Goal: Task Accomplishment & Management: Use online tool/utility

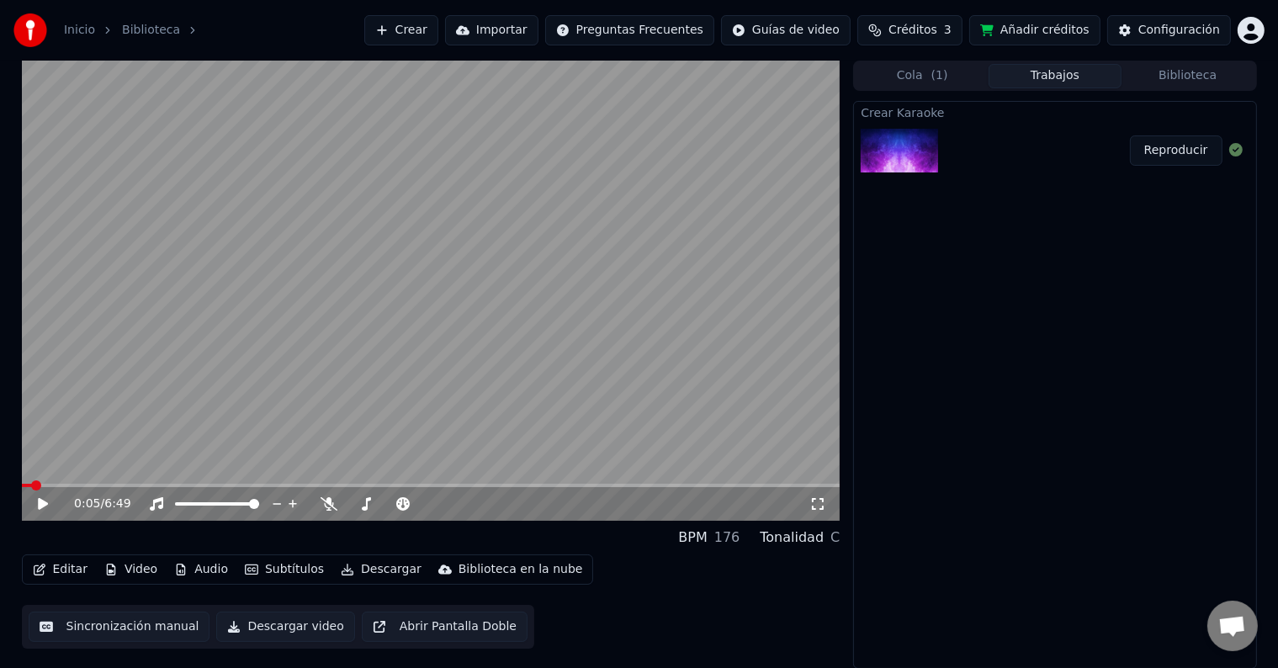
click at [43, 504] on icon at bounding box center [43, 504] width 10 height 12
click at [44, 505] on icon at bounding box center [43, 504] width 8 height 10
click at [57, 568] on button "Editar" at bounding box center [60, 570] width 68 height 24
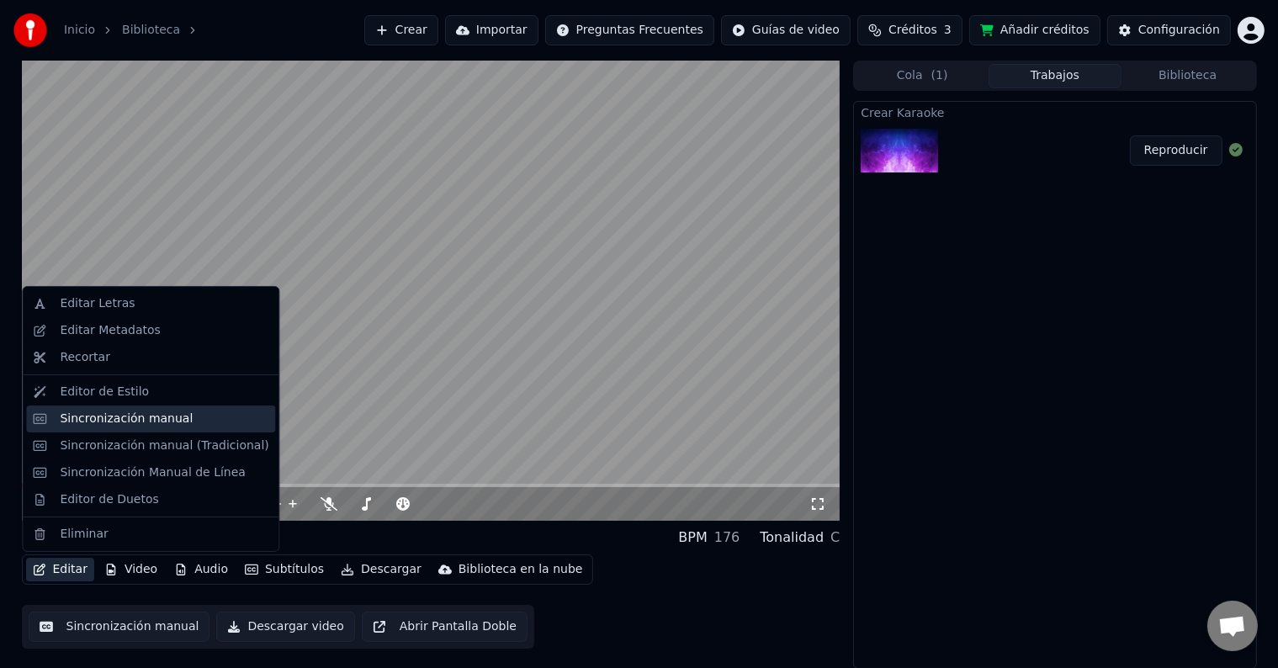
click at [129, 414] on div "Sincronización manual" at bounding box center [126, 418] width 133 height 17
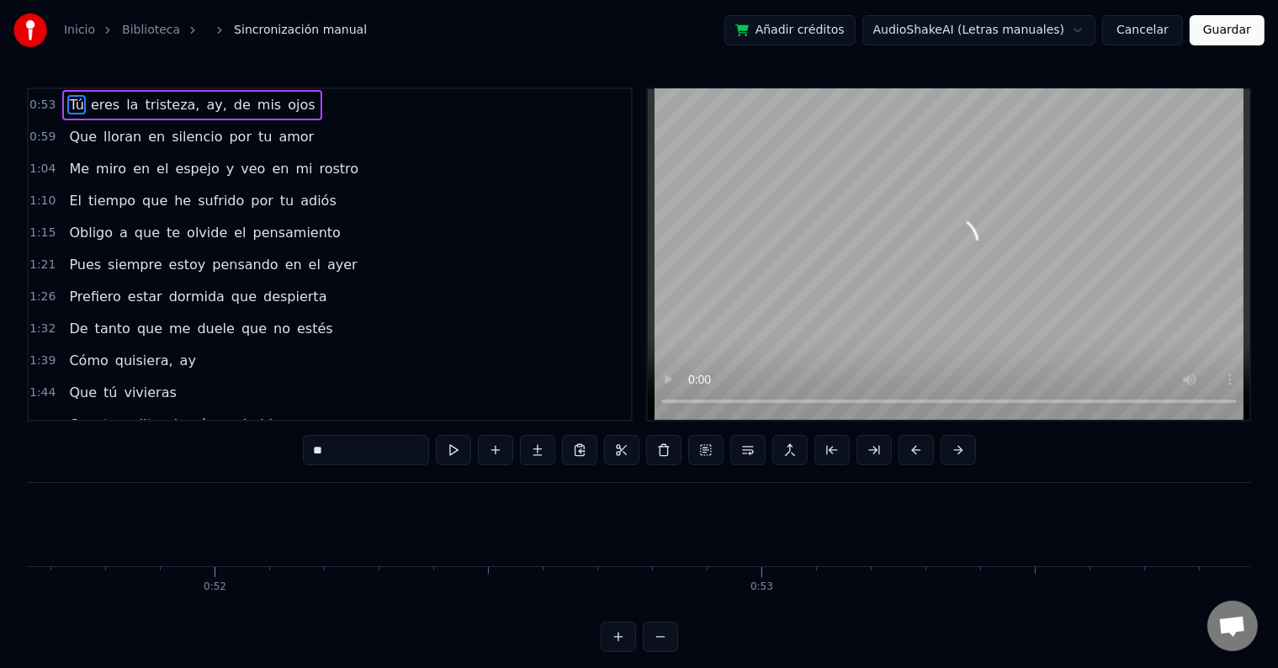
scroll to position [0, 29436]
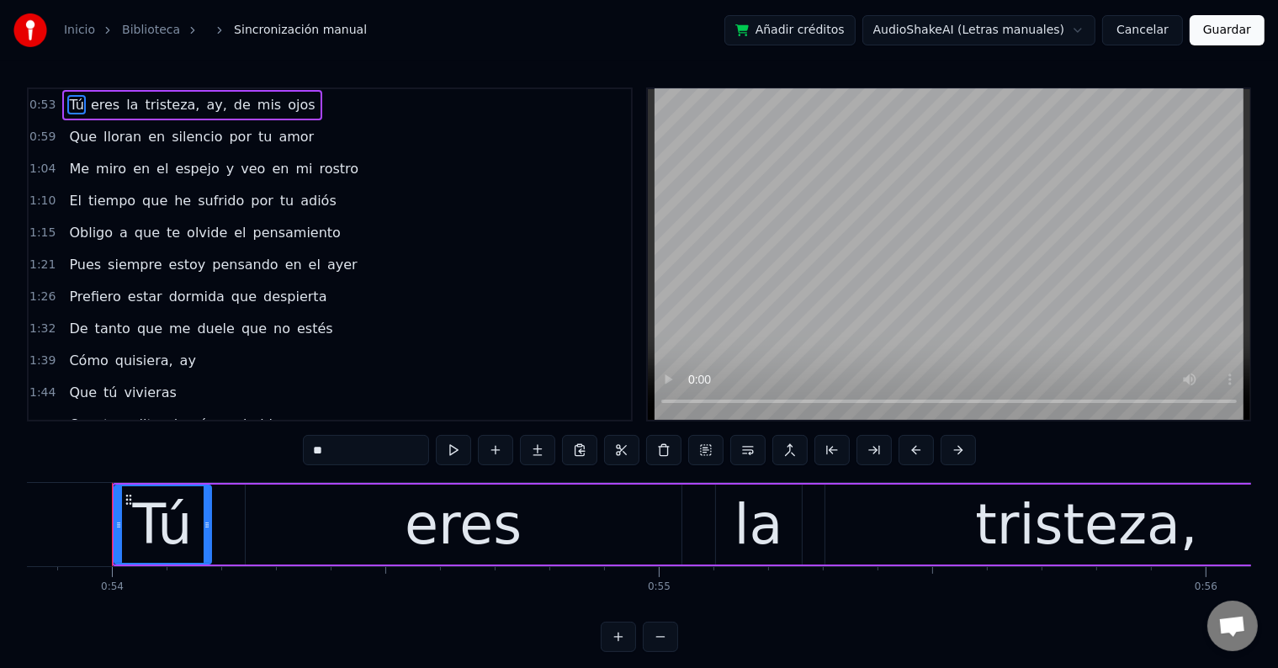
click at [71, 103] on span "Tú" at bounding box center [76, 104] width 18 height 19
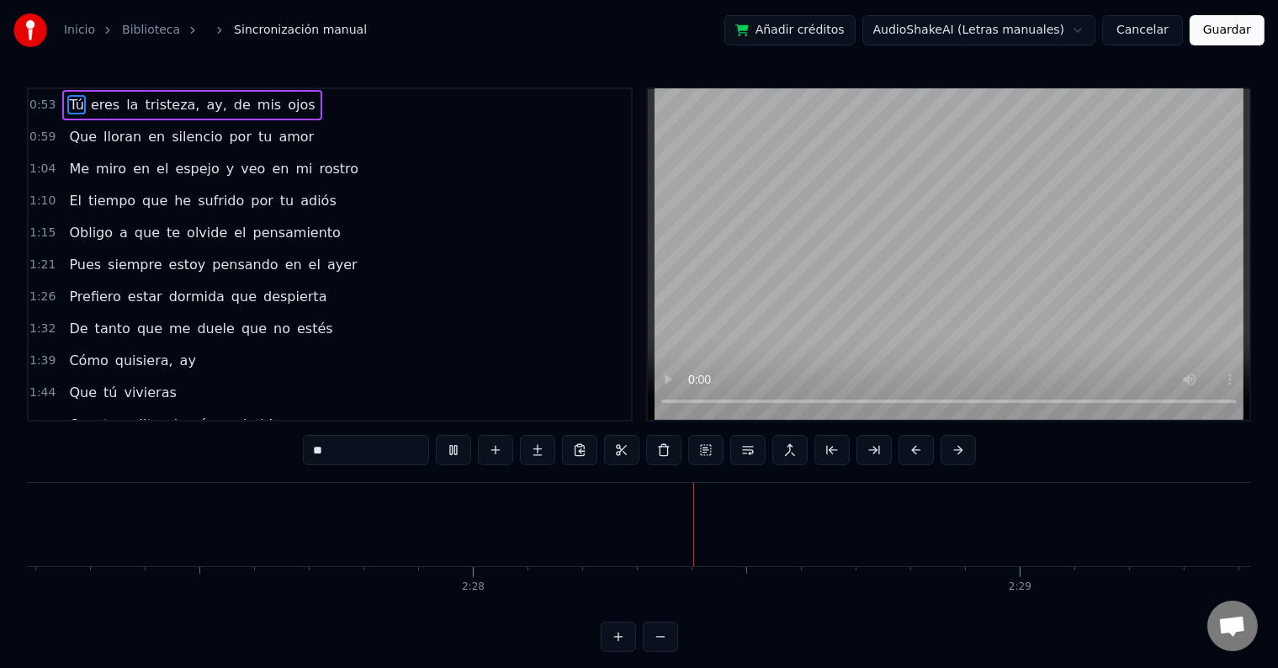
scroll to position [0, 80718]
click at [665, 547] on div at bounding box center [665, 524] width 1 height 83
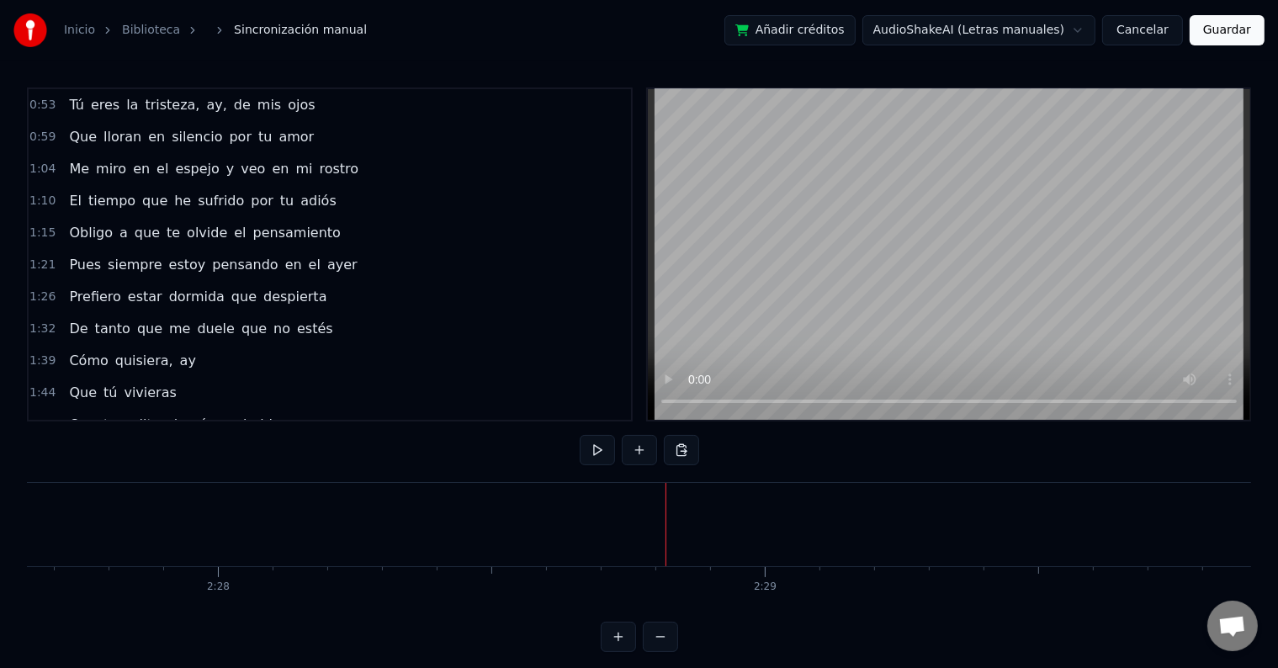
click at [665, 516] on div at bounding box center [665, 524] width 1 height 83
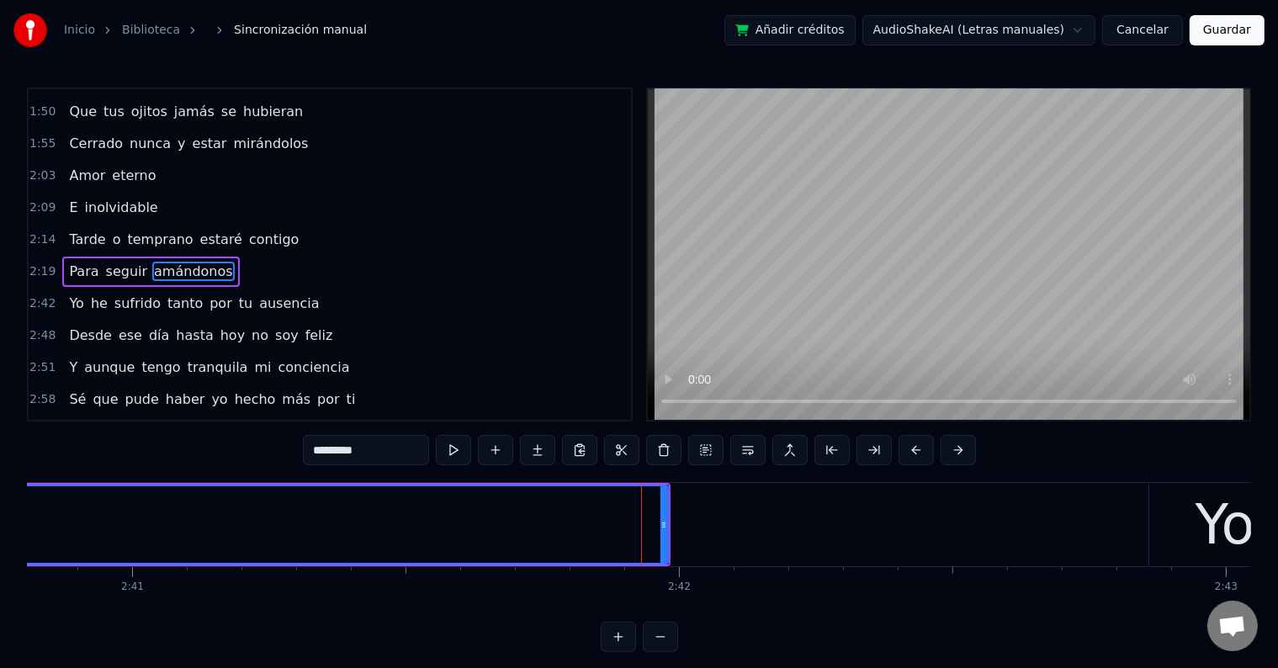
scroll to position [314, 0]
click at [672, 447] on button at bounding box center [663, 450] width 35 height 30
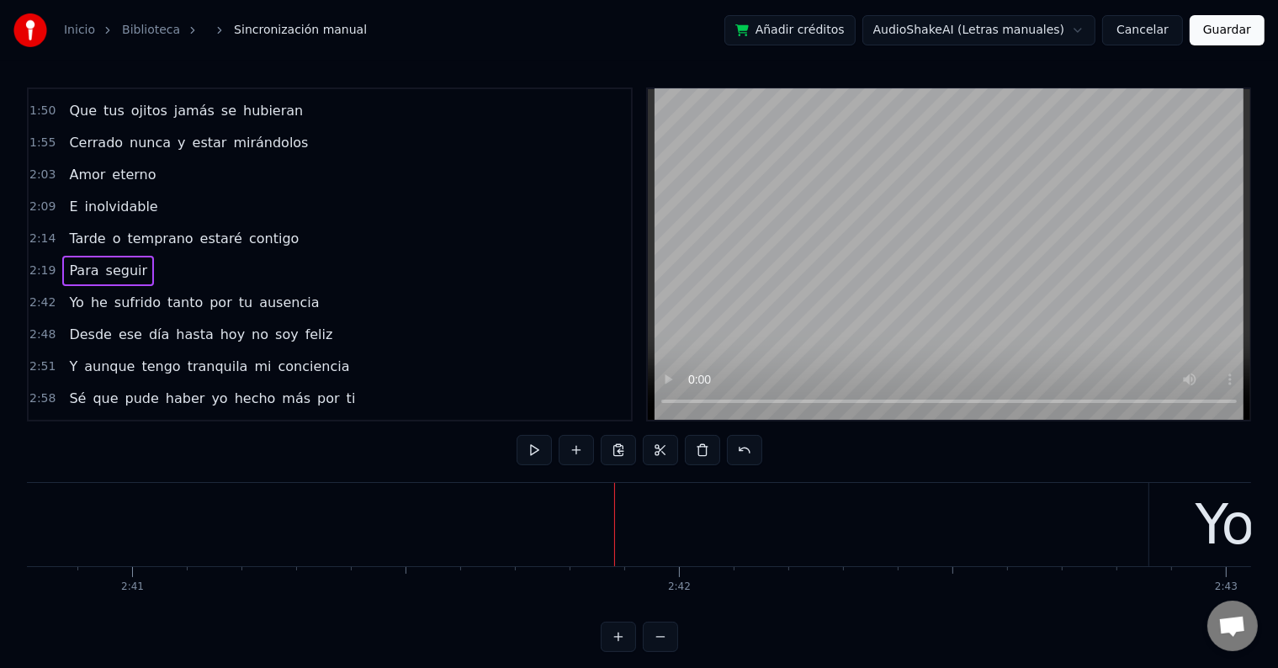
click at [114, 261] on span "seguir" at bounding box center [126, 270] width 45 height 19
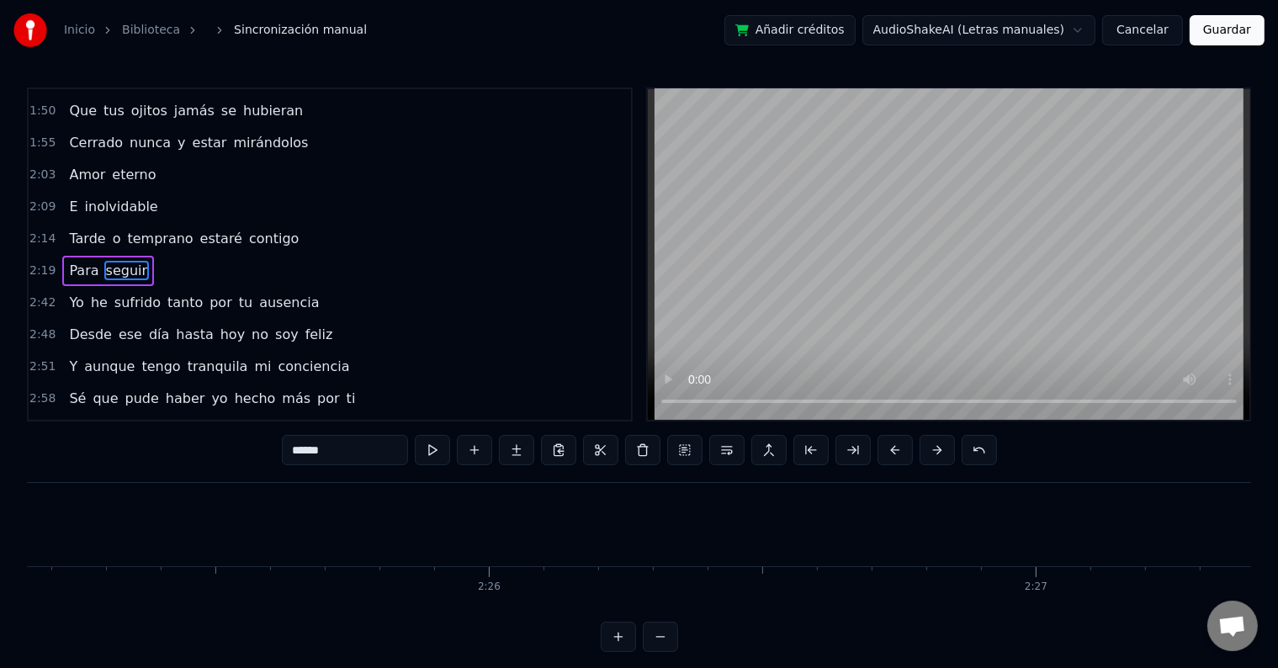
scroll to position [0, 76788]
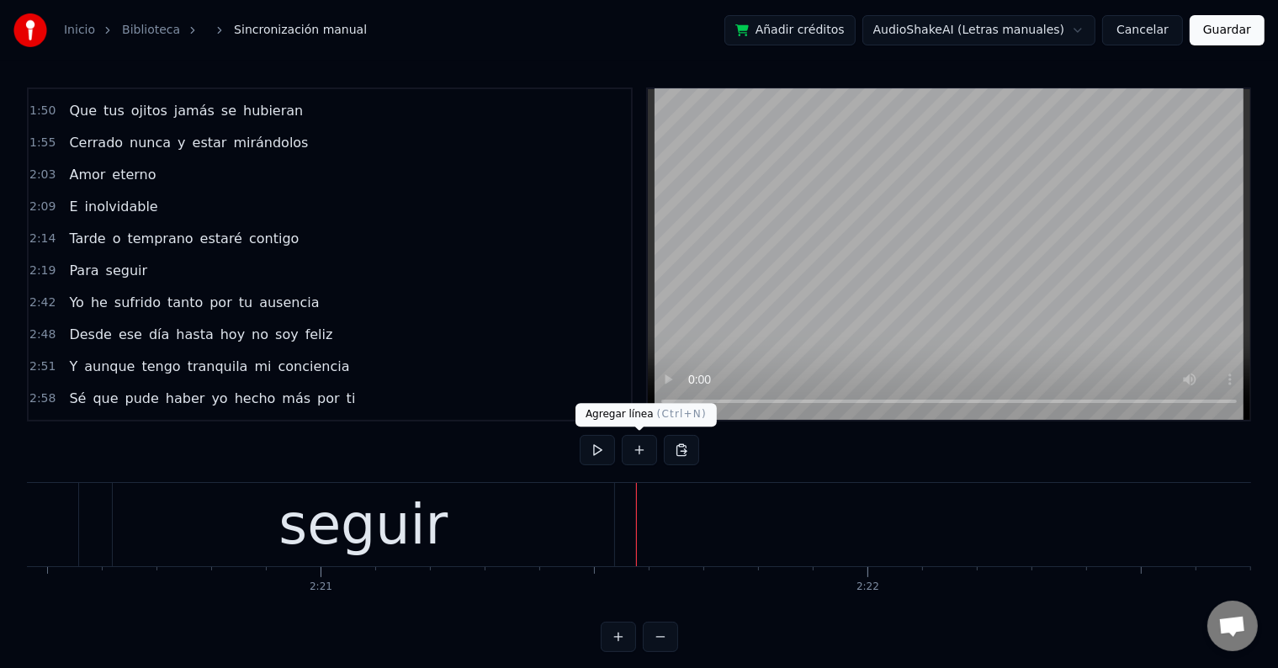
click at [643, 458] on button at bounding box center [639, 450] width 35 height 30
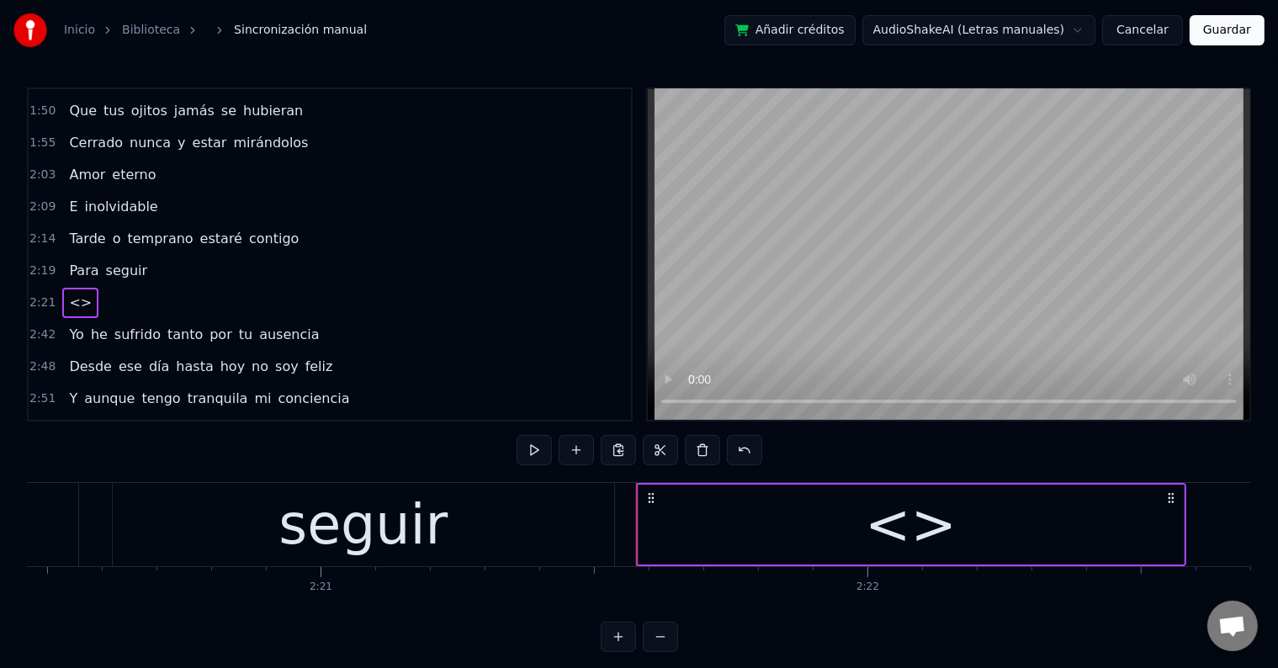
click at [738, 521] on div "<>" at bounding box center [910, 524] width 545 height 80
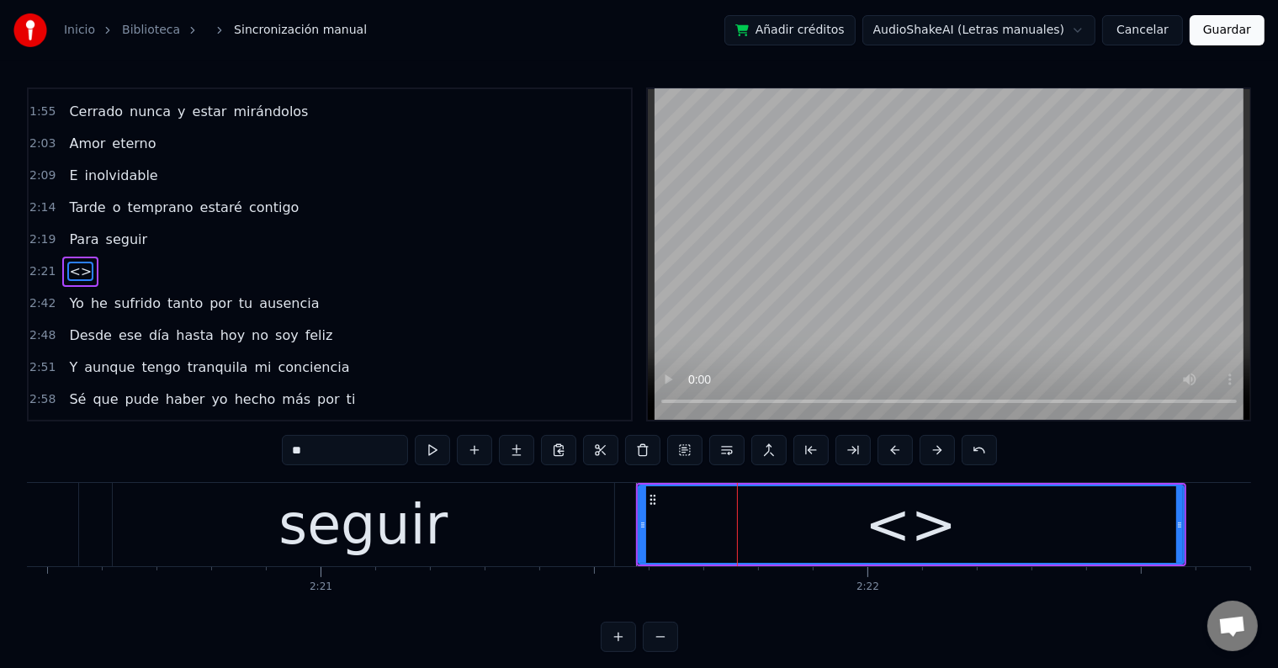
drag, startPoint x: 373, startPoint y: 444, endPoint x: 205, endPoint y: 459, distance: 168.1
click at [205, 459] on div "0:53 Tú eres la tristeza, ay, de mis ojos 0:59 Que lloran en silencio por tu am…" at bounding box center [639, 369] width 1224 height 564
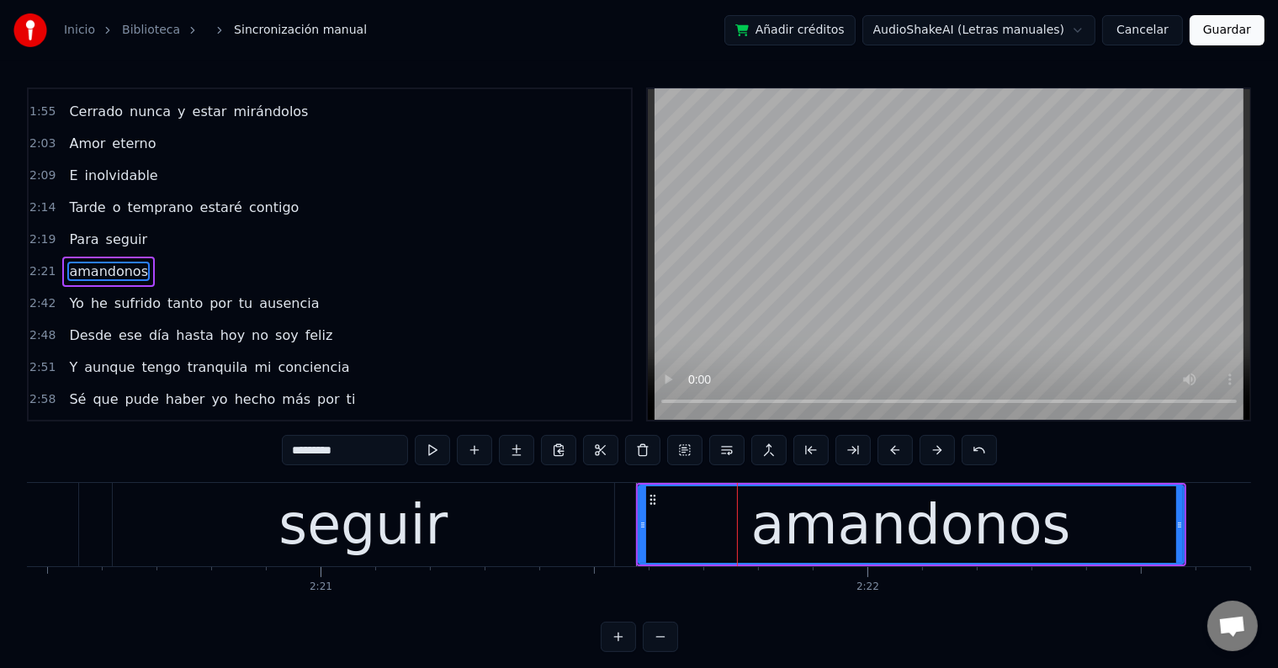
click at [384, 449] on input "*********" at bounding box center [345, 450] width 126 height 30
click at [834, 534] on div "amandonos" at bounding box center [911, 525] width 320 height 82
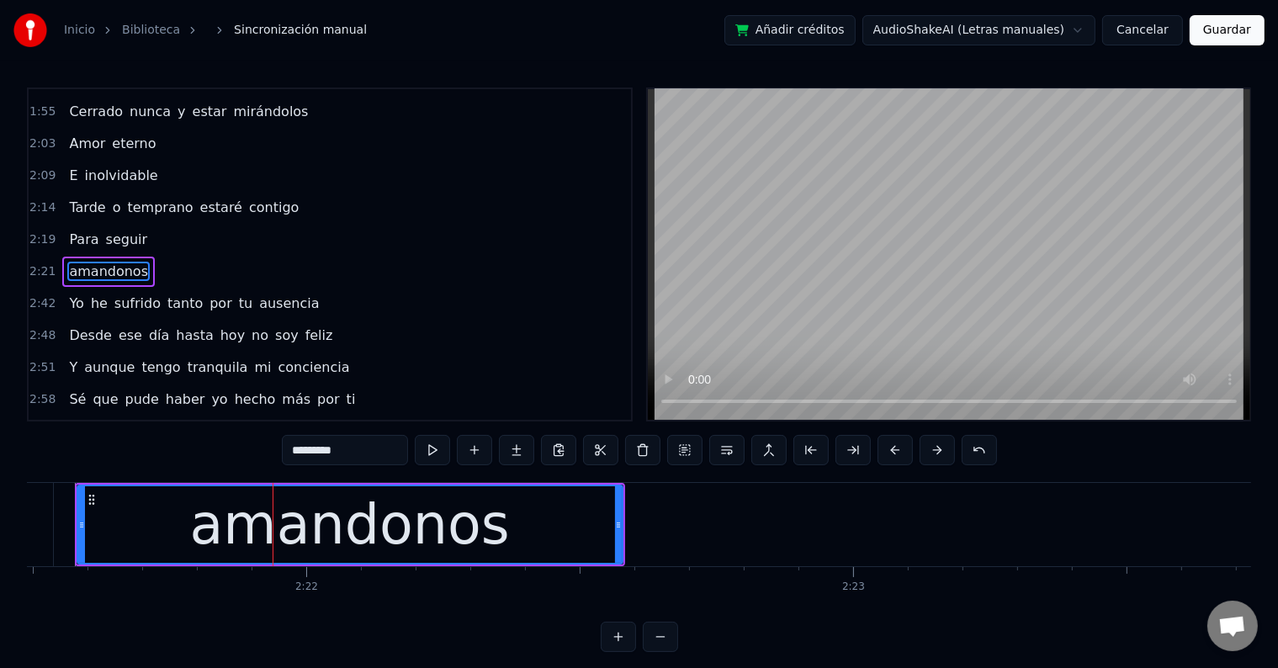
scroll to position [0, 77349]
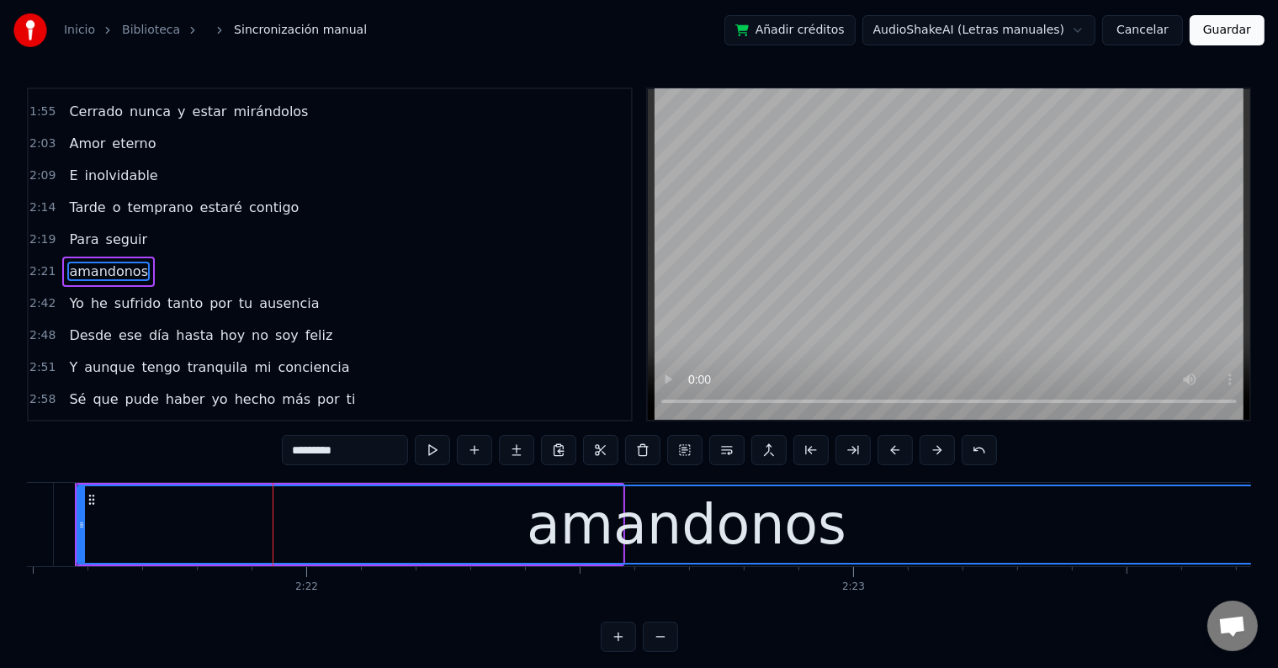
drag, startPoint x: 617, startPoint y: 521, endPoint x: 1291, endPoint y: 544, distance: 674.1
click at [1277, 544] on html "Inicio Biblioteca Sincronización manual Añadir créditos AudioShakeAI (Letras ma…" at bounding box center [639, 339] width 1278 height 679
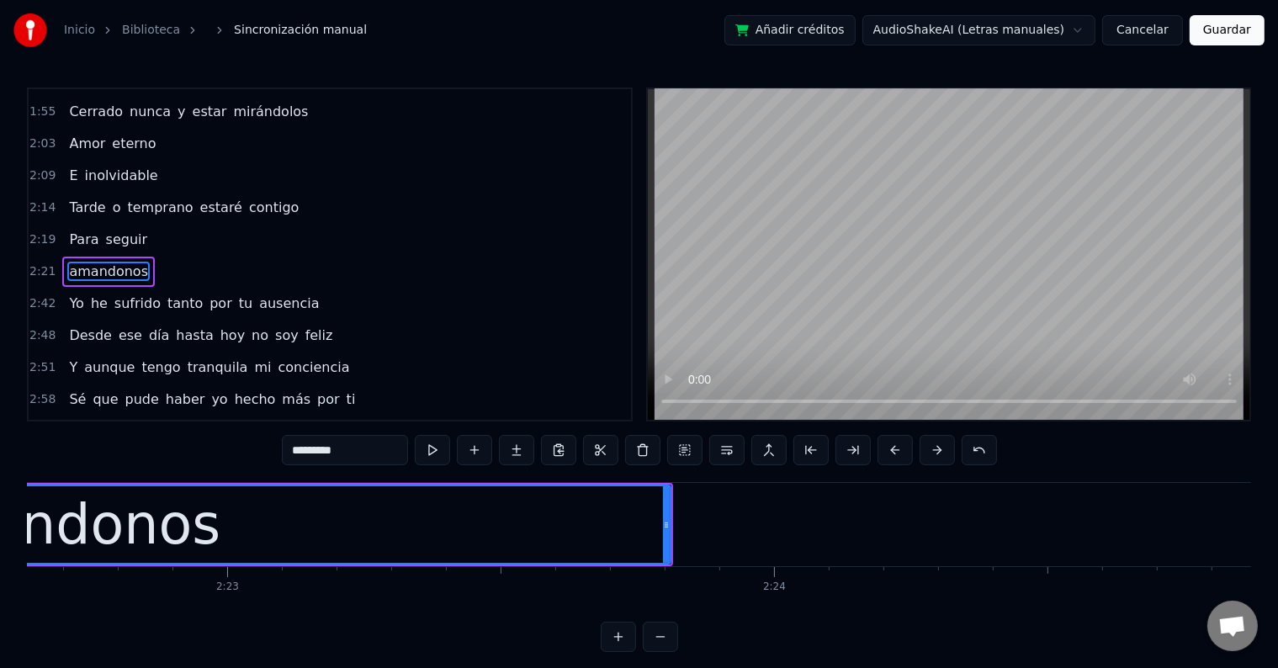
scroll to position [0, 78032]
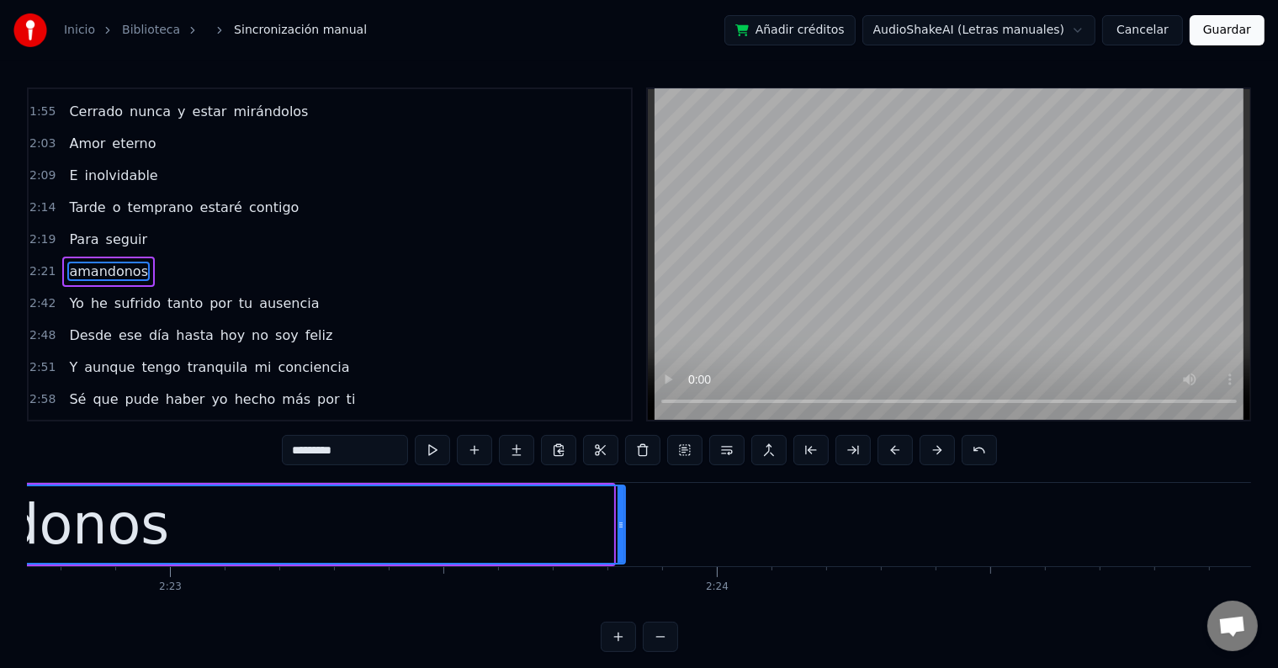
drag, startPoint x: 611, startPoint y: 526, endPoint x: 632, endPoint y: 526, distance: 21.0
click at [624, 526] on icon at bounding box center [620, 524] width 7 height 13
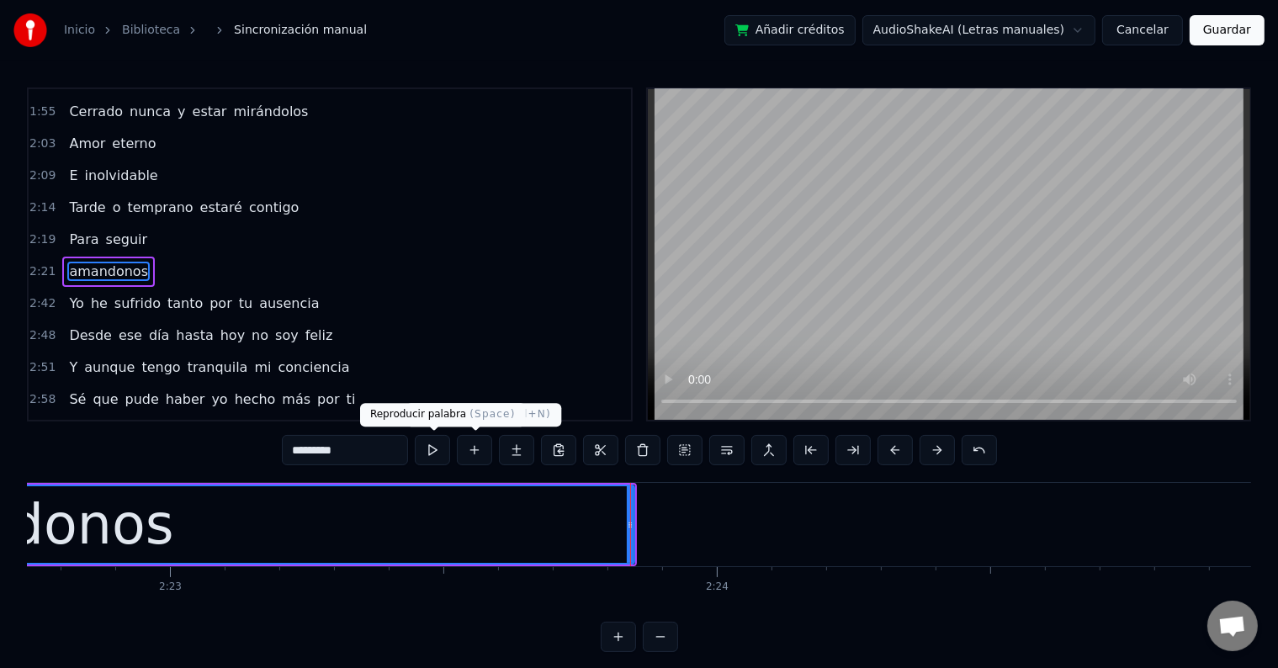
click at [444, 449] on button at bounding box center [432, 450] width 35 height 30
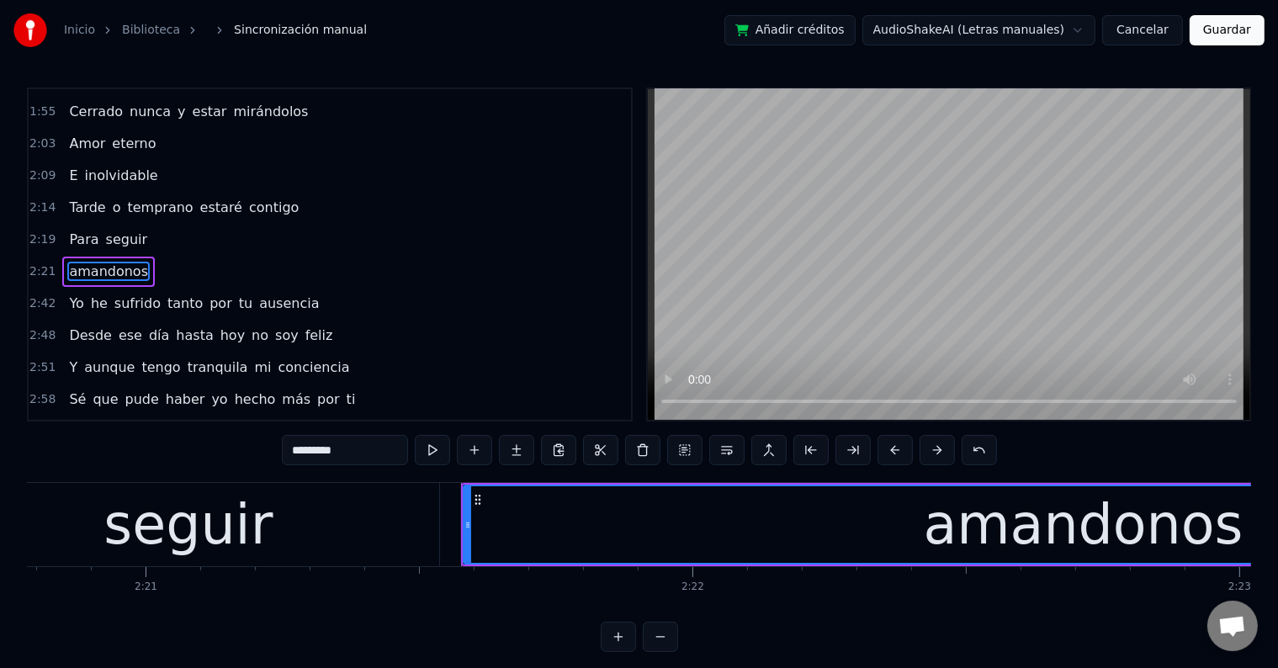
scroll to position [0, 76964]
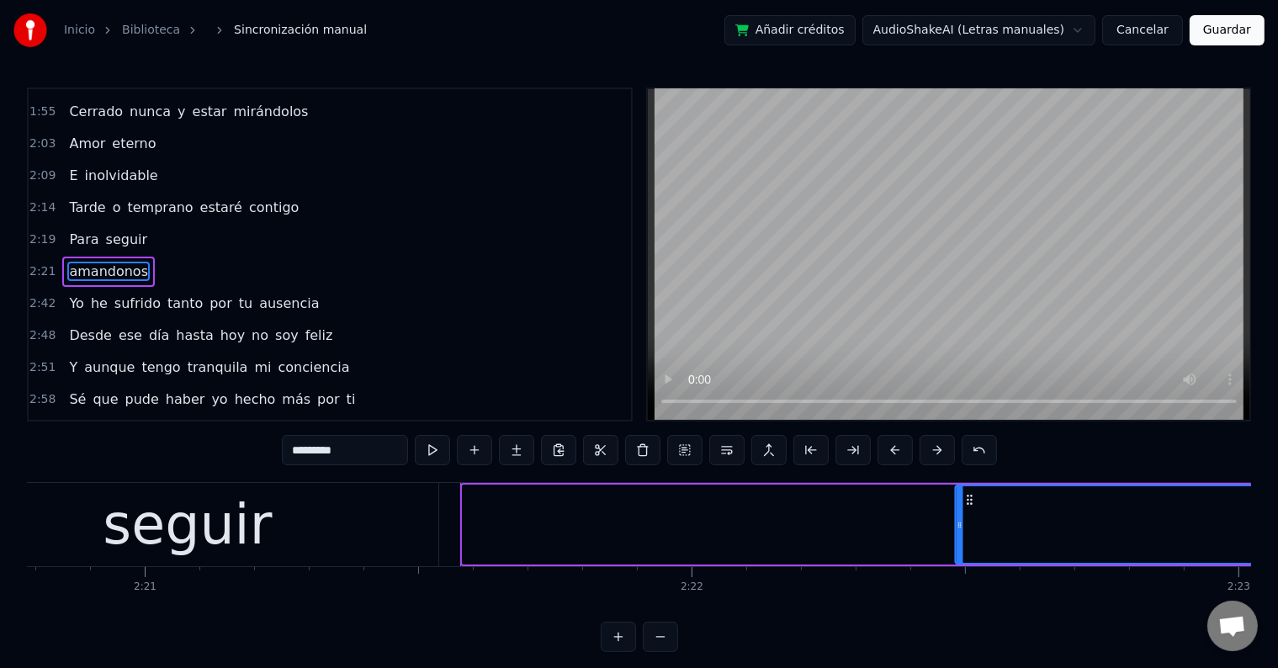
drag, startPoint x: 476, startPoint y: 496, endPoint x: 1007, endPoint y: 502, distance: 530.7
click at [976, 502] on icon at bounding box center [968, 499] width 13 height 13
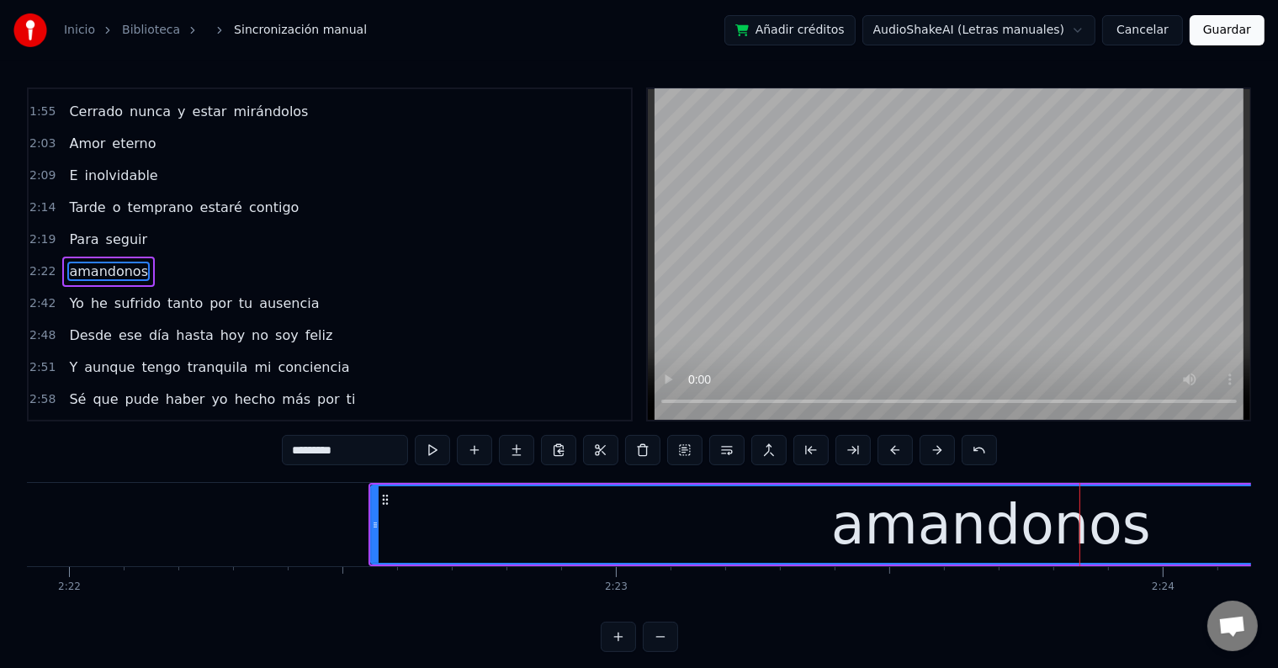
scroll to position [0, 77588]
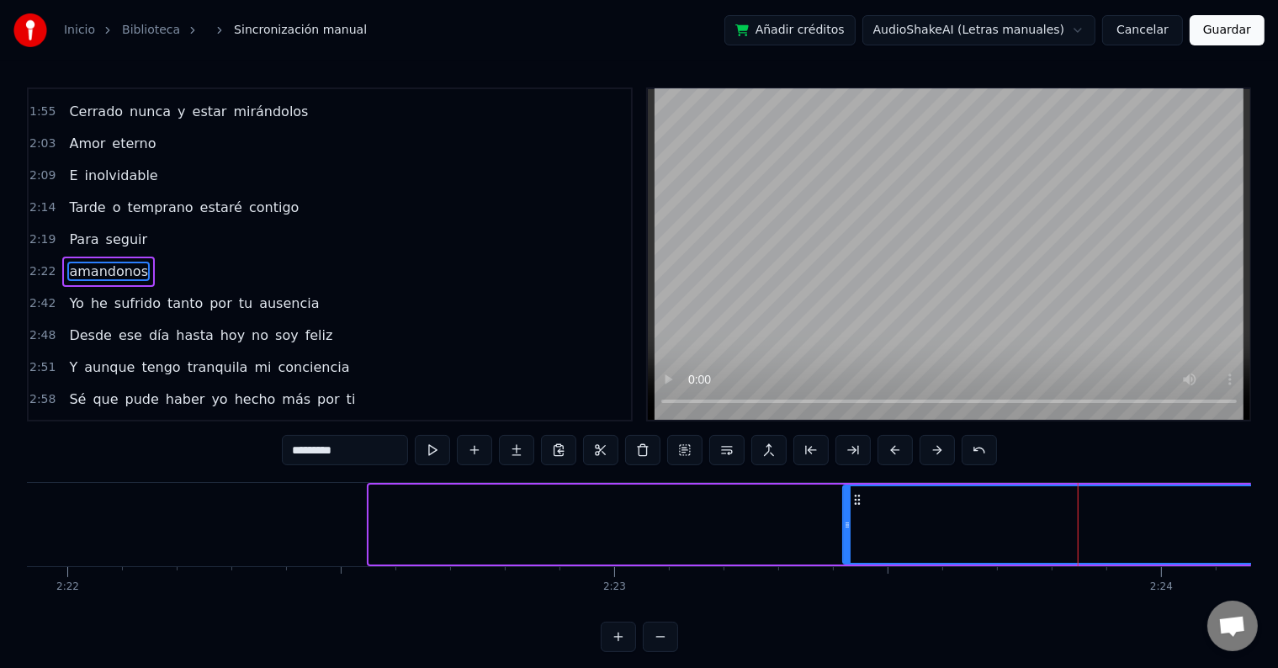
drag, startPoint x: 379, startPoint y: 498, endPoint x: 876, endPoint y: 500, distance: 497.1
click at [864, 500] on icon at bounding box center [856, 499] width 13 height 13
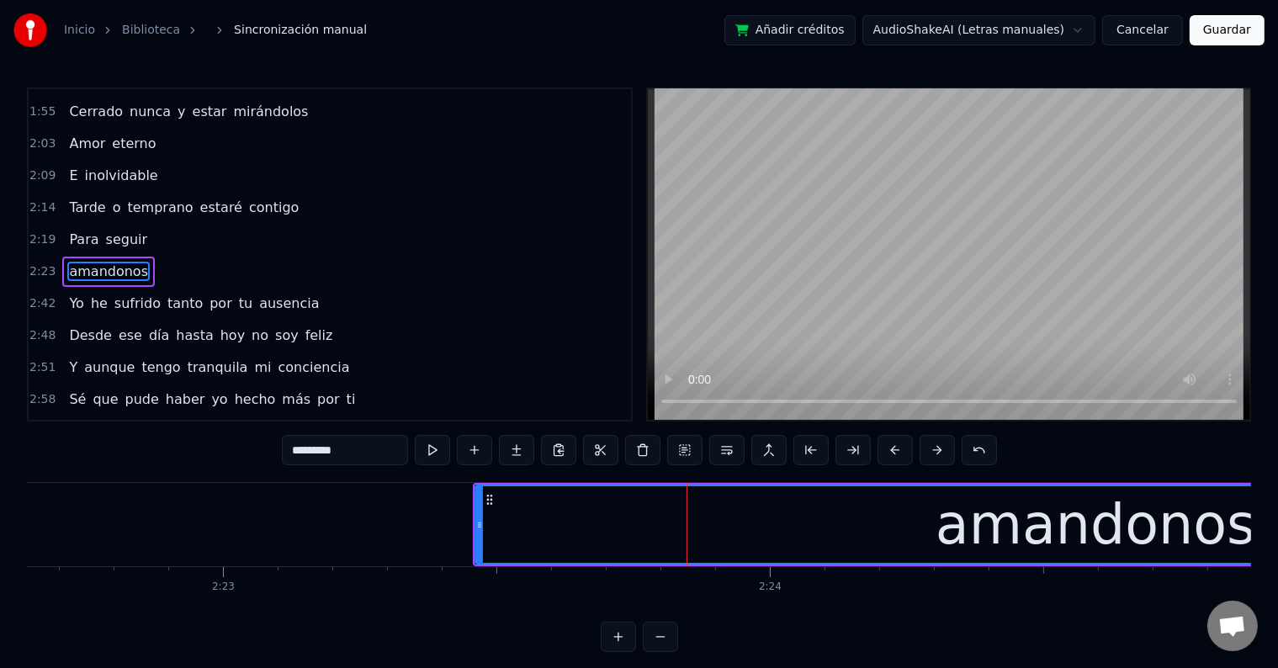
scroll to position [0, 77982]
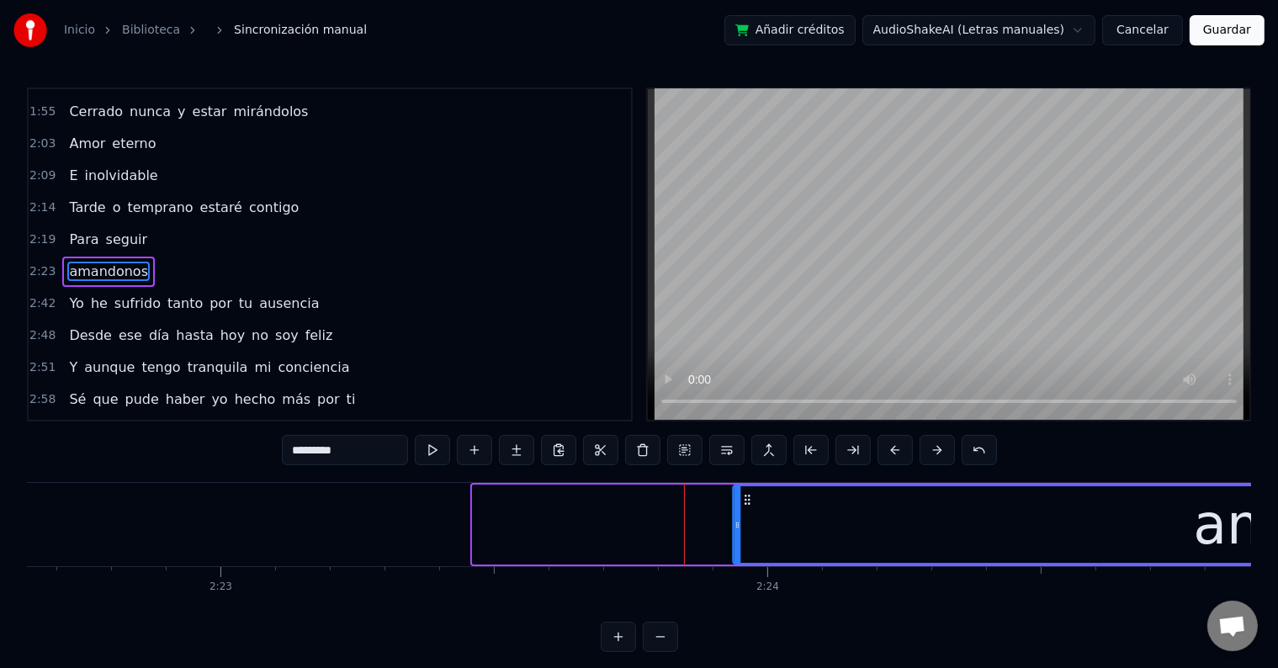
drag, startPoint x: 486, startPoint y: 494, endPoint x: 747, endPoint y: 510, distance: 261.2
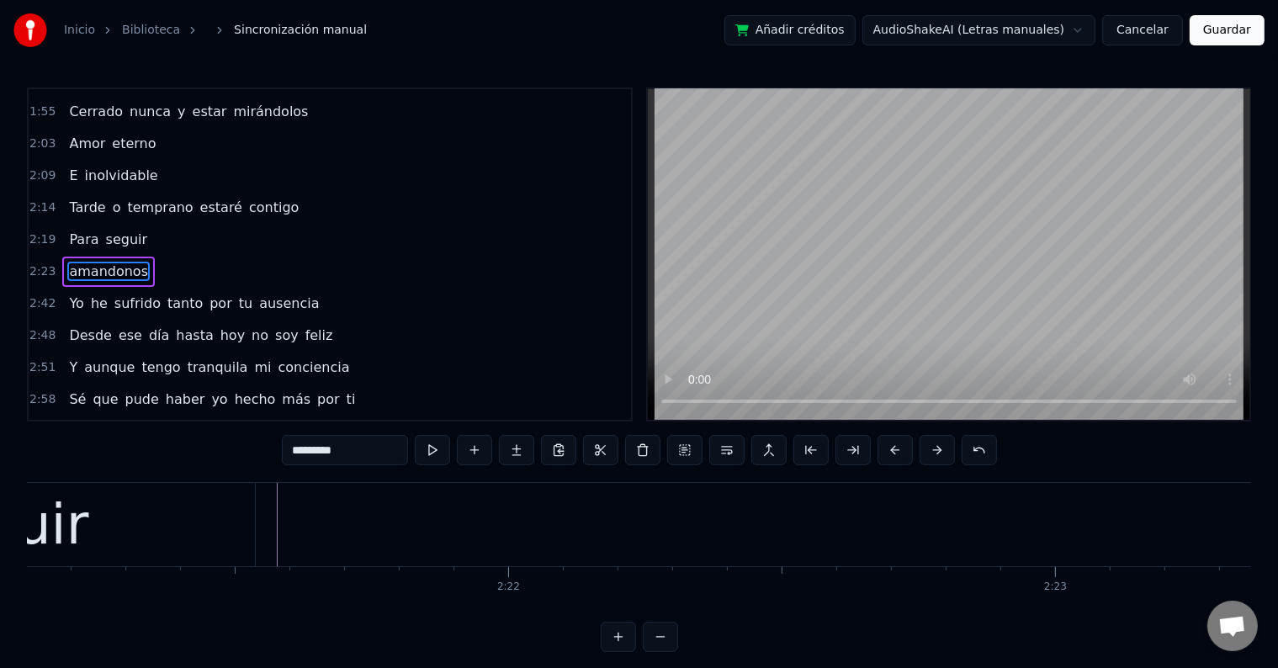
scroll to position [0, 77020]
click at [295, 518] on div "seguir" at bounding box center [131, 524] width 501 height 83
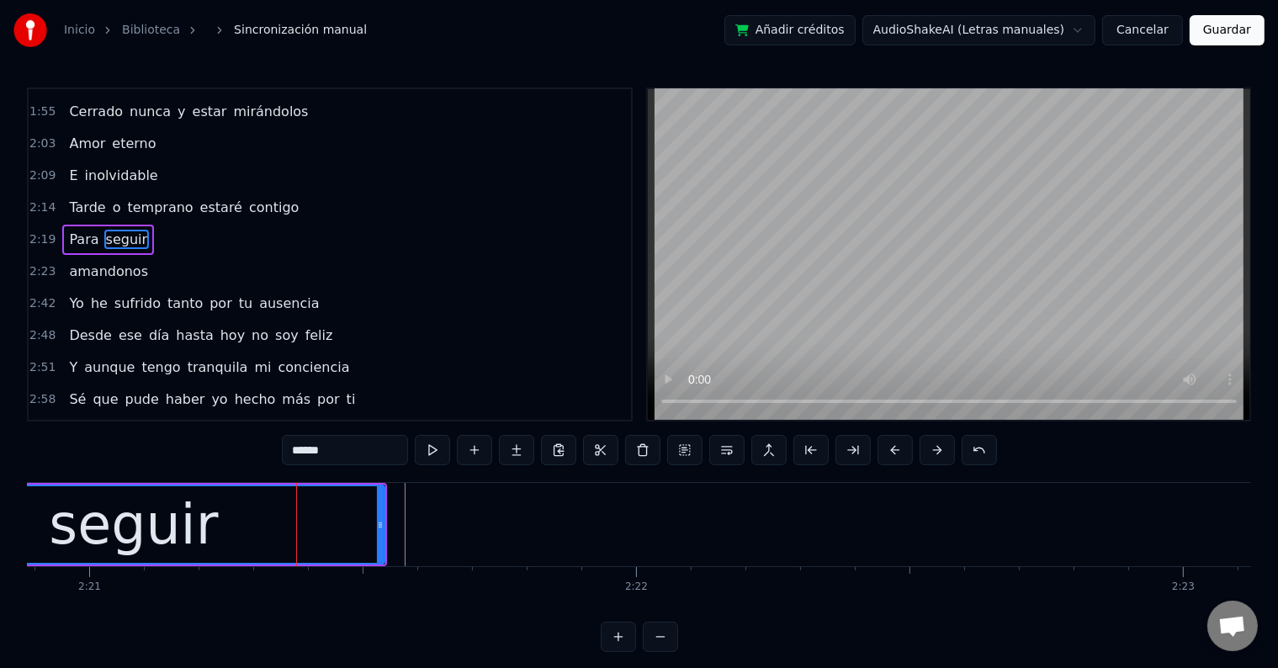
scroll to position [314, 0]
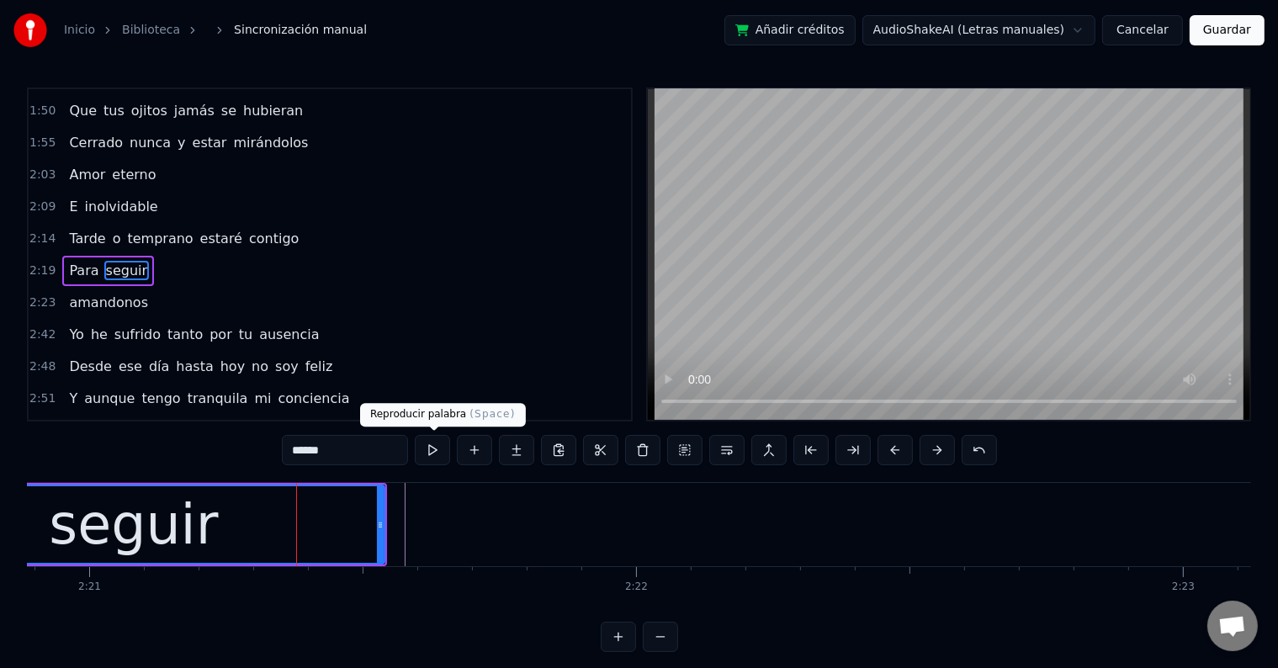
click at [429, 450] on button at bounding box center [432, 450] width 35 height 30
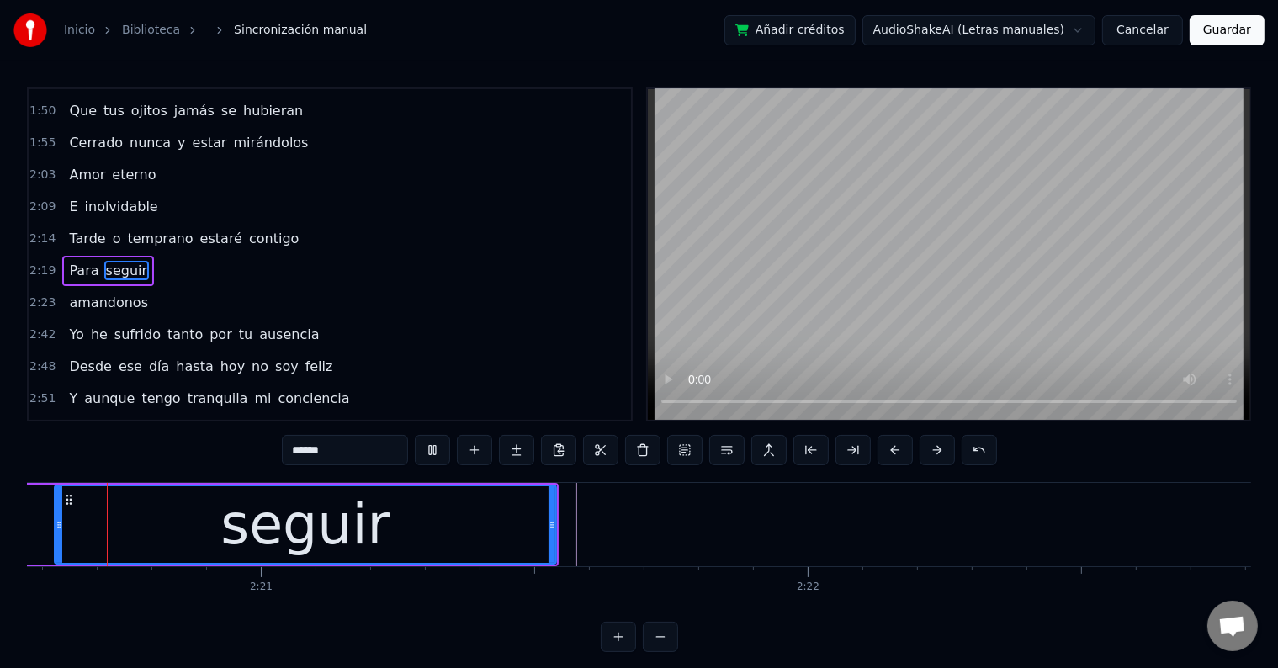
scroll to position [0, 76814]
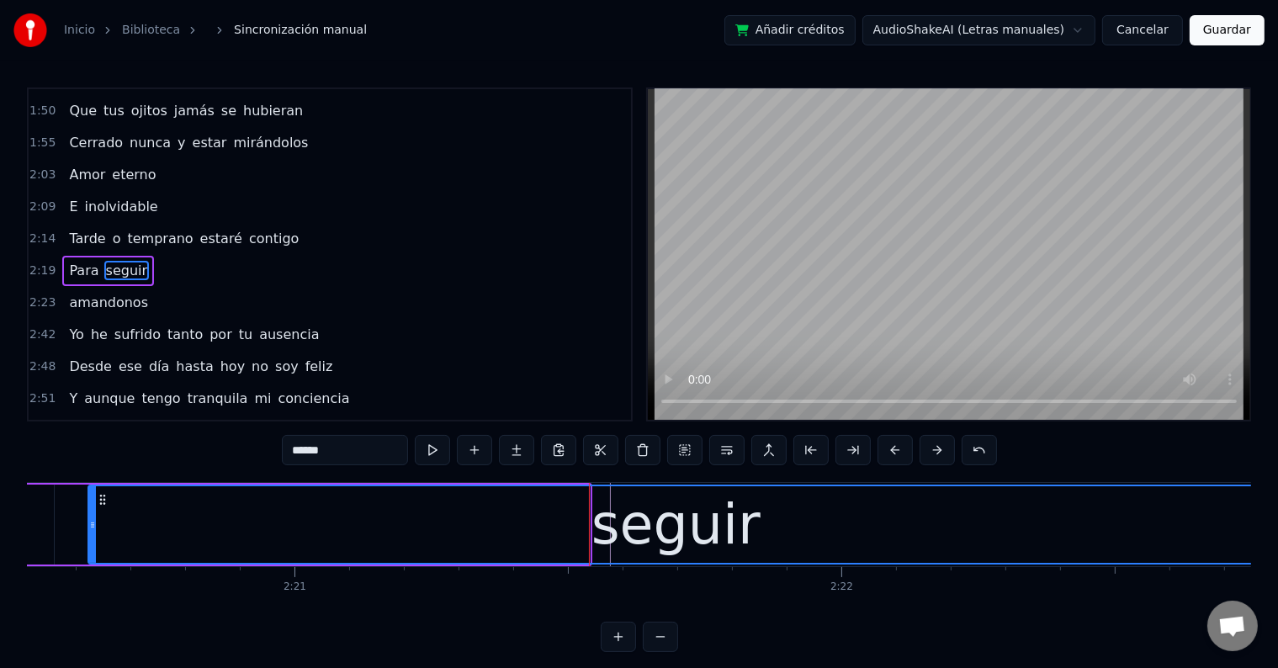
drag, startPoint x: 583, startPoint y: 522, endPoint x: 1257, endPoint y: 526, distance: 673.7
click at [1257, 526] on div "Inicio Biblioteca Sincronización manual Añadir créditos AudioShakeAI (Letras ma…" at bounding box center [639, 326] width 1278 height 652
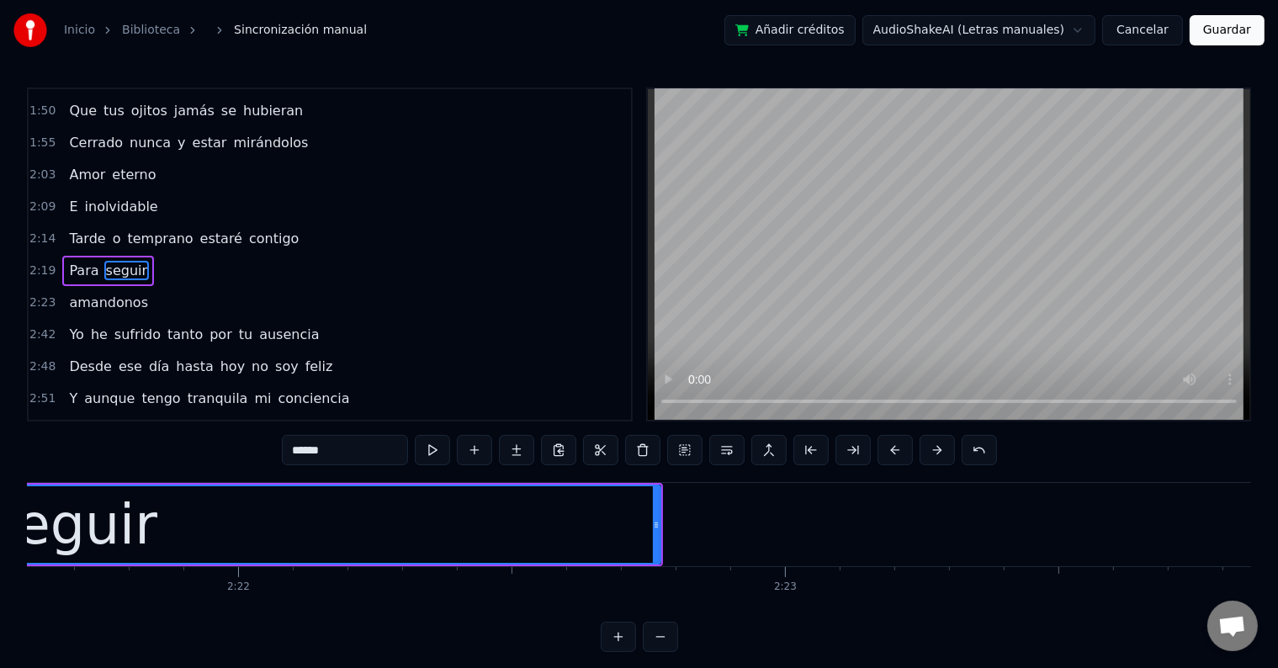
scroll to position [0, 77418]
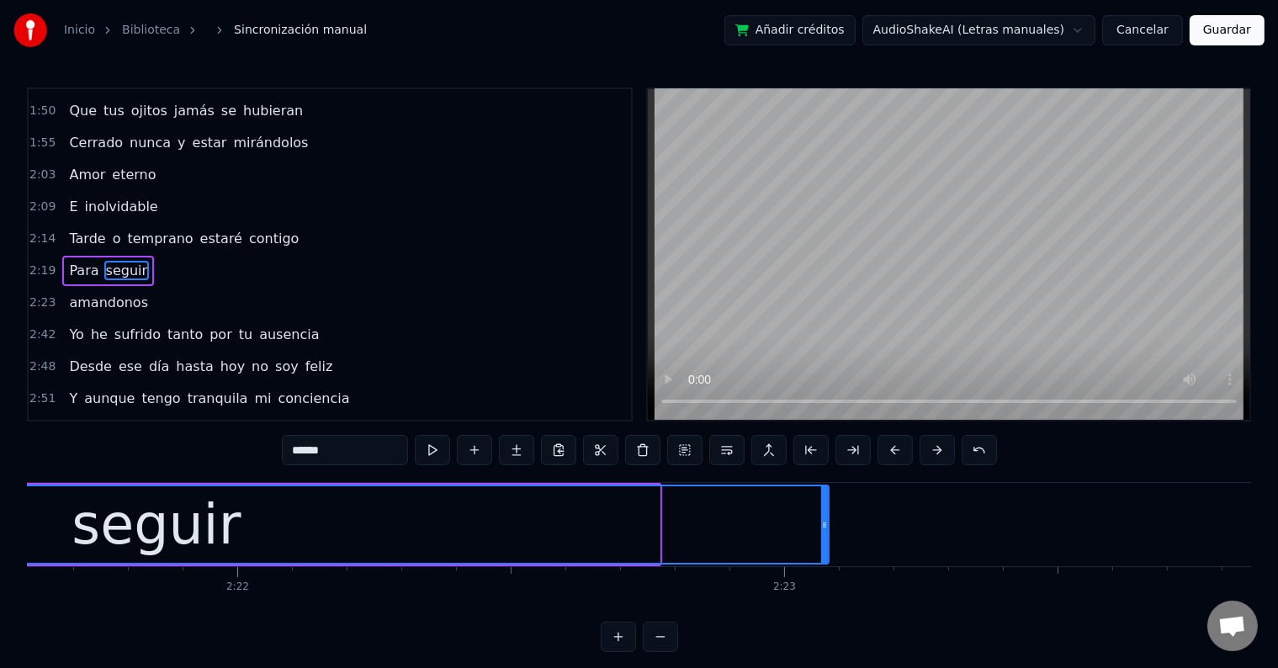
drag, startPoint x: 653, startPoint y: 518, endPoint x: 810, endPoint y: 527, distance: 156.7
click at [828, 531] on div at bounding box center [824, 524] width 7 height 77
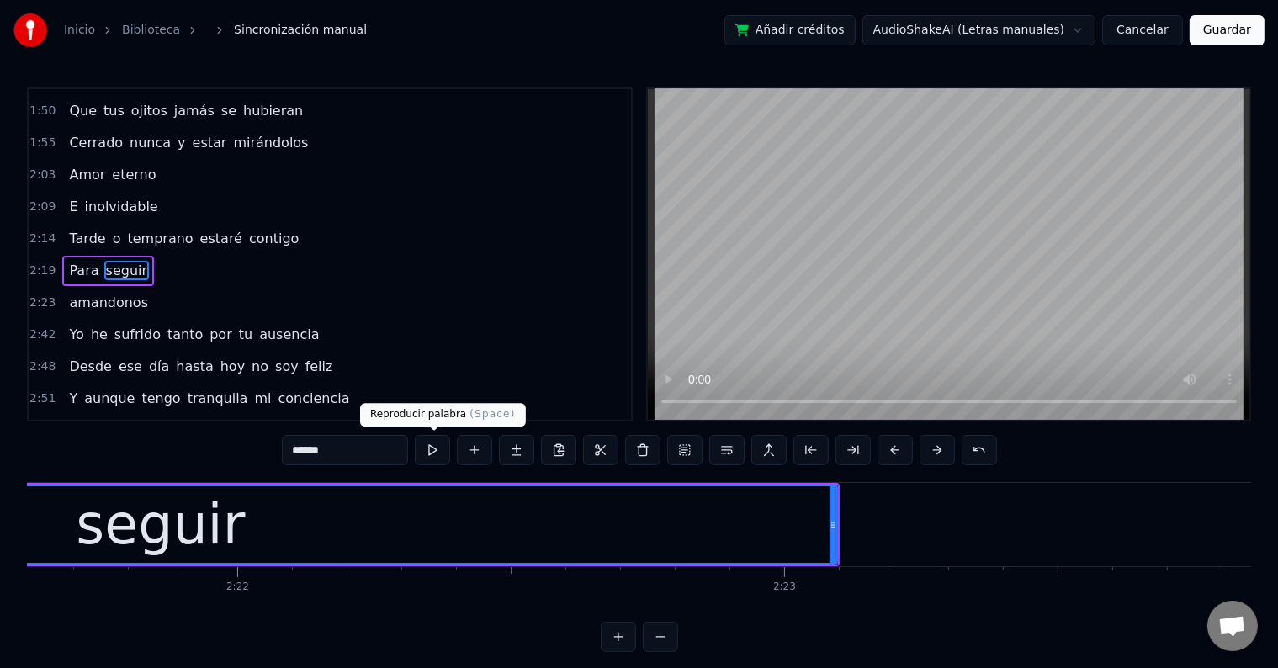
click at [432, 447] on button at bounding box center [432, 450] width 35 height 30
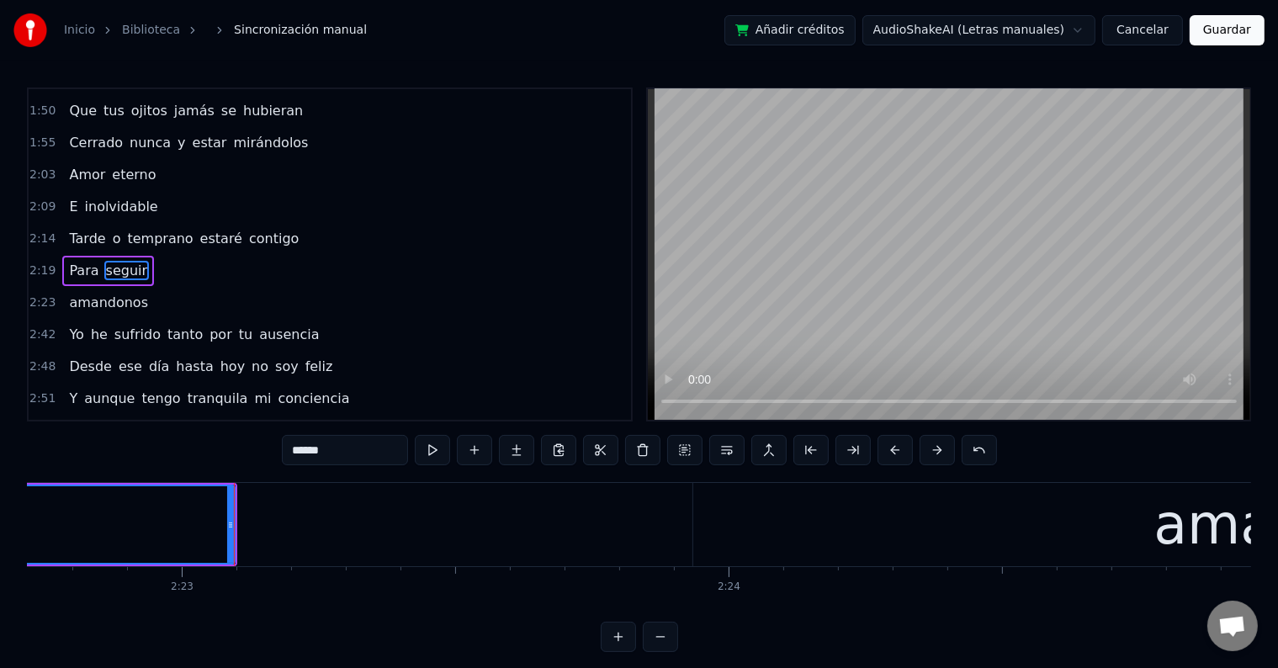
scroll to position [0, 78142]
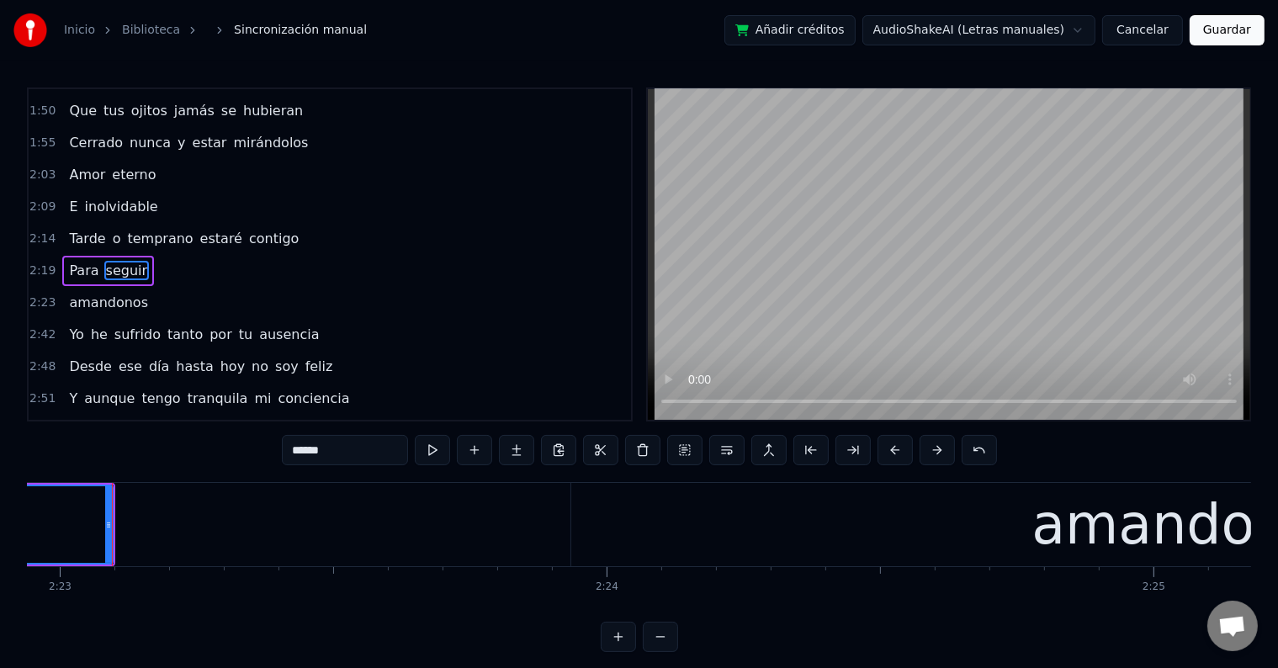
click at [686, 535] on div "amandonos" at bounding box center [1191, 524] width 1240 height 83
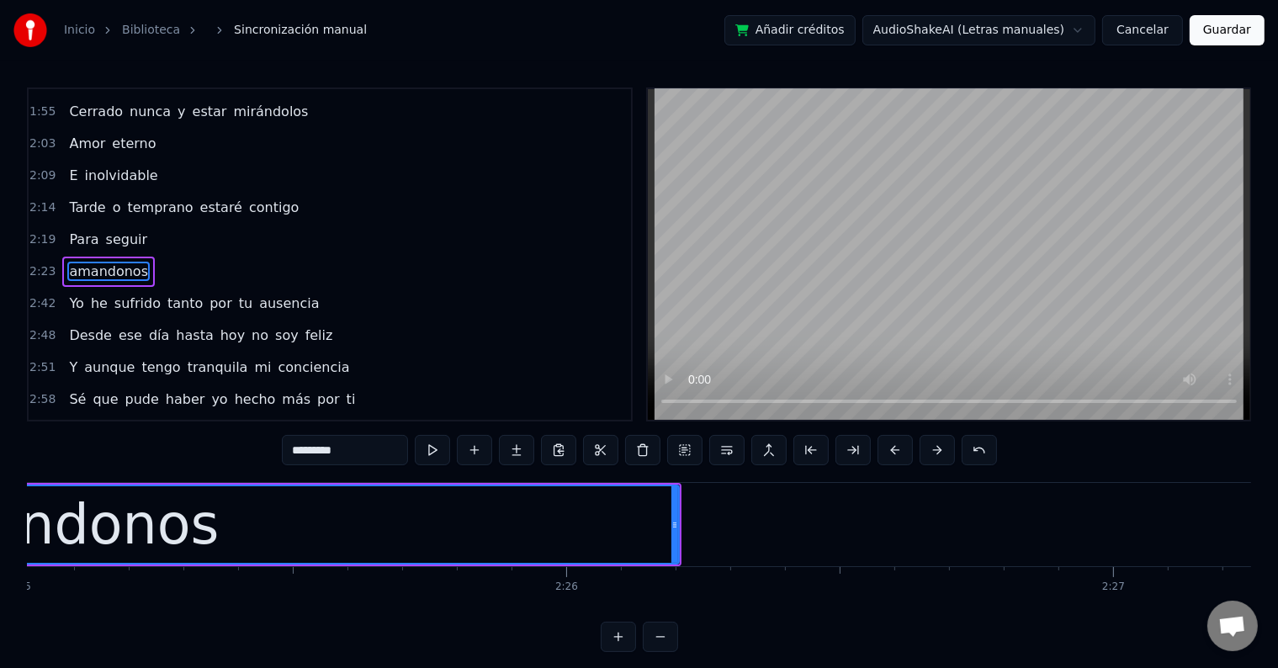
scroll to position [0, 79474]
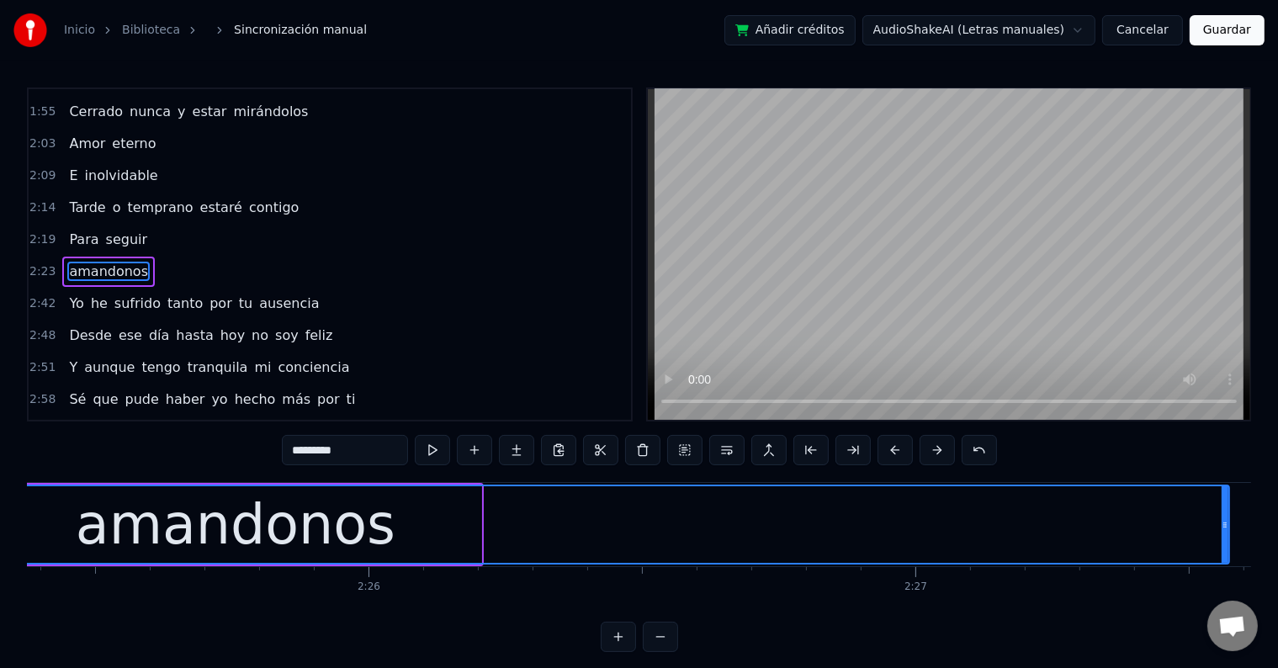
drag, startPoint x: 476, startPoint y: 515, endPoint x: 1224, endPoint y: 502, distance: 747.8
click at [1224, 502] on div at bounding box center [1224, 524] width 7 height 77
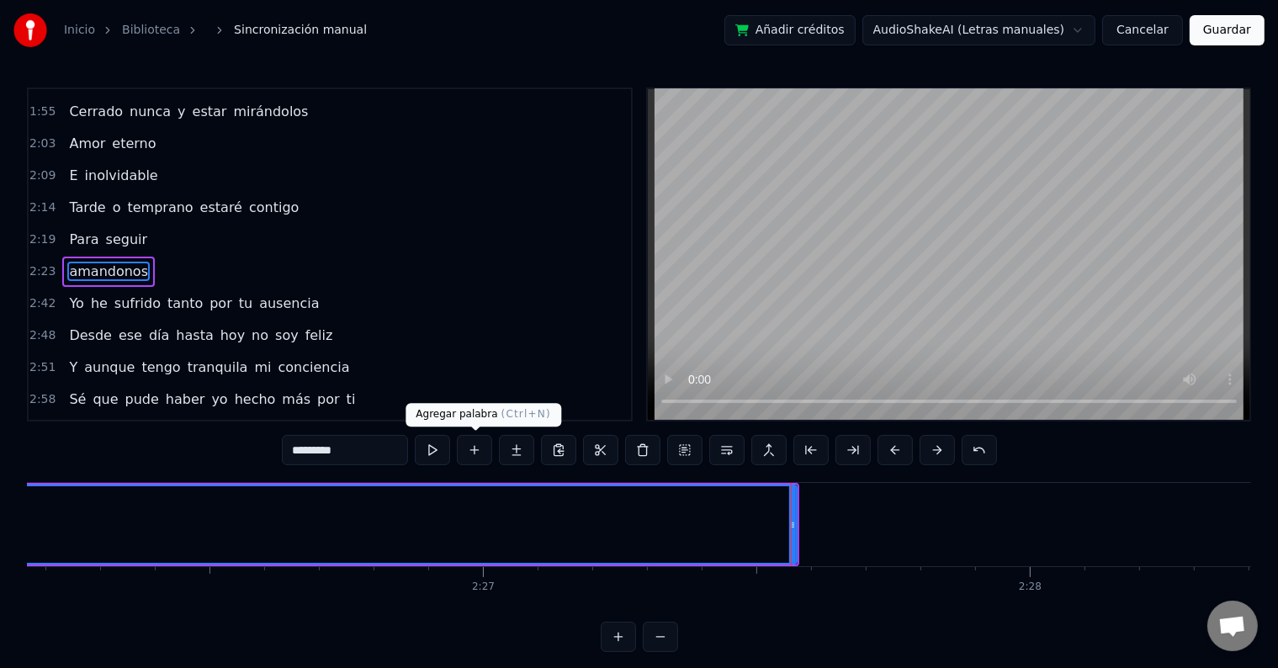
click at [437, 453] on button at bounding box center [432, 450] width 35 height 30
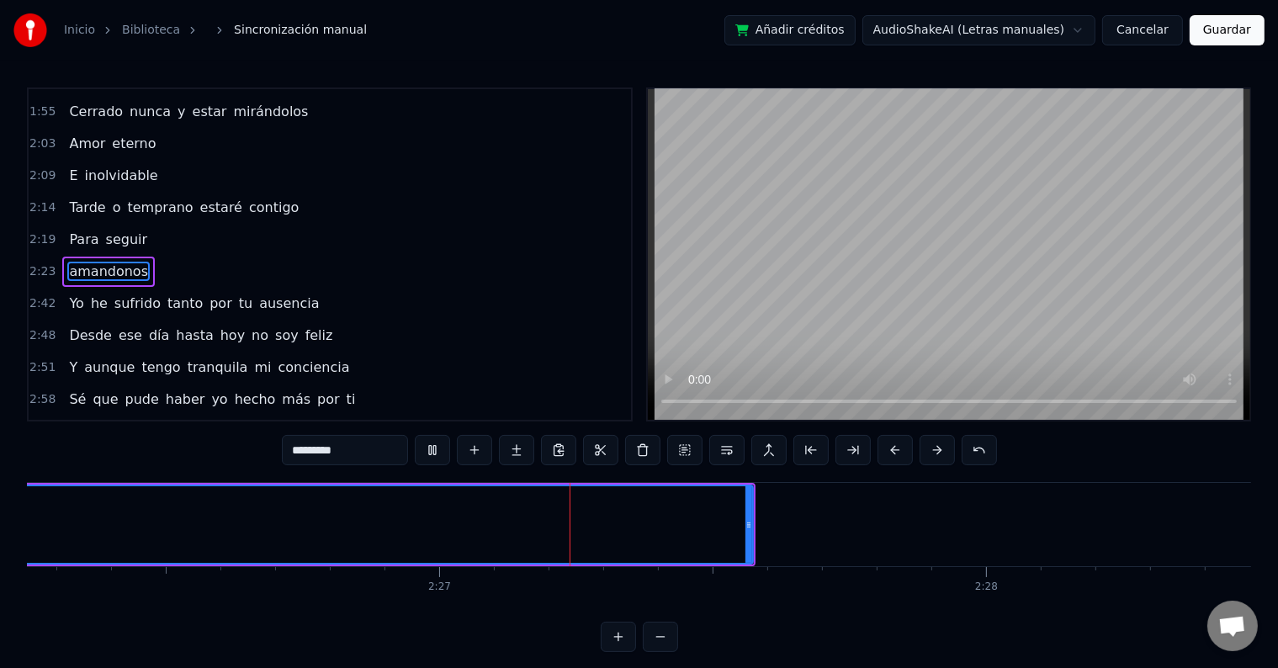
scroll to position [0, 80029]
click at [375, 457] on input "*********" at bounding box center [345, 450] width 126 height 30
click at [328, 456] on input "*********" at bounding box center [345, 450] width 126 height 30
paste input "text"
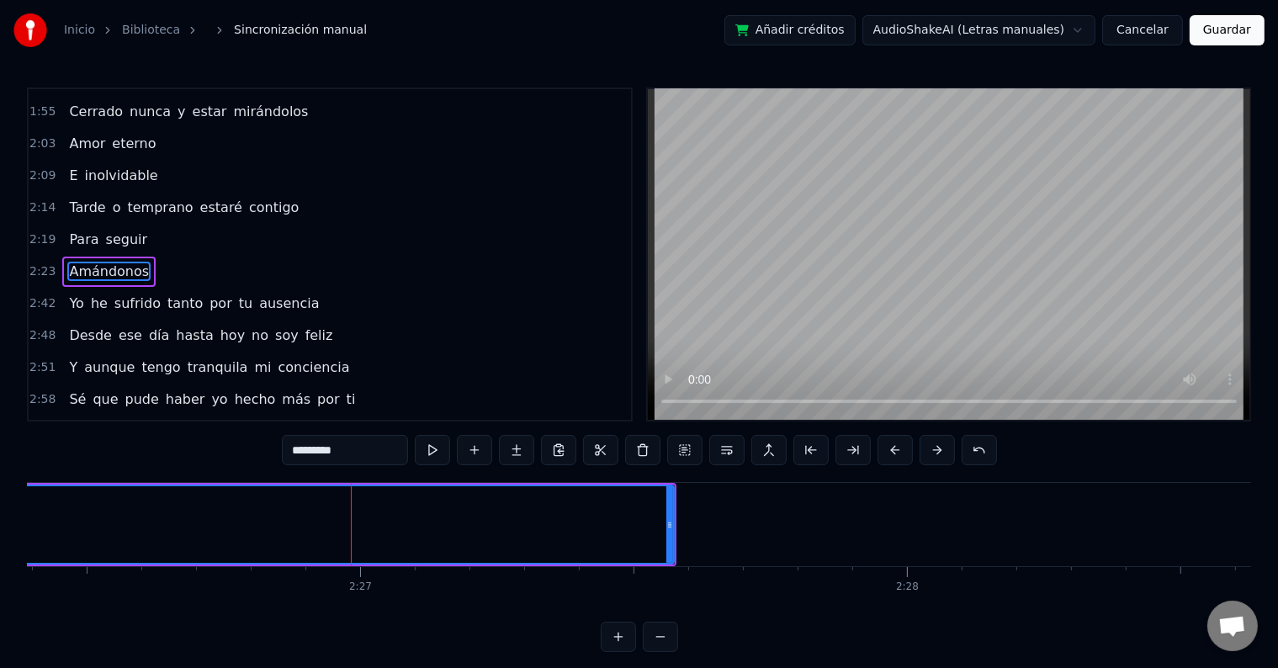
drag, startPoint x: 300, startPoint y: 447, endPoint x: 289, endPoint y: 447, distance: 10.9
click at [289, 447] on input "*********" at bounding box center [345, 450] width 126 height 30
type input "*********"
click at [433, 458] on button at bounding box center [432, 450] width 35 height 30
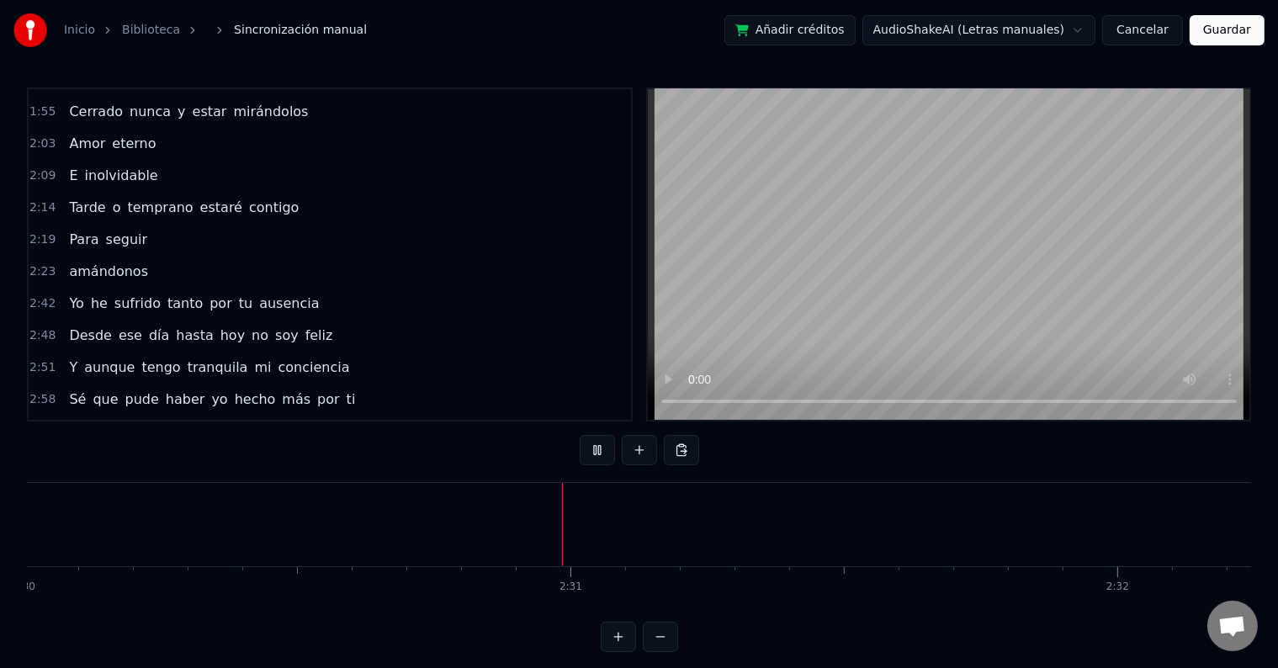
scroll to position [0, 82065]
click at [110, 262] on span "amándonos" at bounding box center [108, 271] width 82 height 19
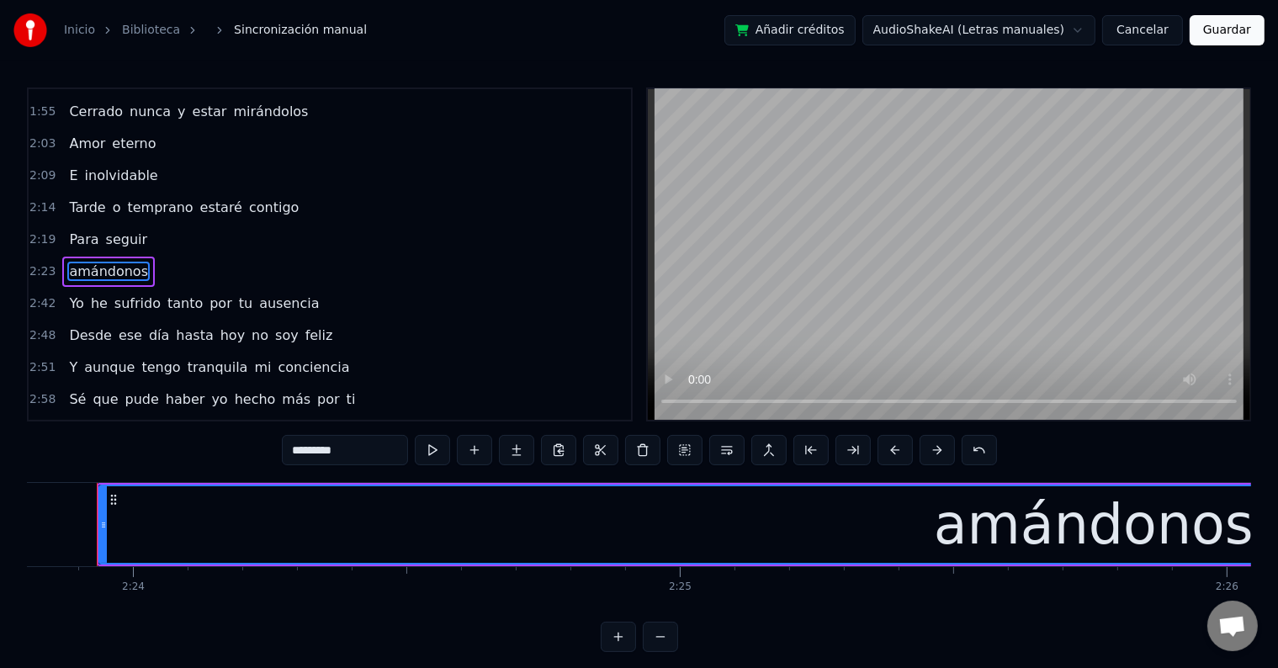
scroll to position [0, 78601]
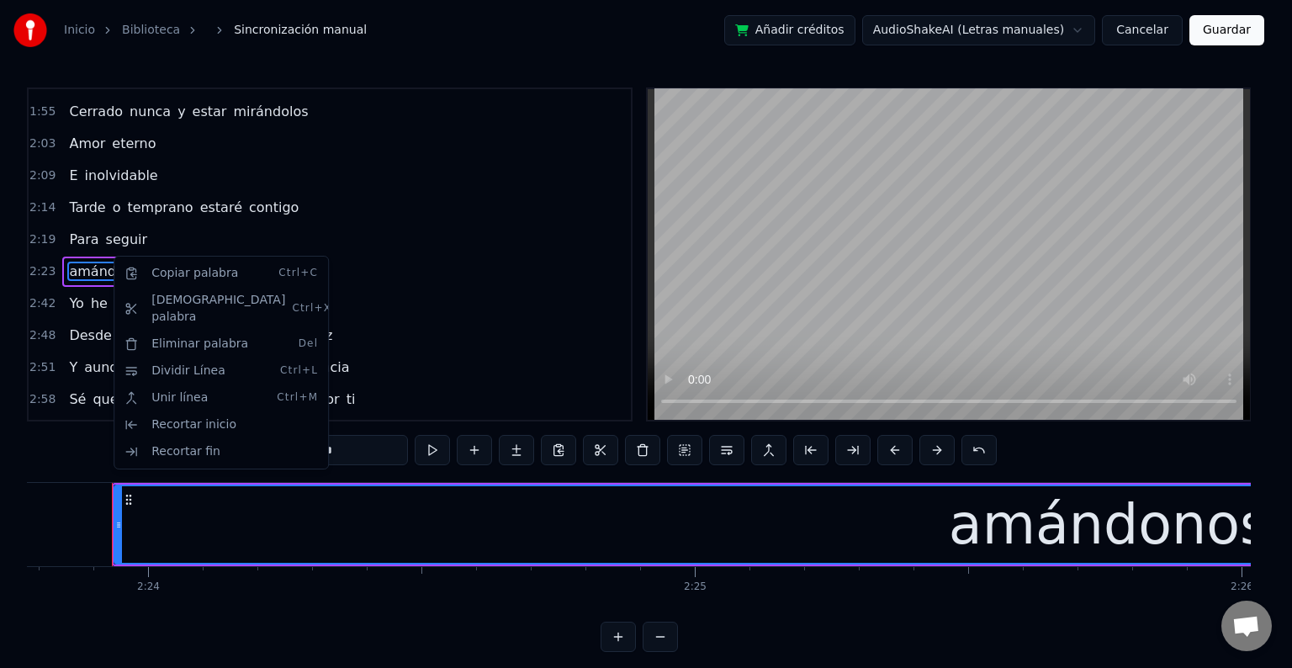
click at [109, 220] on html "Inicio Biblioteca Sincronización manual Añadir créditos AudioShakeAI (Letras ma…" at bounding box center [646, 339] width 1292 height 679
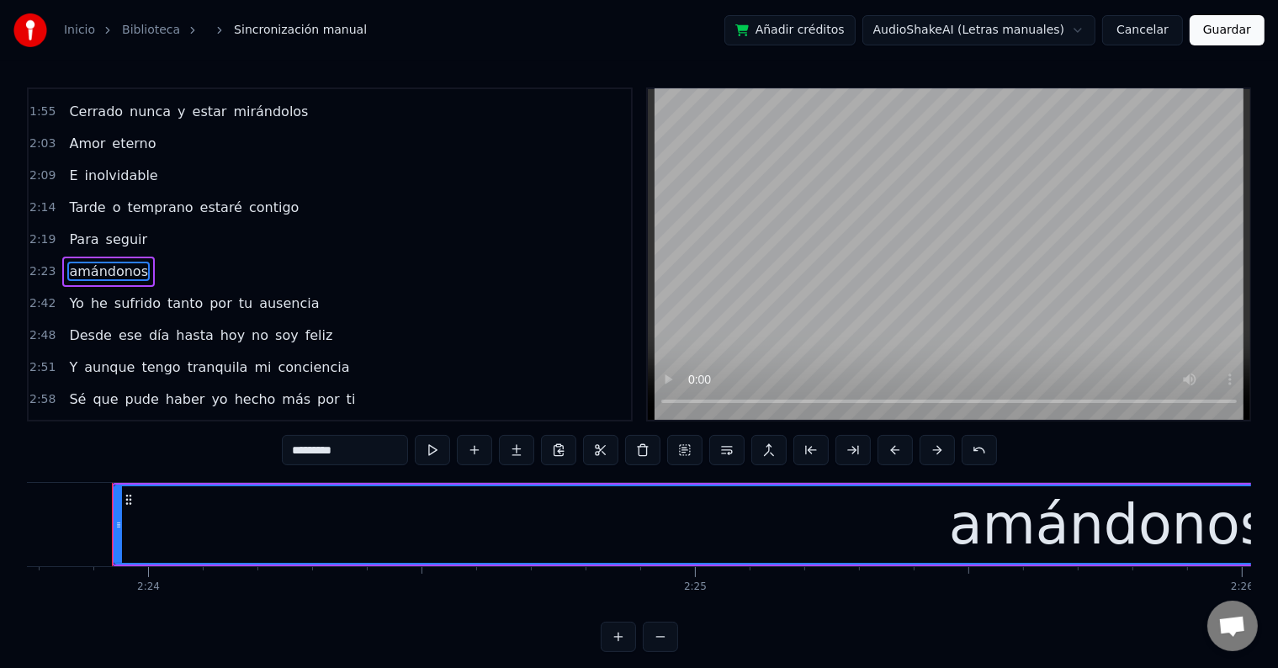
click at [111, 230] on span "seguir" at bounding box center [126, 239] width 45 height 19
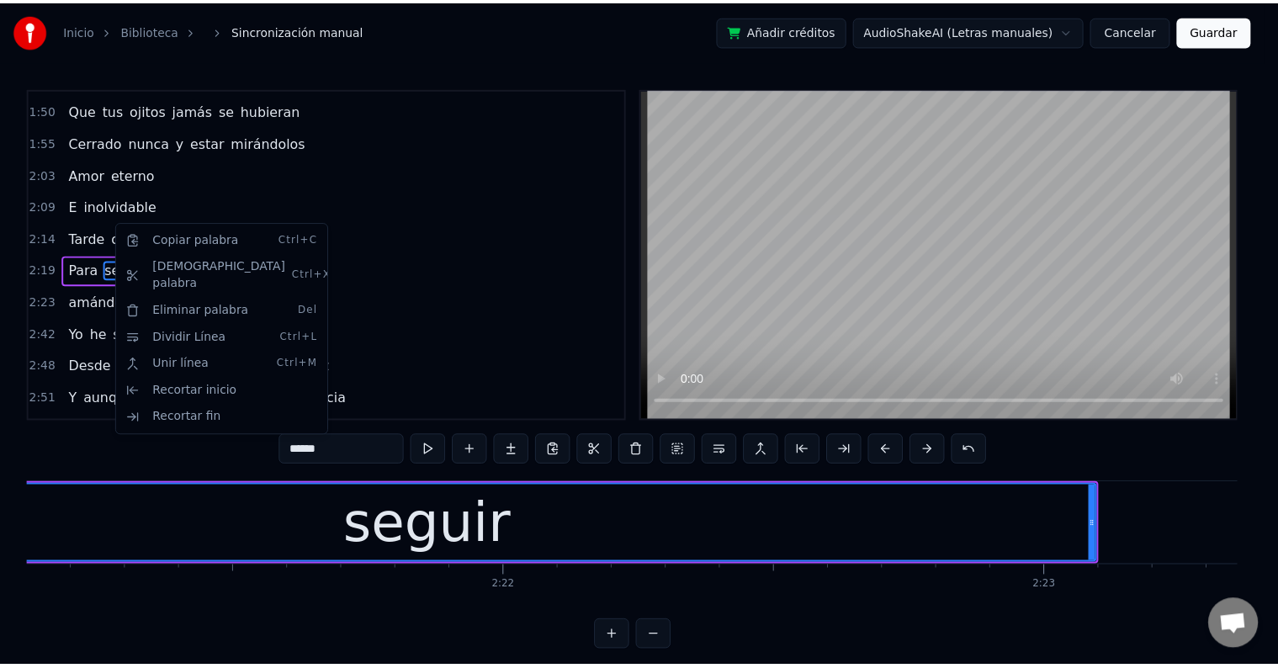
scroll to position [0, 76788]
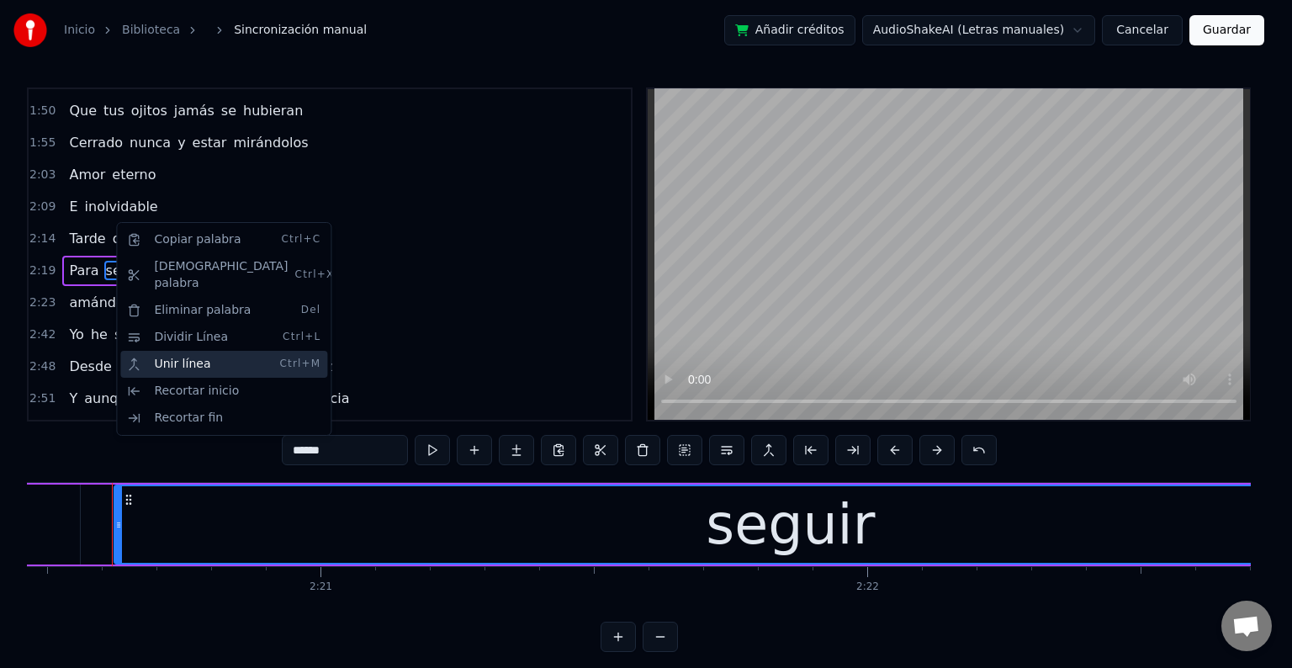
click at [182, 354] on div "Unir línea Ctrl+M" at bounding box center [223, 364] width 207 height 27
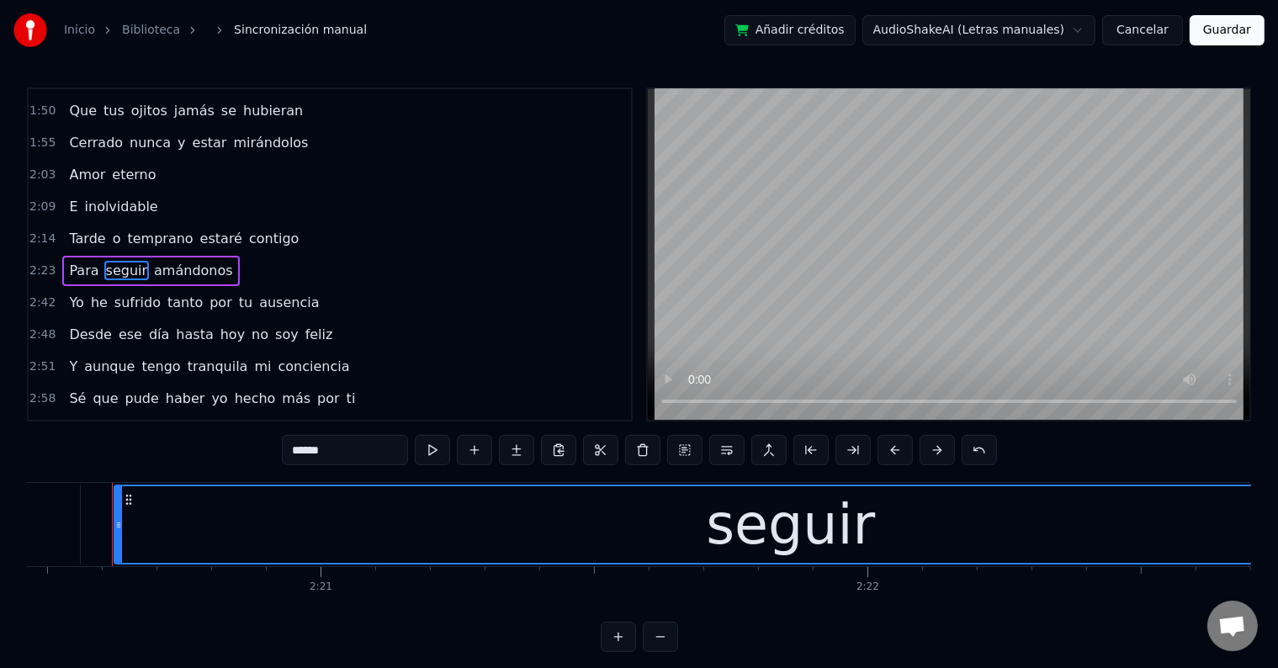
click at [152, 261] on span "amándonos" at bounding box center [193, 270] width 82 height 19
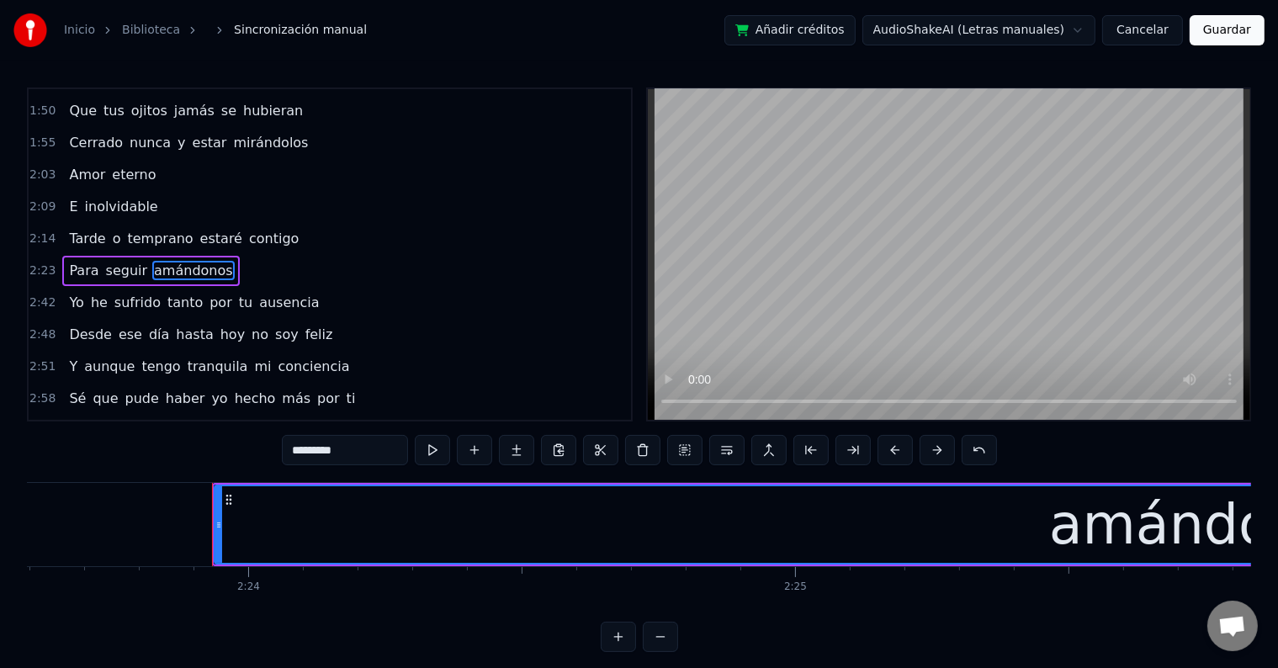
click at [115, 261] on span "seguir" at bounding box center [126, 270] width 45 height 19
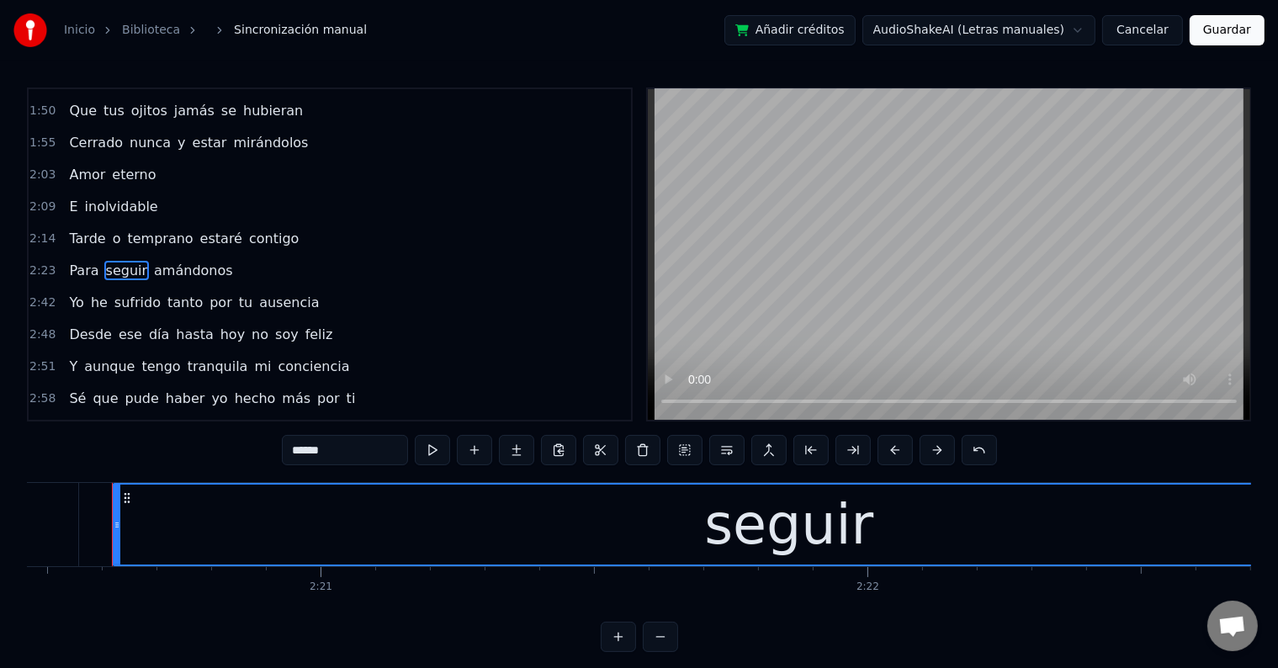
click at [184, 261] on span "amándonos" at bounding box center [193, 270] width 82 height 19
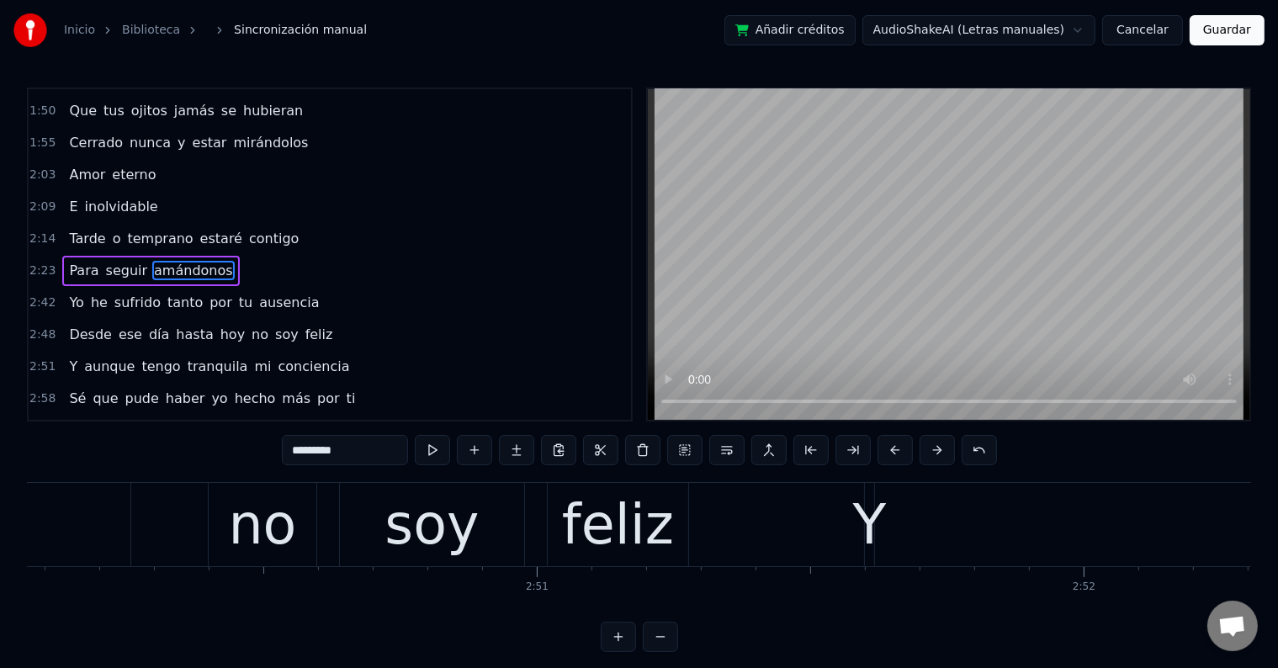
scroll to position [0, 92974]
click at [580, 521] on div "feliz" at bounding box center [617, 525] width 112 height 82
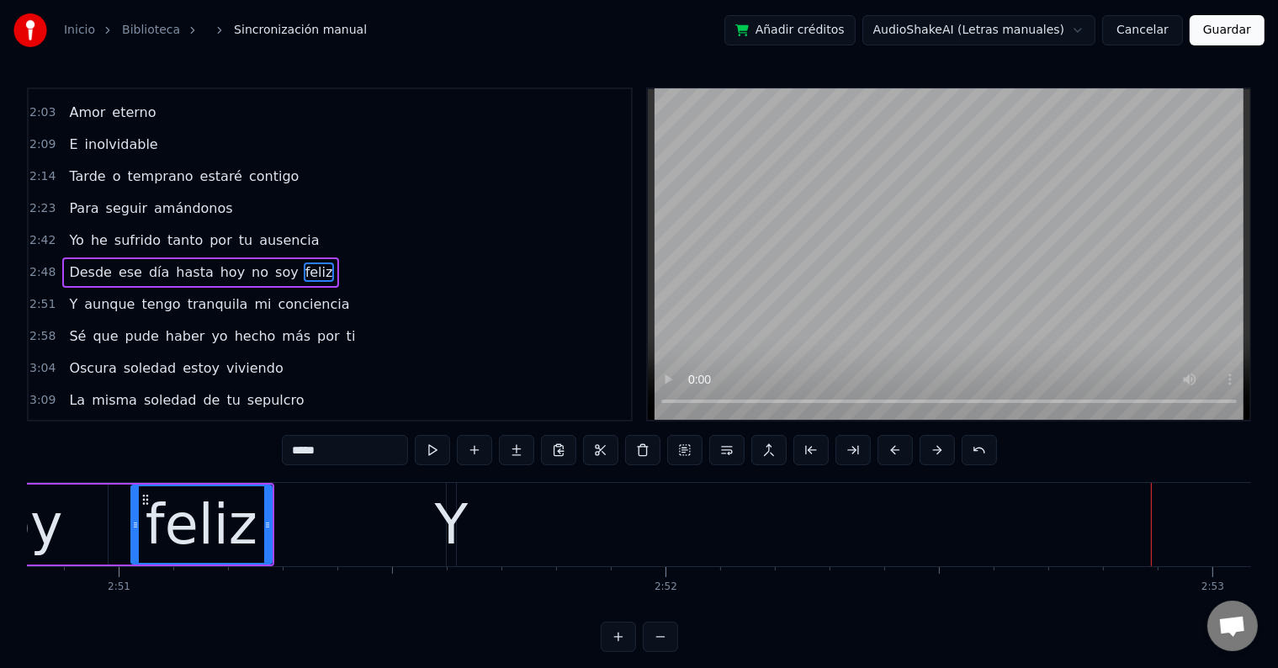
scroll to position [0, 93391]
click at [458, 537] on div "Y" at bounding box center [452, 525] width 34 height 82
type input "*"
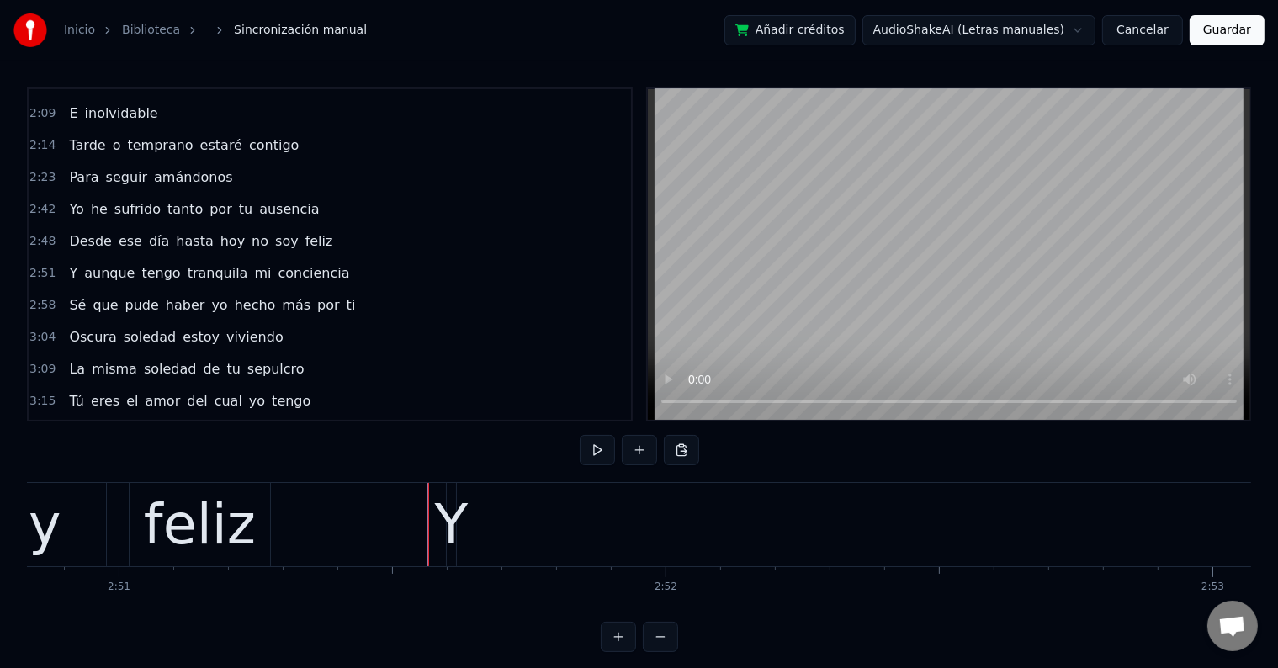
click at [442, 521] on div "Y" at bounding box center [452, 525] width 34 height 82
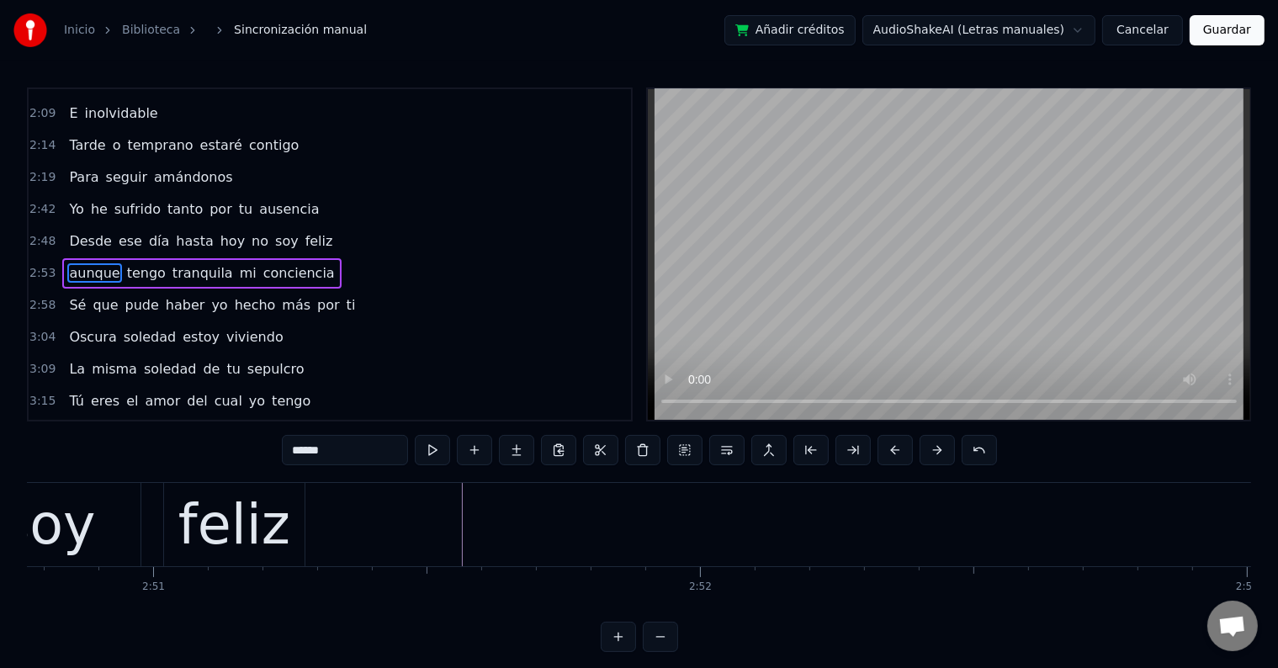
click at [267, 522] on div "feliz" at bounding box center [234, 525] width 112 height 82
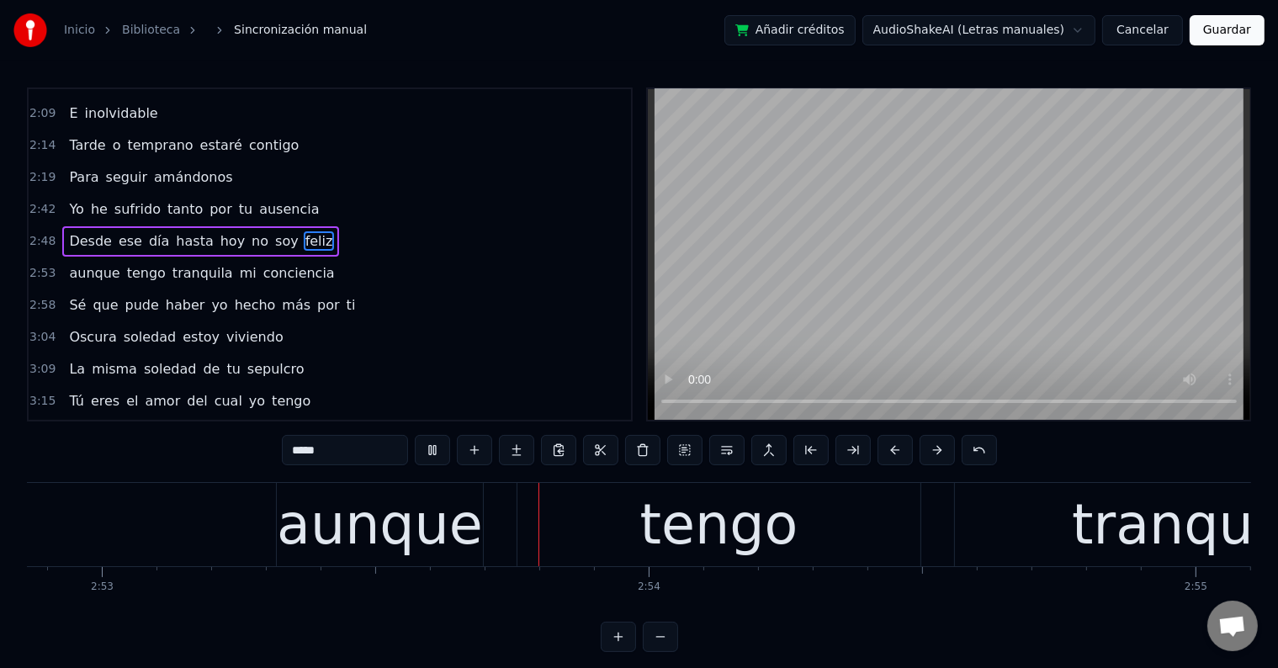
scroll to position [0, 94503]
click at [407, 535] on div "aunque" at bounding box center [377, 525] width 206 height 82
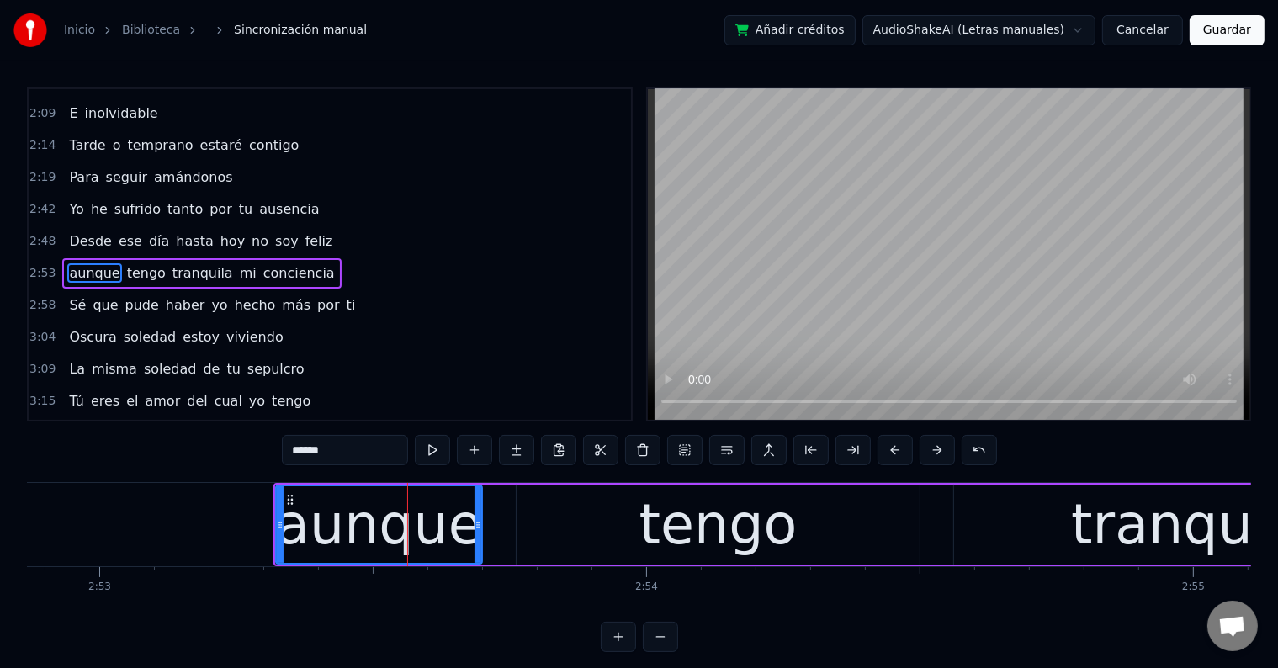
click at [293, 445] on input "******" at bounding box center [345, 450] width 126 height 30
type input "******"
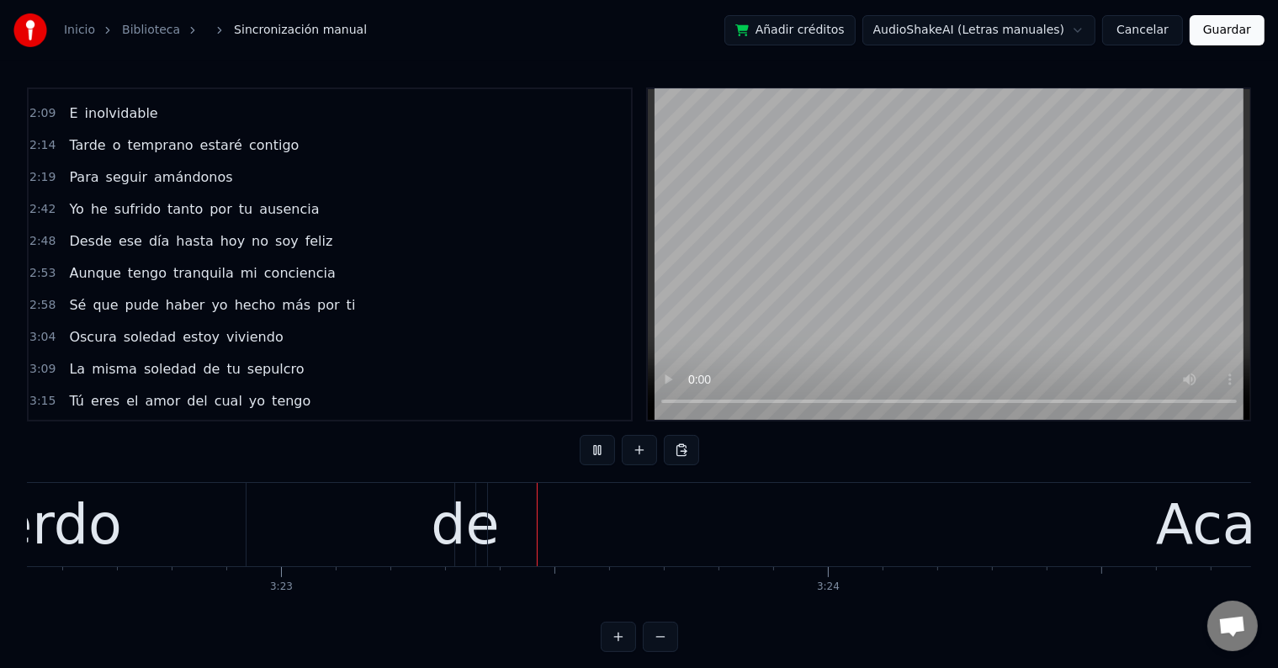
scroll to position [0, 110725]
click at [454, 525] on div "de" at bounding box center [461, 525] width 68 height 82
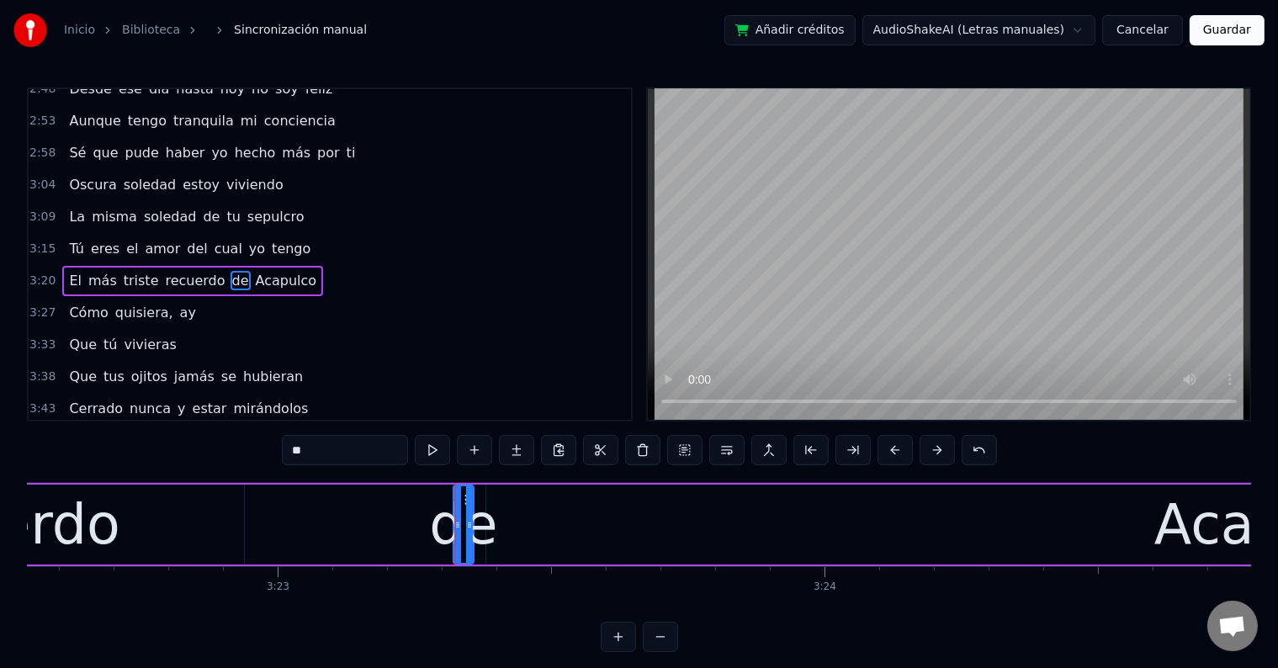
scroll to position [562, 0]
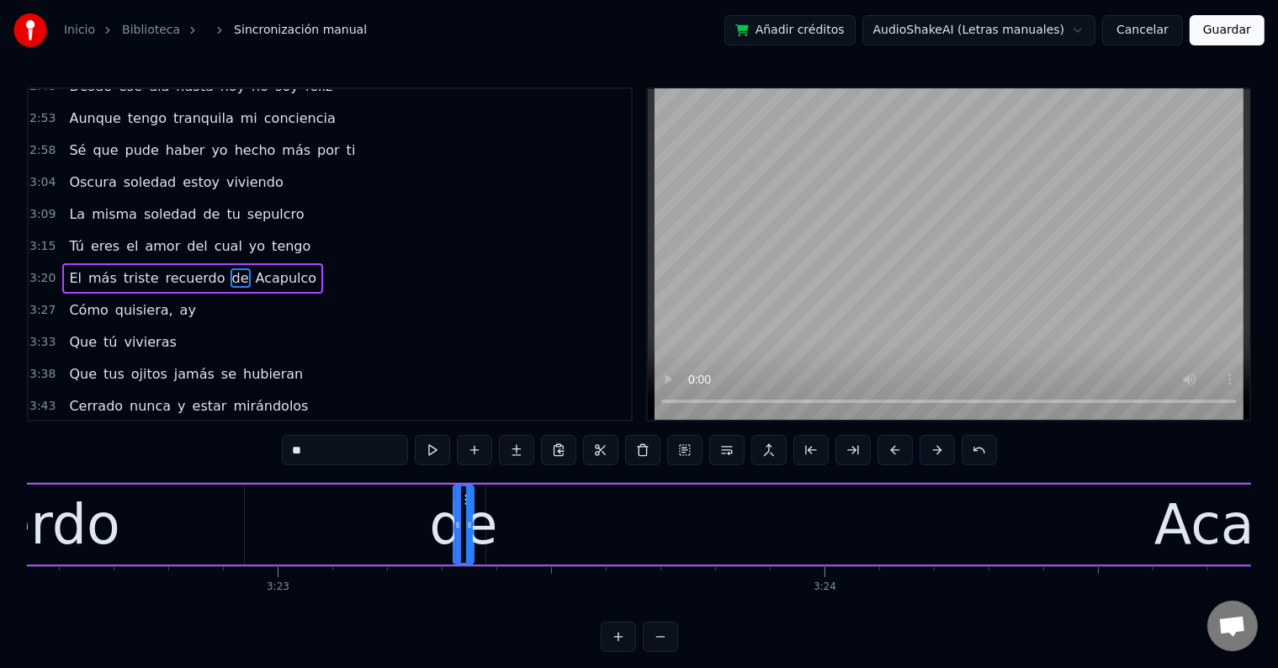
click at [455, 522] on div at bounding box center [455, 524] width 1 height 83
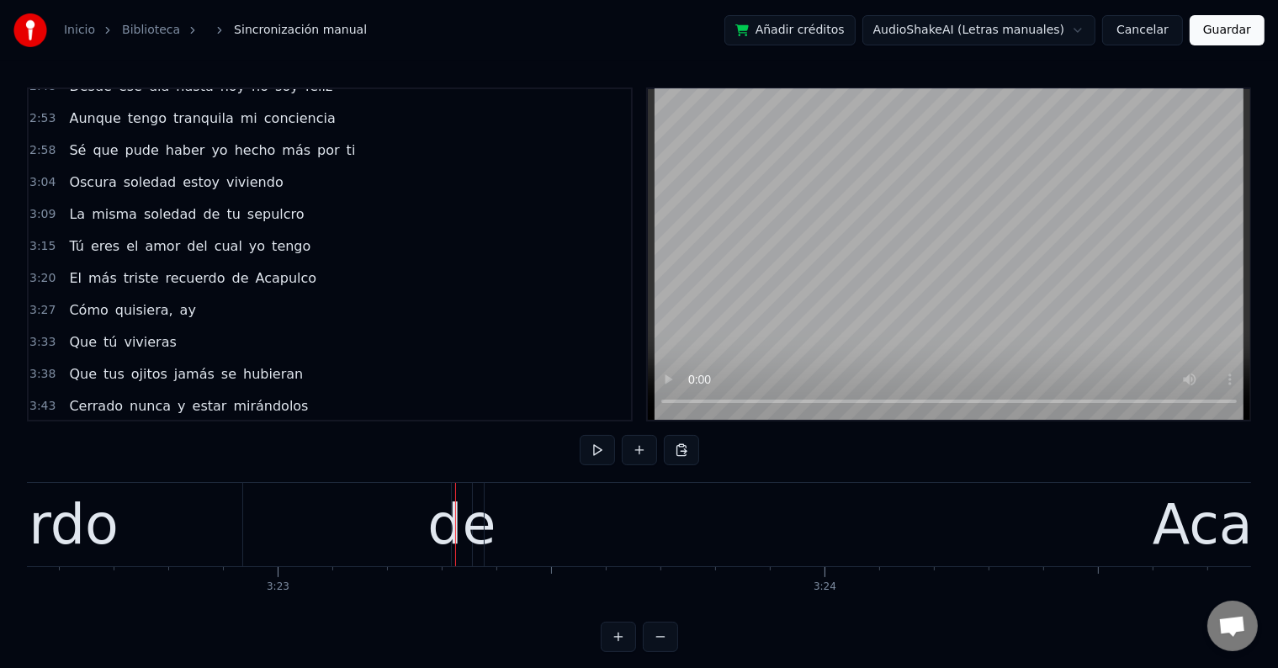
click at [456, 521] on div "de" at bounding box center [461, 525] width 68 height 82
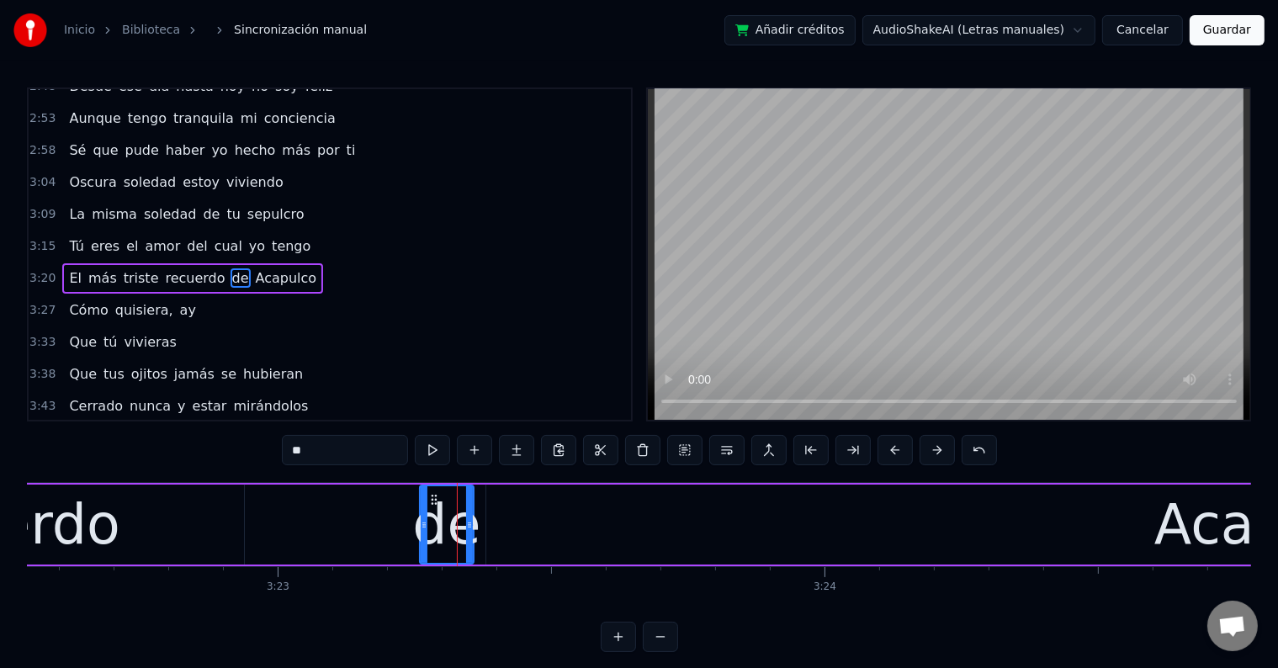
drag, startPoint x: 454, startPoint y: 519, endPoint x: 421, endPoint y: 513, distance: 34.2
click at [421, 513] on div at bounding box center [424, 524] width 7 height 77
click at [481, 528] on icon at bounding box center [482, 524] width 7 height 13
click at [429, 495] on icon at bounding box center [435, 499] width 13 height 13
click at [325, 498] on div "El más triste recuerdo de [GEOGRAPHIC_DATA]" at bounding box center [507, 524] width 3130 height 83
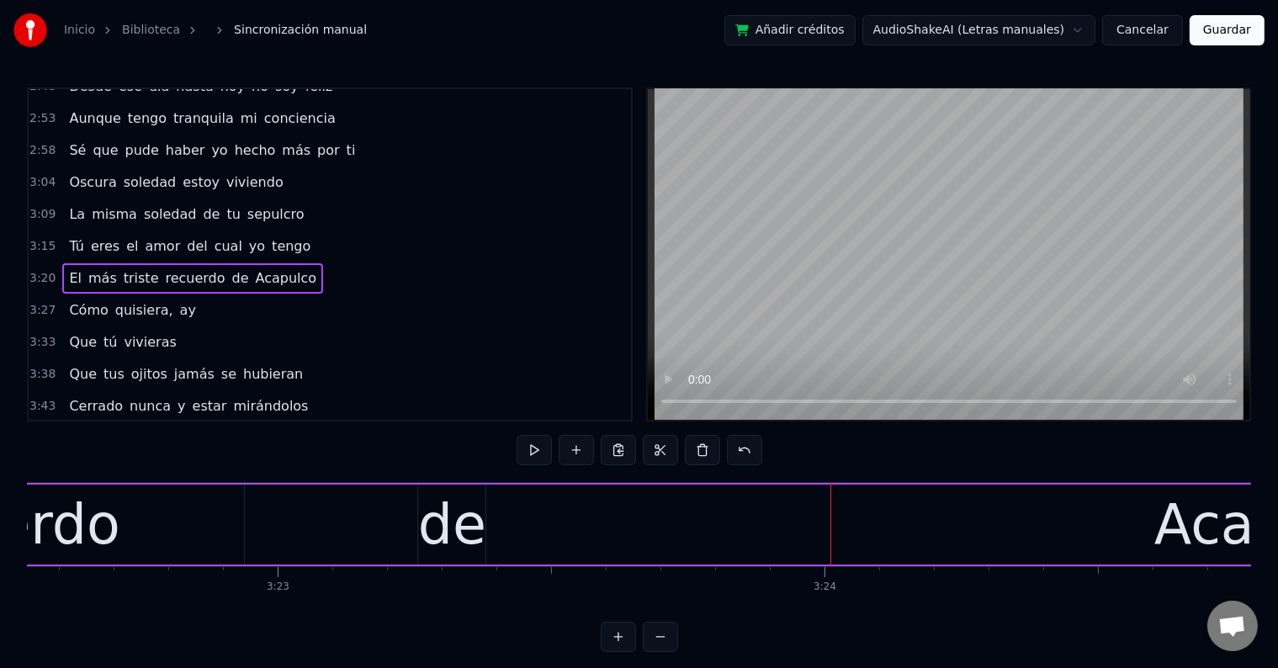
click at [294, 506] on div "El más triste recuerdo de [GEOGRAPHIC_DATA]" at bounding box center [507, 524] width 3130 height 83
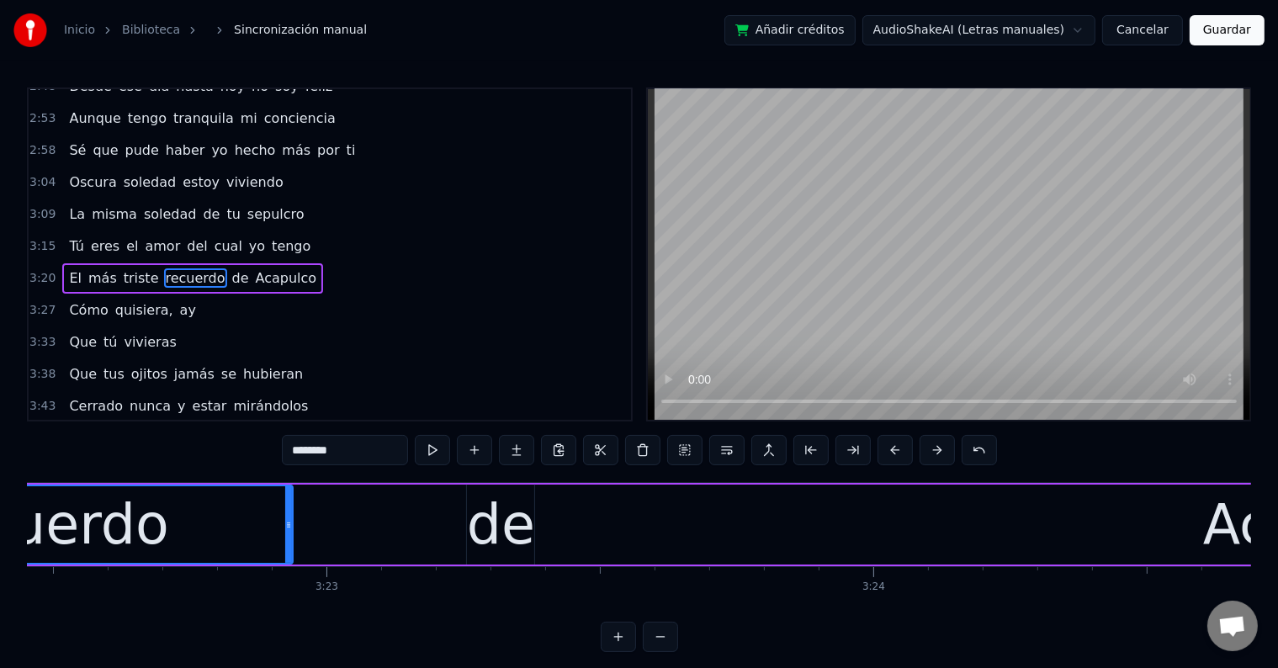
scroll to position [0, 110676]
click at [488, 542] on div "de" at bounding box center [502, 525] width 68 height 82
type input "**"
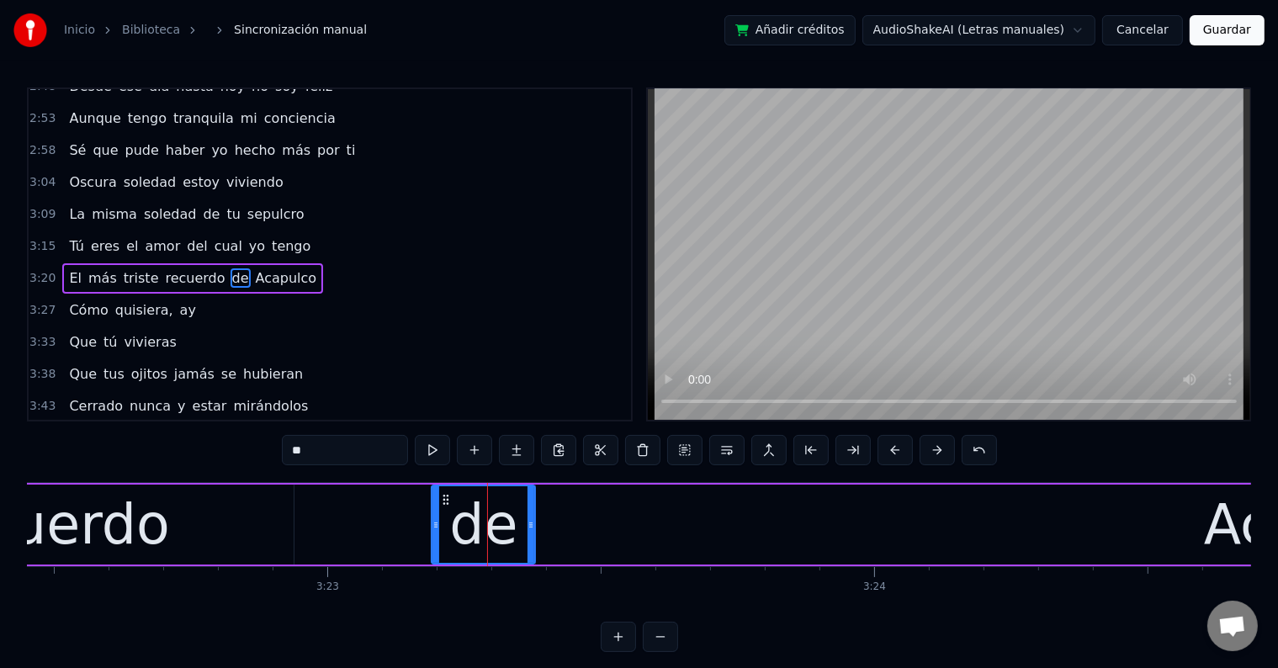
drag, startPoint x: 471, startPoint y: 514, endPoint x: 435, endPoint y: 508, distance: 36.6
click at [435, 508] on div at bounding box center [435, 524] width 7 height 77
click at [437, 495] on circle at bounding box center [437, 495] width 1 height 1
click at [353, 517] on div "El más triste recuerdo de [GEOGRAPHIC_DATA]" at bounding box center [557, 524] width 3130 height 83
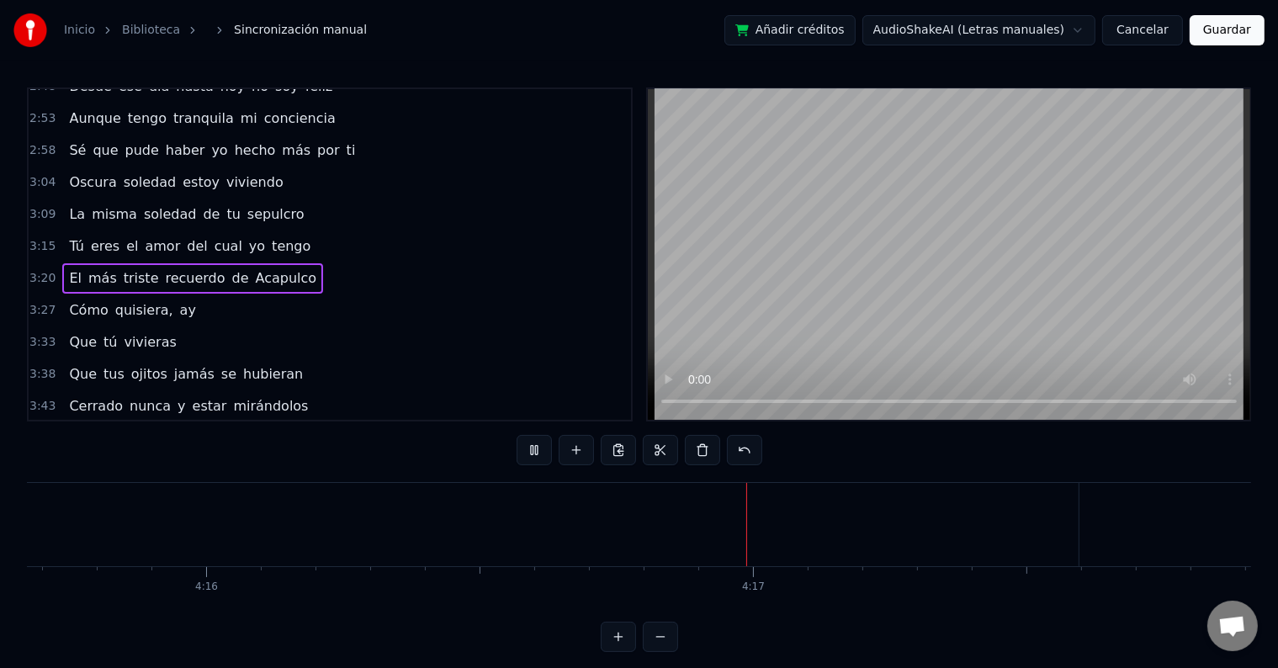
scroll to position [0, 140106]
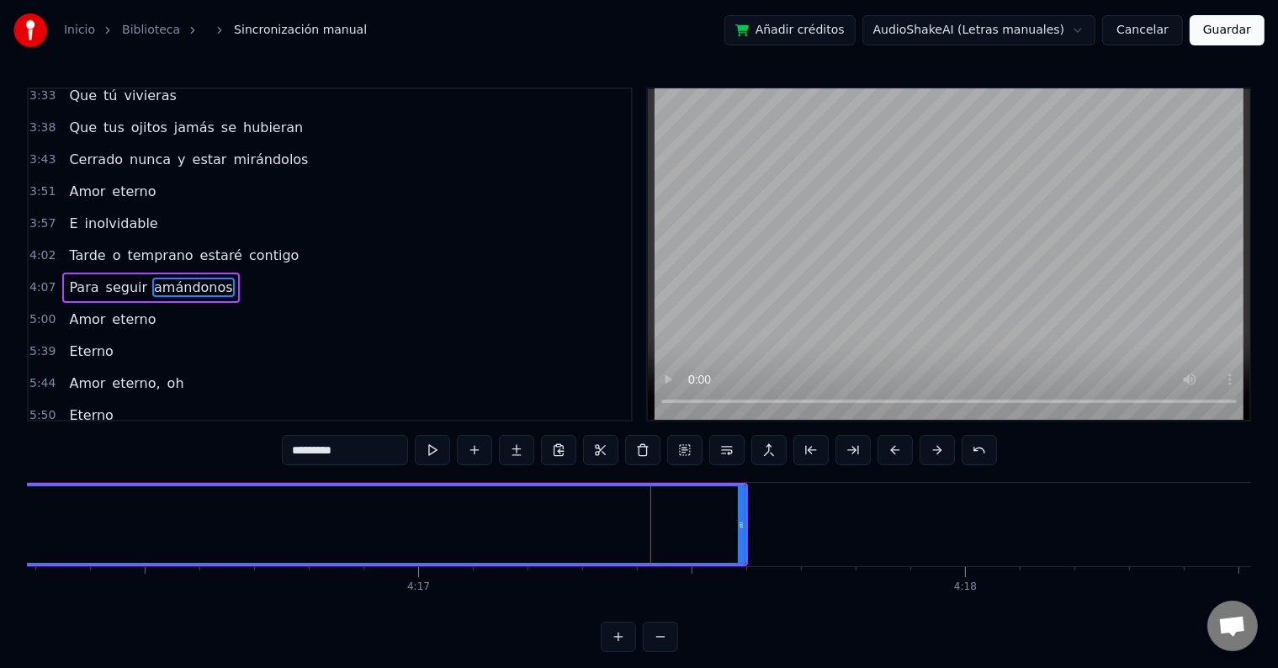
scroll to position [809, 0]
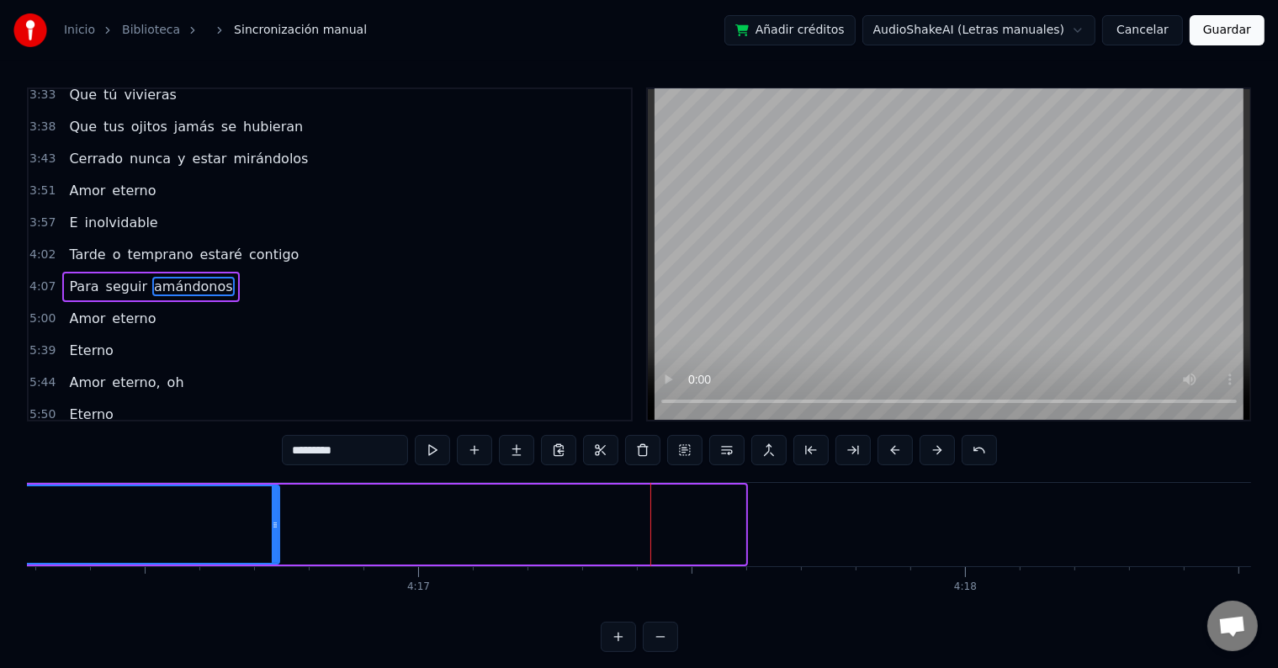
drag, startPoint x: 743, startPoint y: 522, endPoint x: 278, endPoint y: 526, distance: 466.0
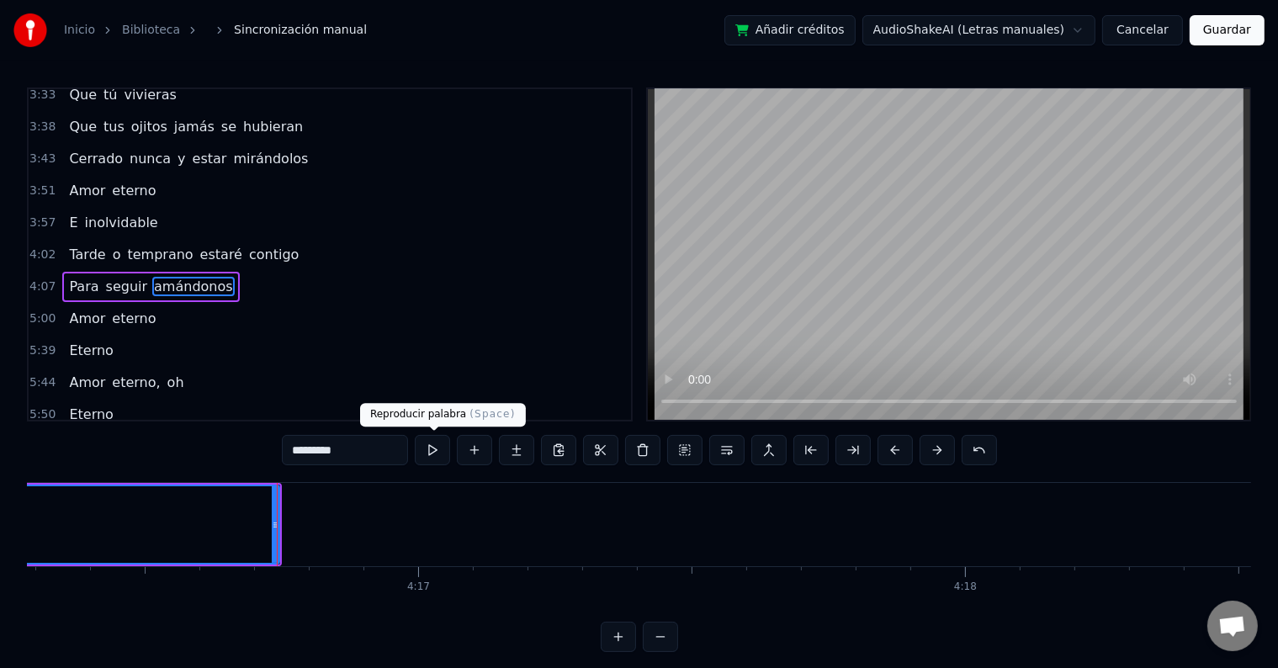
click at [442, 447] on button at bounding box center [432, 450] width 35 height 30
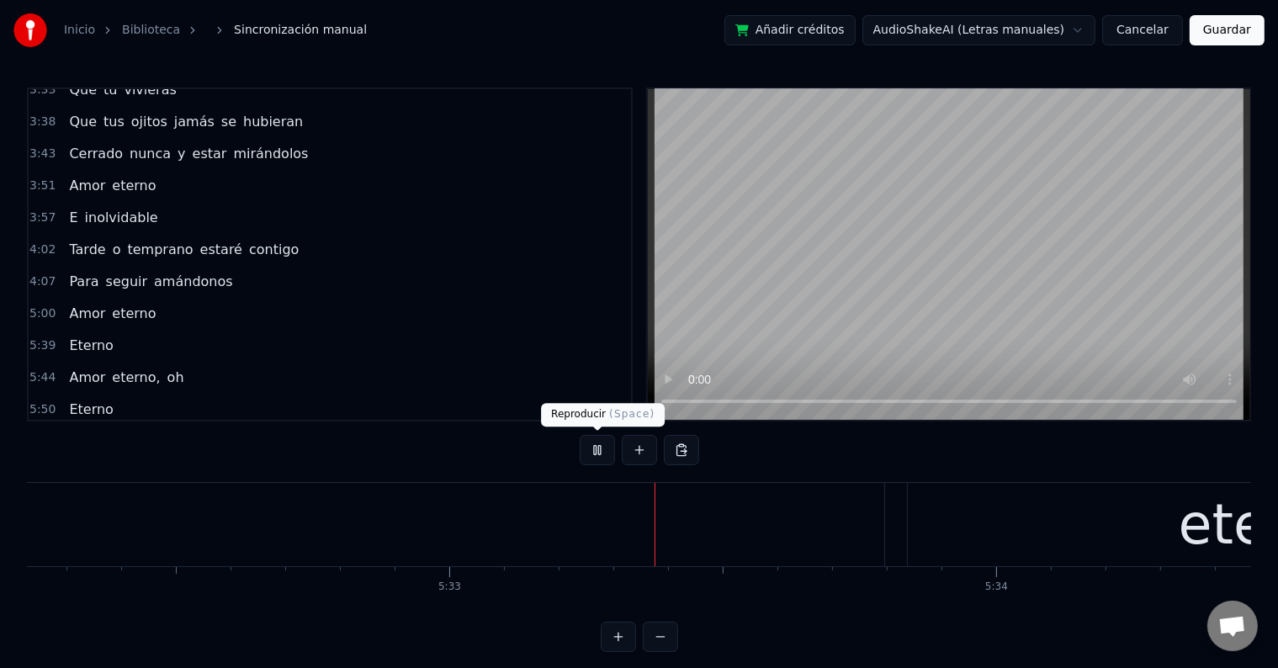
scroll to position [0, 181865]
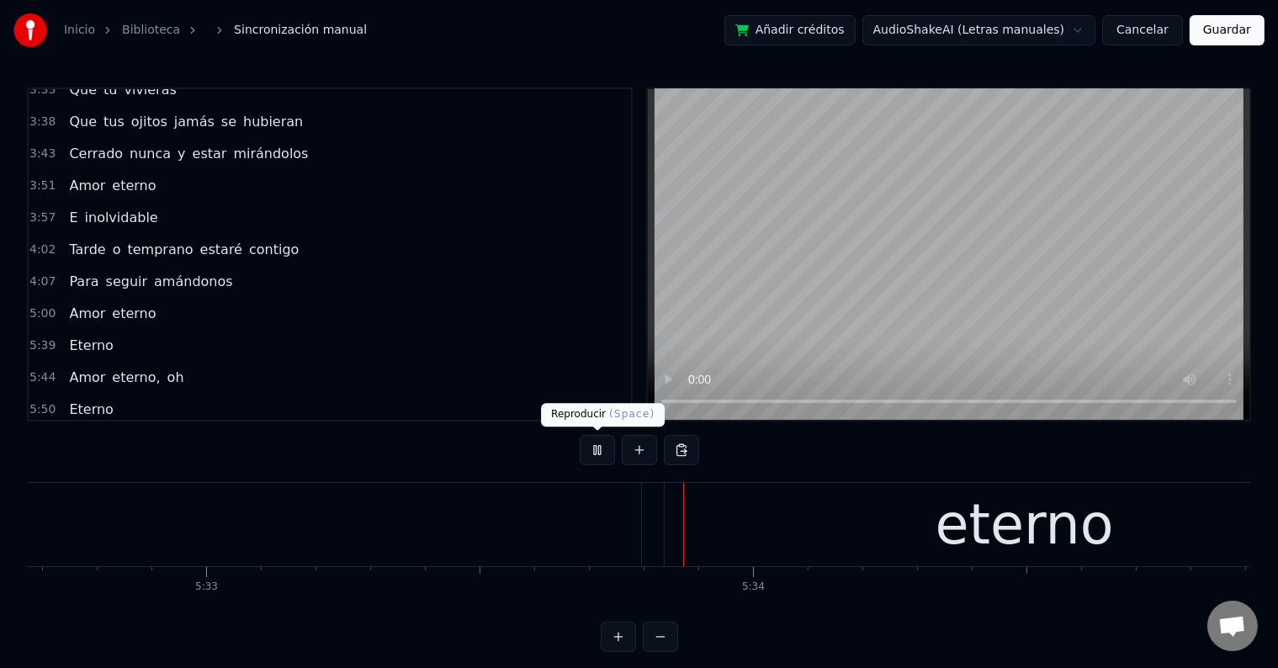
click at [594, 452] on button at bounding box center [596, 450] width 35 height 30
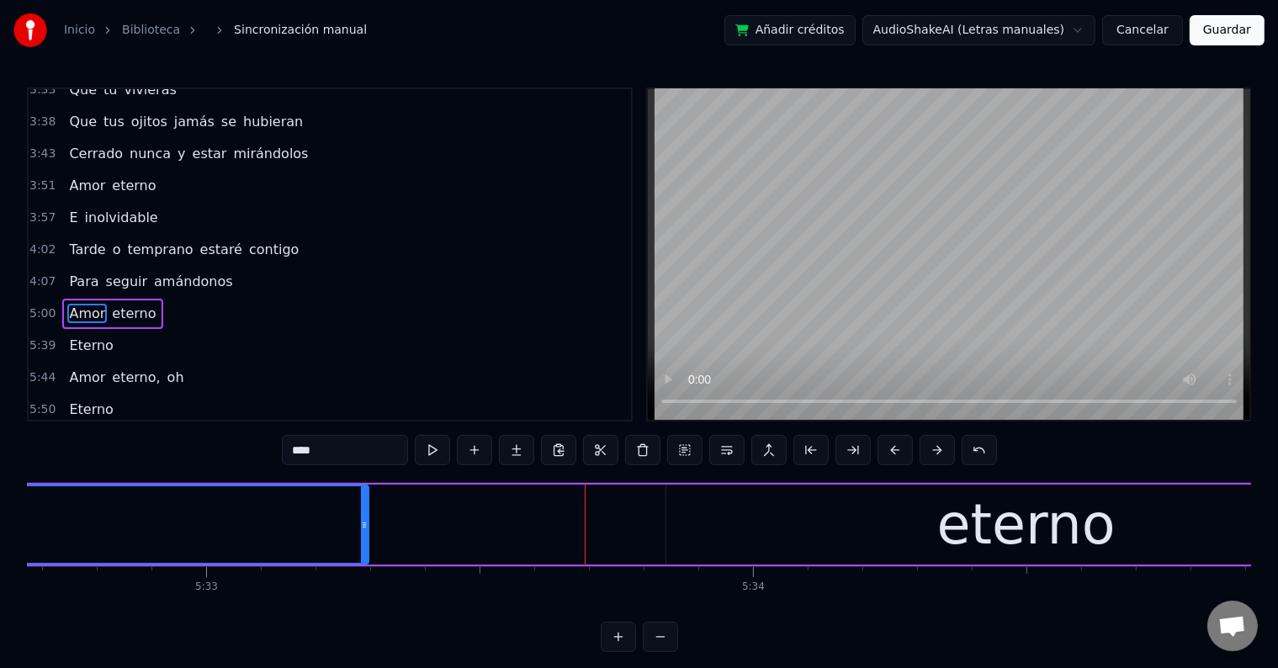
drag, startPoint x: 638, startPoint y: 525, endPoint x: 353, endPoint y: 539, distance: 284.6
click at [361, 539] on div at bounding box center [364, 524] width 7 height 77
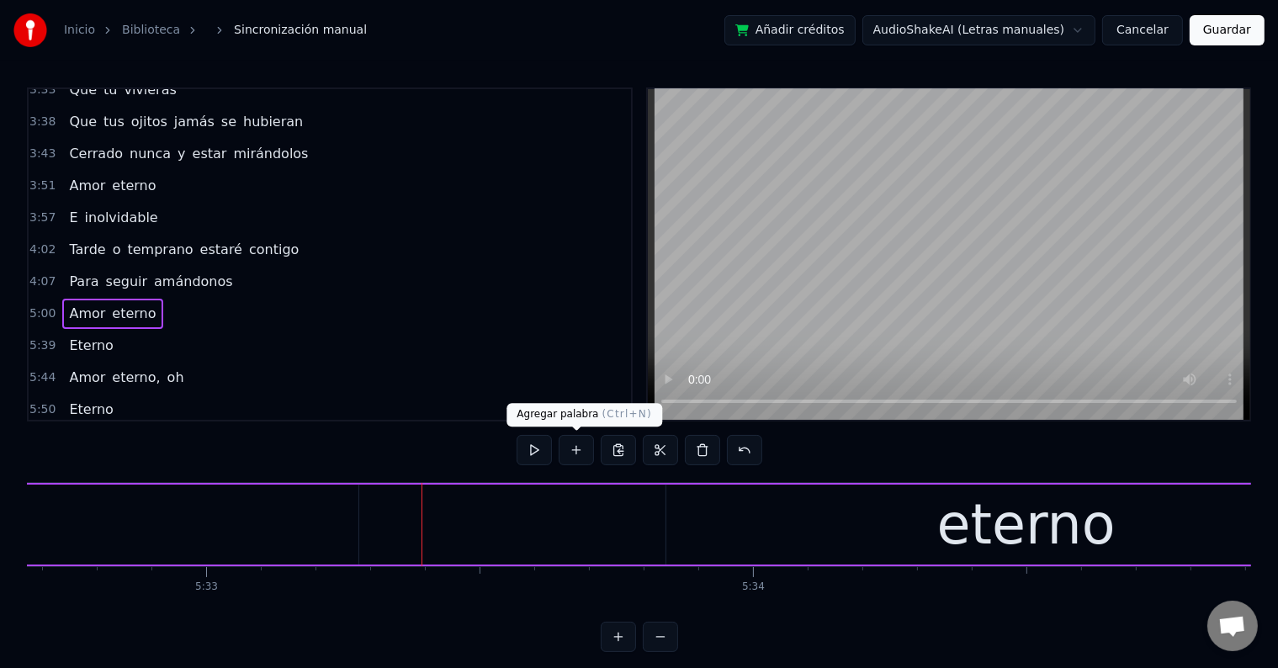
click at [581, 445] on button at bounding box center [575, 450] width 35 height 30
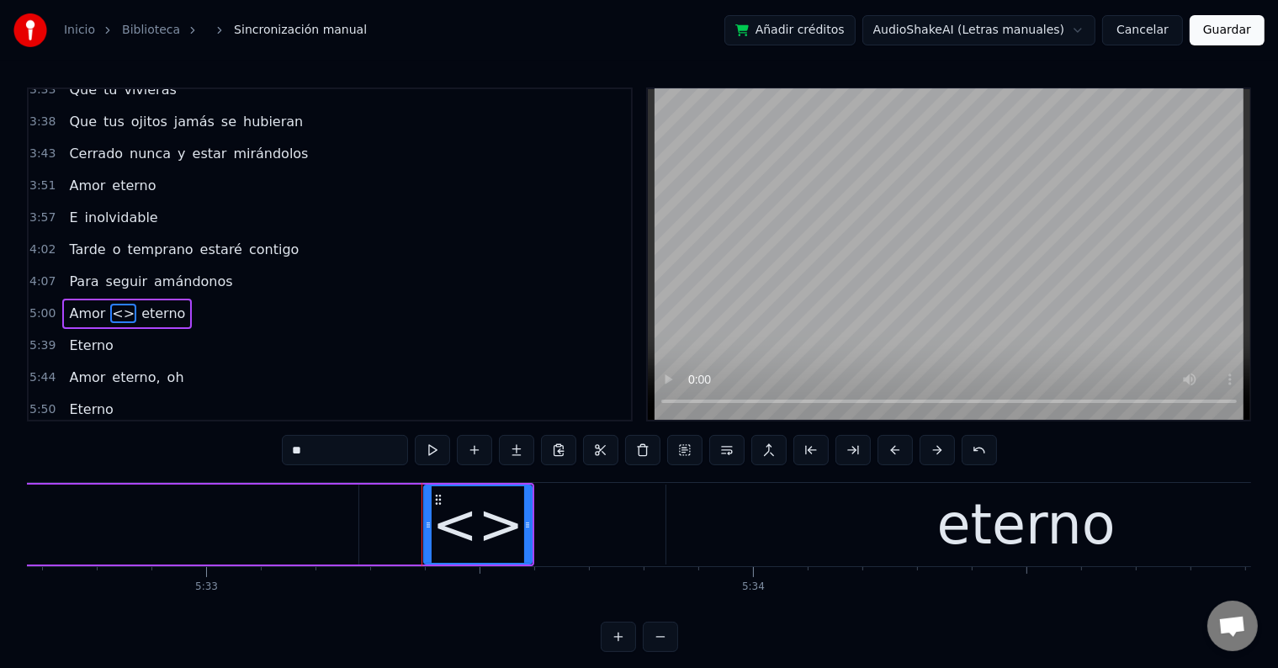
click at [500, 527] on div "<>" at bounding box center [478, 525] width 92 height 82
drag, startPoint x: 335, startPoint y: 452, endPoint x: 257, endPoint y: 442, distance: 77.9
click at [257, 442] on div "0:53 Tú eres la tristeza, ay, de mis ojos 0:59 Que lloran en silencio por tu am…" at bounding box center [639, 369] width 1224 height 564
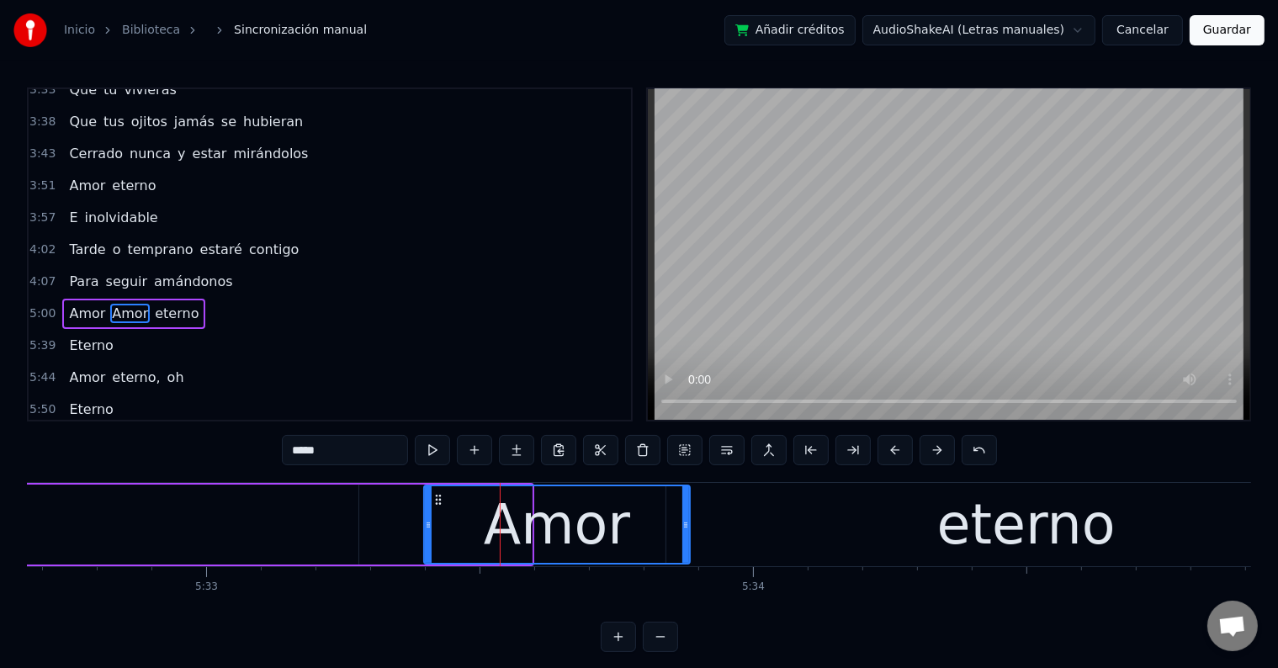
drag, startPoint x: 527, startPoint y: 520, endPoint x: 692, endPoint y: 521, distance: 164.9
click at [689, 521] on icon at bounding box center [685, 524] width 7 height 13
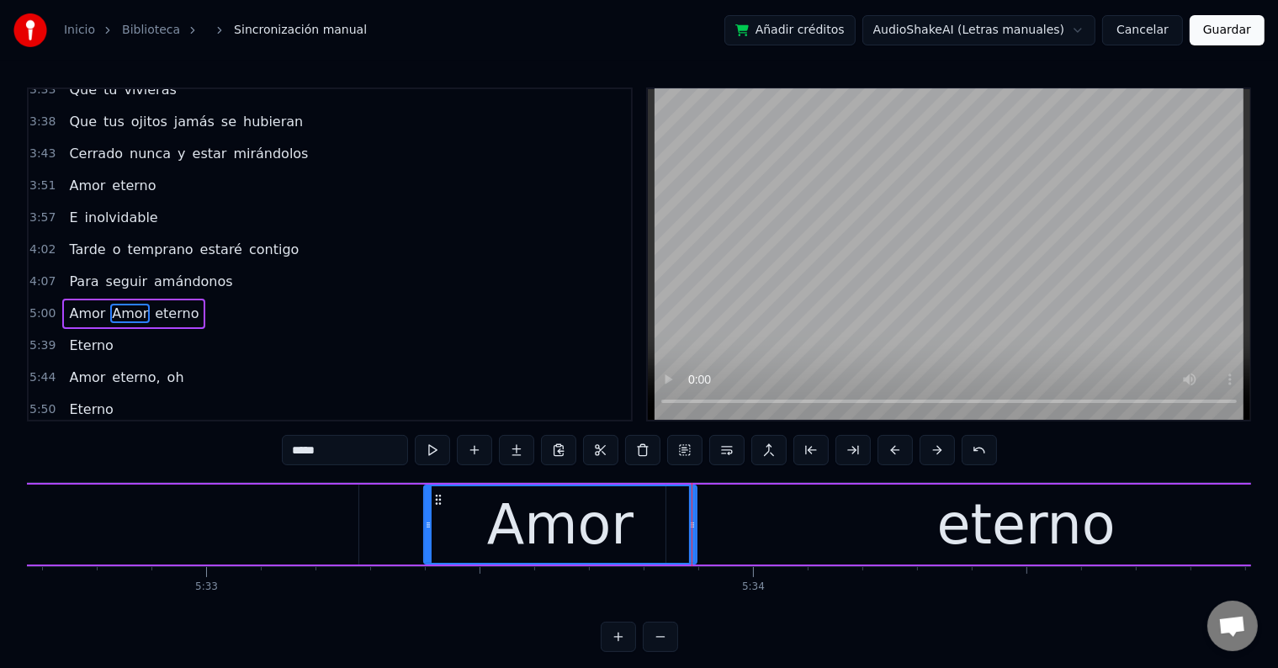
click at [82, 336] on span "Eterno" at bounding box center [90, 345] width 47 height 19
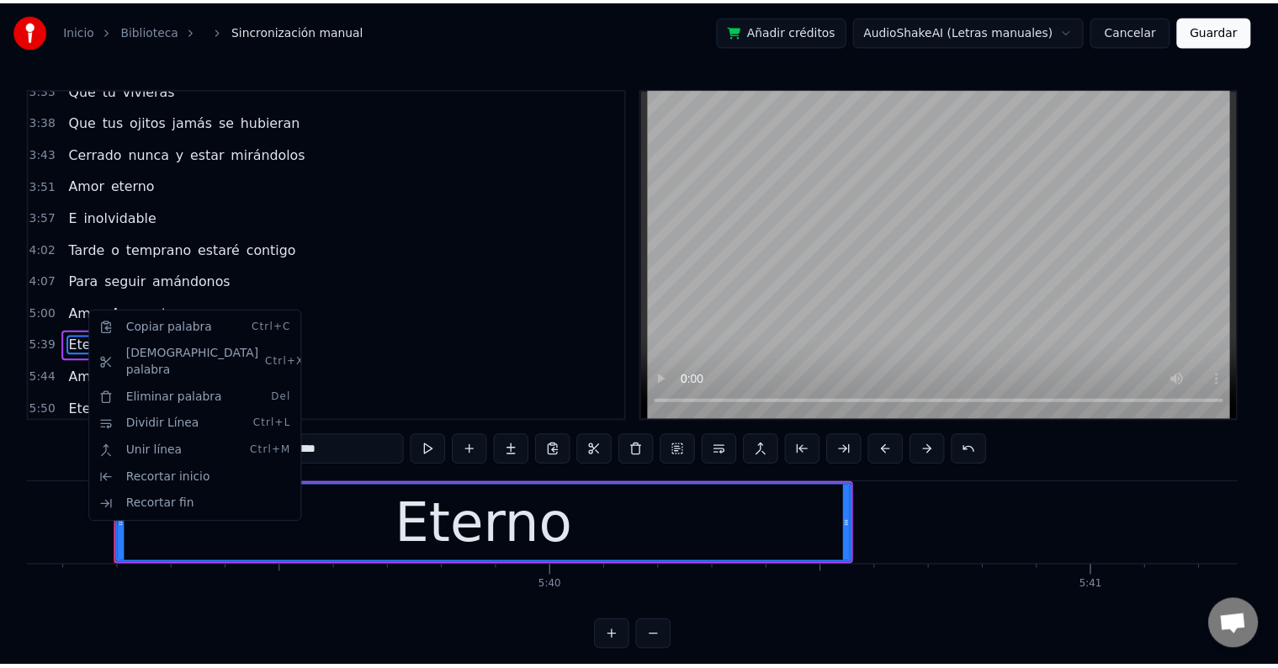
scroll to position [0, 185346]
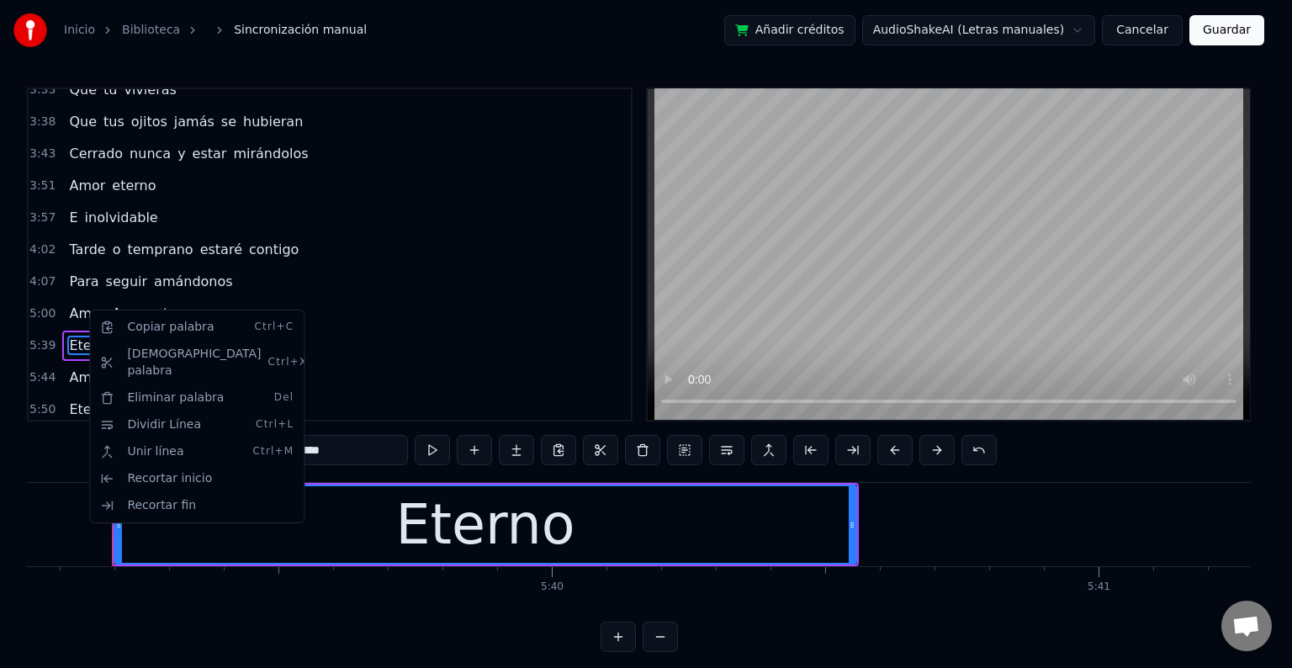
click at [156, 272] on html "Inicio Biblioteca Sincronización manual Añadir créditos AudioShakeAI (Letras ma…" at bounding box center [646, 339] width 1292 height 679
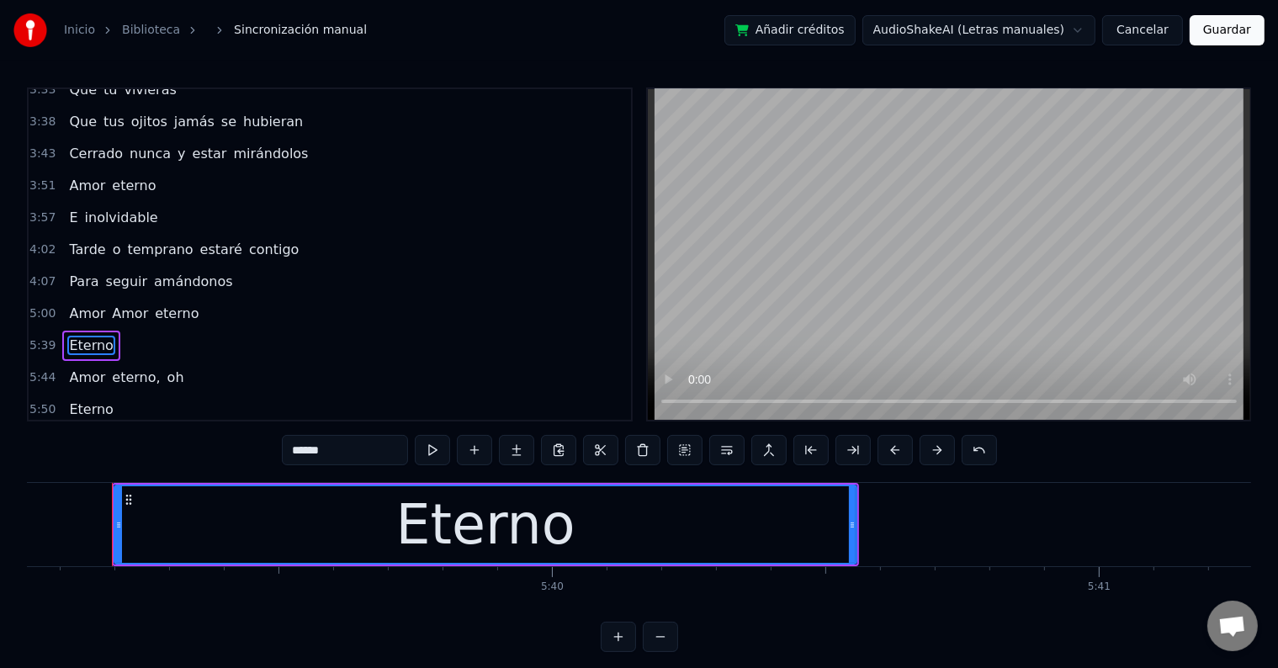
click at [165, 304] on span "eterno" at bounding box center [176, 313] width 47 height 19
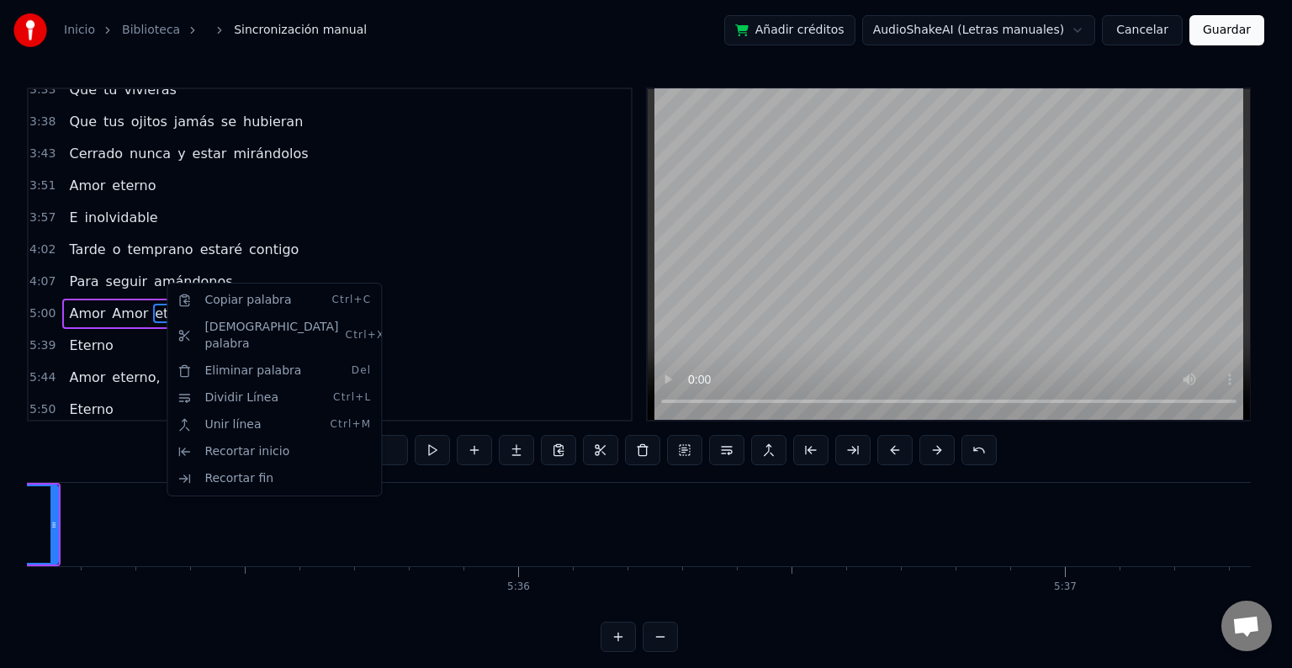
scroll to position [0, 182416]
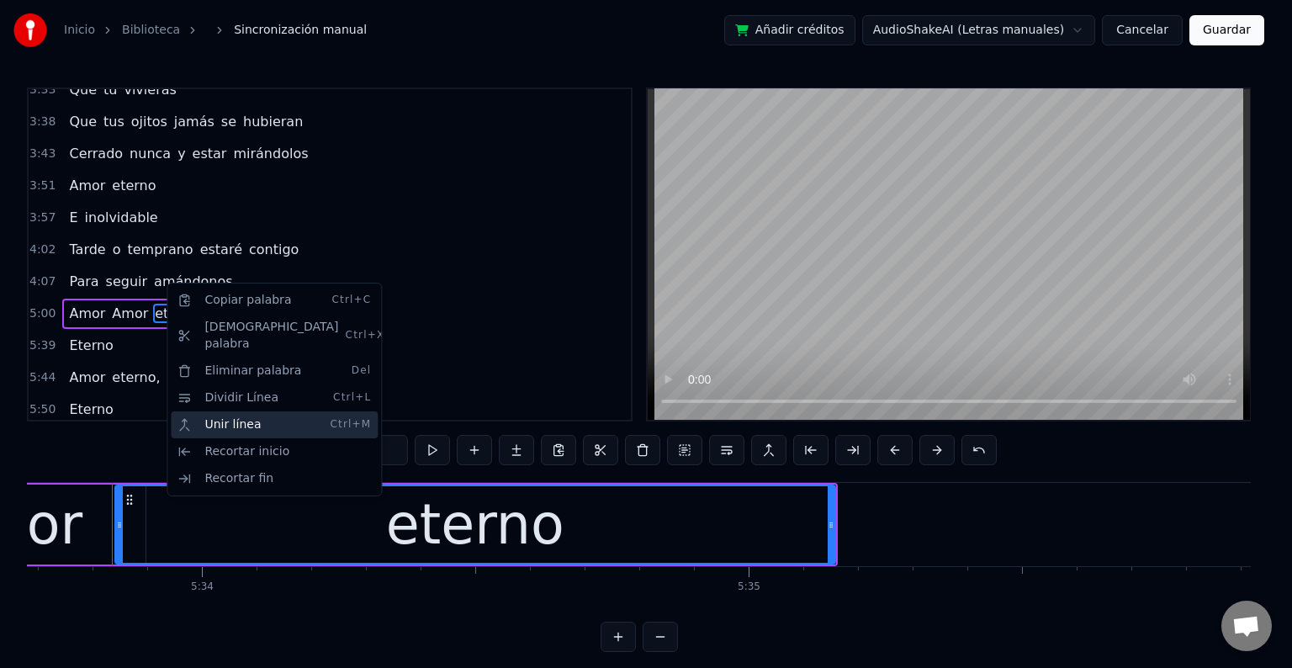
click at [250, 411] on div "Unir línea Ctrl+M" at bounding box center [274, 424] width 207 height 27
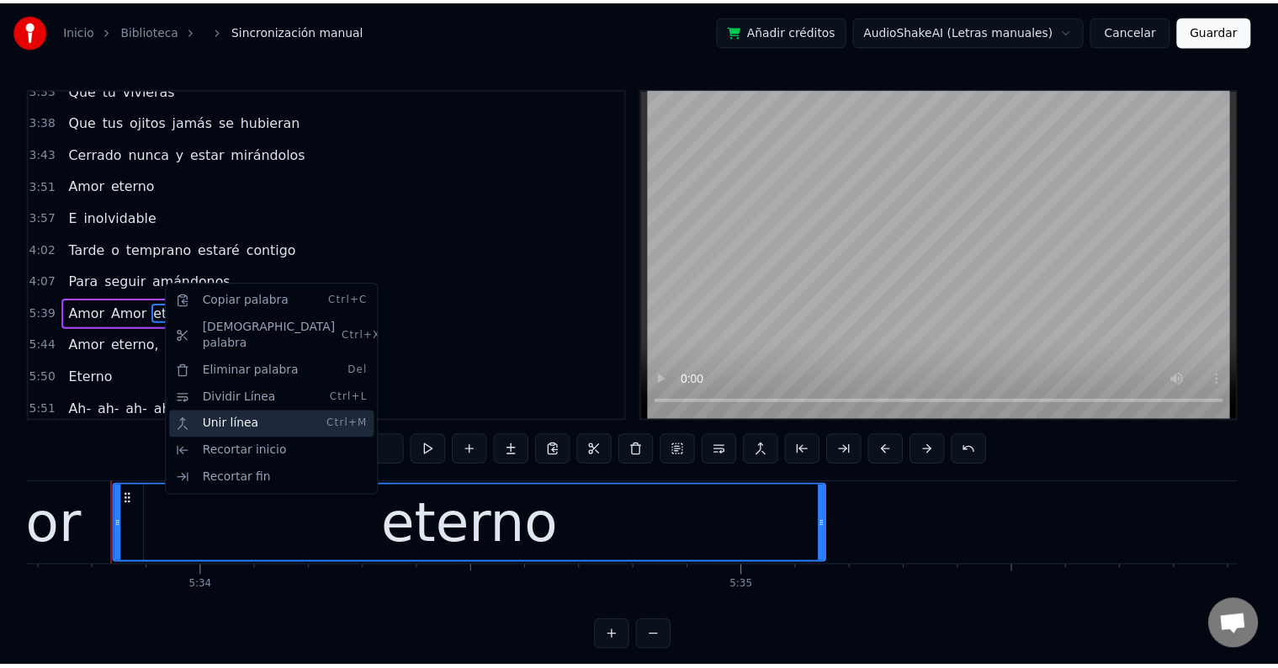
scroll to position [783, 0]
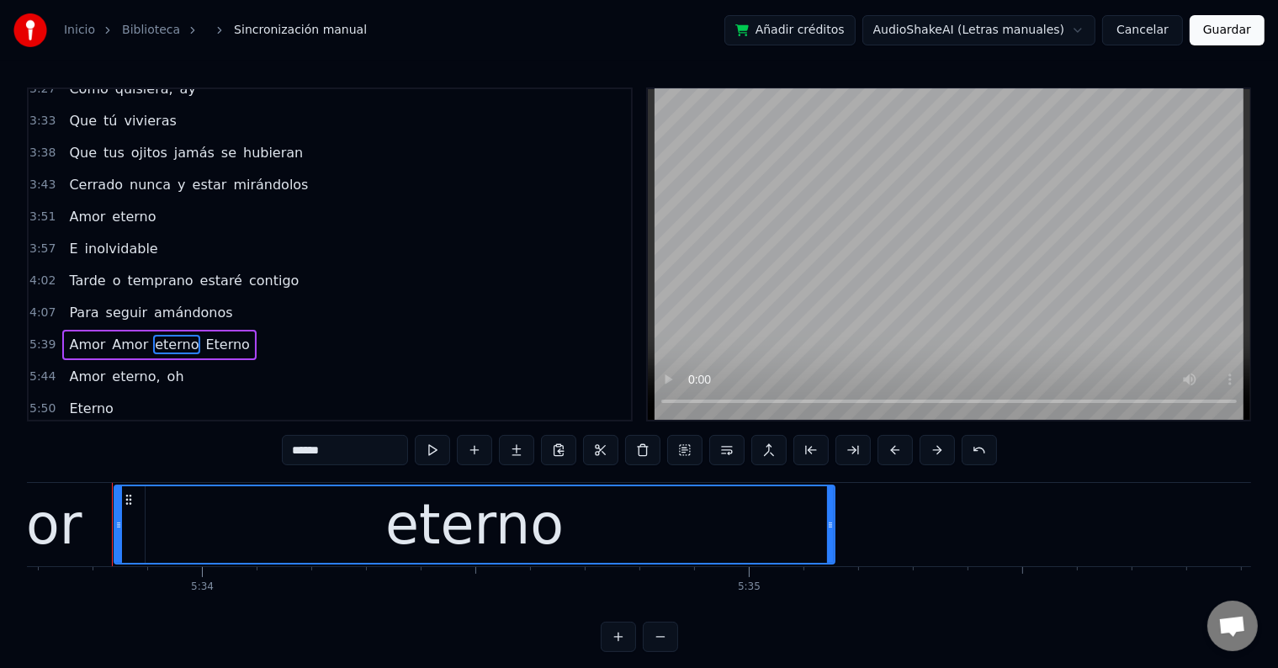
click at [76, 335] on span "Amor" at bounding box center [87, 344] width 40 height 19
type input "****"
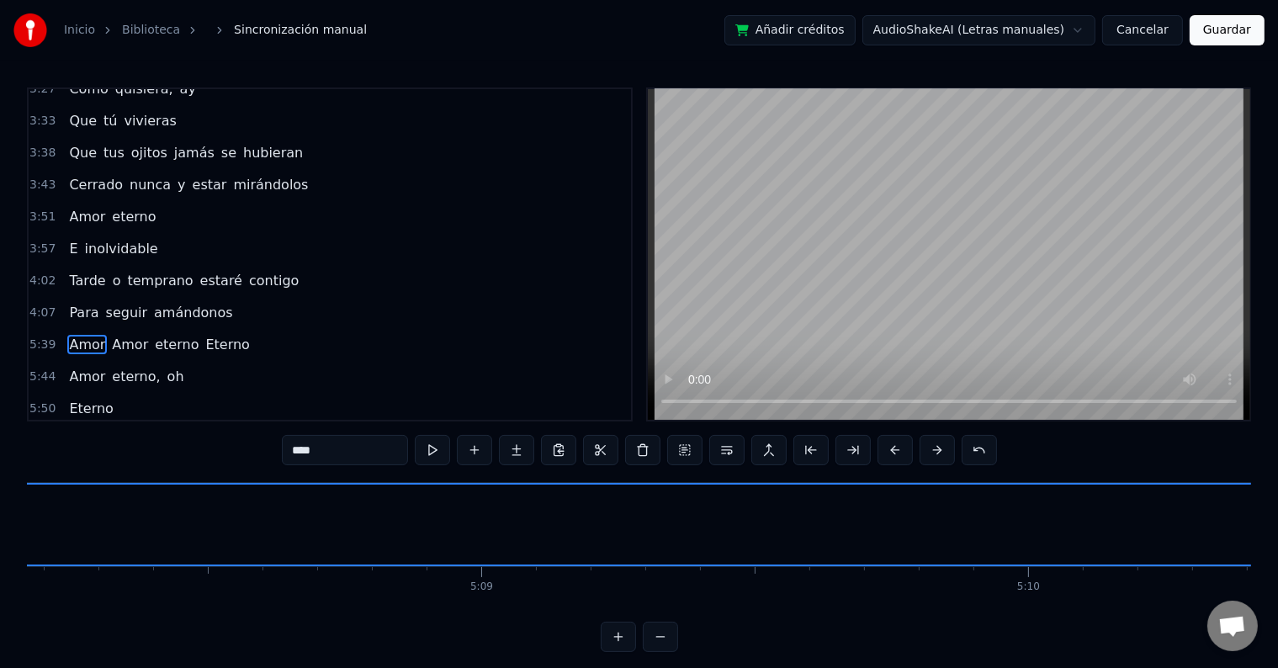
scroll to position [0, 164278]
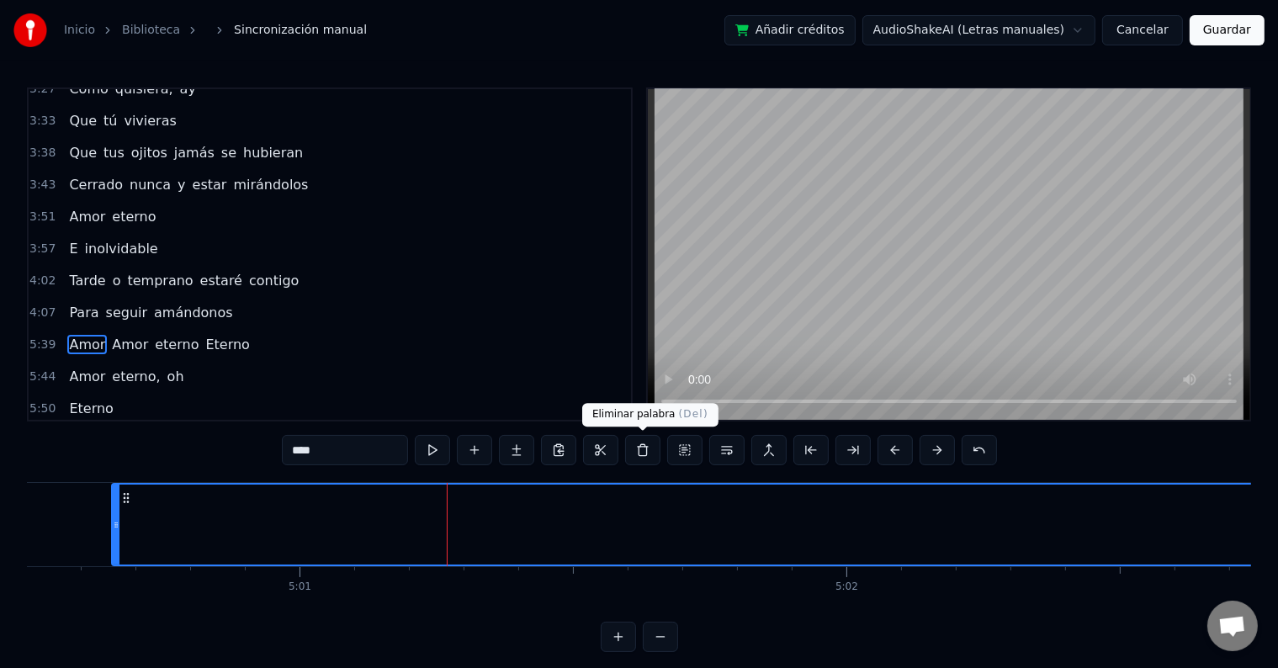
click at [650, 457] on button at bounding box center [642, 450] width 35 height 30
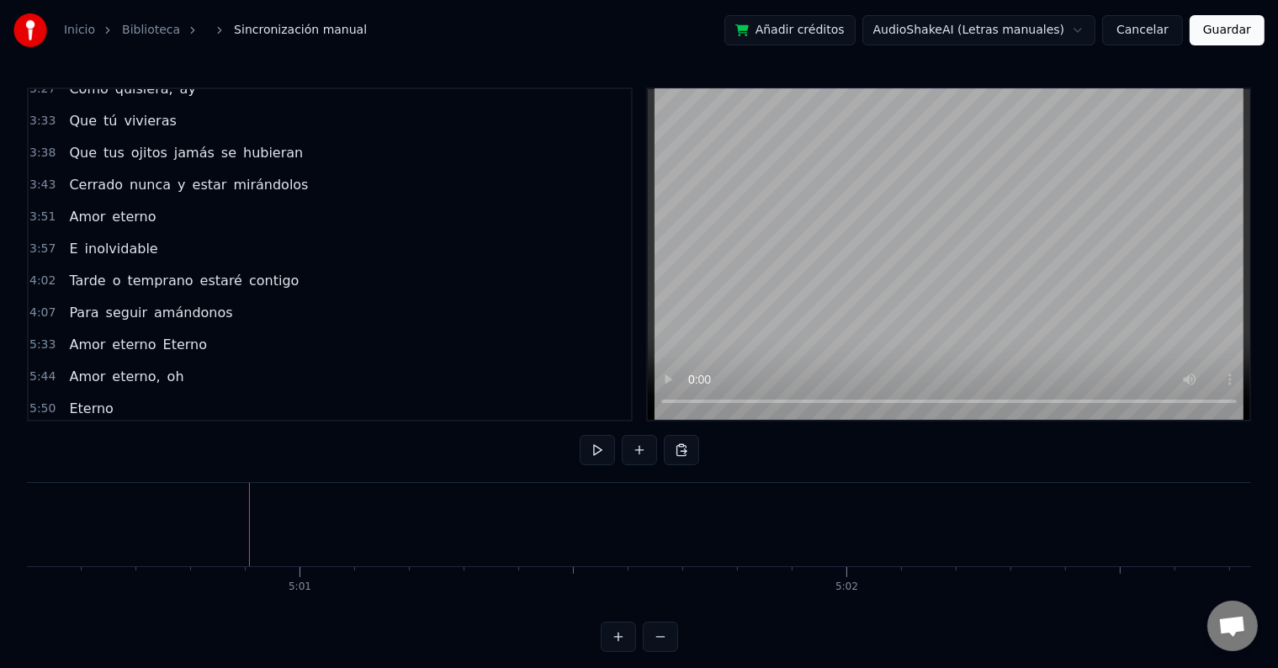
click at [79, 335] on span "Amor" at bounding box center [87, 344] width 40 height 19
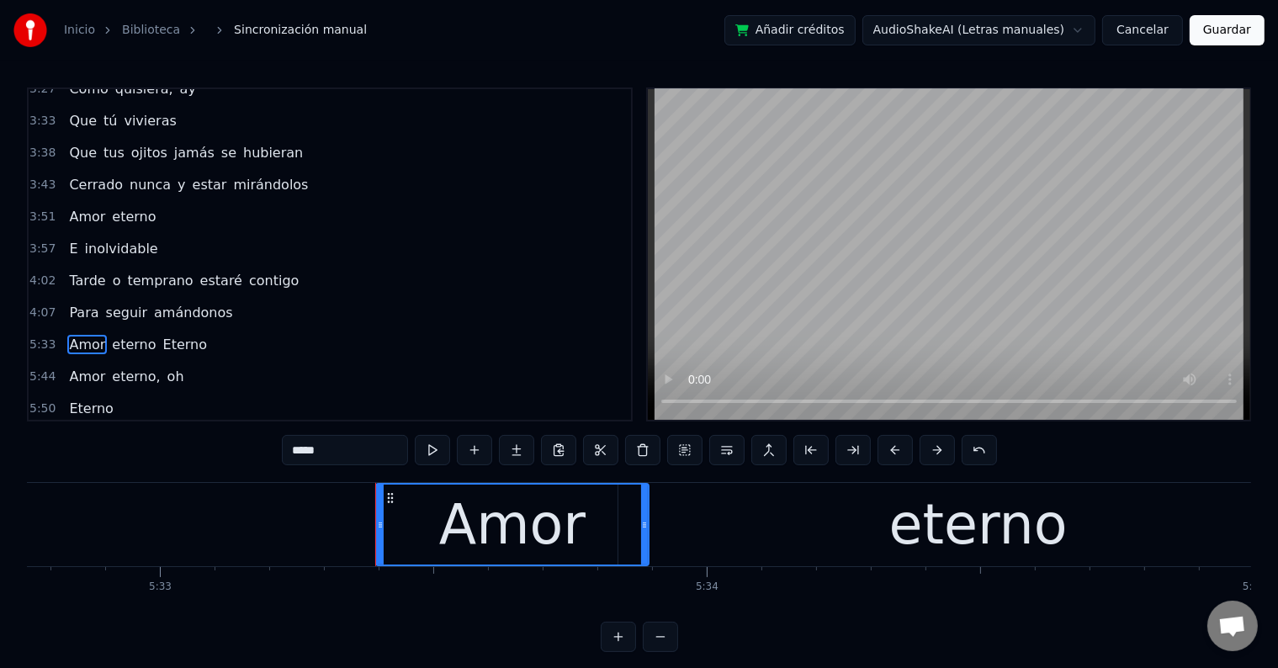
scroll to position [0, 181896]
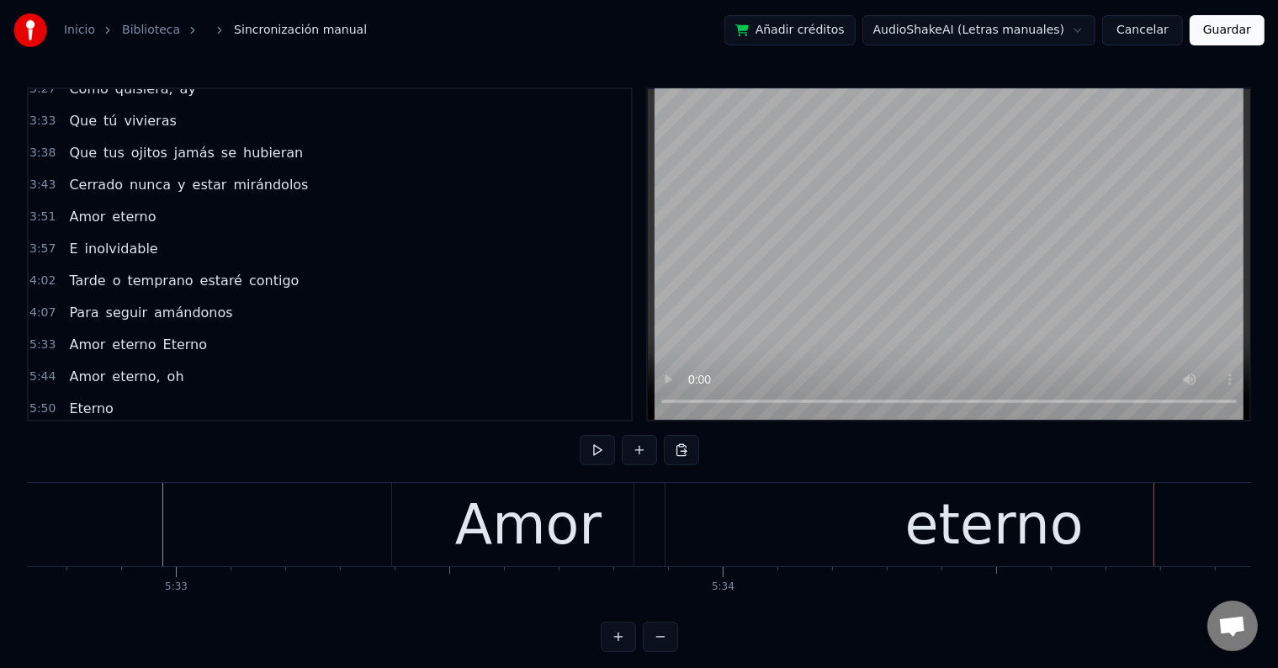
click at [518, 528] on div "Amor" at bounding box center [528, 525] width 146 height 82
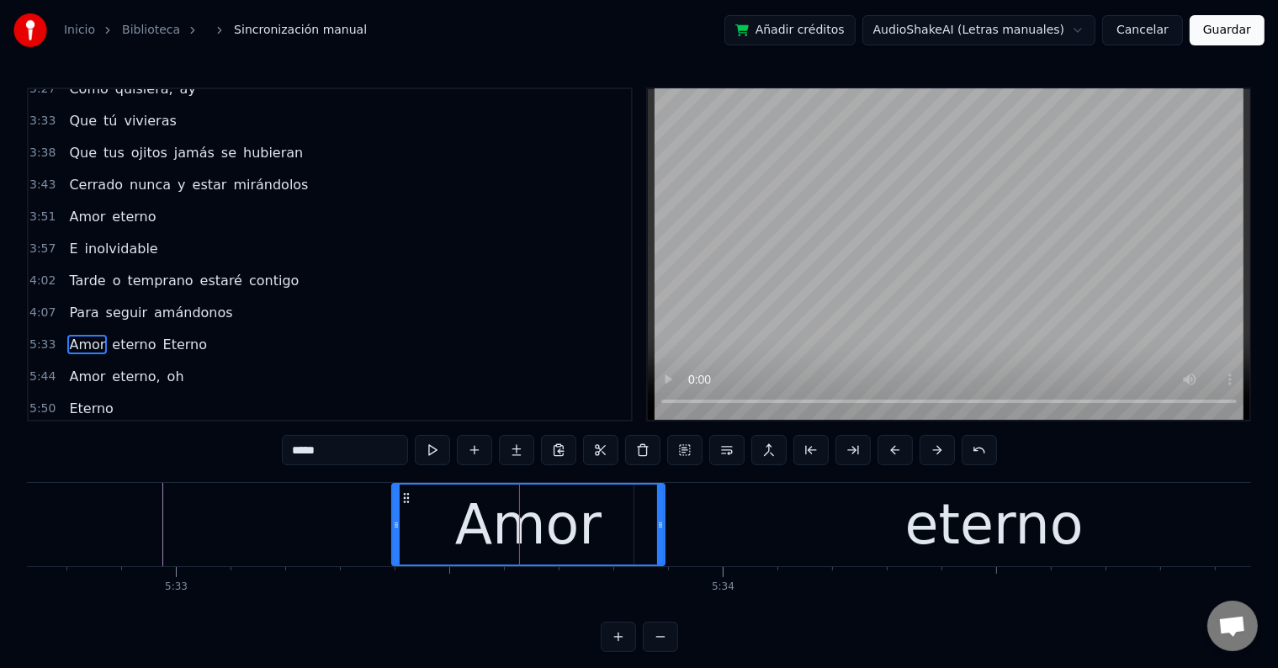
click at [565, 519] on div "Amor" at bounding box center [528, 525] width 146 height 82
click at [367, 451] on input "****" at bounding box center [345, 450] width 126 height 30
click at [861, 538] on div "eterno" at bounding box center [994, 524] width 720 height 83
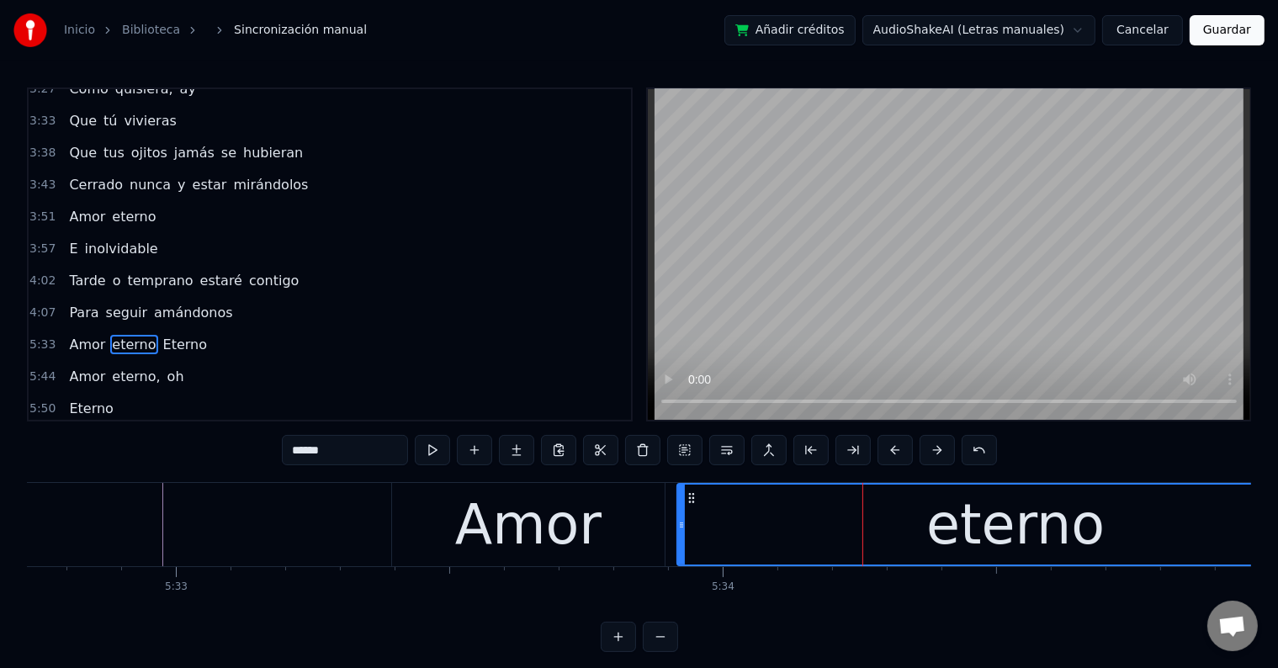
drag, startPoint x: 637, startPoint y: 515, endPoint x: 632, endPoint y: 522, distance: 8.7
click at [680, 518] on div at bounding box center [681, 524] width 7 height 80
click at [526, 532] on div "Amor" at bounding box center [528, 525] width 146 height 82
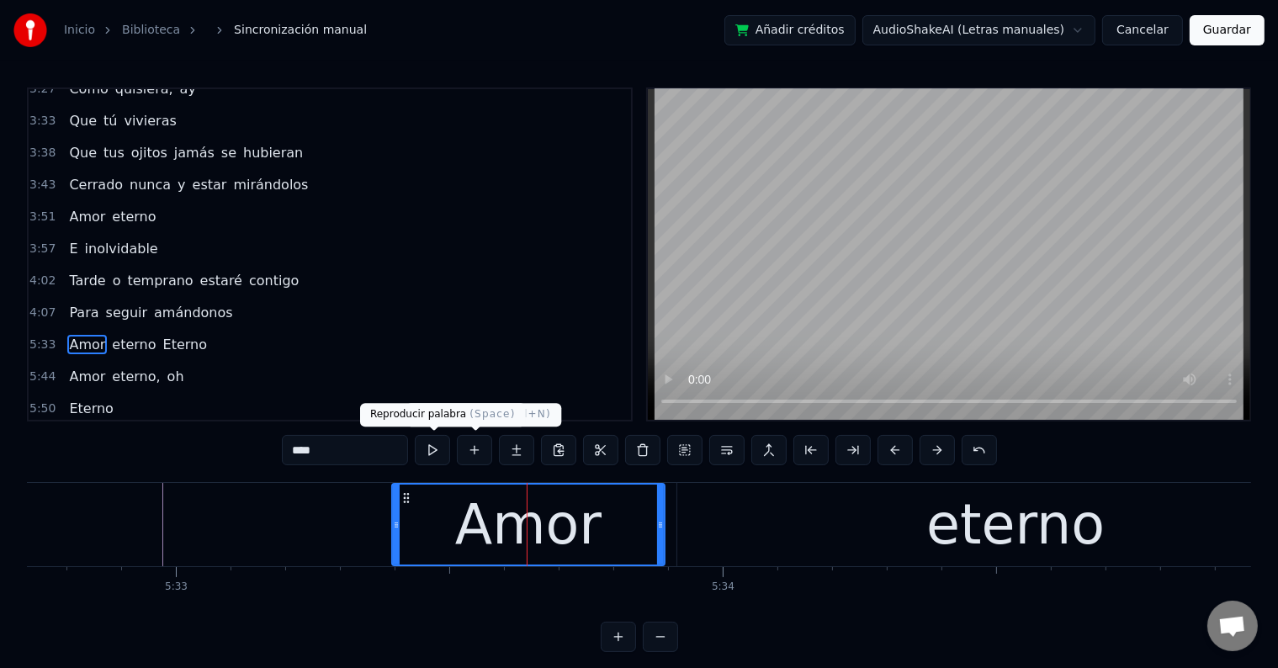
click at [447, 447] on button at bounding box center [432, 450] width 35 height 30
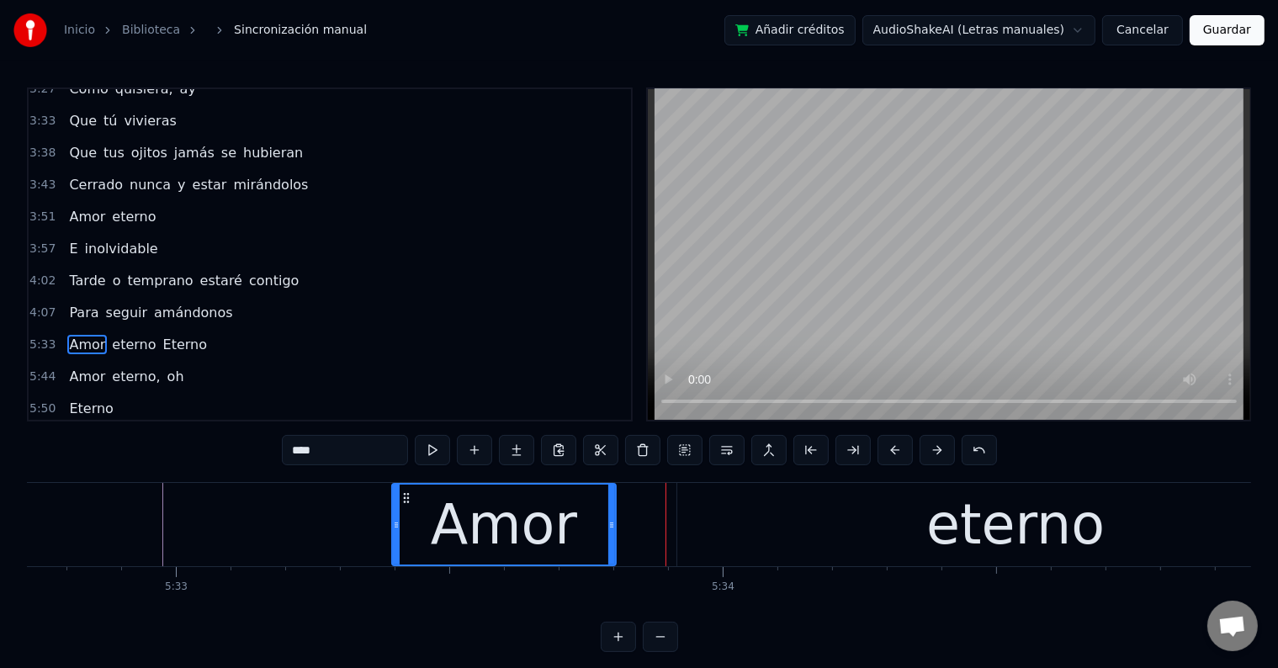
drag, startPoint x: 661, startPoint y: 511, endPoint x: 610, endPoint y: 505, distance: 51.6
click at [610, 505] on div at bounding box center [611, 524] width 7 height 80
click at [710, 521] on div "eterno" at bounding box center [1015, 524] width 677 height 83
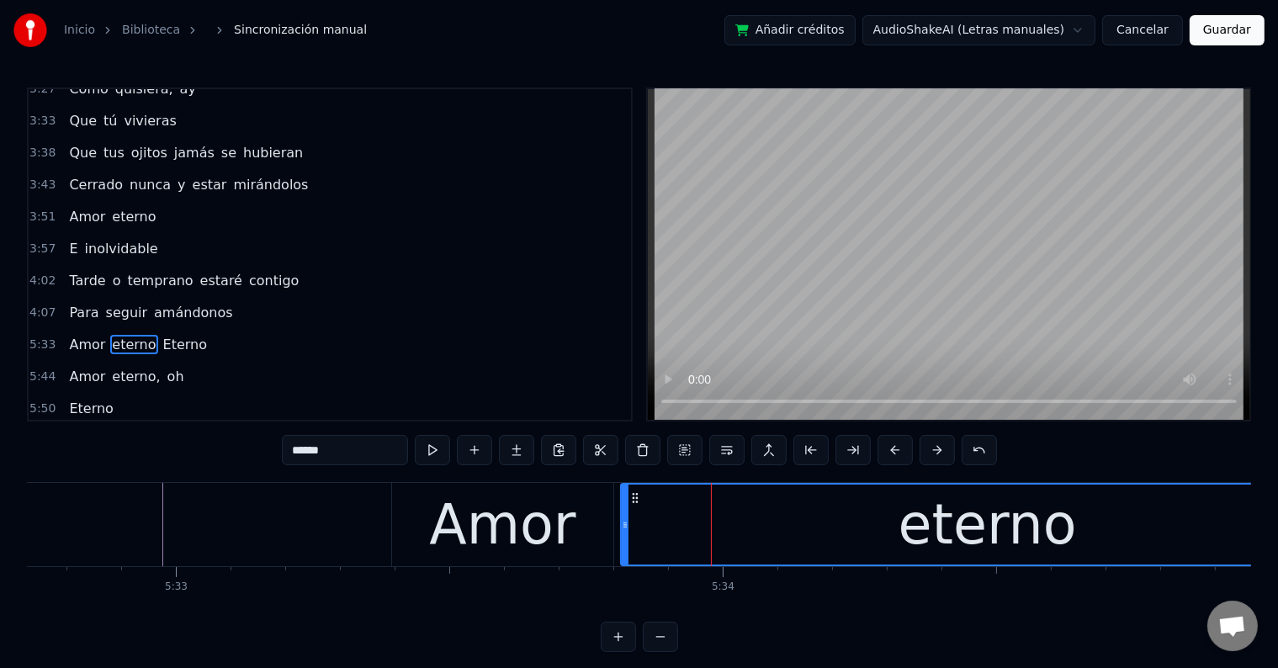
drag, startPoint x: 676, startPoint y: 520, endPoint x: 620, endPoint y: 518, distance: 56.4
click at [622, 518] on icon at bounding box center [625, 524] width 7 height 13
click at [443, 501] on div "Amor" at bounding box center [502, 525] width 146 height 82
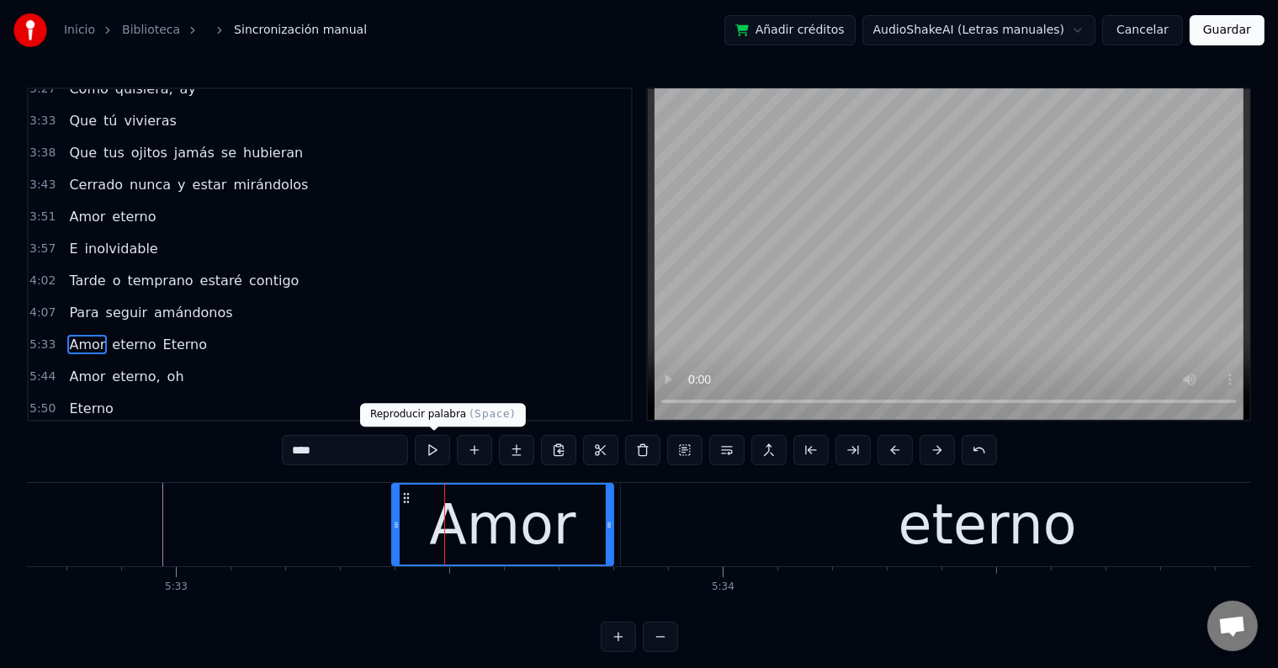
click at [435, 457] on button at bounding box center [432, 450] width 35 height 30
click at [627, 525] on div "eterno" at bounding box center [987, 524] width 733 height 83
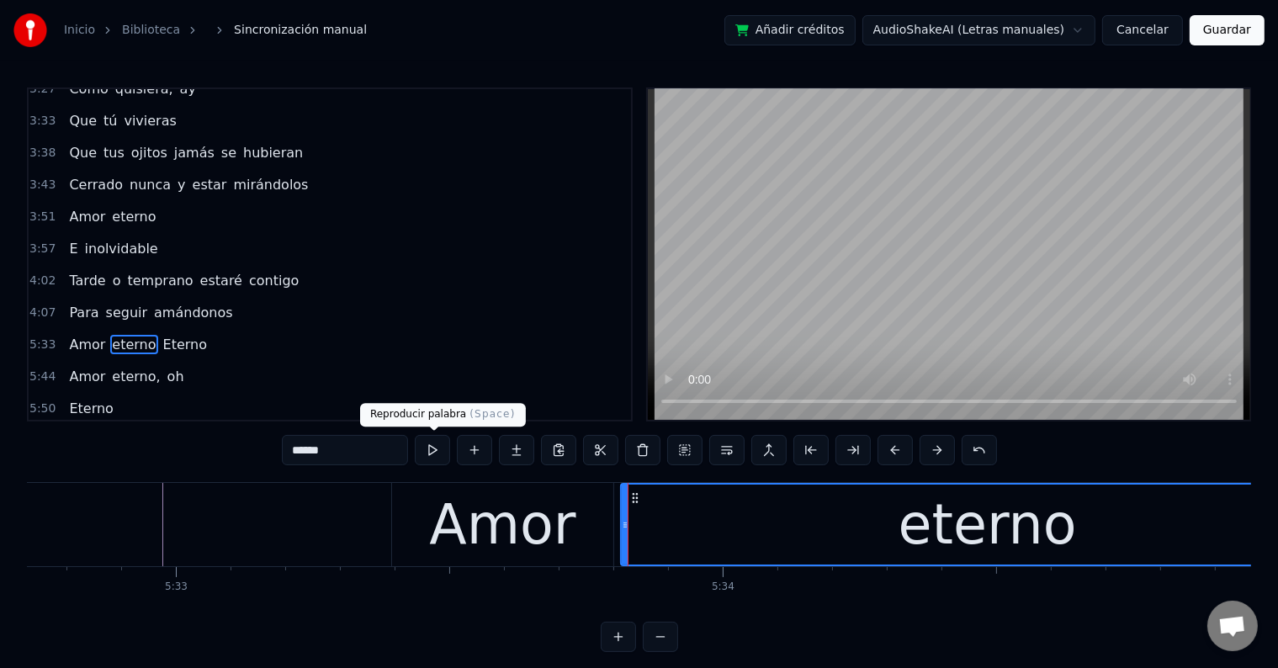
click at [431, 452] on button at bounding box center [432, 450] width 35 height 30
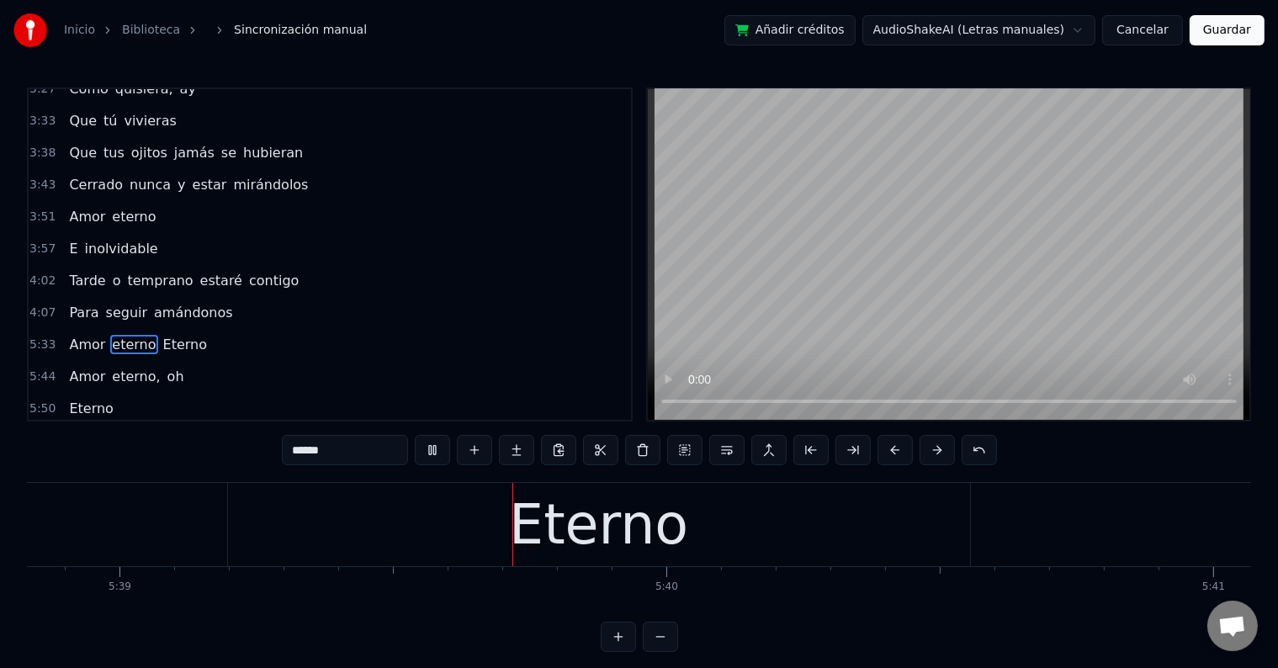
scroll to position [0, 185290]
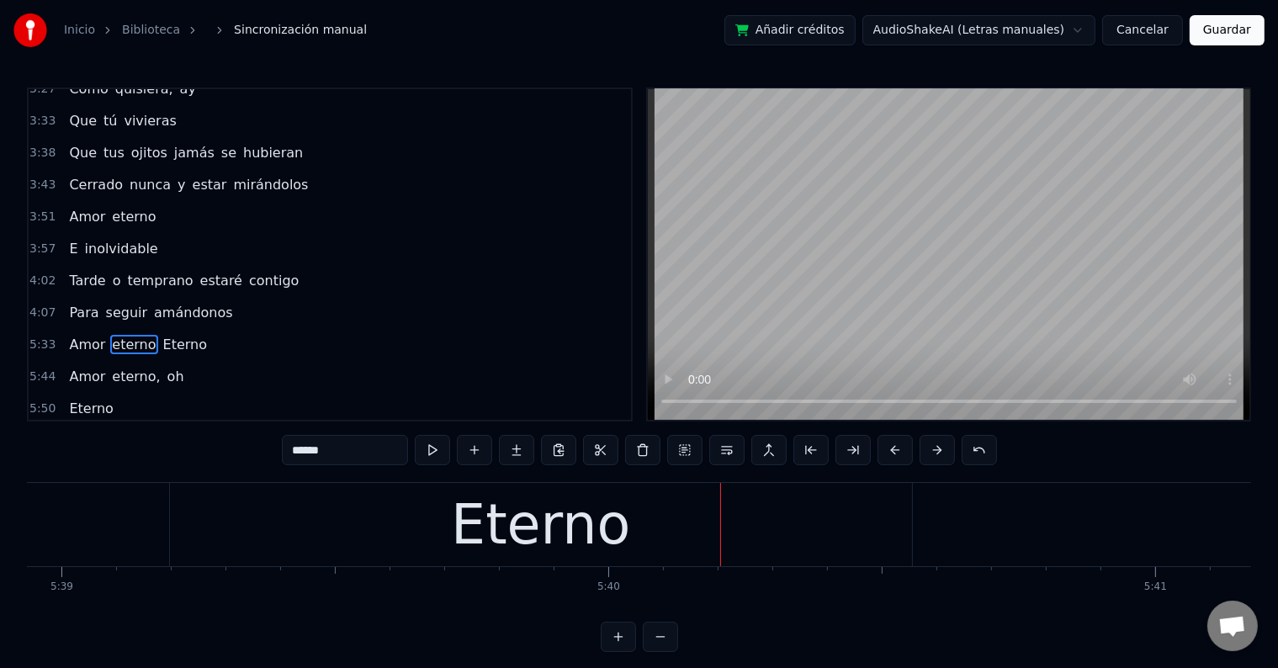
click at [520, 533] on div "Eterno" at bounding box center [540, 525] width 179 height 82
type input "******"
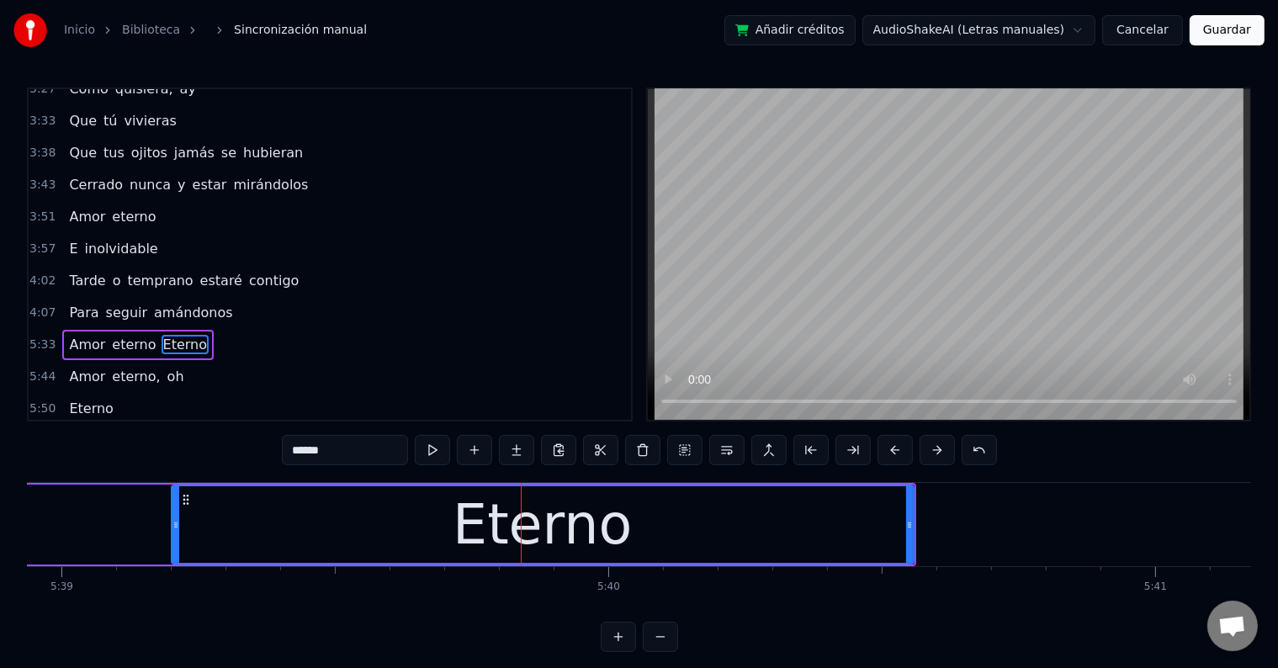
click at [315, 524] on div "Eterno" at bounding box center [542, 524] width 740 height 77
click at [437, 452] on button at bounding box center [432, 450] width 35 height 30
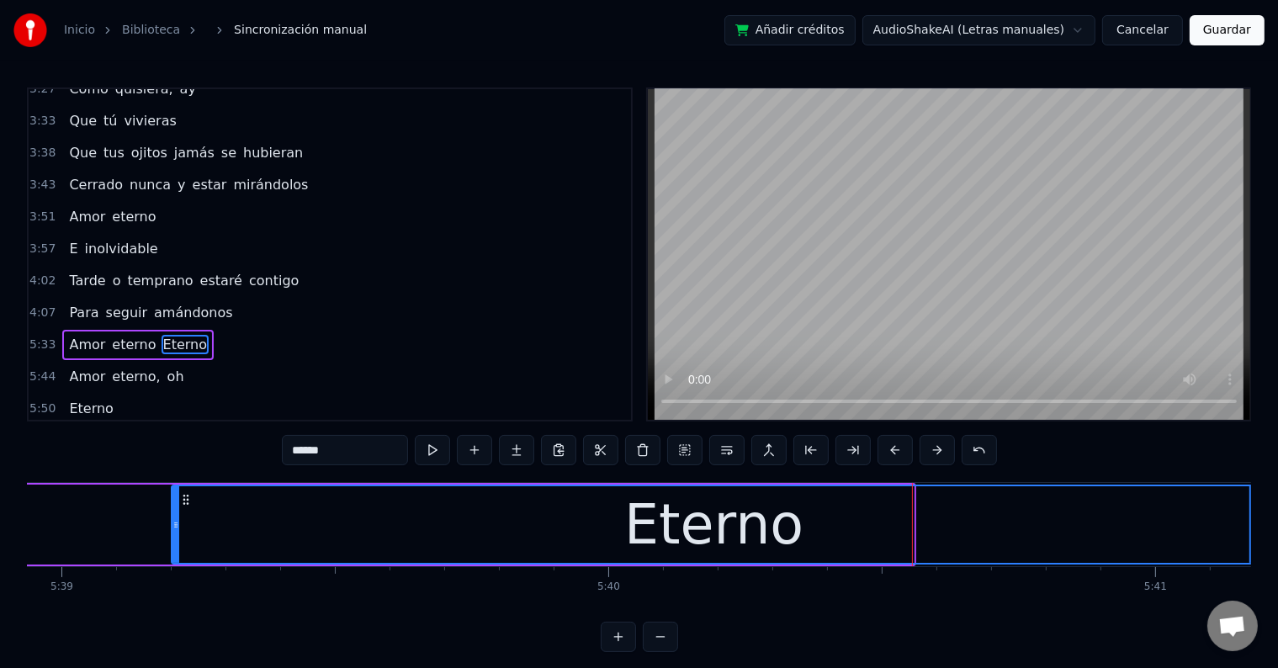
drag, startPoint x: 908, startPoint y: 527, endPoint x: 1251, endPoint y: 528, distance: 343.1
click at [1251, 528] on div "Inicio Biblioteca Sincronización manual Añadir créditos AudioShakeAI (Letras ma…" at bounding box center [639, 326] width 1278 height 652
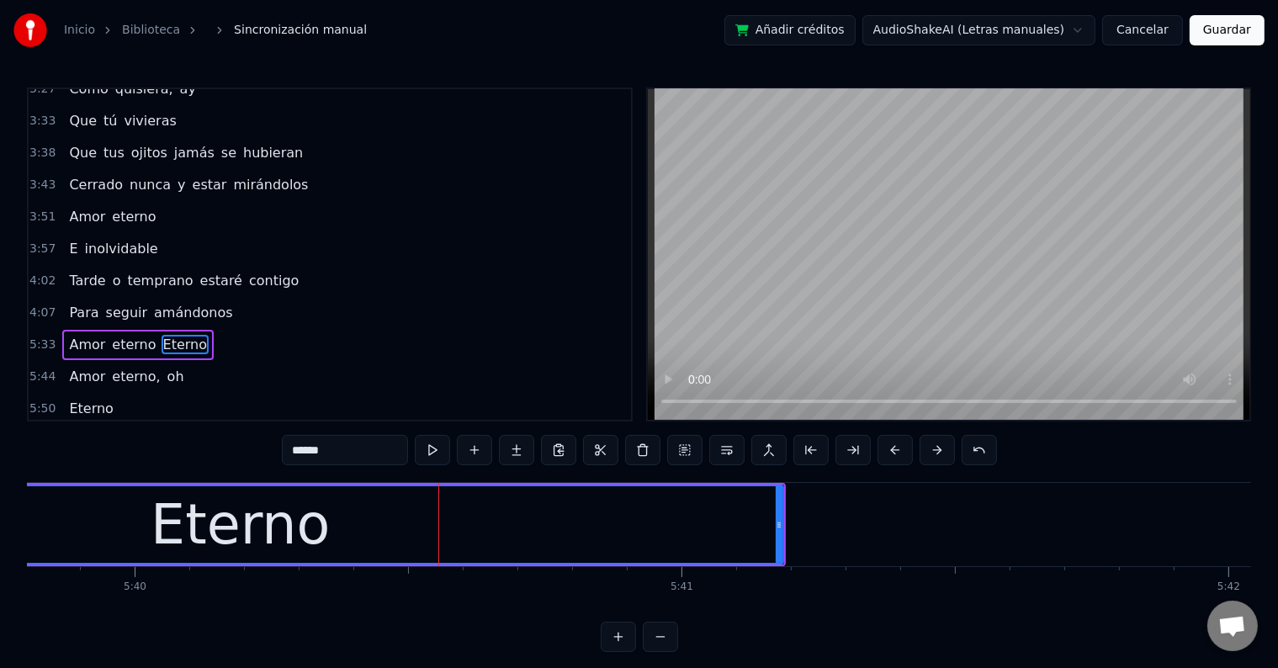
scroll to position [0, 185766]
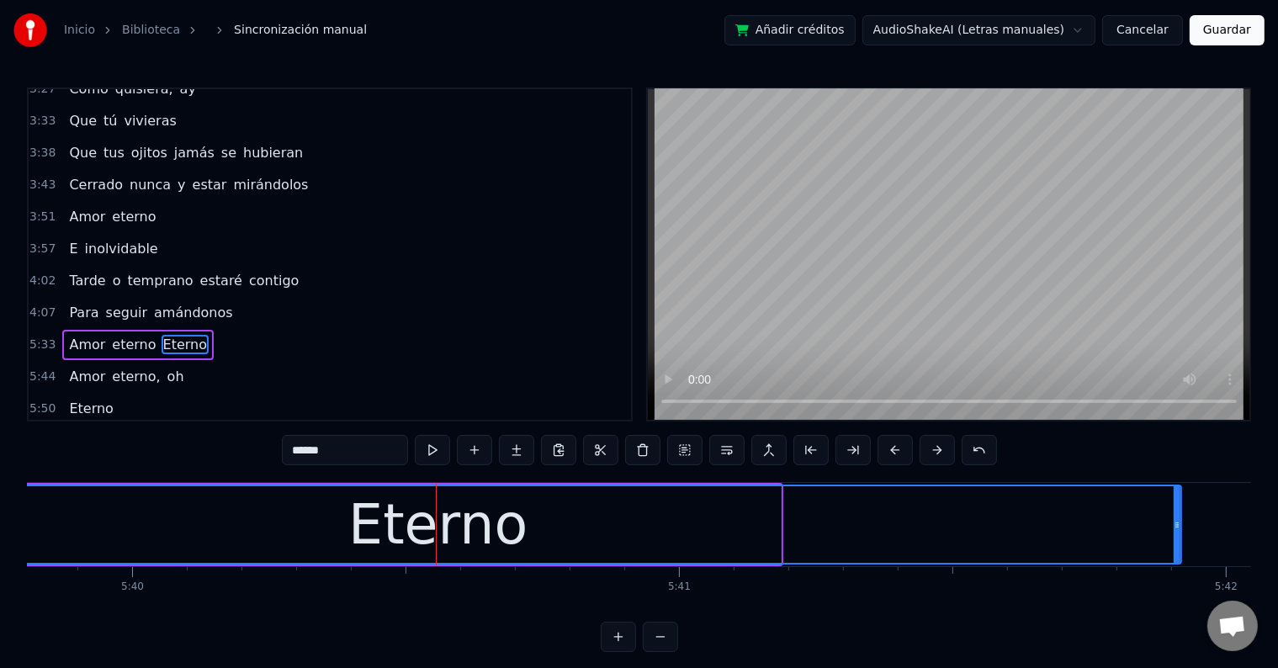
drag, startPoint x: 776, startPoint y: 525, endPoint x: 1177, endPoint y: 513, distance: 400.5
click at [1177, 513] on div at bounding box center [1176, 524] width 7 height 77
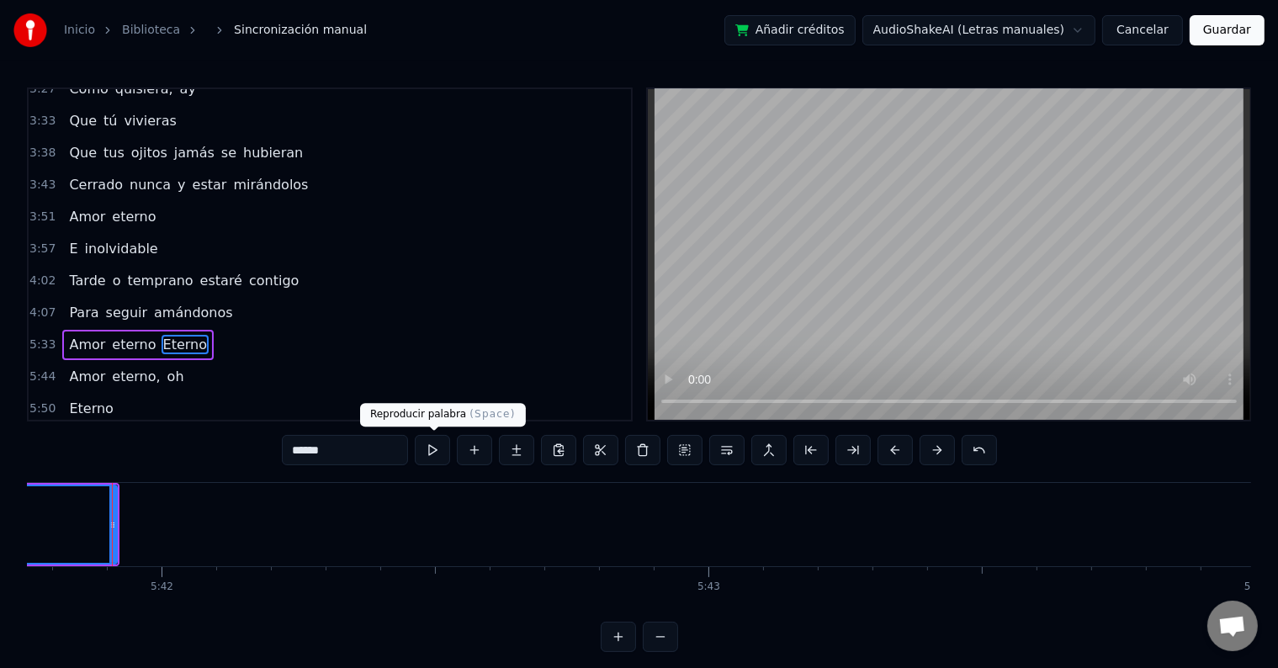
click at [431, 447] on button at bounding box center [432, 450] width 35 height 30
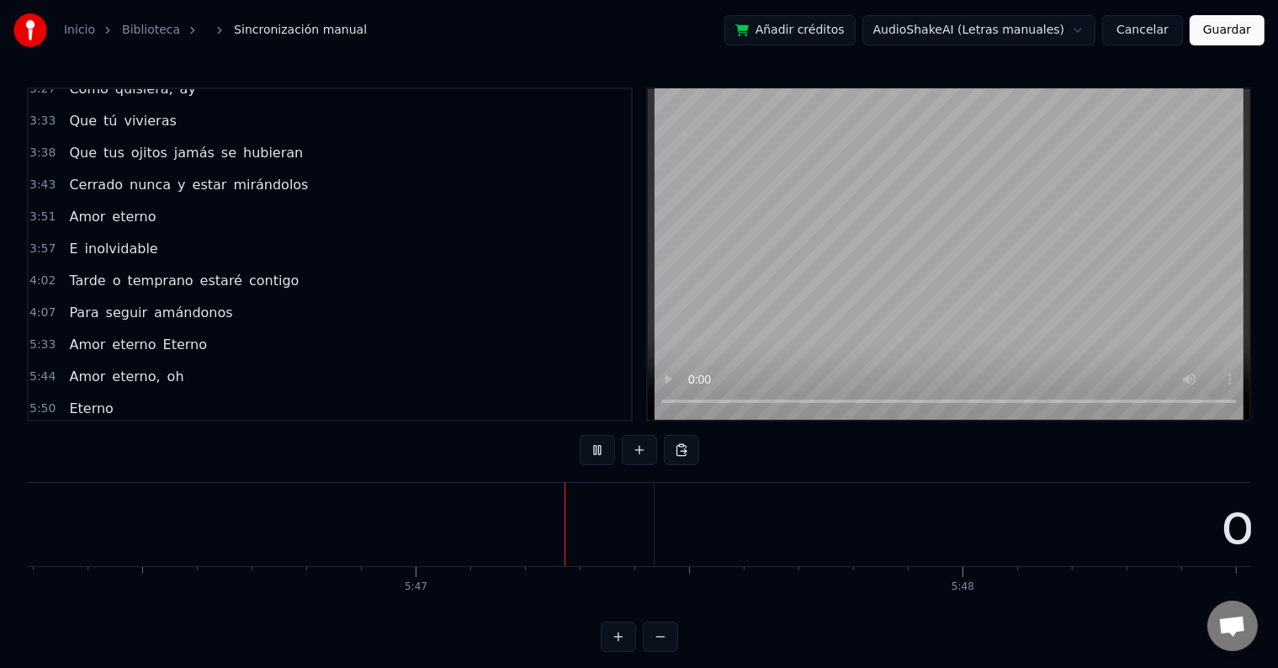
scroll to position [0, 189484]
click at [602, 517] on div "oh" at bounding box center [1079, 524] width 1201 height 83
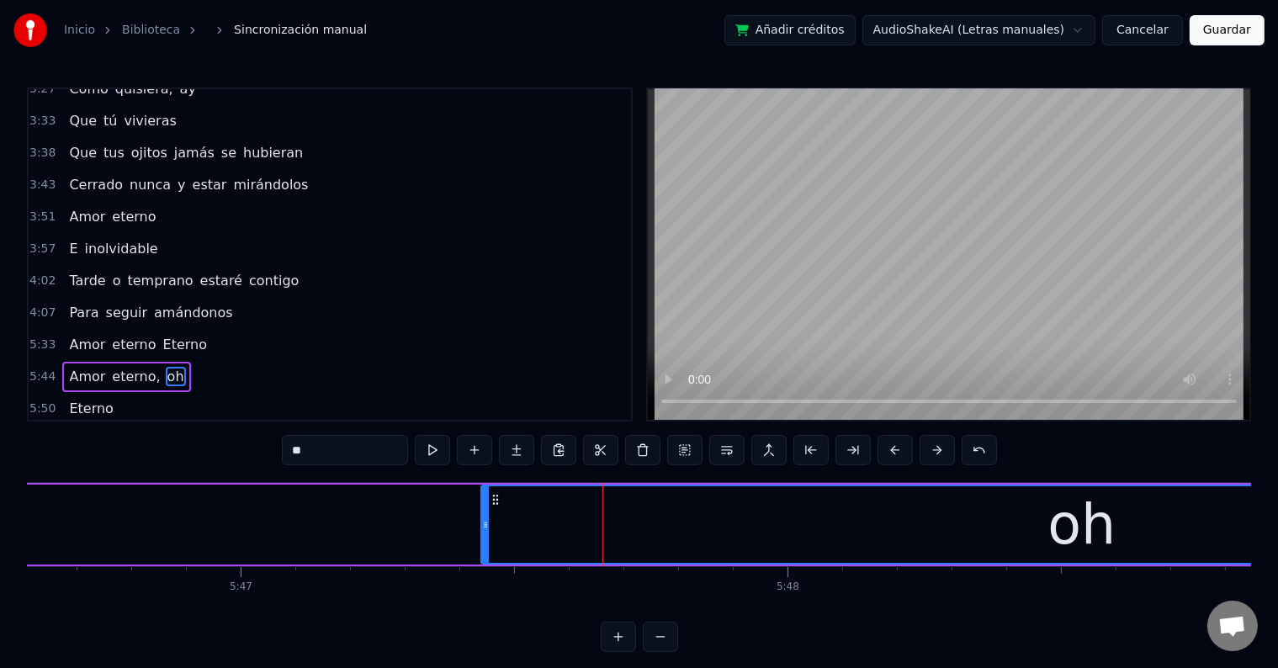
scroll to position [8, 0]
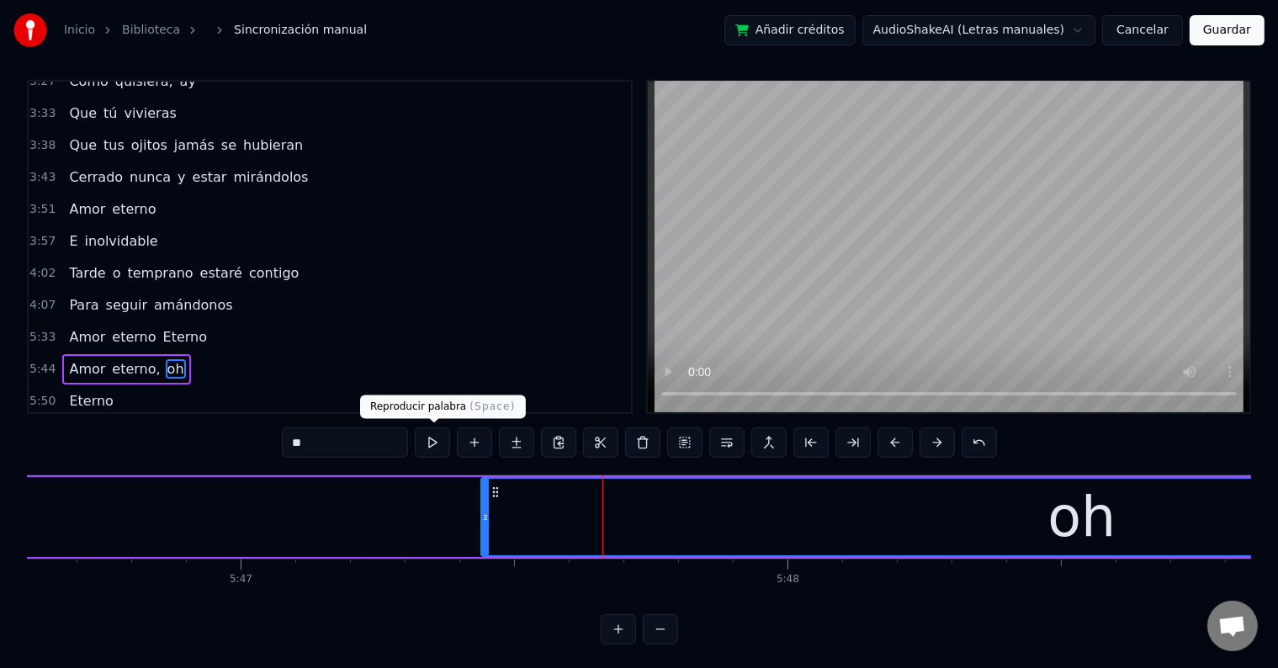
click at [436, 447] on button at bounding box center [432, 442] width 35 height 30
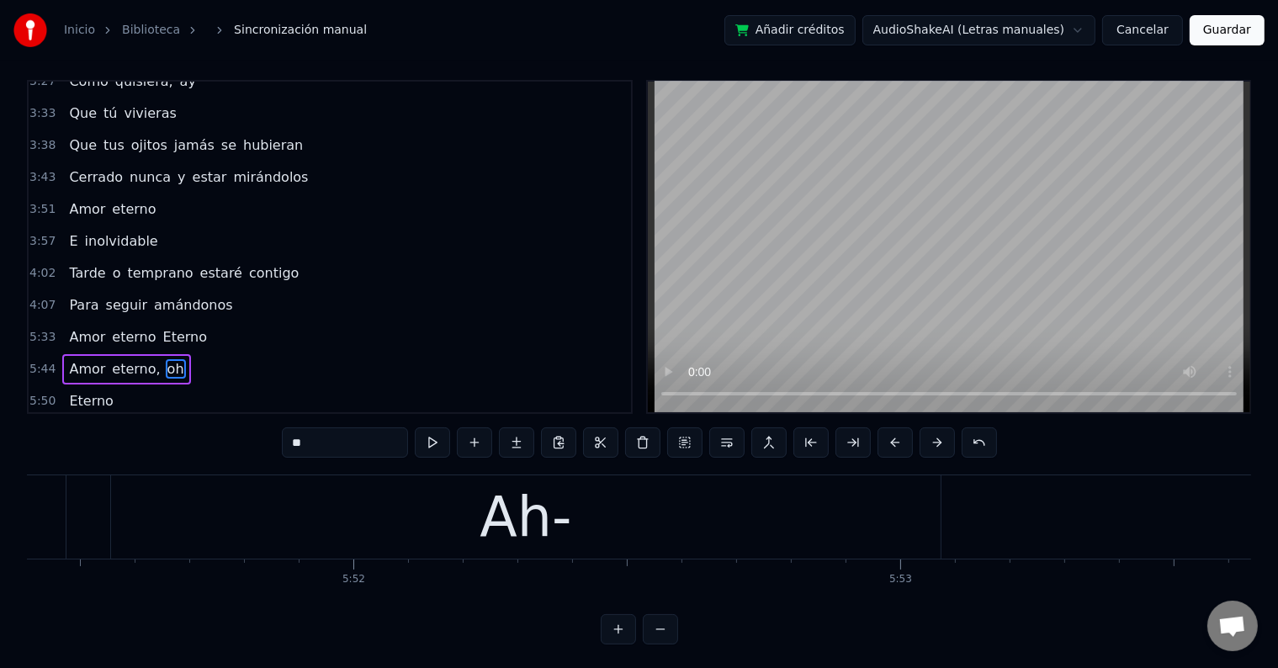
scroll to position [0, 192107]
click at [499, 524] on div "Ah-" at bounding box center [524, 517] width 92 height 82
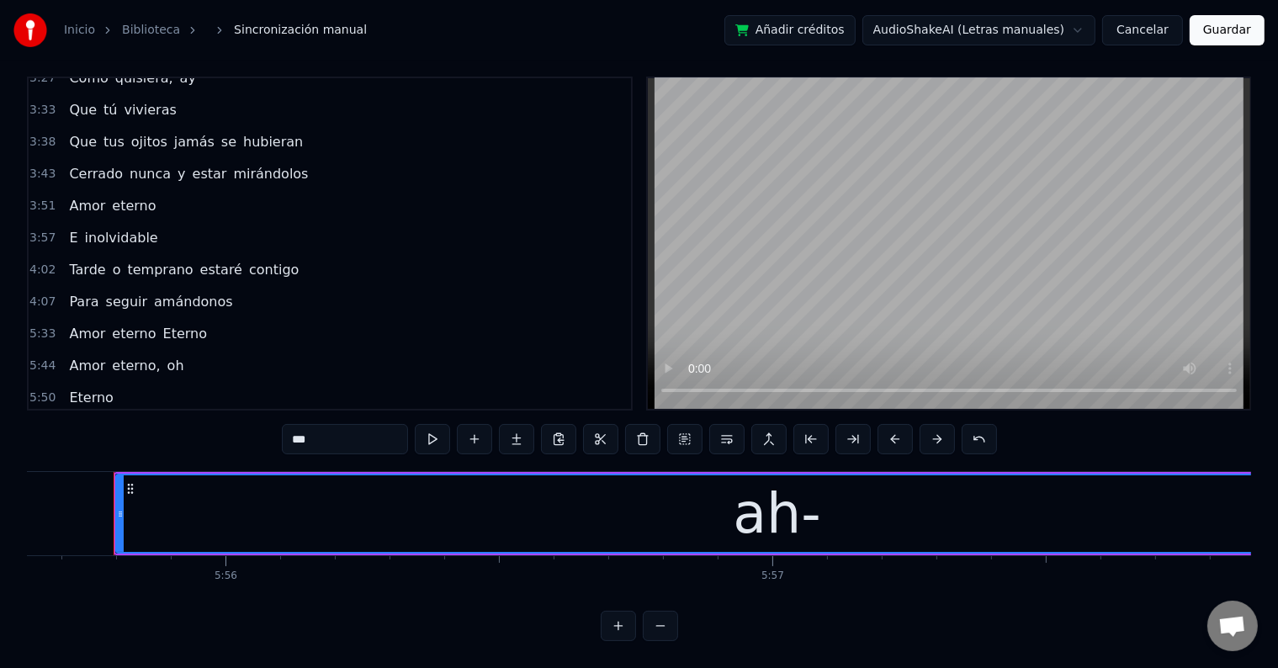
scroll to position [0, 194421]
click at [91, 388] on span "Eterno" at bounding box center [90, 397] width 47 height 19
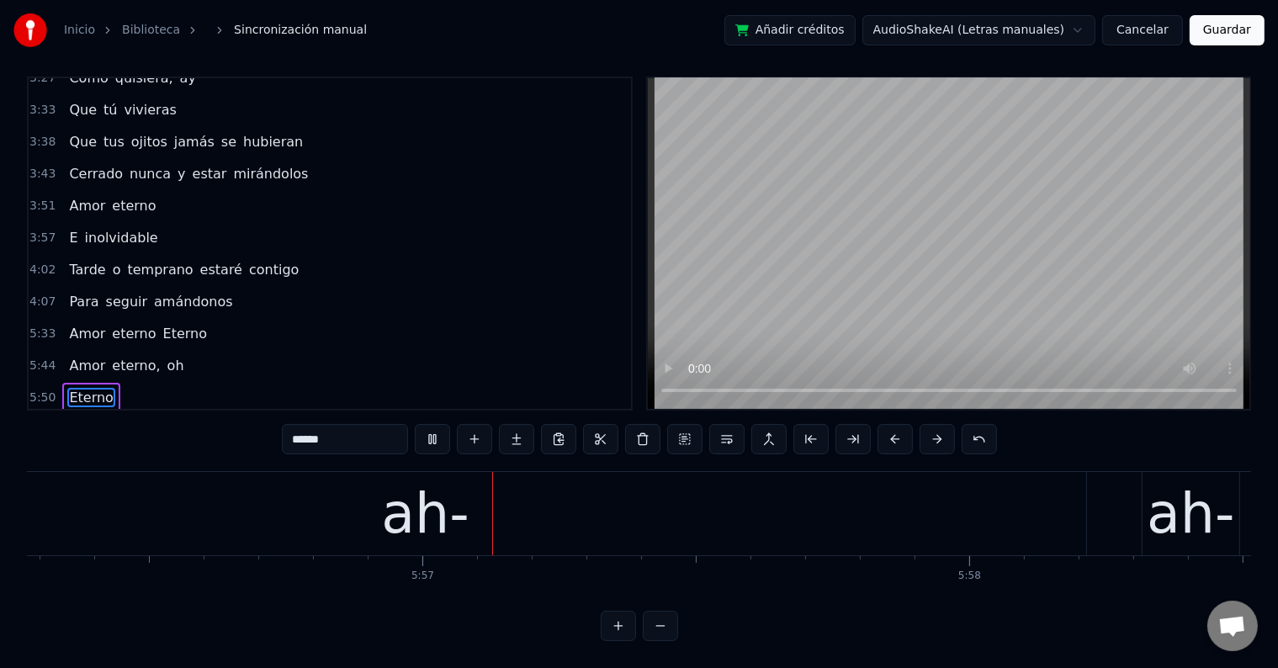
scroll to position [0, 194770]
click at [71, 420] on span "ah-" at bounding box center [79, 429] width 25 height 19
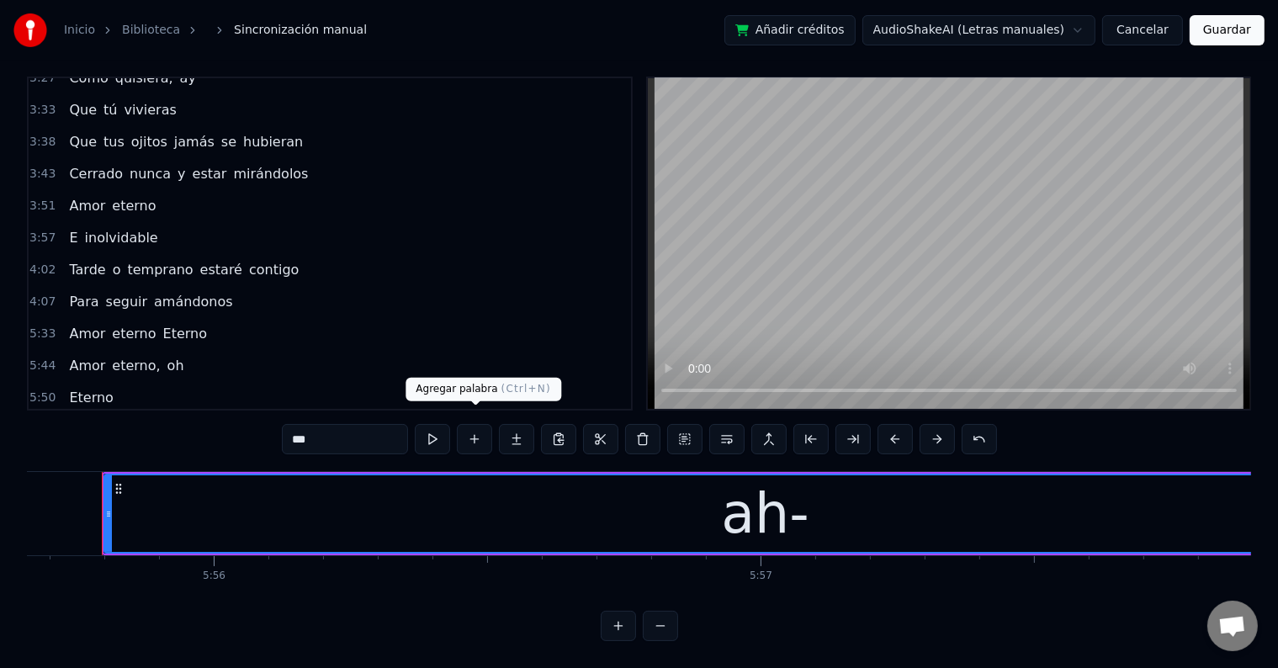
scroll to position [0, 194421]
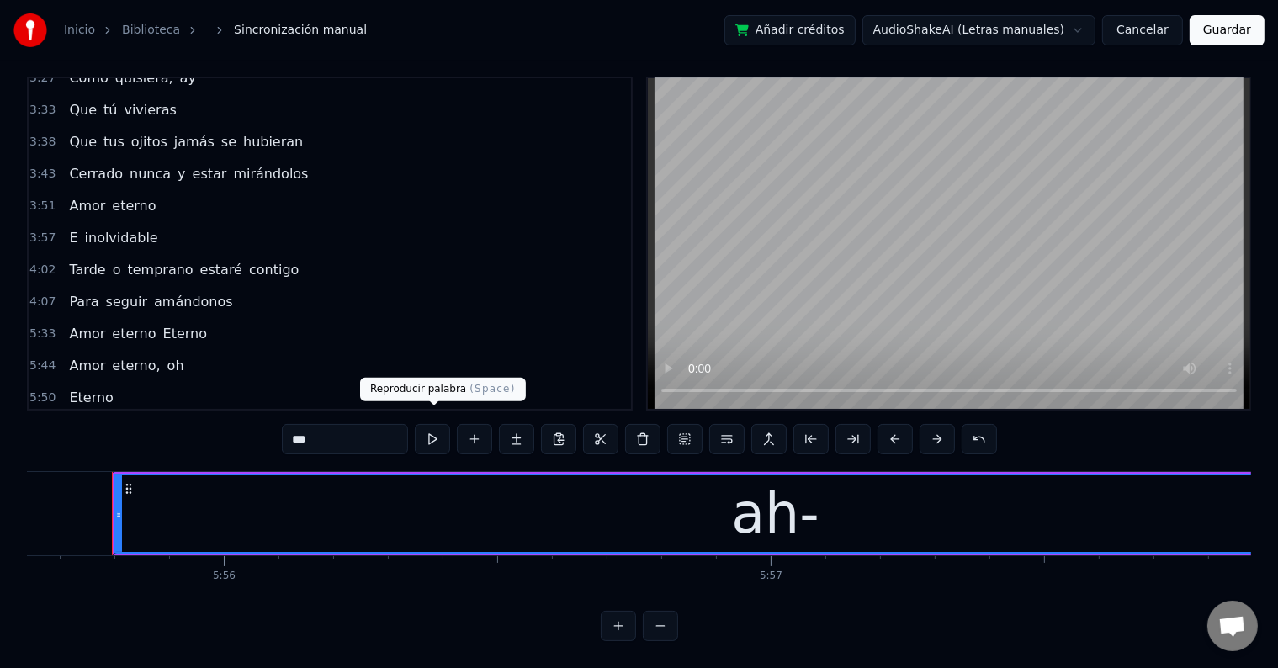
click at [441, 424] on button at bounding box center [432, 439] width 35 height 30
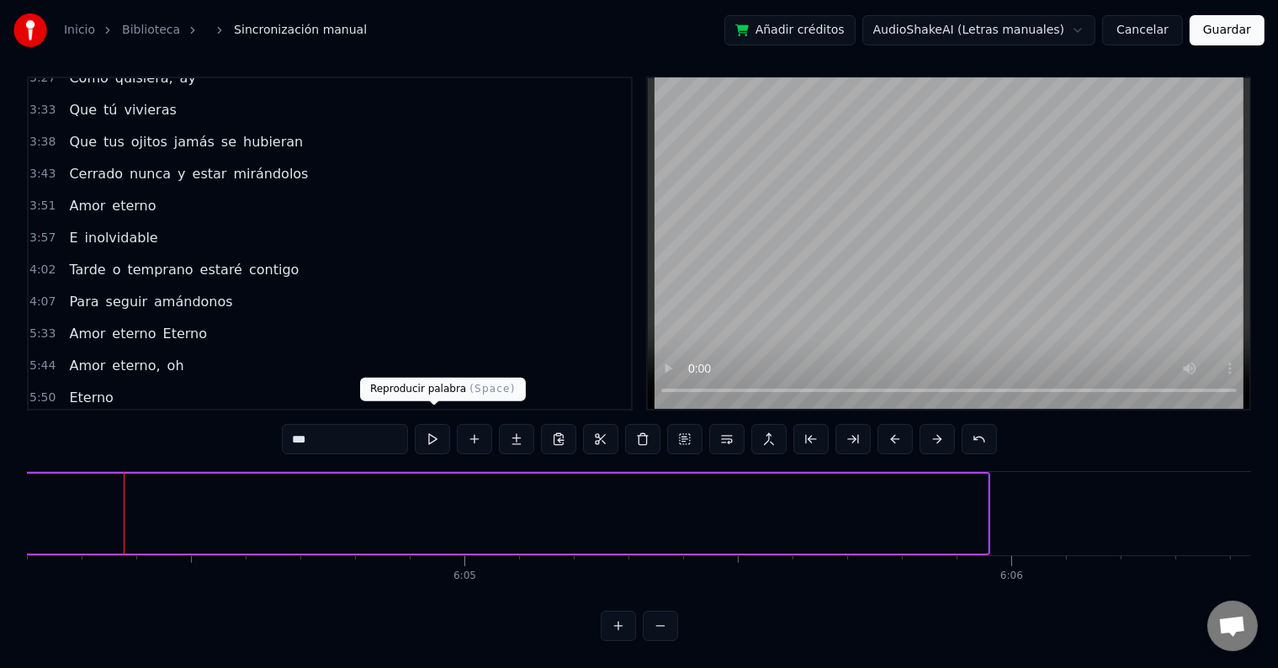
scroll to position [0, 199113]
click at [71, 420] on span "ah-" at bounding box center [79, 429] width 25 height 19
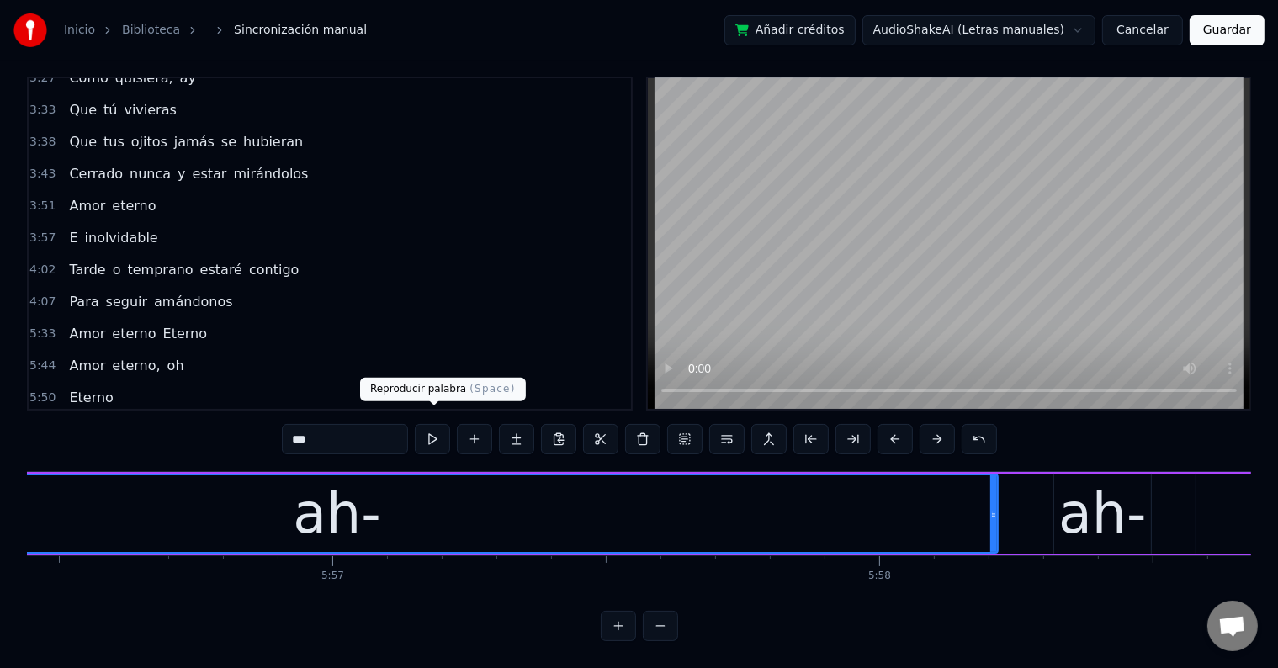
scroll to position [0, 194421]
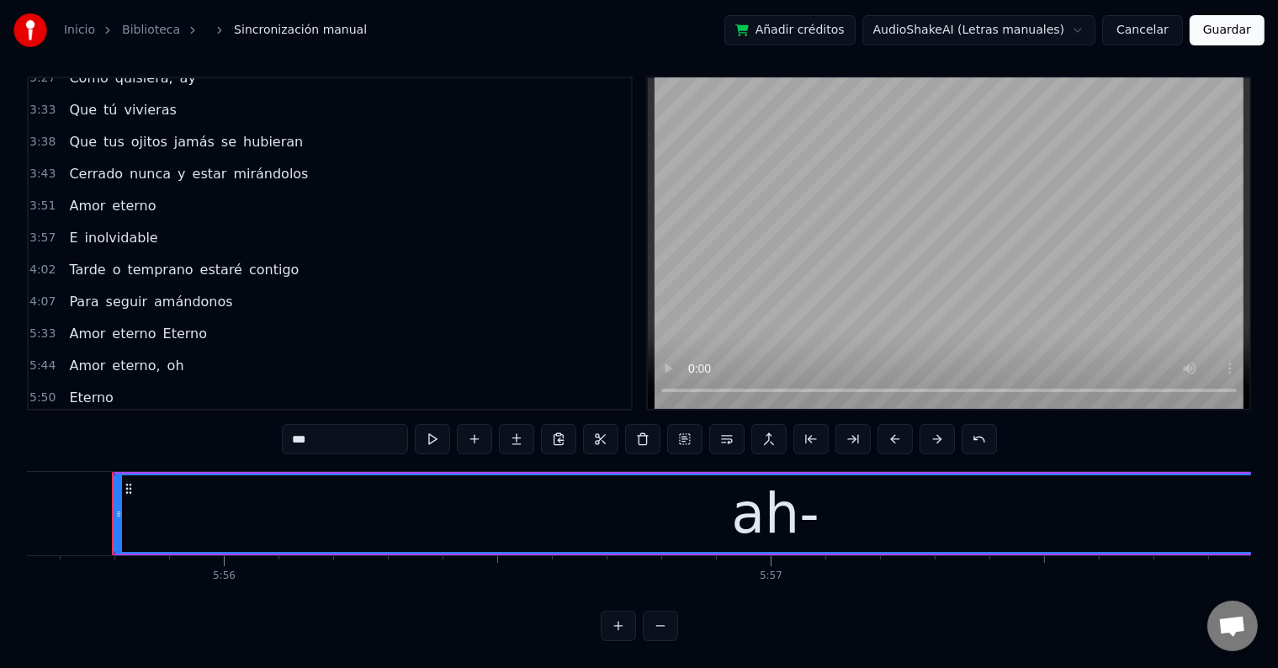
click at [419, 522] on div "ah-" at bounding box center [775, 513] width 1320 height 77
click at [297, 424] on input "***" at bounding box center [345, 439] width 126 height 30
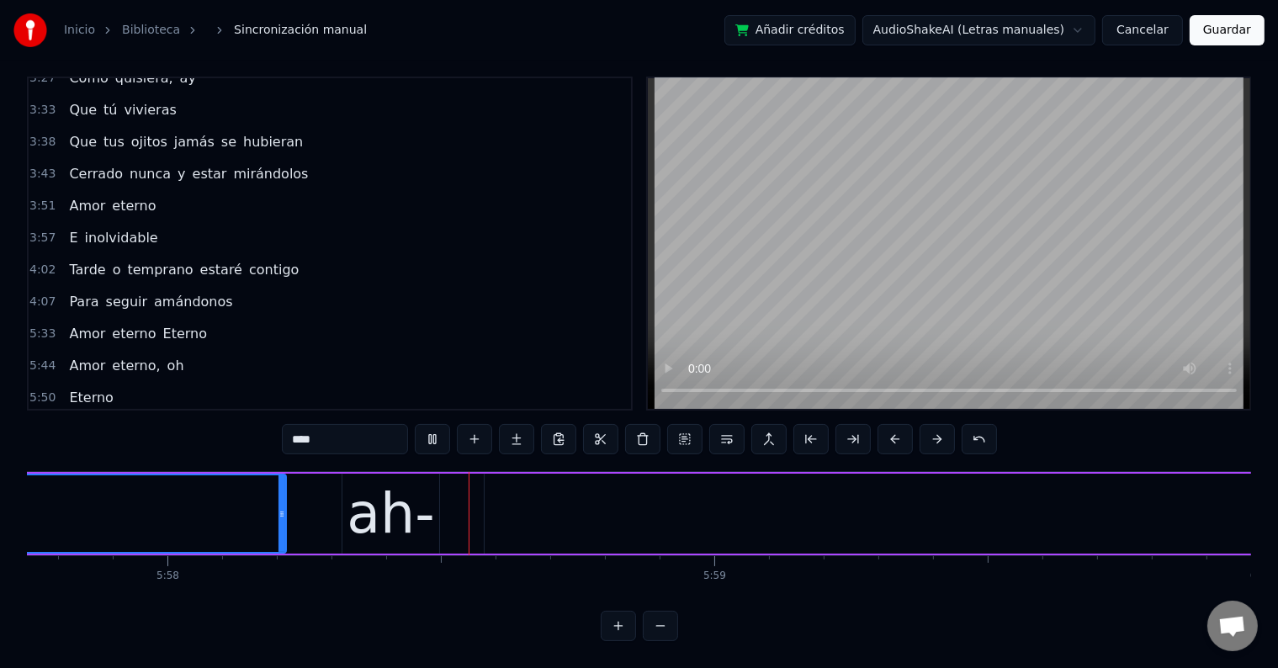
scroll to position [0, 195574]
click at [374, 508] on div "ah-" at bounding box center [387, 514] width 87 height 82
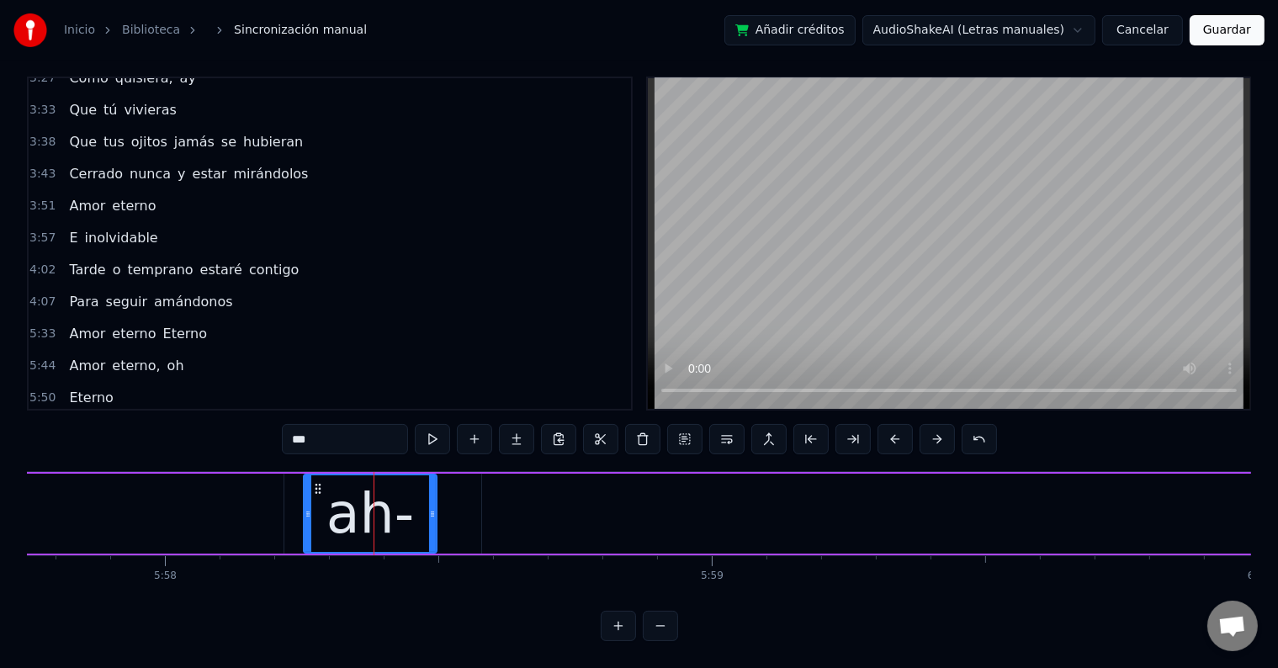
drag, startPoint x: 341, startPoint y: 494, endPoint x: 305, endPoint y: 491, distance: 36.3
click at [305, 491] on div at bounding box center [307, 513] width 7 height 77
click at [327, 424] on input "***" at bounding box center [345, 439] width 126 height 30
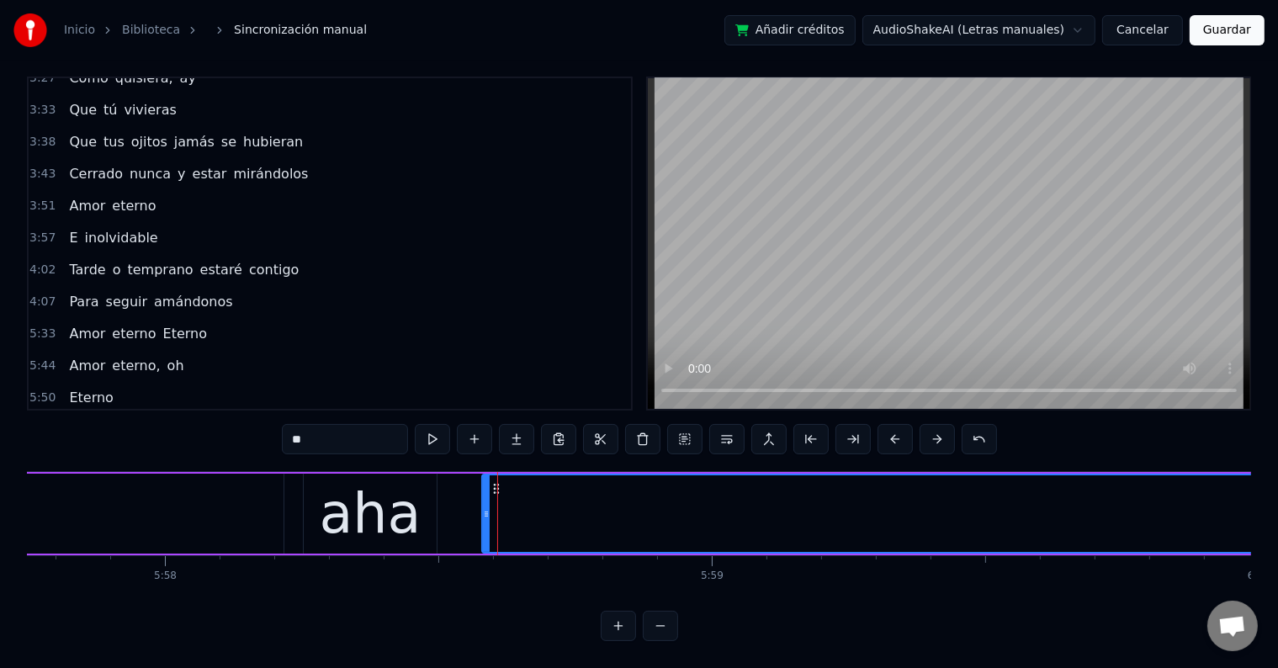
click at [298, 425] on input "**" at bounding box center [345, 439] width 126 height 30
click at [72, 420] on span "aah-" at bounding box center [84, 429] width 34 height 19
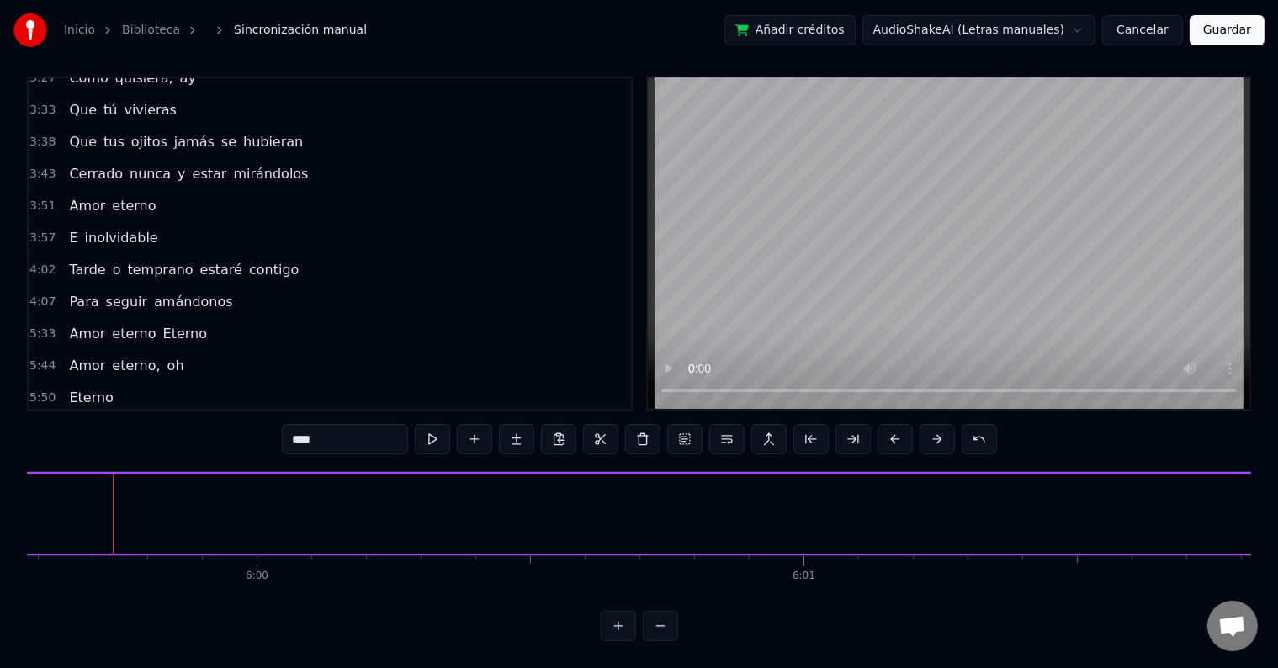
scroll to position [0, 196576]
click at [141, 420] on span "aah" at bounding box center [150, 429] width 29 height 19
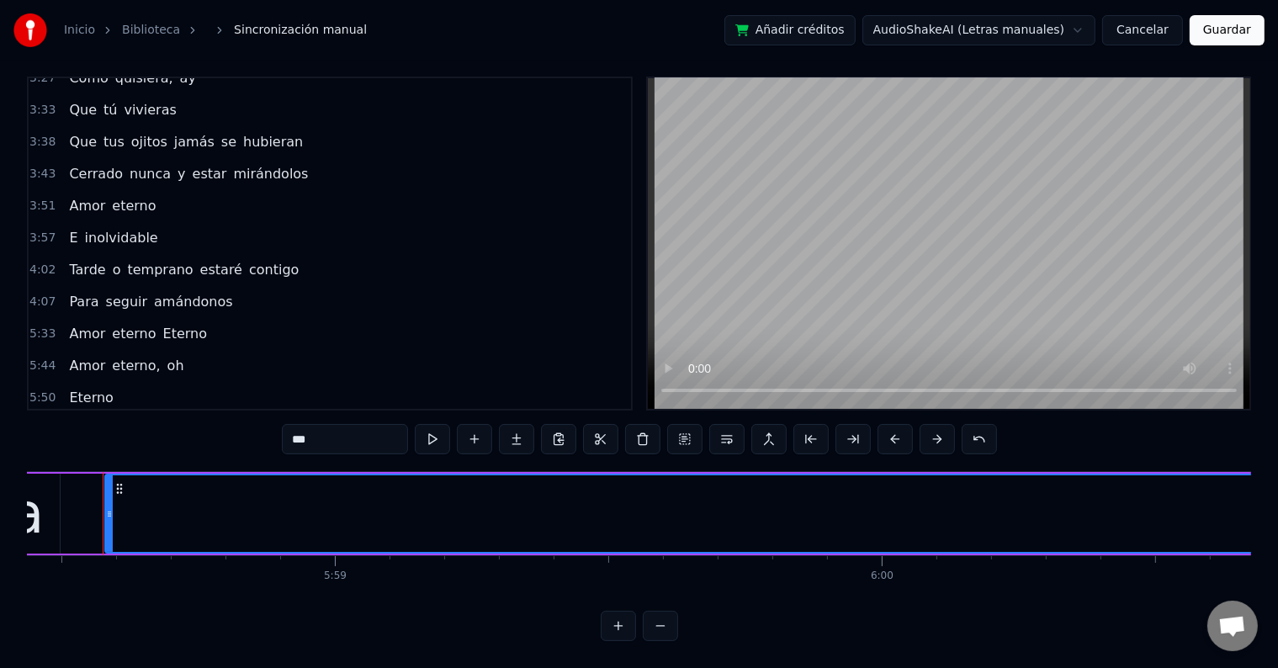
scroll to position [0, 195941]
click at [296, 426] on input "***" at bounding box center [345, 439] width 126 height 30
click at [78, 420] on span "aah-" at bounding box center [84, 429] width 34 height 19
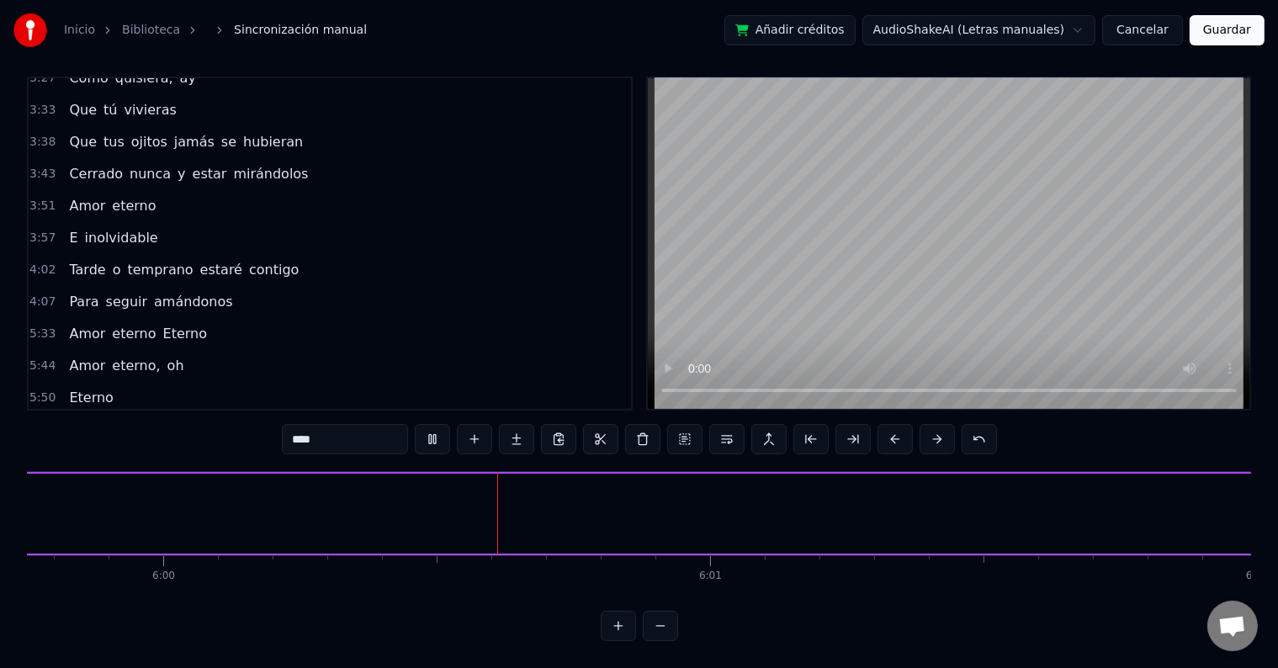
scroll to position [0, 196710]
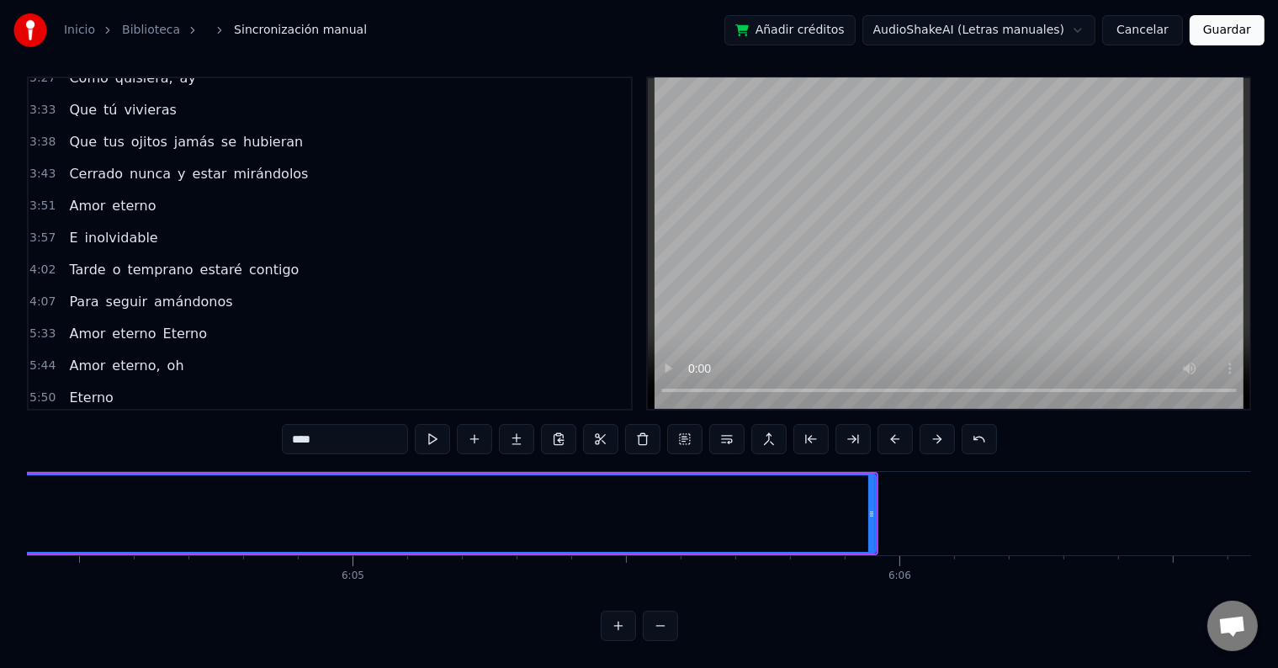
scroll to position [0, 199237]
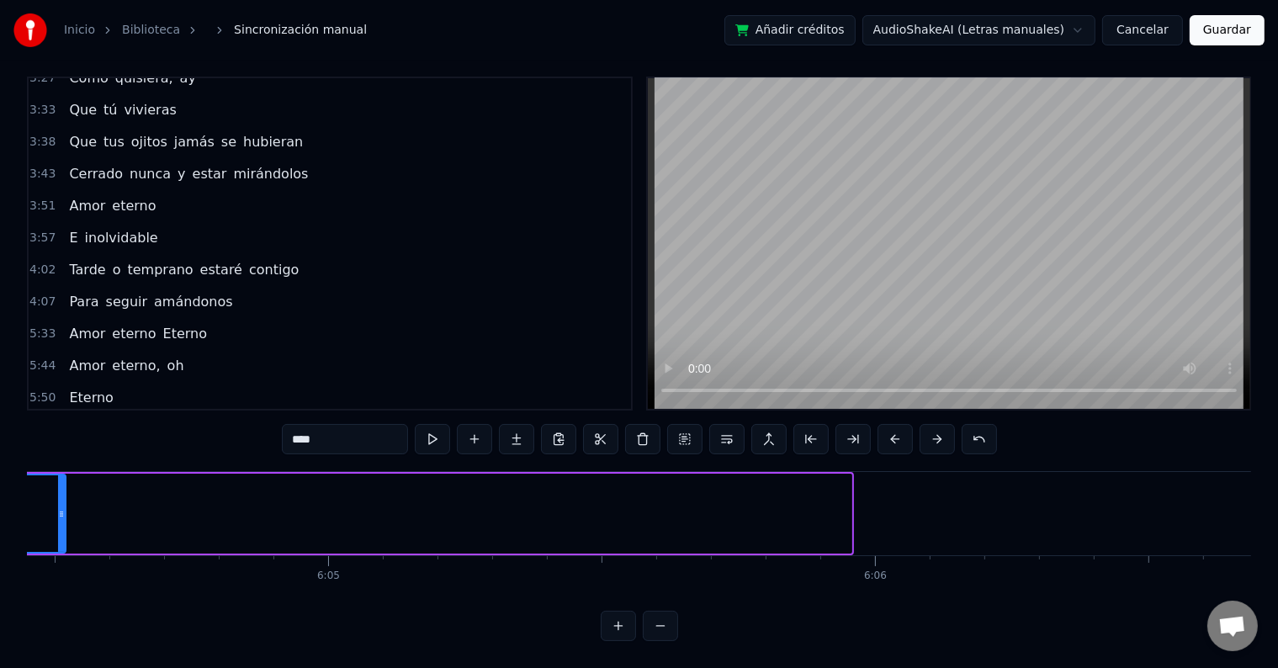
drag, startPoint x: 848, startPoint y: 497, endPoint x: 61, endPoint y: 492, distance: 787.2
click at [61, 507] on icon at bounding box center [61, 513] width 7 height 13
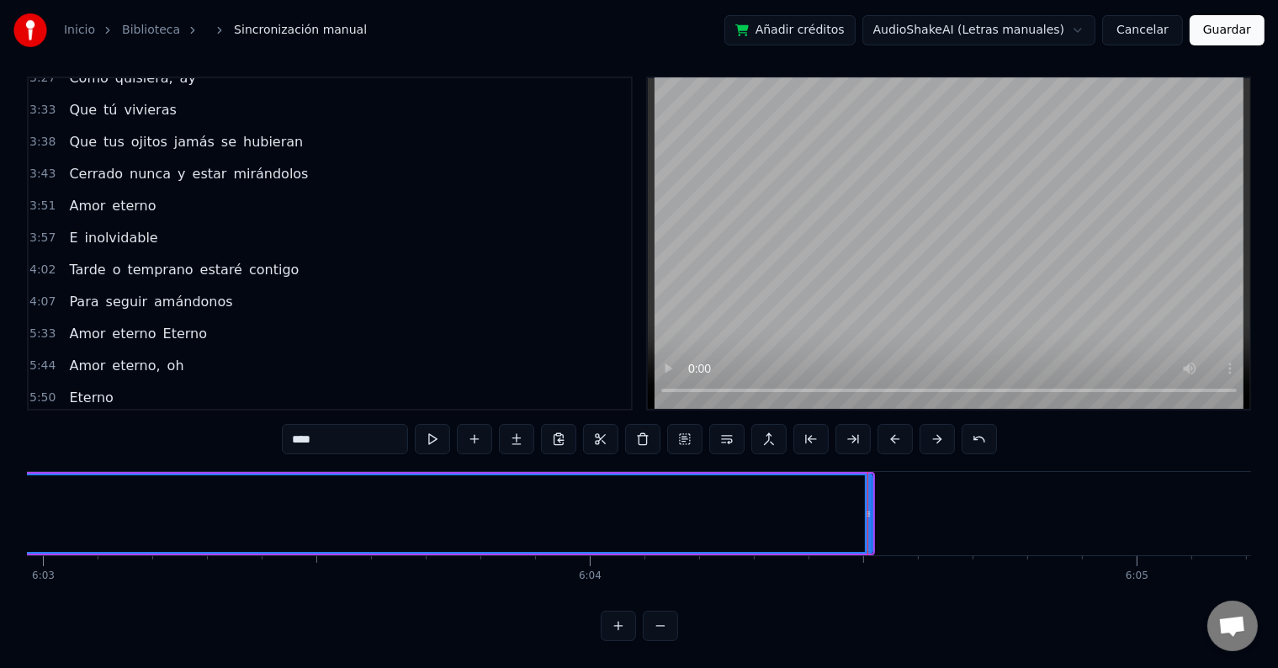
scroll to position [0, 198429]
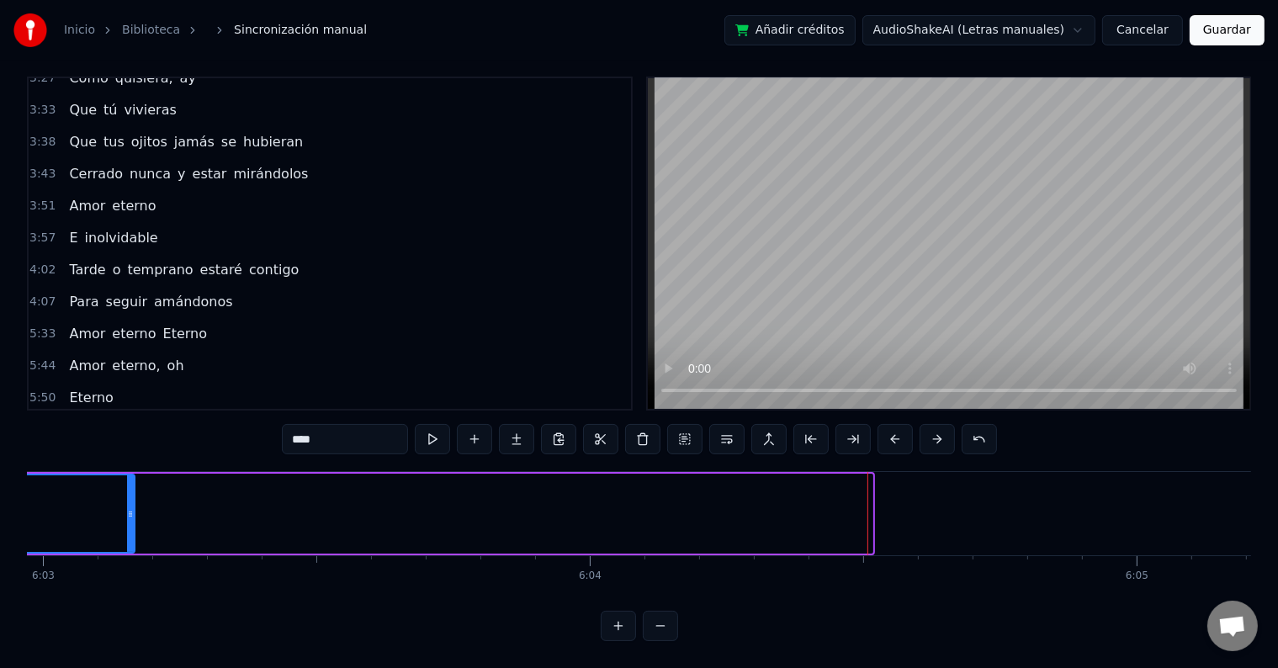
drag, startPoint x: 870, startPoint y: 495, endPoint x: 90, endPoint y: 511, distance: 779.8
click at [127, 511] on div at bounding box center [130, 513] width 7 height 77
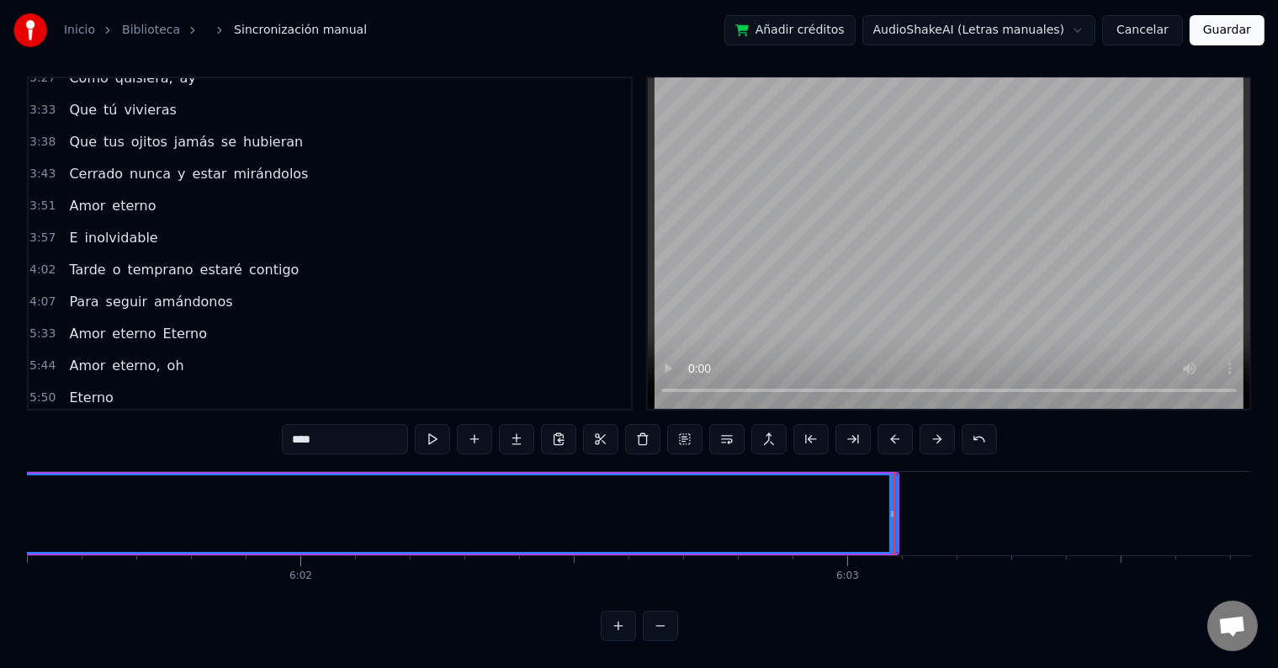
scroll to position [0, 197626]
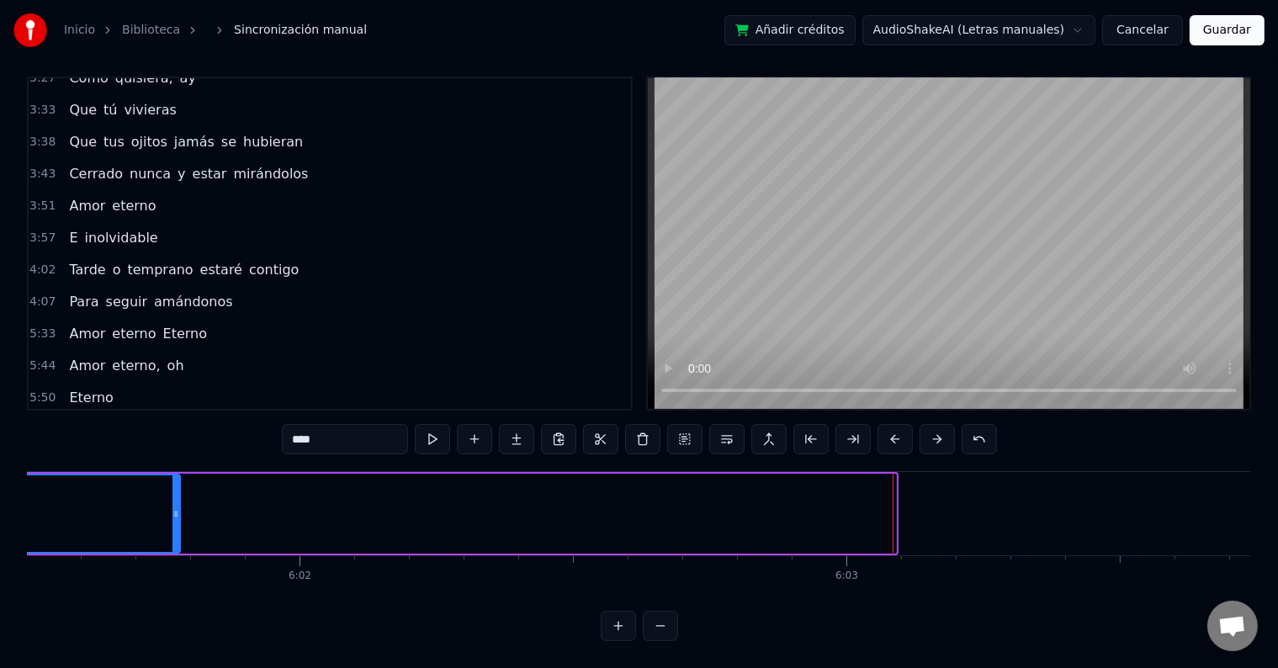
drag, startPoint x: 889, startPoint y: 495, endPoint x: 173, endPoint y: 472, distance: 716.1
click at [173, 475] on div at bounding box center [175, 513] width 7 height 77
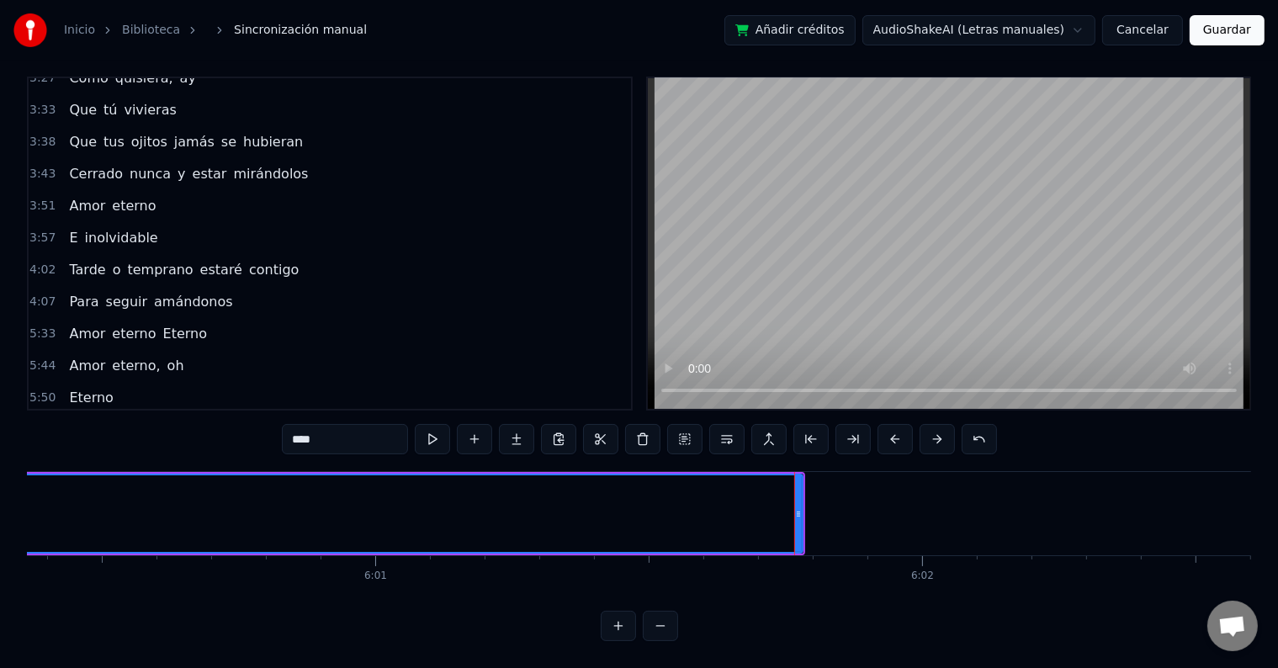
scroll to position [0, 197003]
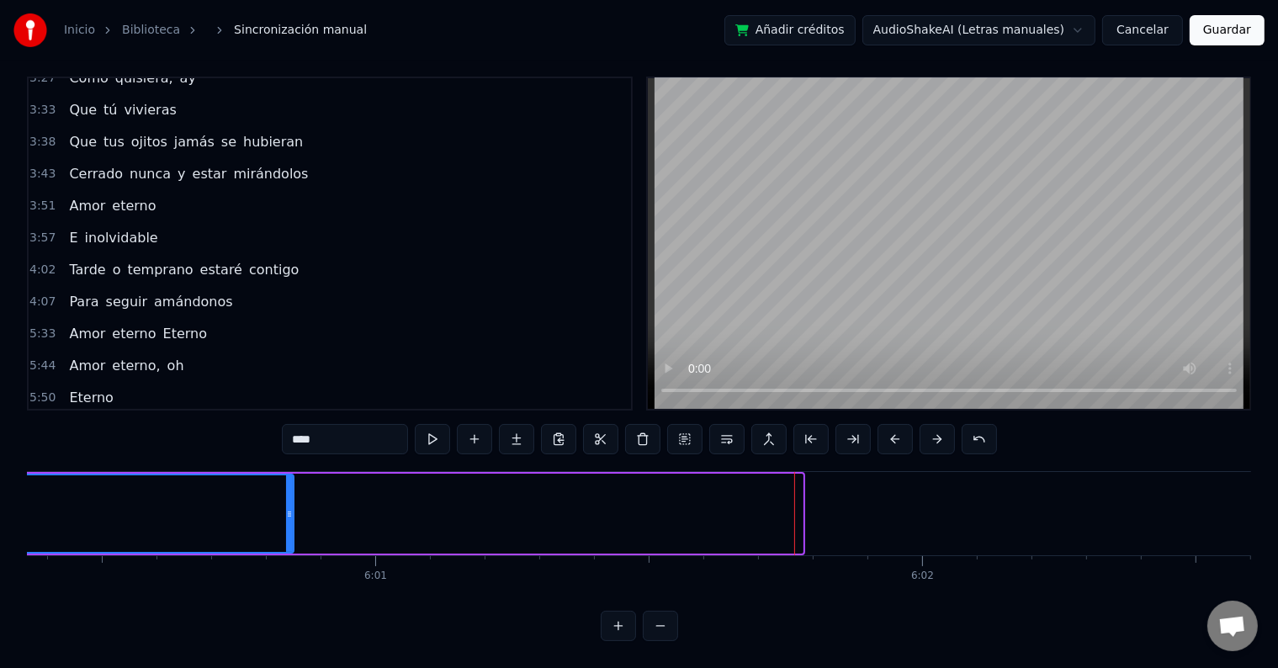
drag, startPoint x: 800, startPoint y: 484, endPoint x: 246, endPoint y: 491, distance: 554.3
click at [286, 486] on div at bounding box center [289, 513] width 7 height 77
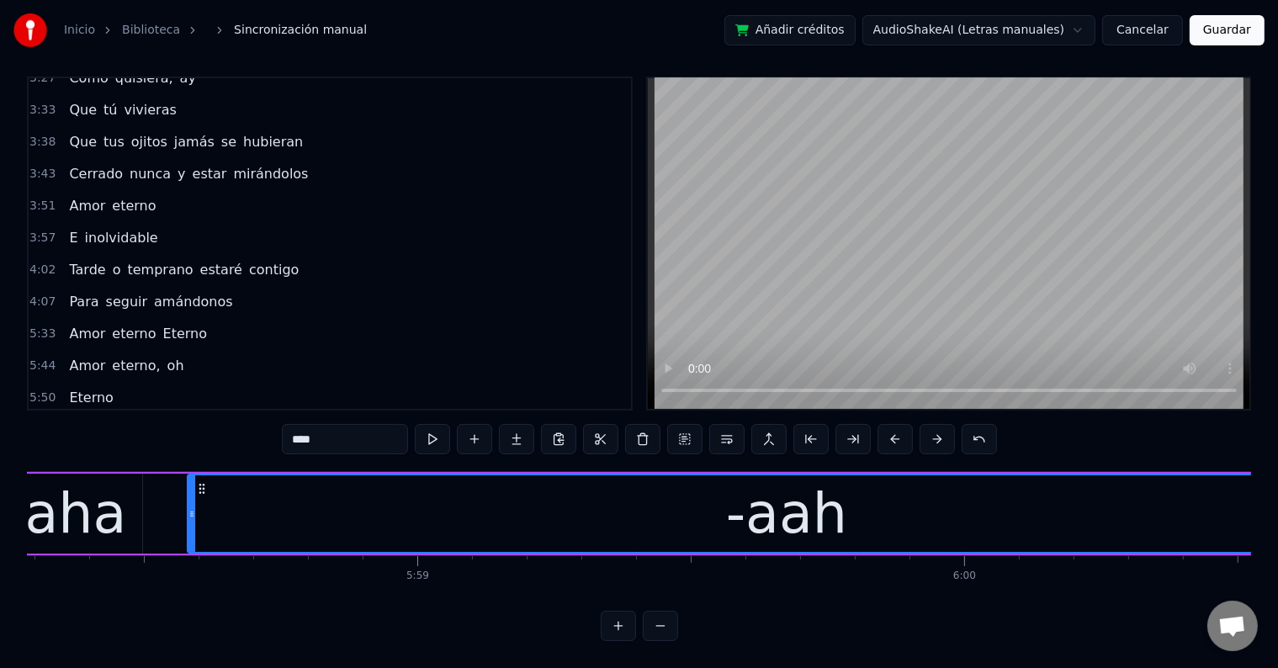
scroll to position [0, 195867]
click at [58, 492] on div "aha" at bounding box center [77, 514] width 102 height 82
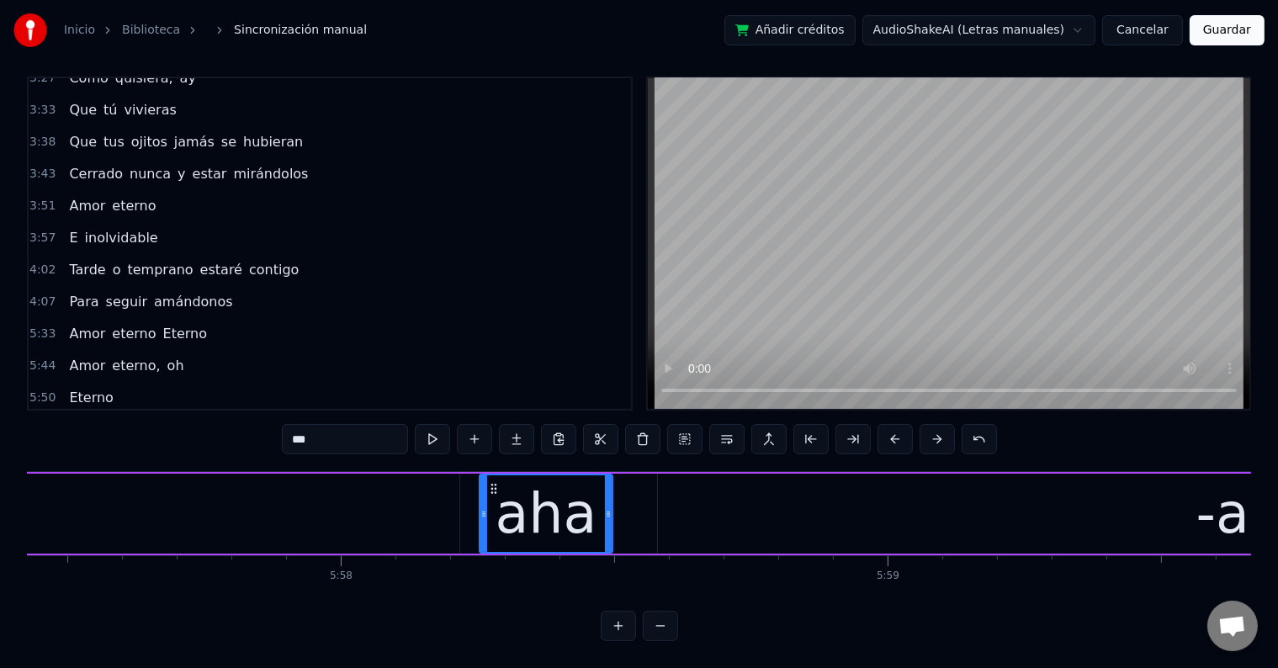
scroll to position [0, 195396]
click at [552, 508] on div "aha" at bounding box center [548, 514] width 102 height 82
drag, startPoint x: 612, startPoint y: 499, endPoint x: 649, endPoint y: 500, distance: 37.0
click at [649, 507] on icon at bounding box center [646, 513] width 7 height 13
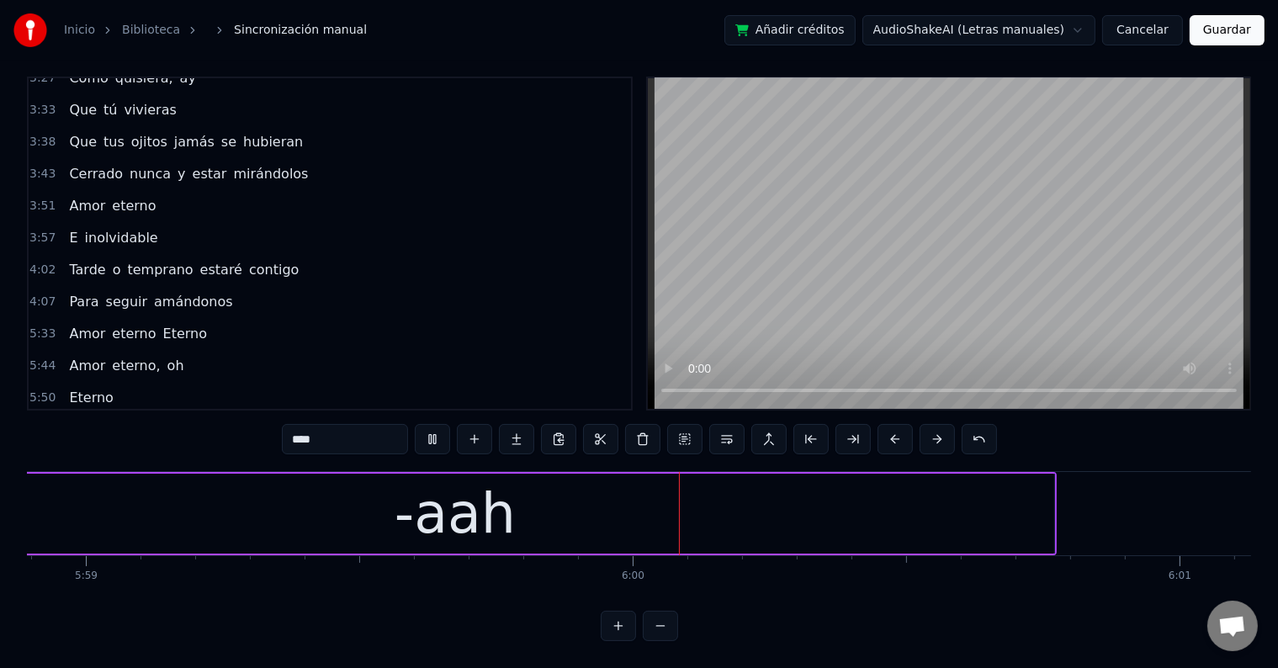
scroll to position [0, 196478]
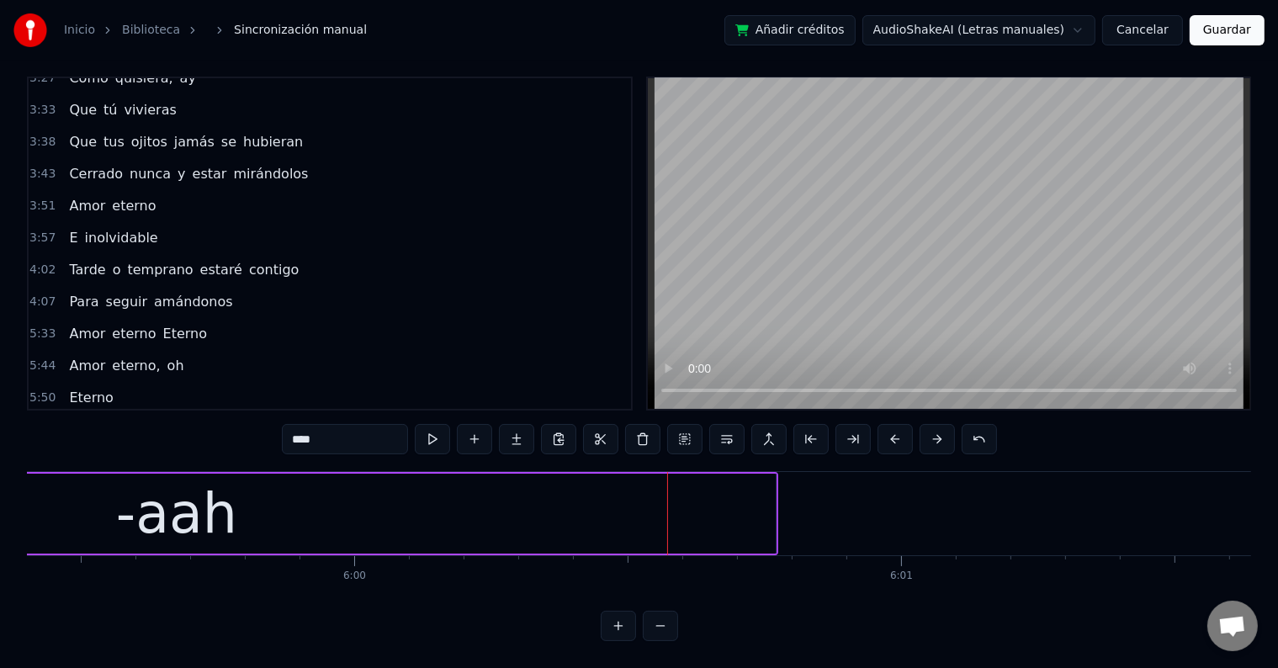
click at [748, 496] on div "-aah" at bounding box center [177, 514] width 1198 height 80
type input "****"
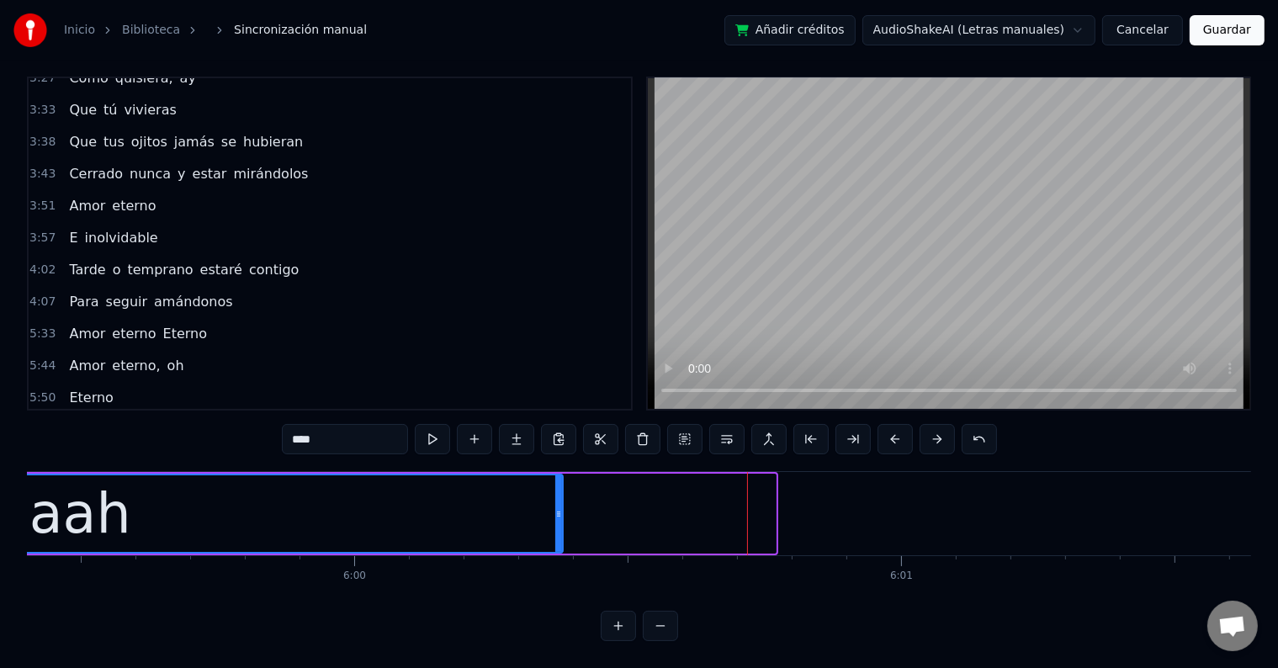
drag, startPoint x: 771, startPoint y: 491, endPoint x: 558, endPoint y: 488, distance: 212.8
click at [558, 488] on div at bounding box center [558, 513] width 7 height 77
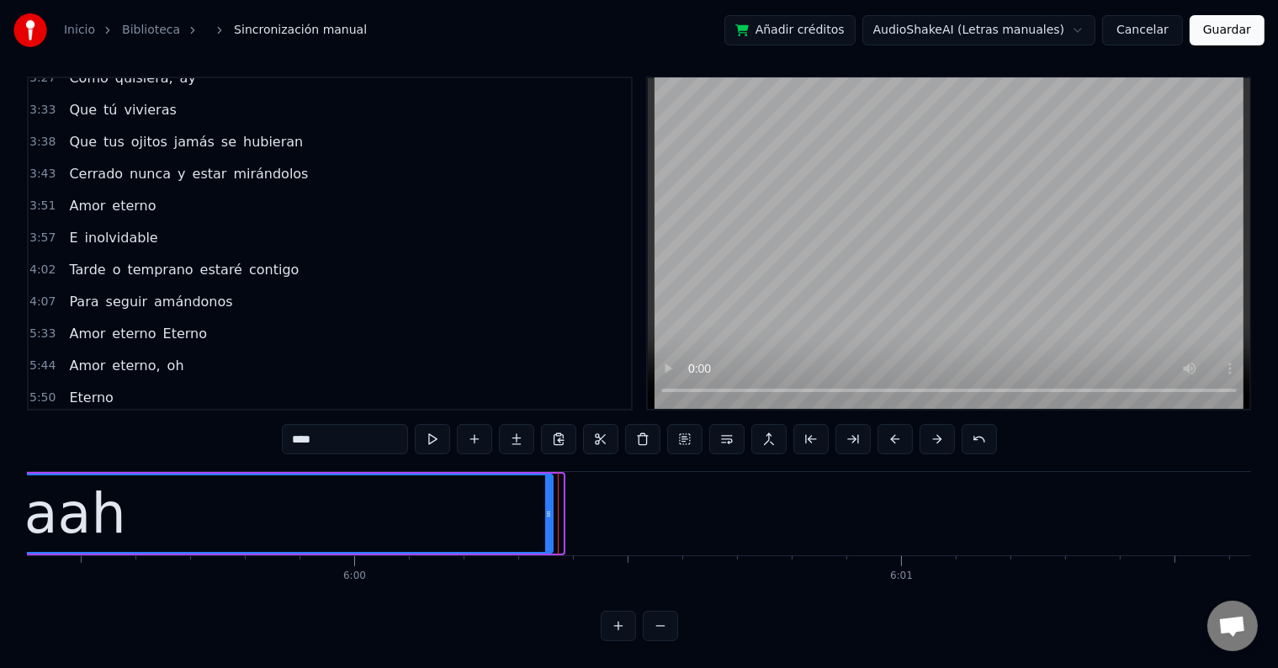
drag, startPoint x: 558, startPoint y: 488, endPoint x: 545, endPoint y: 488, distance: 13.5
click at [545, 488] on div at bounding box center [548, 513] width 7 height 77
click at [321, 496] on div "-aah" at bounding box center [64, 513] width 970 height 77
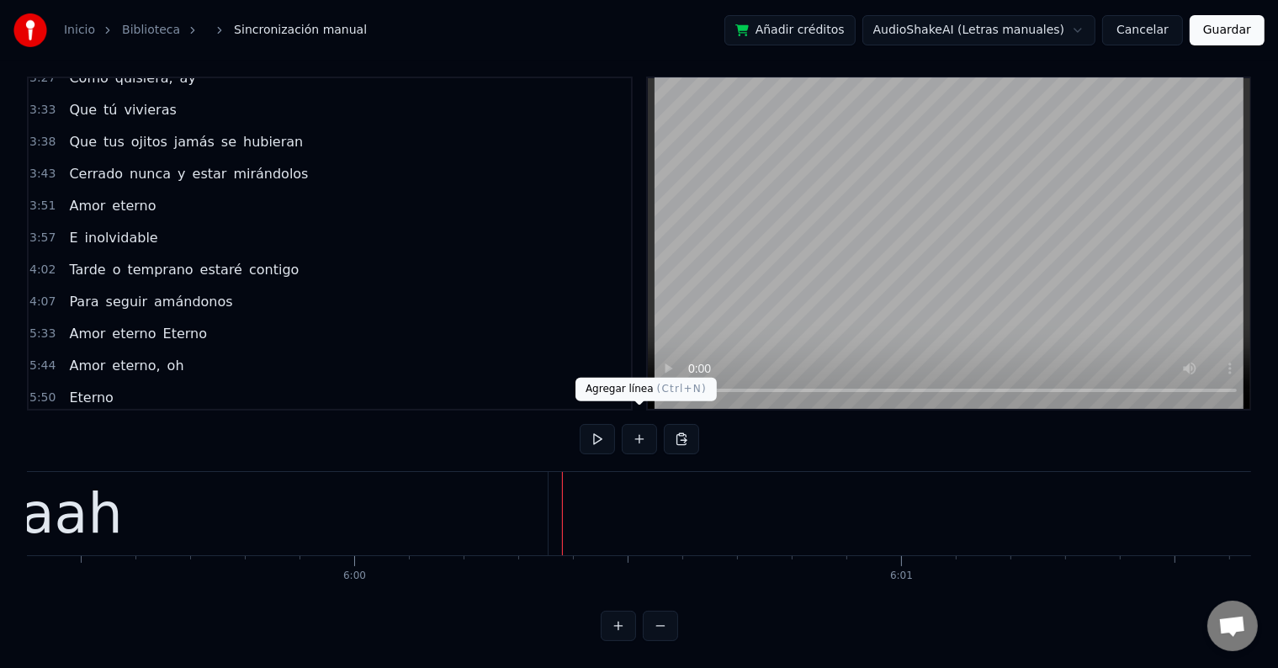
click at [640, 424] on button at bounding box center [639, 439] width 35 height 30
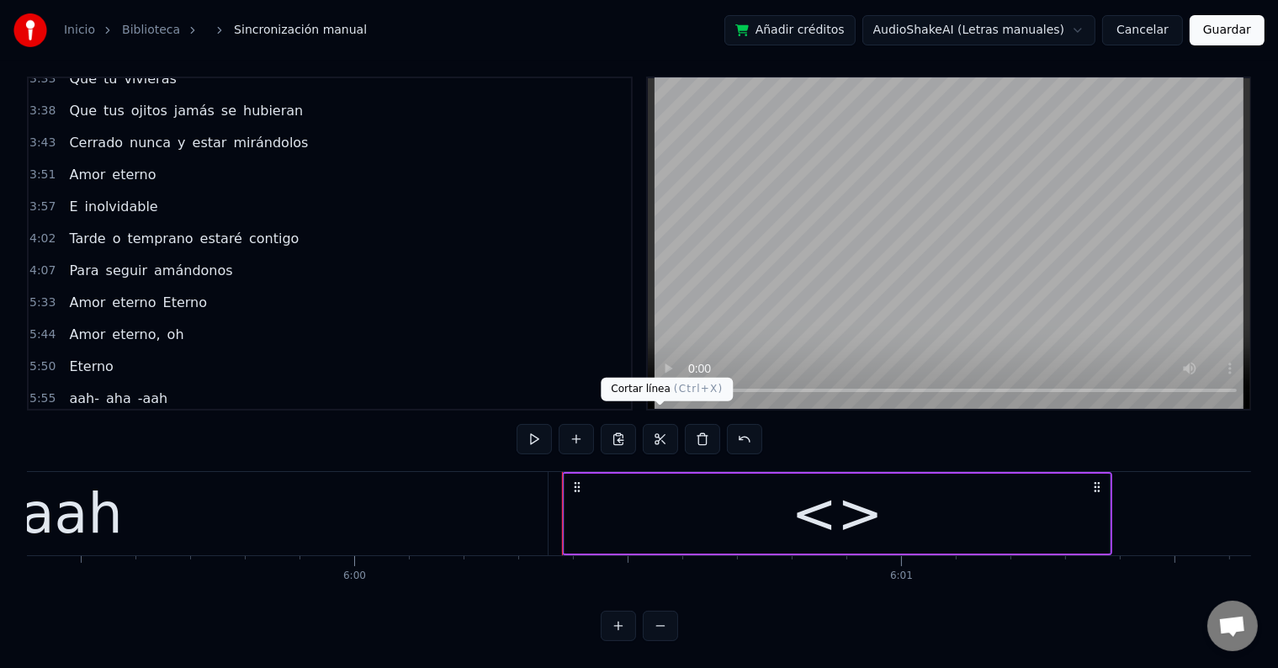
click at [643, 474] on div "<>" at bounding box center [836, 514] width 545 height 80
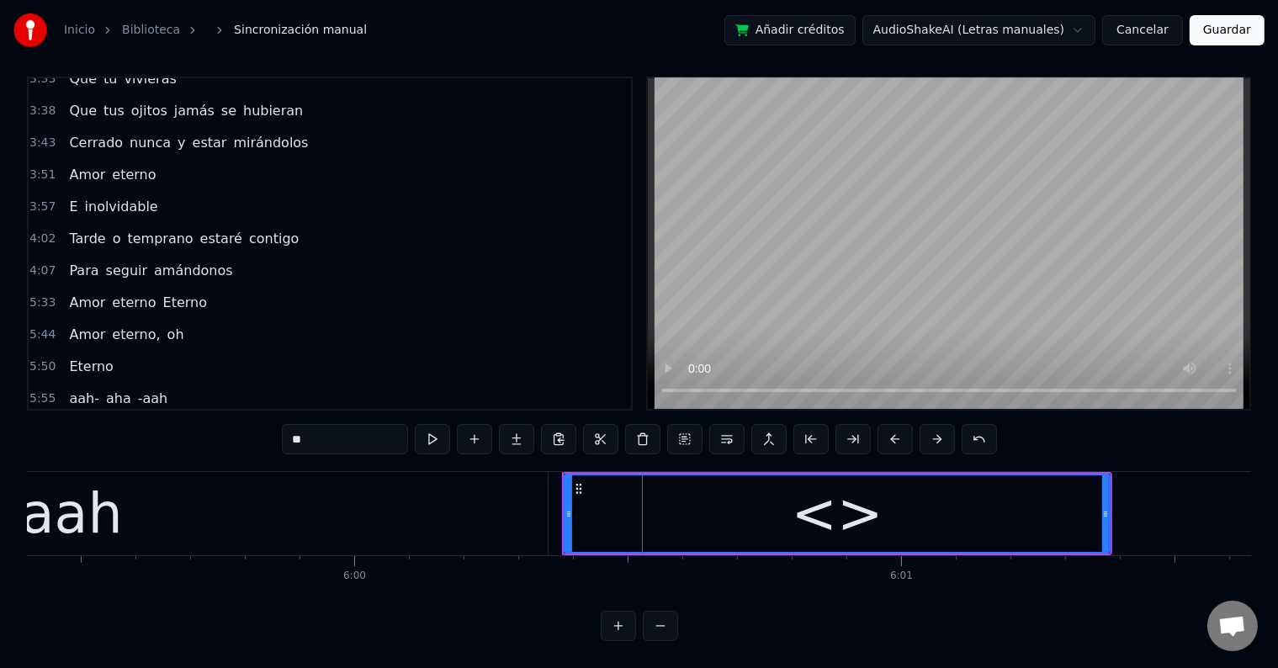
drag, startPoint x: 361, startPoint y: 426, endPoint x: 245, endPoint y: 422, distance: 116.1
click at [245, 422] on div "0:53 Tú eres la tristeza, ay, de mis ojos 0:59 Que lloran en silencio por tu am…" at bounding box center [639, 359] width 1224 height 564
click at [293, 424] on input "****" at bounding box center [345, 439] width 126 height 30
click at [335, 524] on div "-aah" at bounding box center [61, 513] width 971 height 83
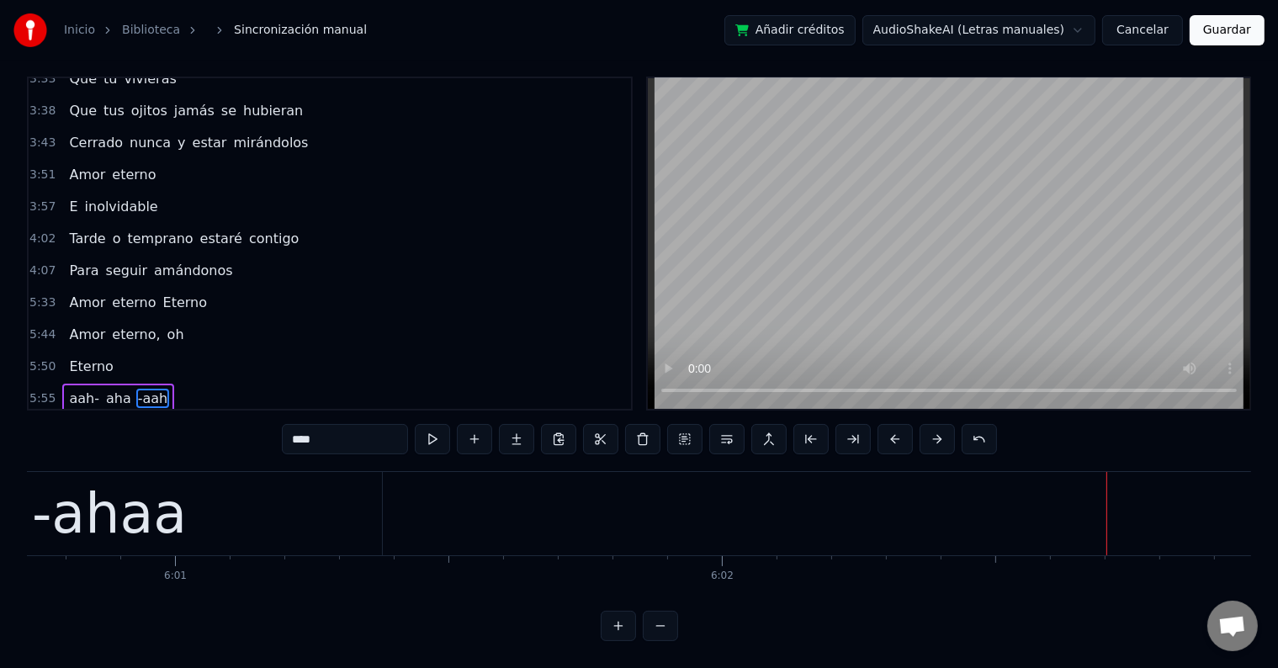
scroll to position [0, 197202]
click at [246, 519] on div "-ahaa" at bounding box center [111, 513] width 545 height 83
type input "*****"
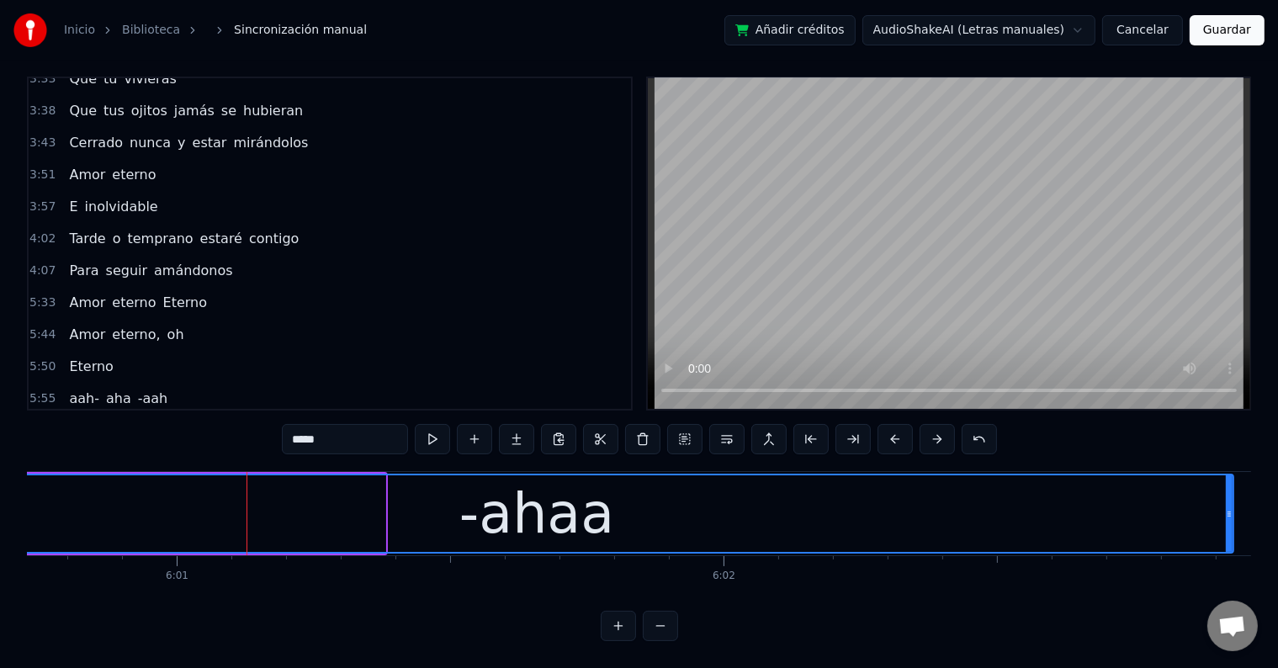
drag, startPoint x: 382, startPoint y: 502, endPoint x: 1230, endPoint y: 522, distance: 848.0
click at [1230, 522] on div at bounding box center [1228, 513] width 7 height 77
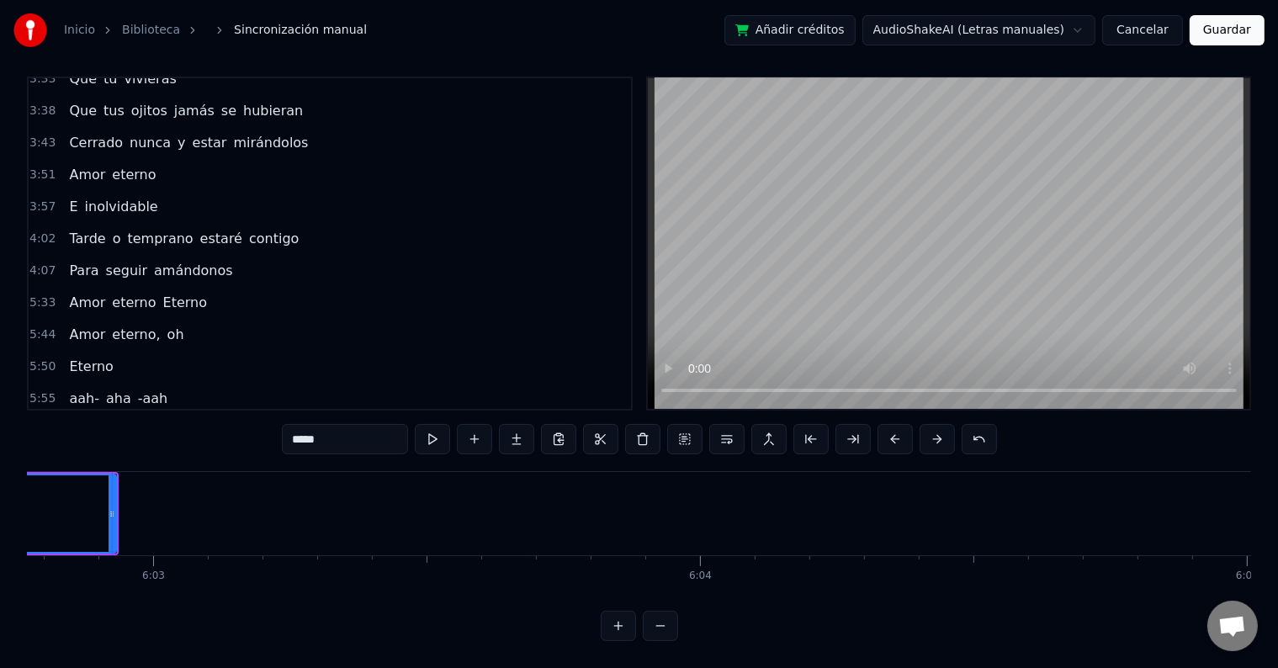
scroll to position [0, 198317]
click at [116, 507] on icon at bounding box center [113, 513] width 7 height 13
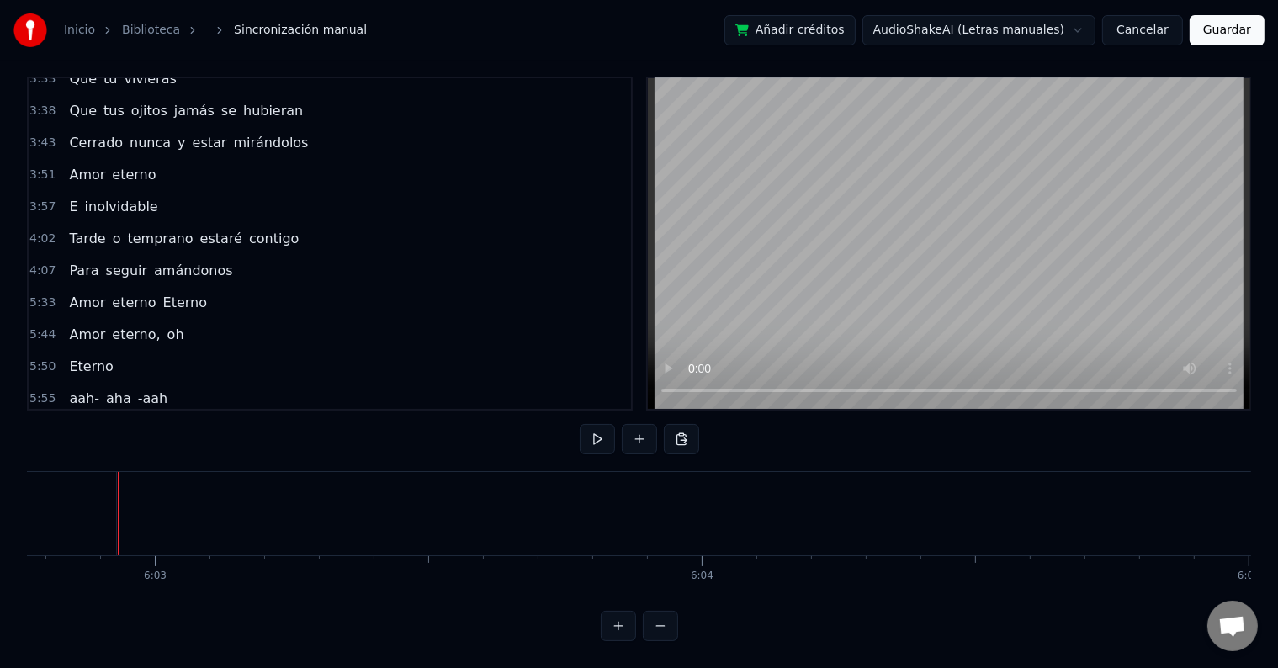
click at [118, 499] on div at bounding box center [118, 513] width 1 height 83
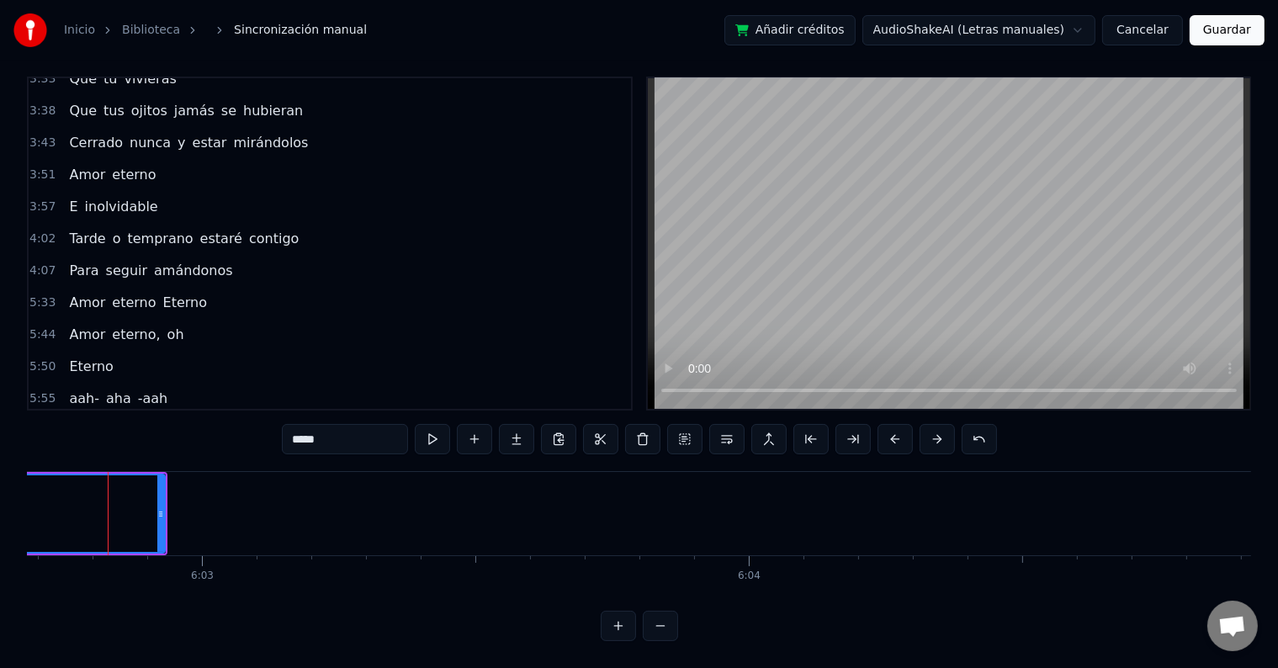
scroll to position [0, 198267]
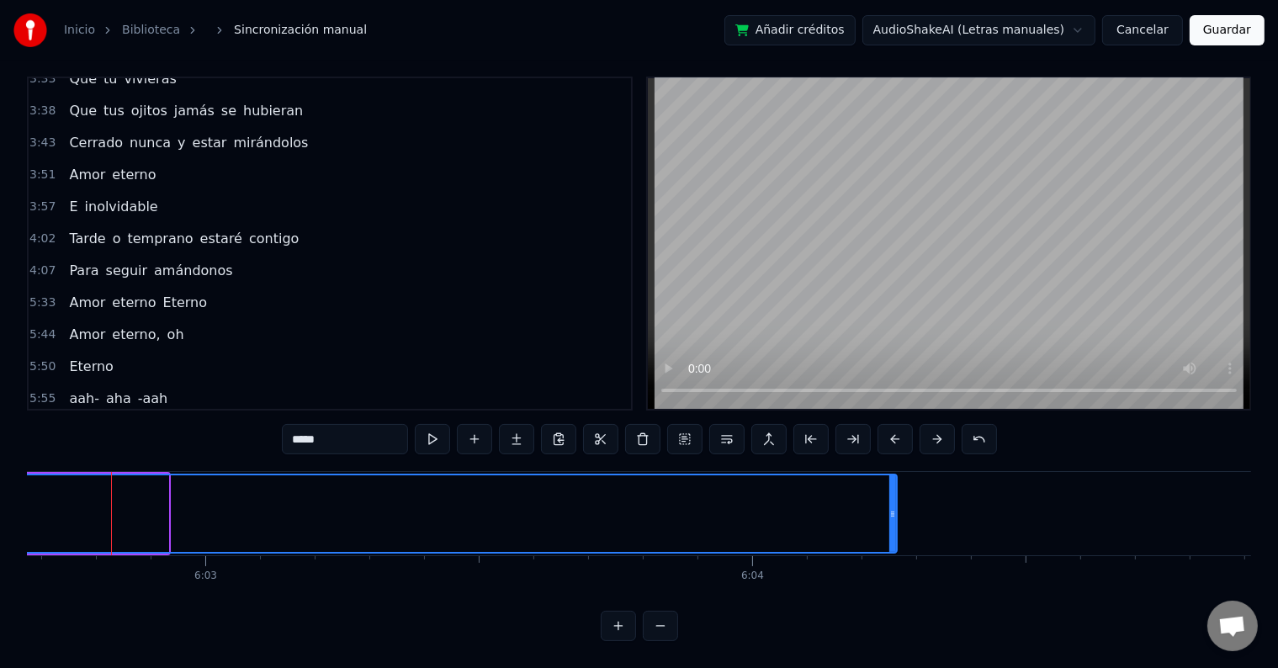
drag, startPoint x: 166, startPoint y: 486, endPoint x: 894, endPoint y: 529, distance: 729.6
click at [894, 529] on div at bounding box center [892, 513] width 7 height 77
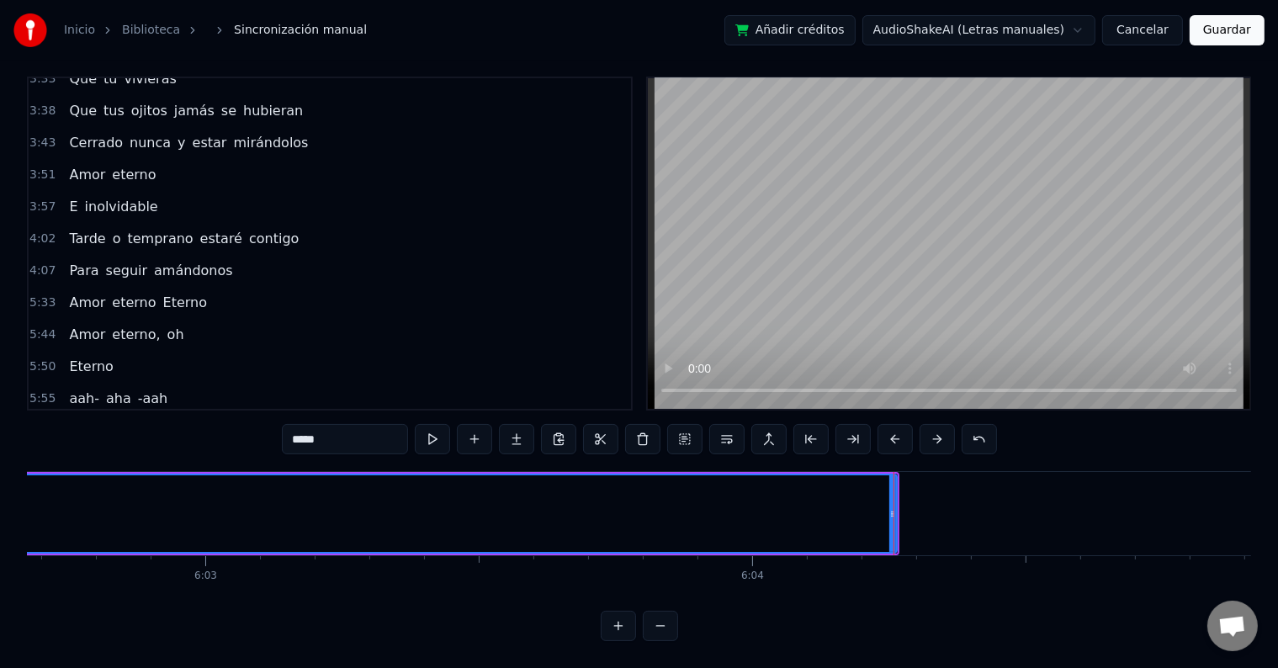
click at [140, 389] on span "-aah" at bounding box center [153, 398] width 34 height 19
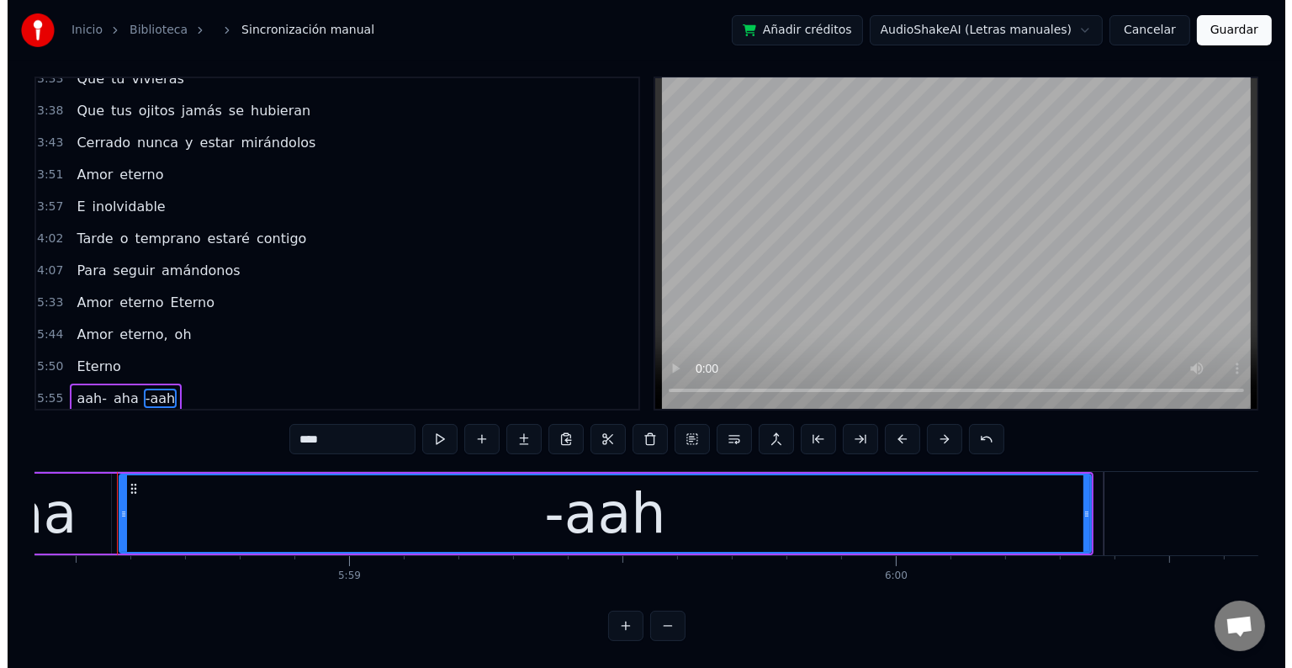
scroll to position [0, 195941]
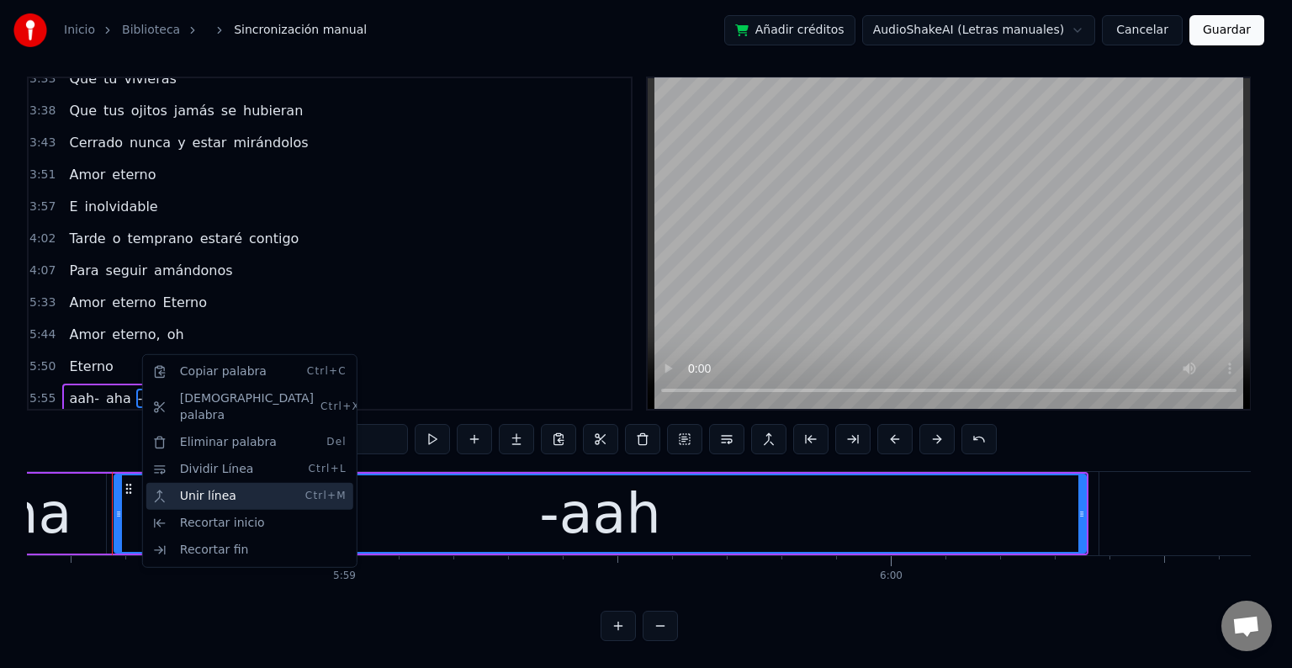
click at [198, 483] on div "Unir línea Ctrl+M" at bounding box center [249, 496] width 207 height 27
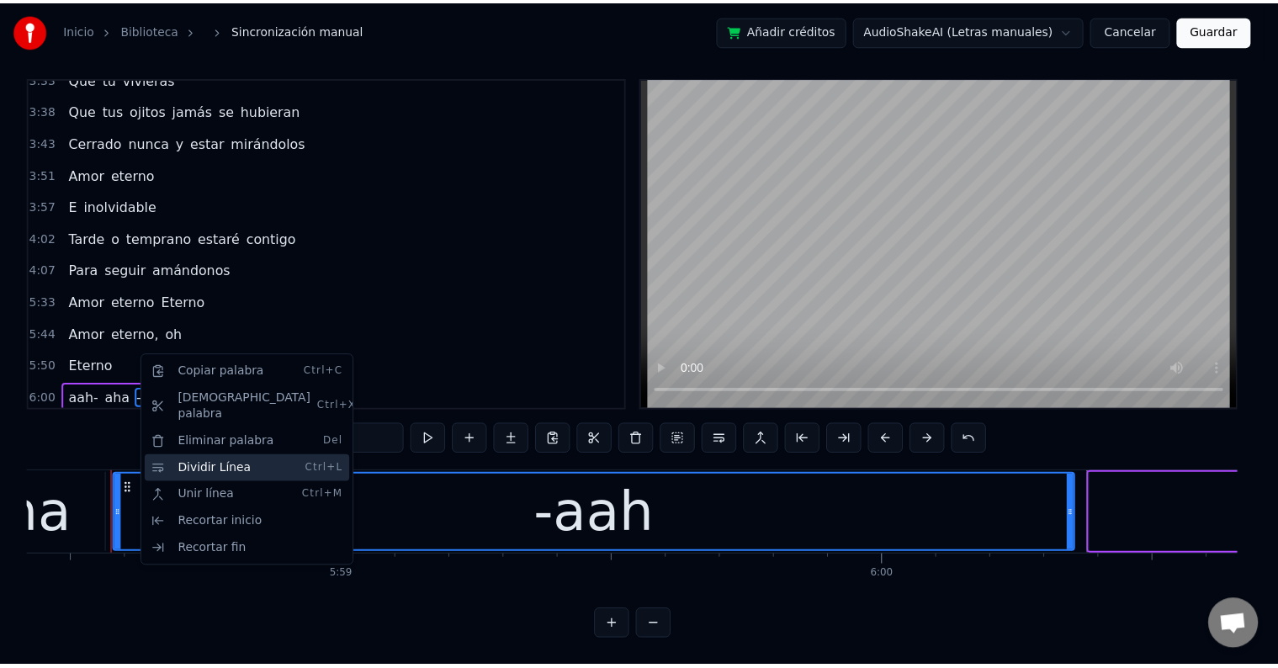
scroll to position [783, 0]
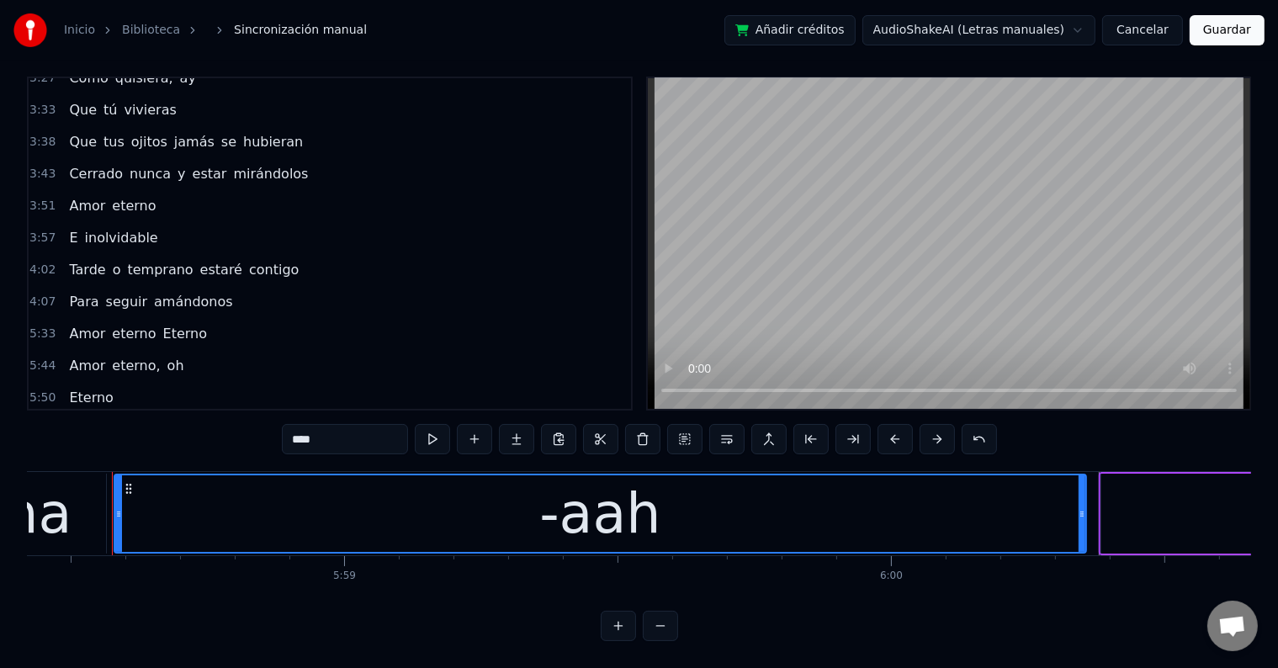
click at [72, 420] on span "aah-" at bounding box center [84, 429] width 34 height 19
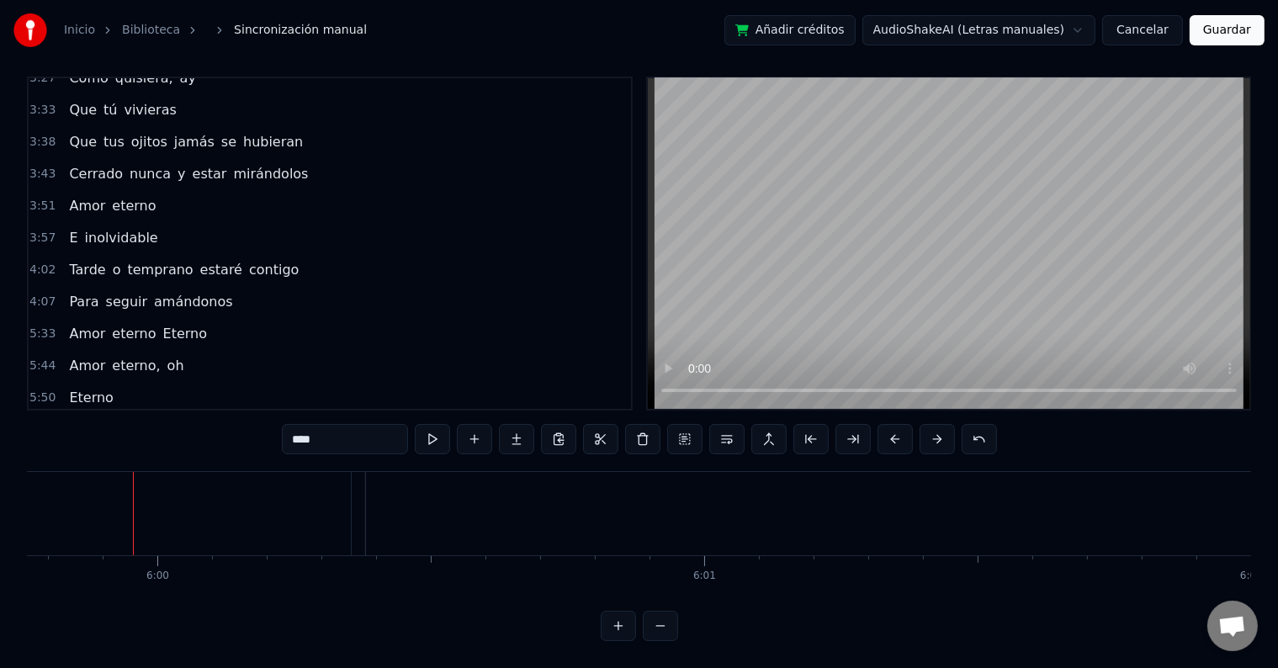
scroll to position [0, 196696]
click at [313, 424] on input "****" at bounding box center [345, 439] width 126 height 30
click at [73, 420] on span "aa-" at bounding box center [79, 429] width 24 height 19
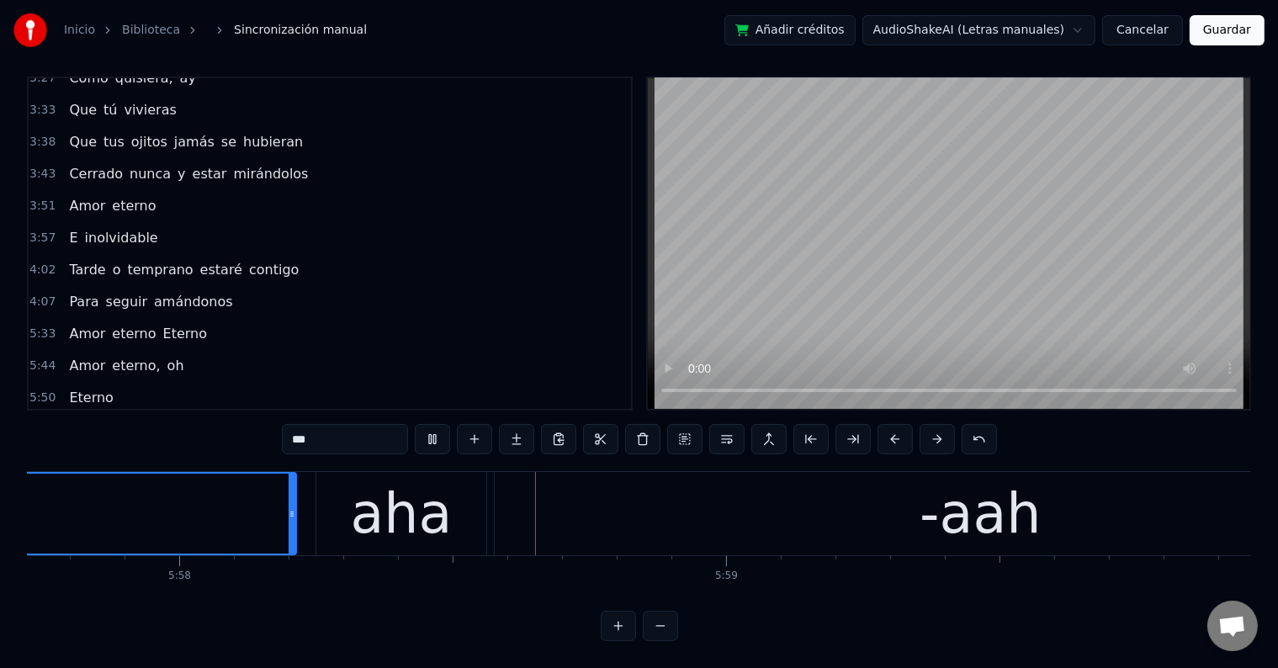
scroll to position [0, 195560]
click at [417, 495] on div "aha" at bounding box center [401, 514] width 102 height 82
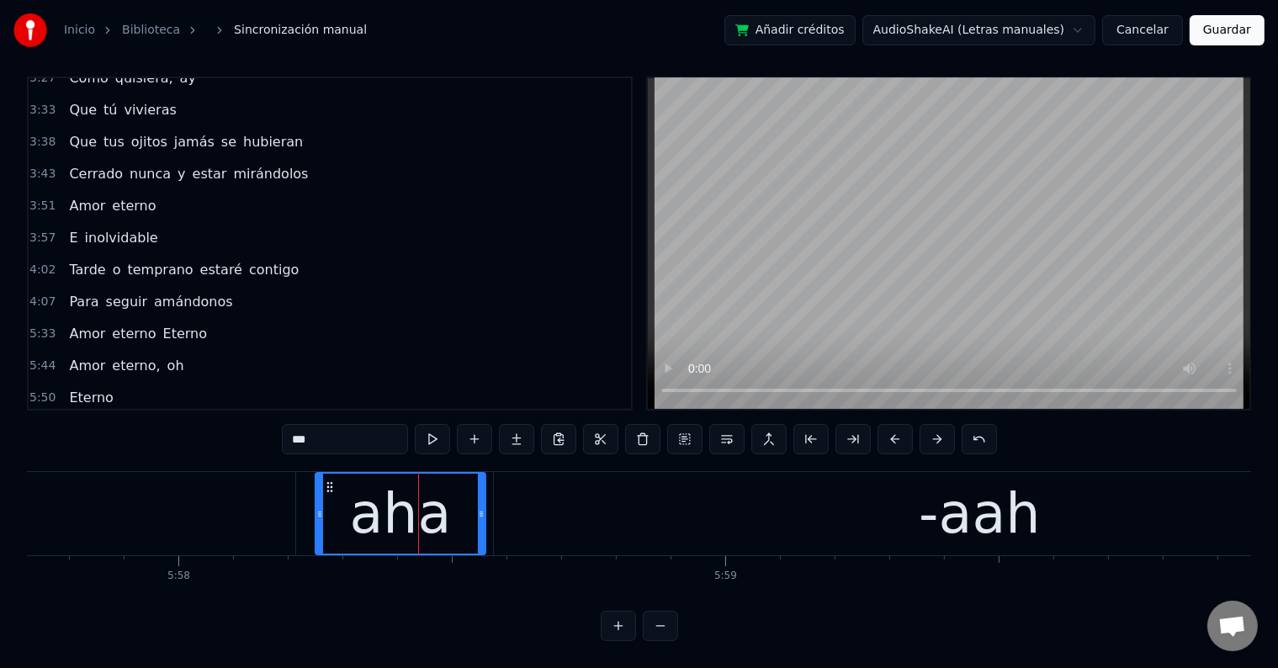
click at [306, 424] on input "***" at bounding box center [345, 439] width 126 height 30
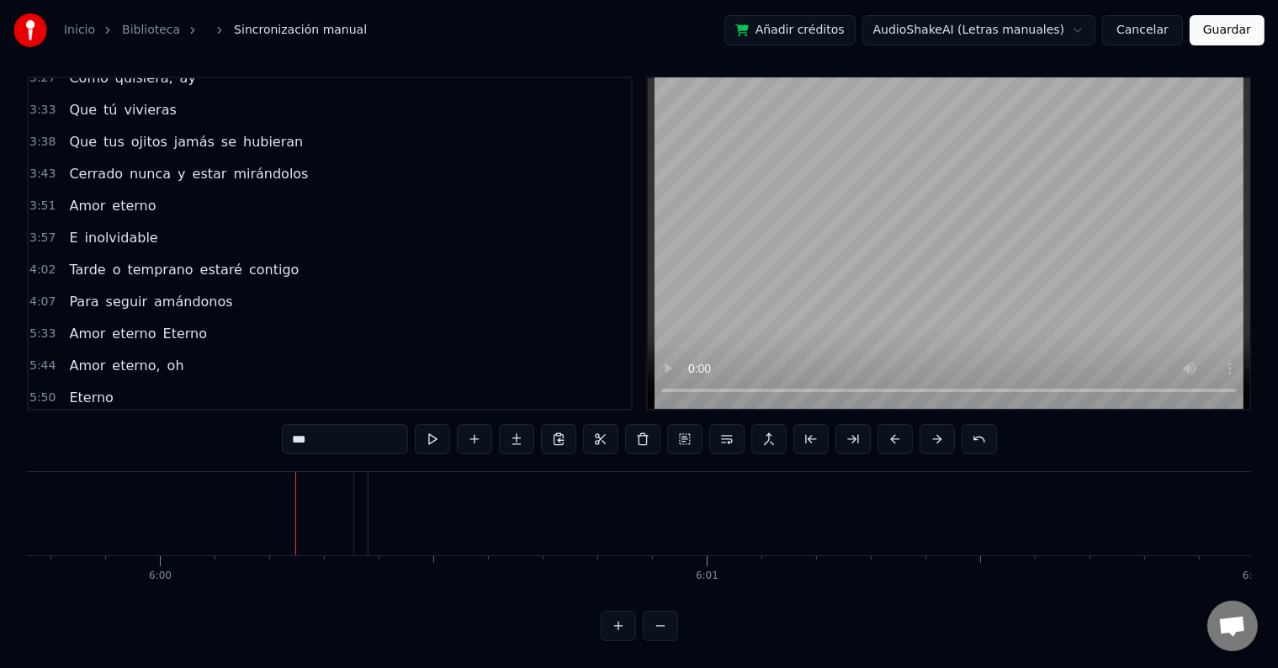
scroll to position [0, 196710]
click at [67, 420] on span "aa-" at bounding box center [79, 429] width 24 height 19
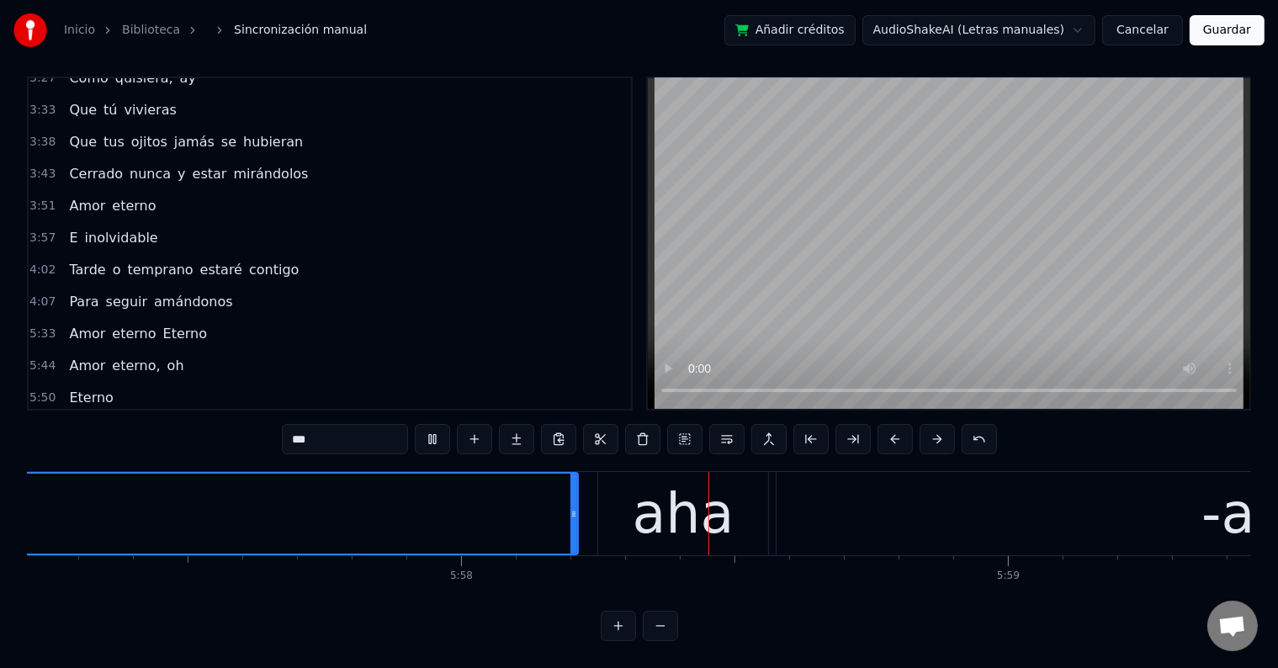
scroll to position [0, 195550]
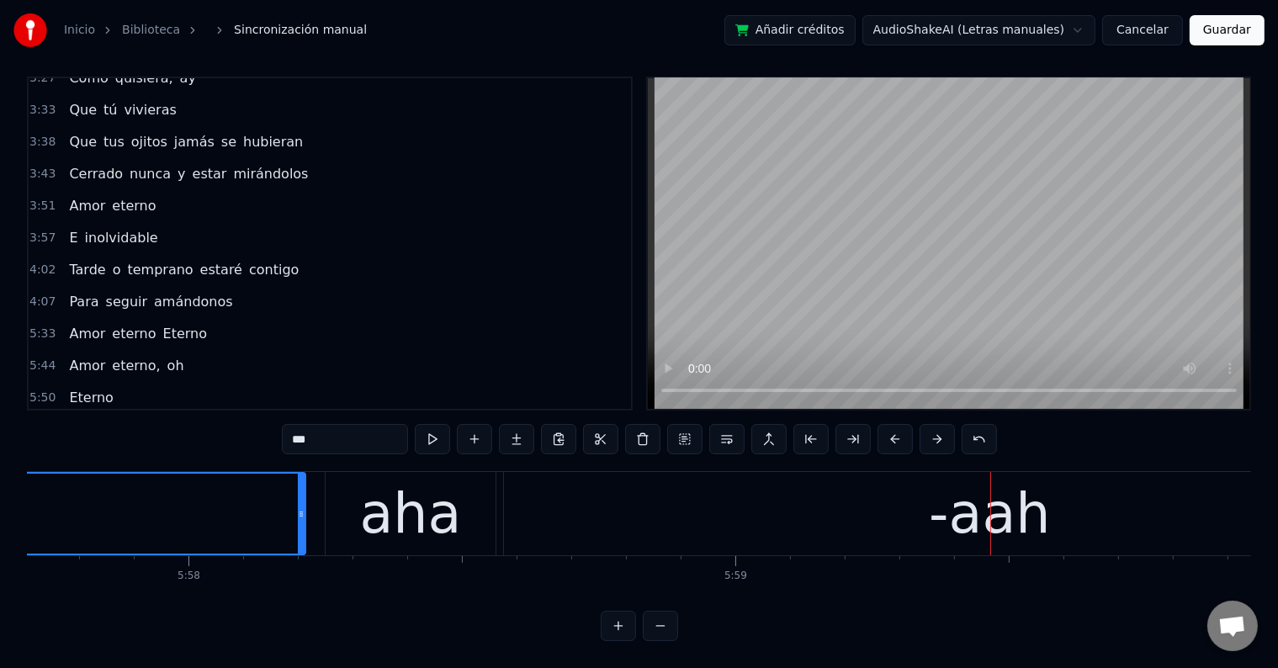
drag, startPoint x: 301, startPoint y: 495, endPoint x: 161, endPoint y: 484, distance: 140.9
click at [167, 484] on div at bounding box center [170, 514] width 7 height 80
click at [377, 489] on div "aha" at bounding box center [411, 514] width 102 height 82
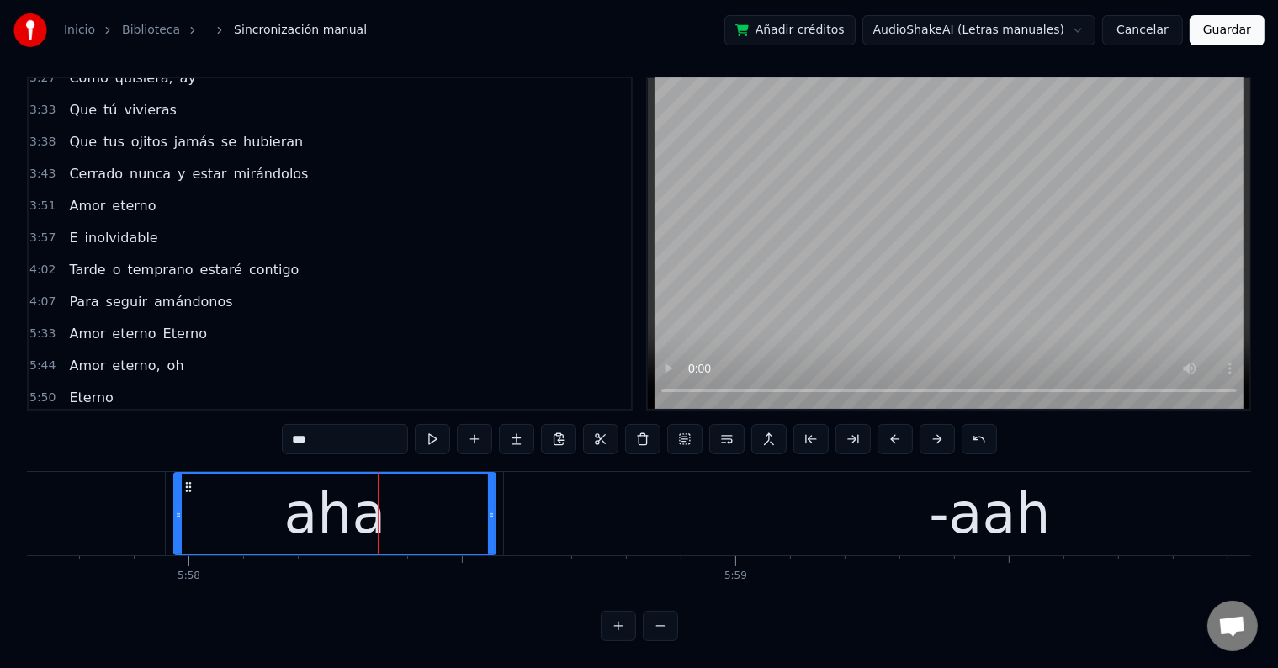
drag, startPoint x: 326, startPoint y: 488, endPoint x: 175, endPoint y: 489, distance: 151.4
click at [175, 489] on div at bounding box center [178, 514] width 7 height 80
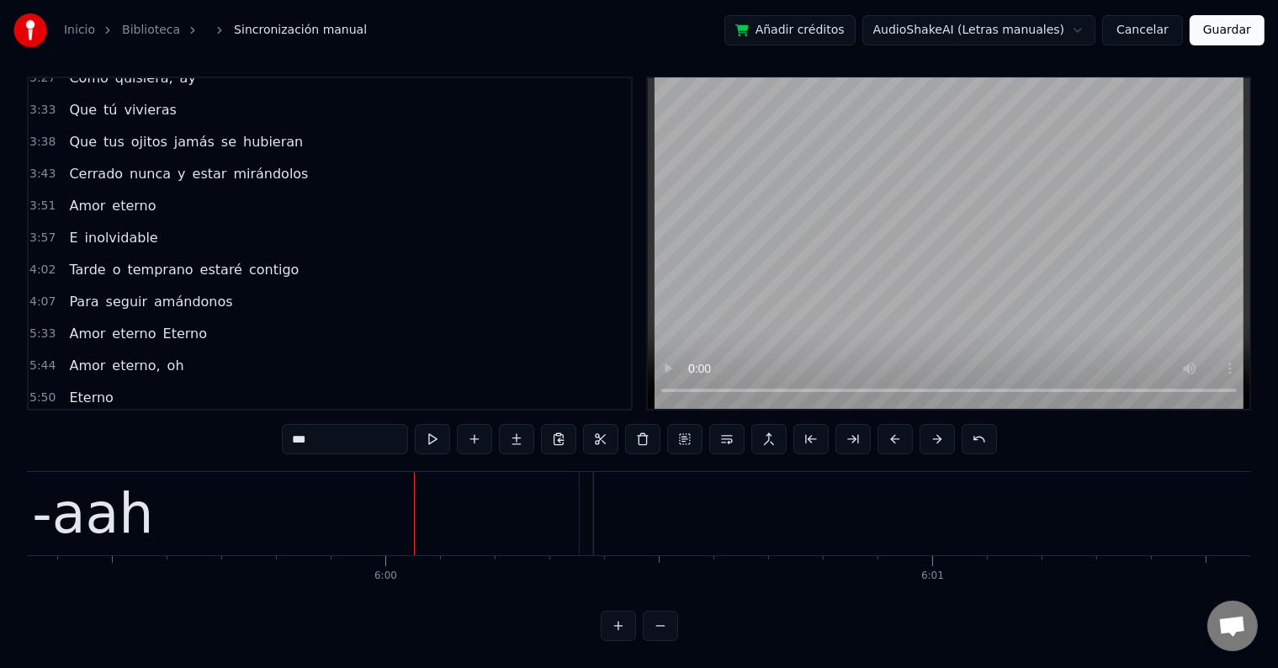
scroll to position [0, 196375]
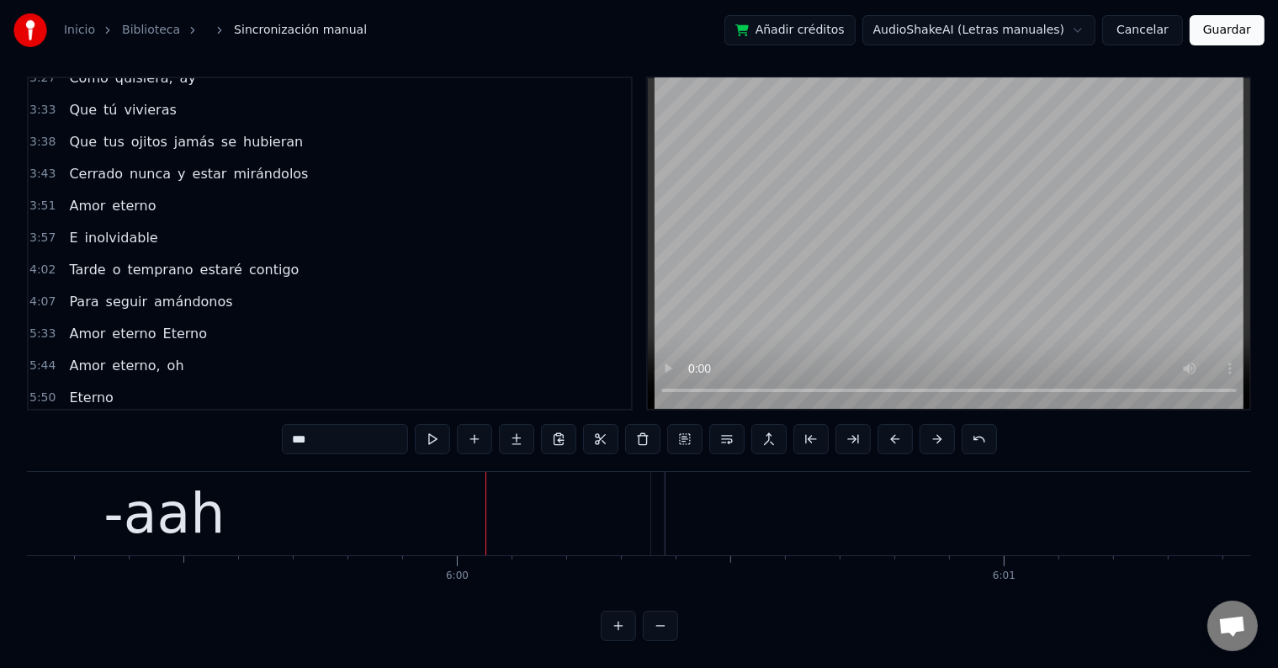
click at [263, 502] on div "-aah" at bounding box center [164, 513] width 971 height 83
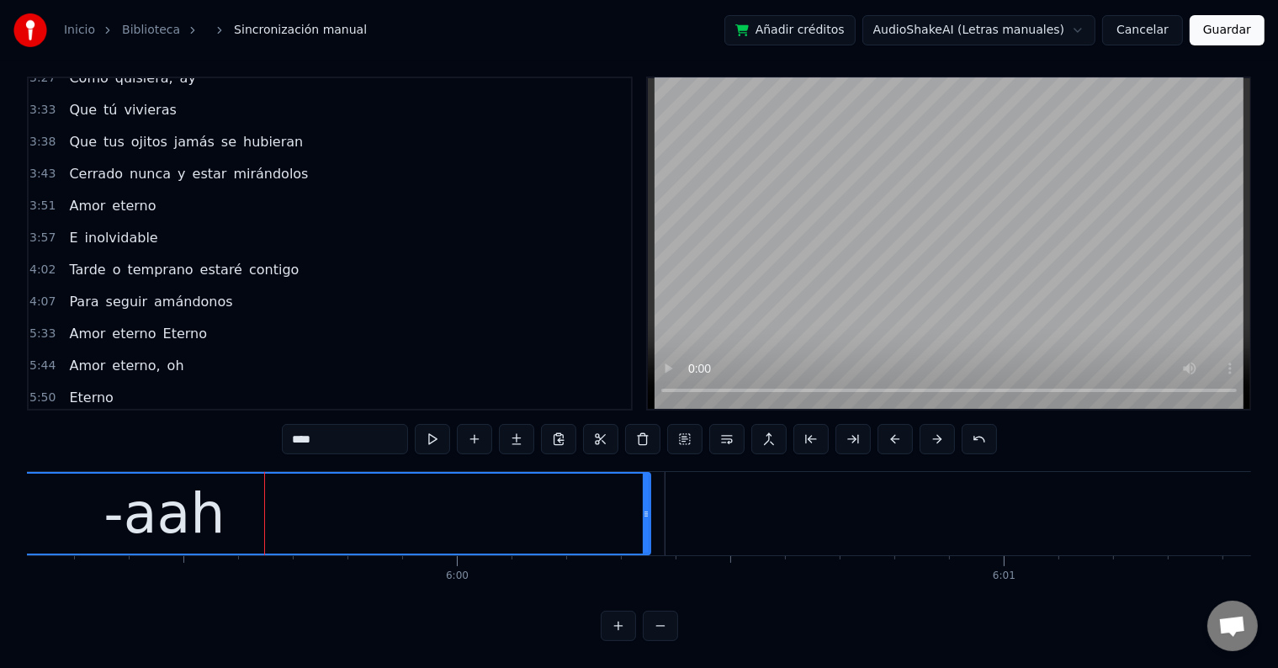
click at [340, 427] on input "****" at bounding box center [345, 439] width 126 height 30
click at [298, 424] on input "****" at bounding box center [345, 439] width 126 height 30
click at [291, 424] on input "***" at bounding box center [345, 439] width 126 height 30
click at [96, 420] on span "aha" at bounding box center [110, 429] width 29 height 19
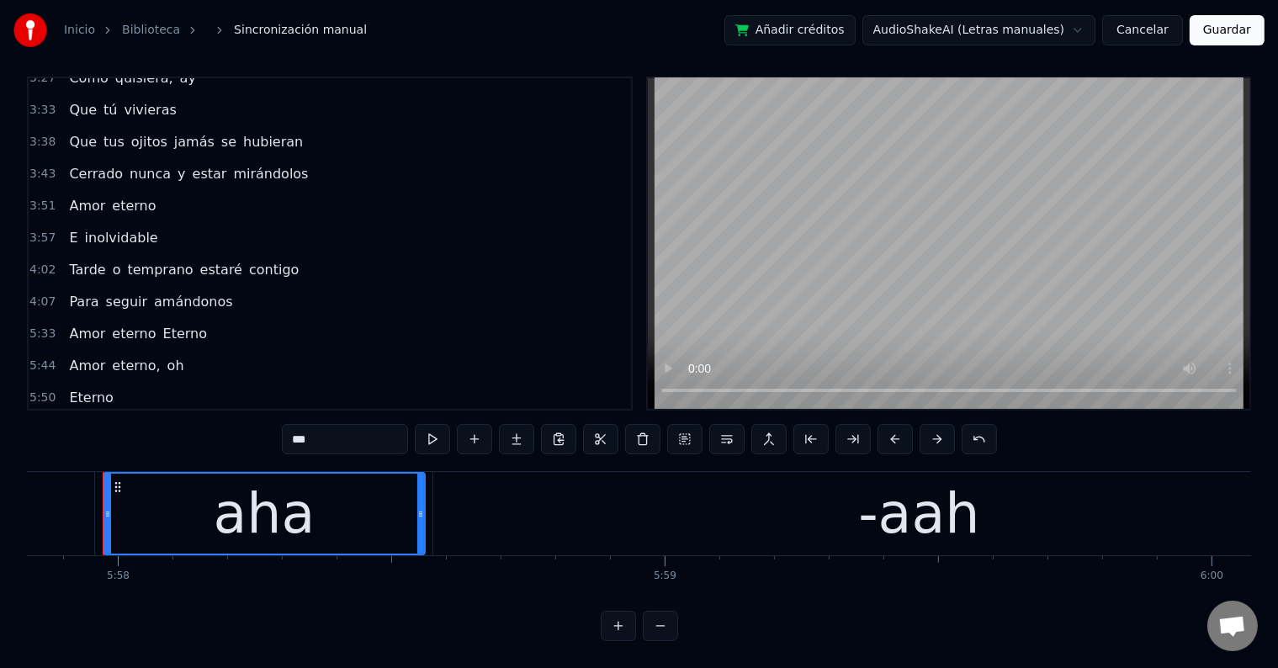
click at [306, 425] on input "***" at bounding box center [345, 439] width 126 height 30
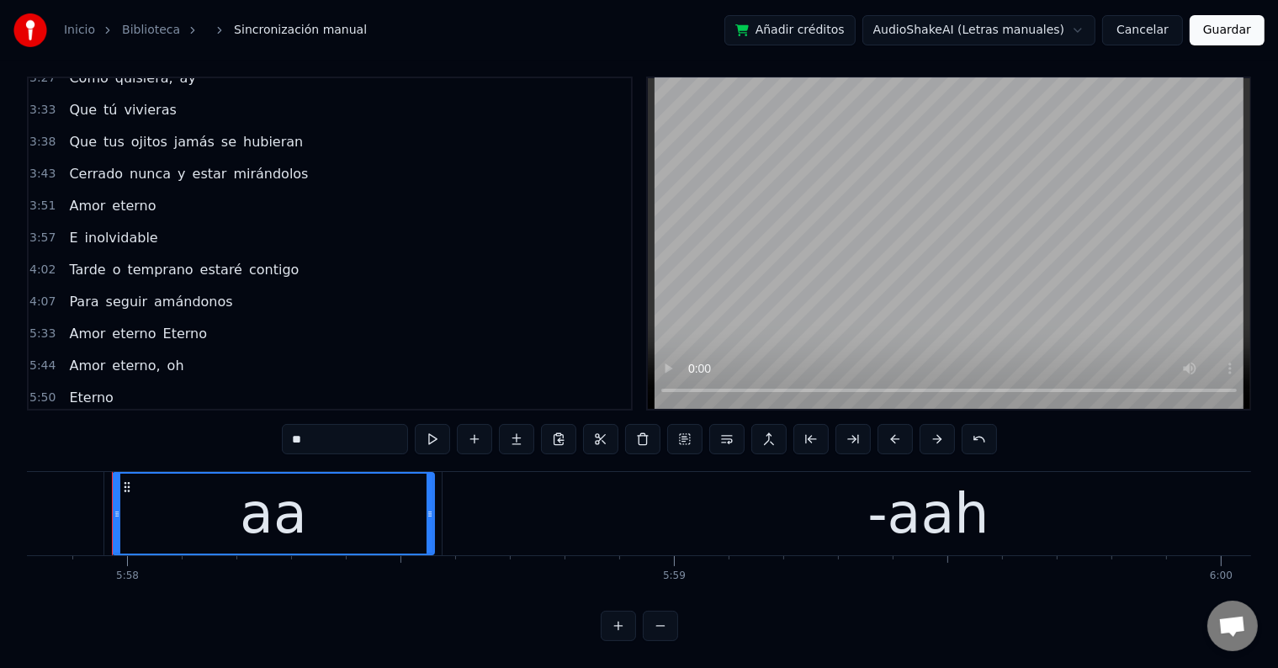
paste input "*"
click at [74, 420] on span "aa-" at bounding box center [79, 429] width 24 height 19
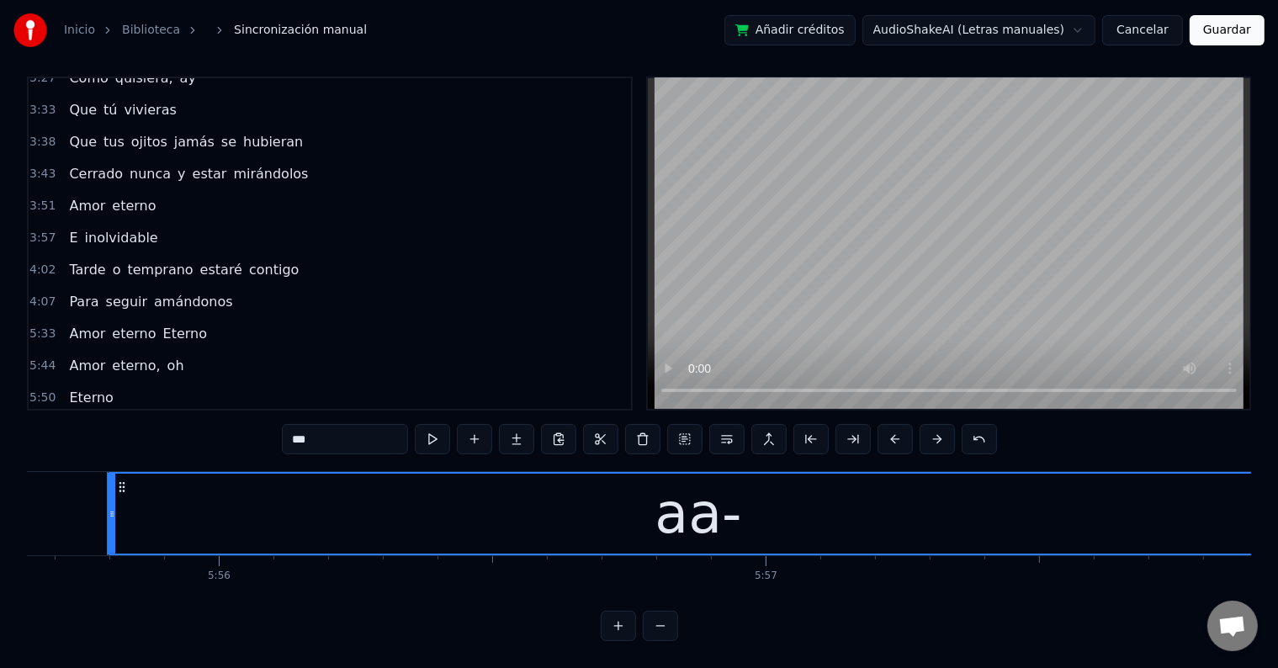
scroll to position [0, 194421]
click at [96, 420] on span "aja" at bounding box center [108, 429] width 24 height 19
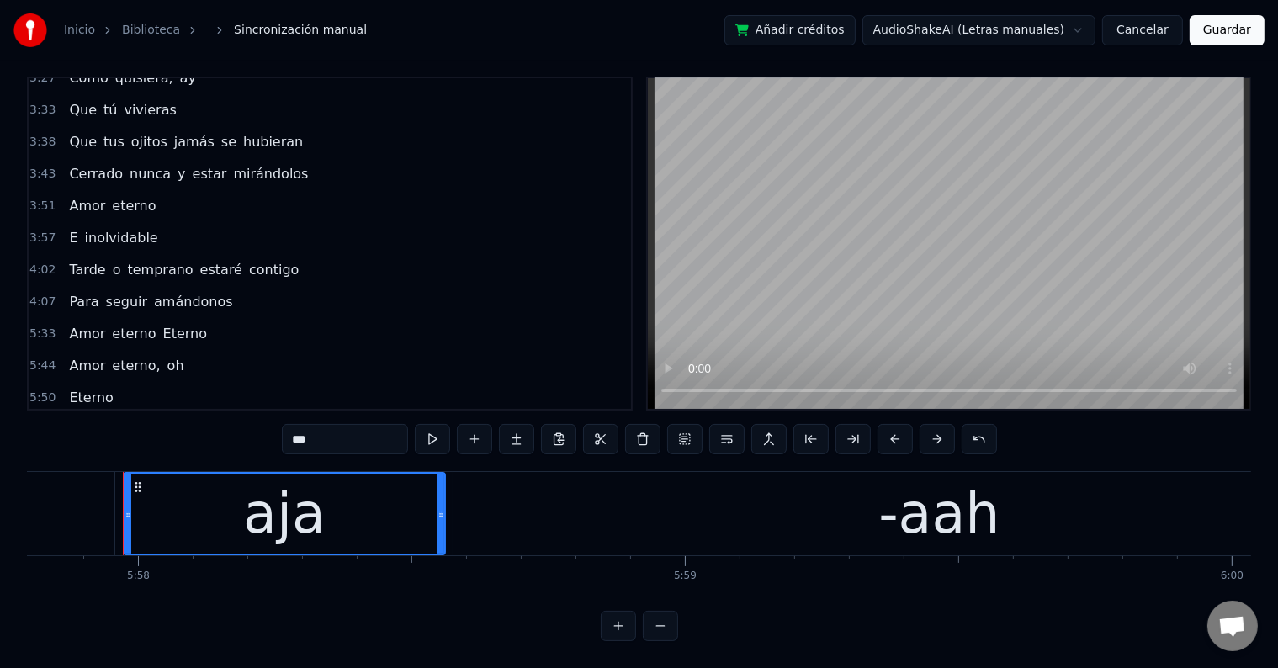
scroll to position [0, 195611]
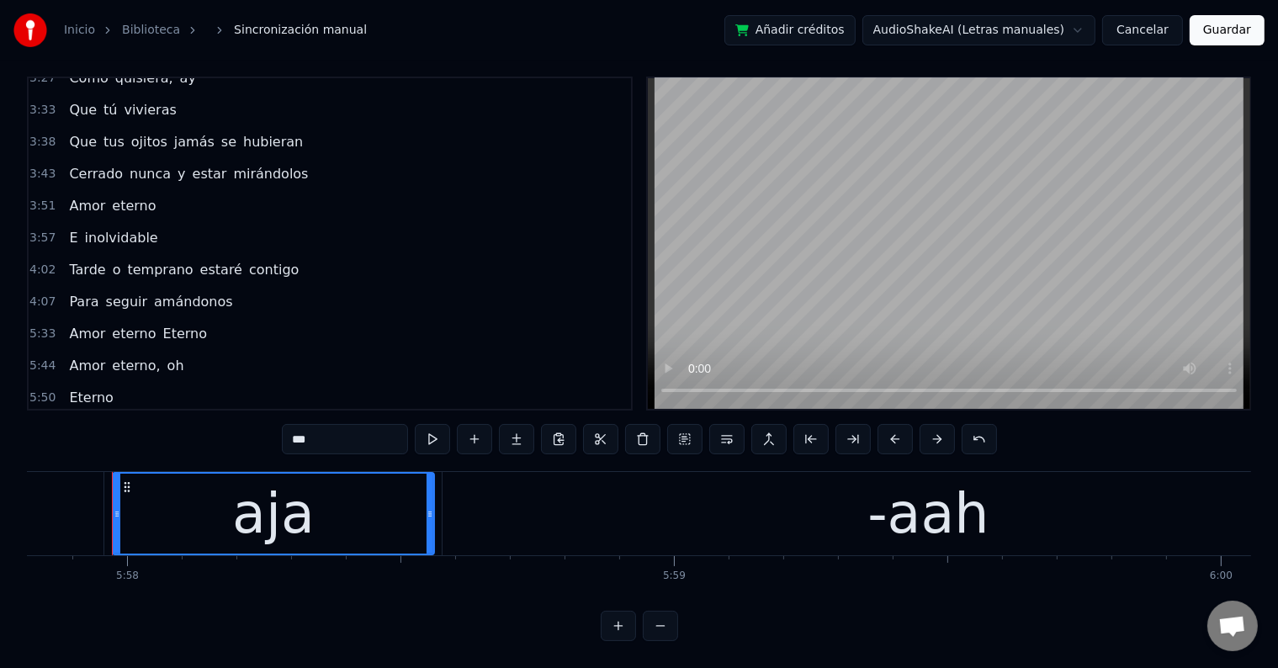
click at [301, 424] on input "***" at bounding box center [345, 439] width 126 height 30
click at [71, 420] on span "aa-" at bounding box center [79, 429] width 24 height 19
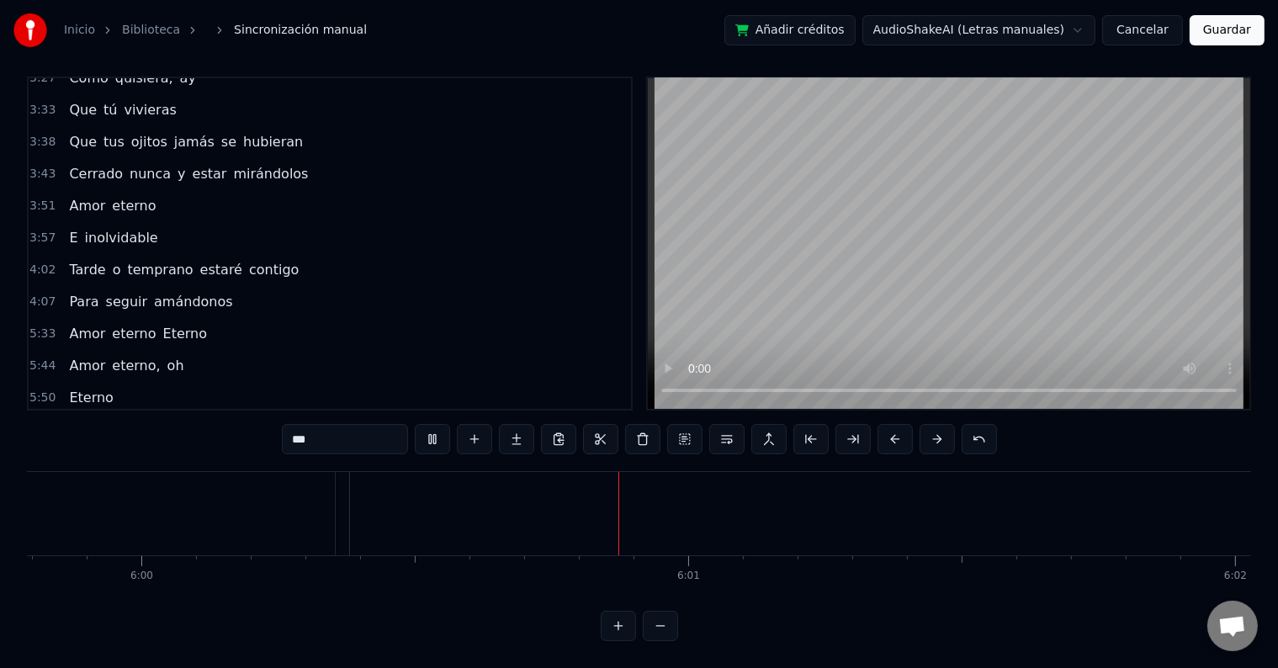
scroll to position [0, 196916]
click at [134, 420] on span "-aah" at bounding box center [145, 429] width 34 height 19
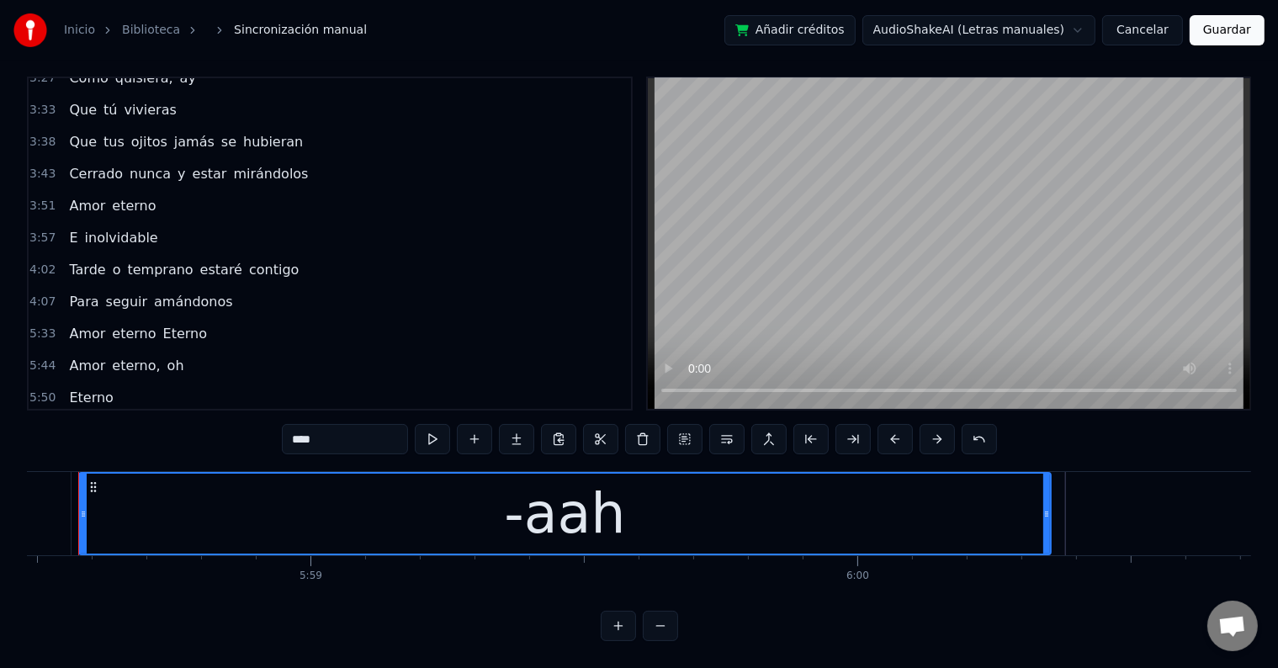
scroll to position [0, 195941]
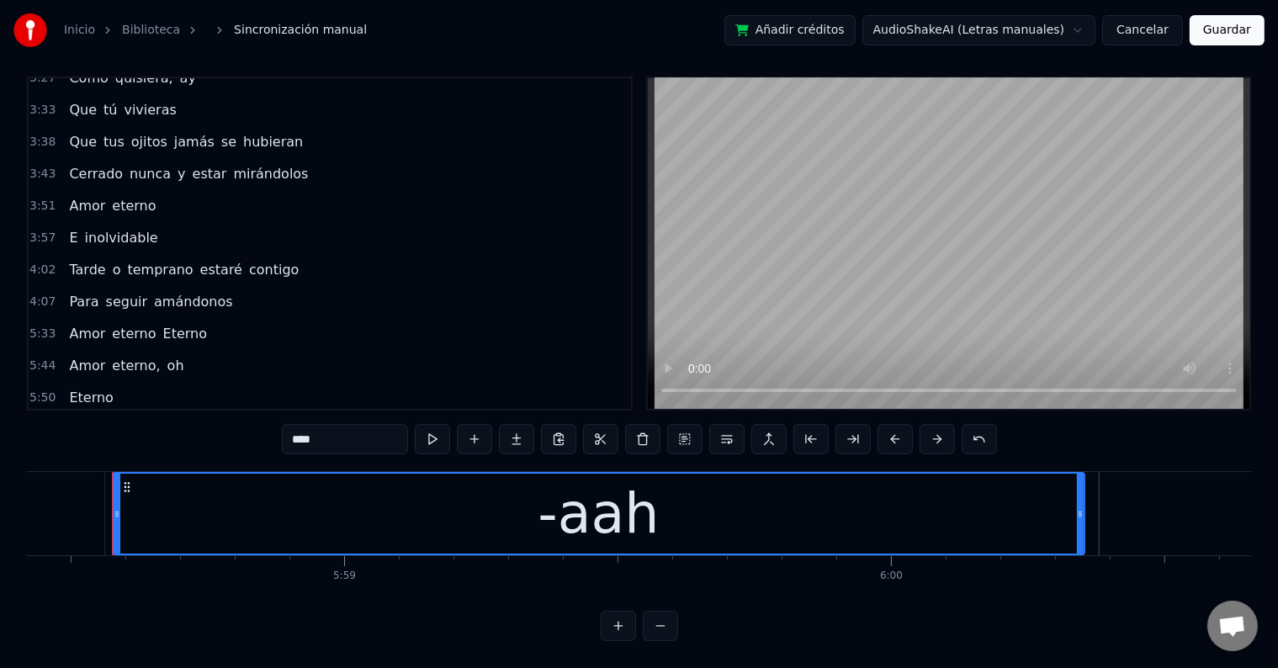
click at [361, 431] on input "****" at bounding box center [345, 439] width 126 height 30
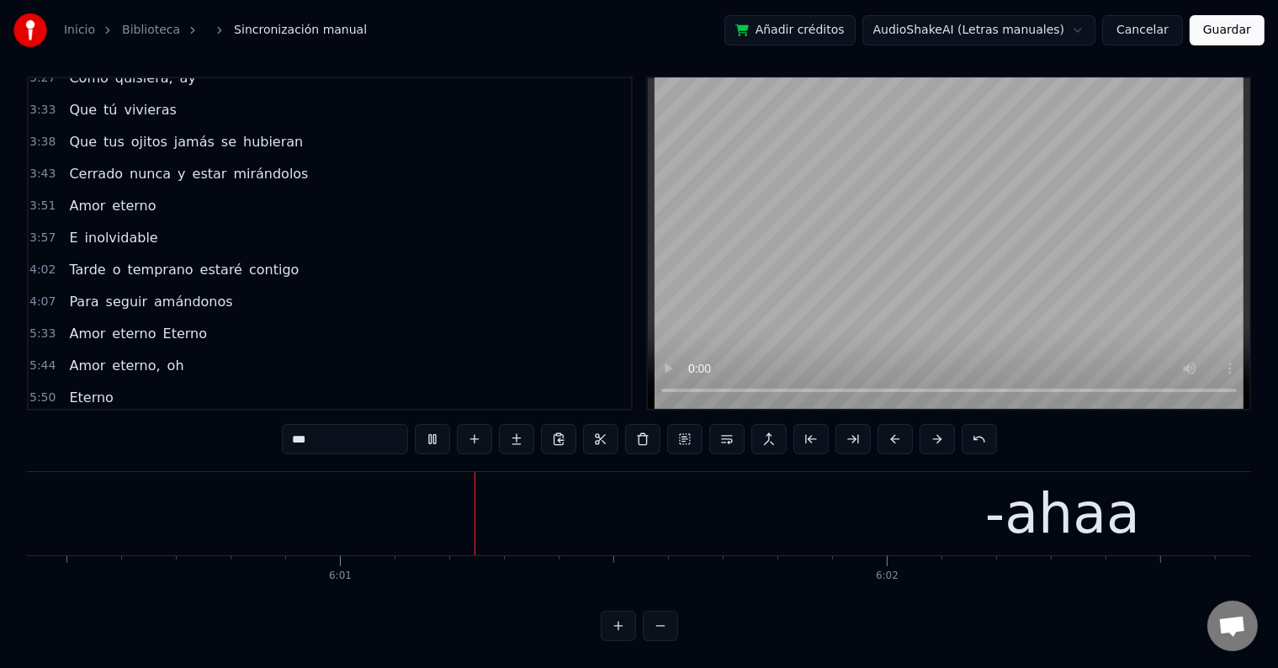
scroll to position [0, 197040]
click at [1013, 491] on div "-ahaa" at bounding box center [1061, 514] width 155 height 82
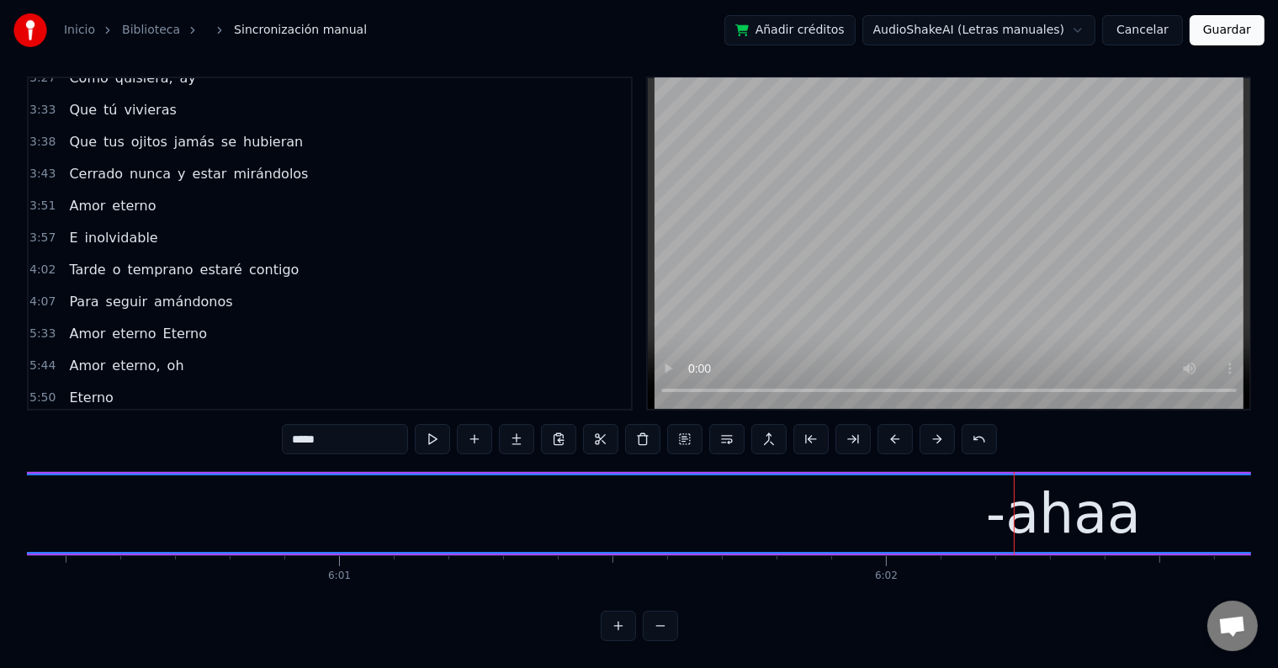
click at [339, 424] on input "*****" at bounding box center [345, 439] width 126 height 30
click at [129, 420] on span "-aa" at bounding box center [140, 429] width 24 height 19
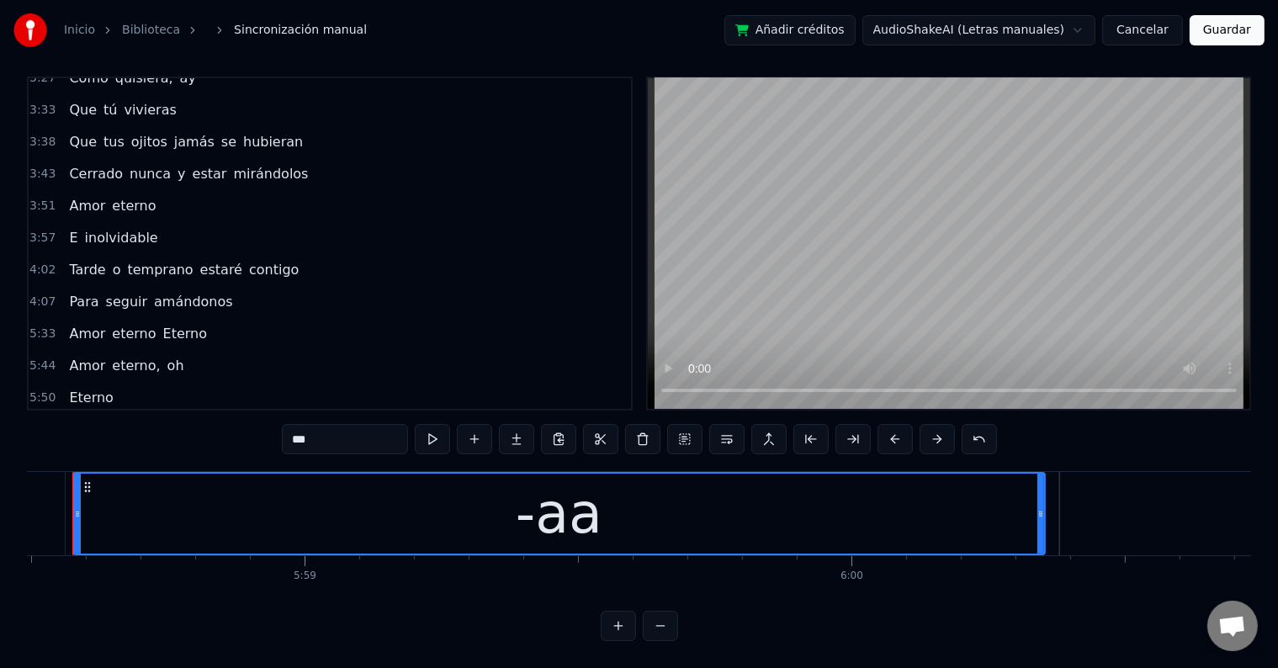
scroll to position [0, 195941]
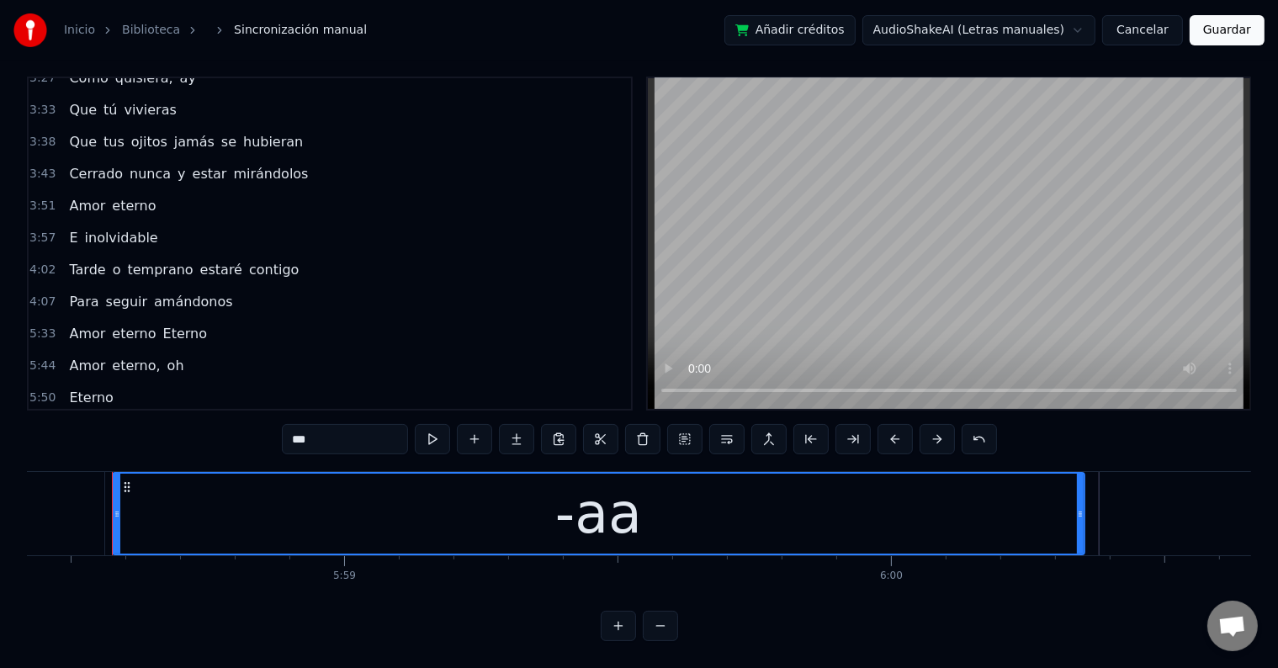
click at [324, 424] on input "***" at bounding box center [345, 439] width 126 height 30
click at [69, 420] on span "aa-" at bounding box center [79, 429] width 24 height 19
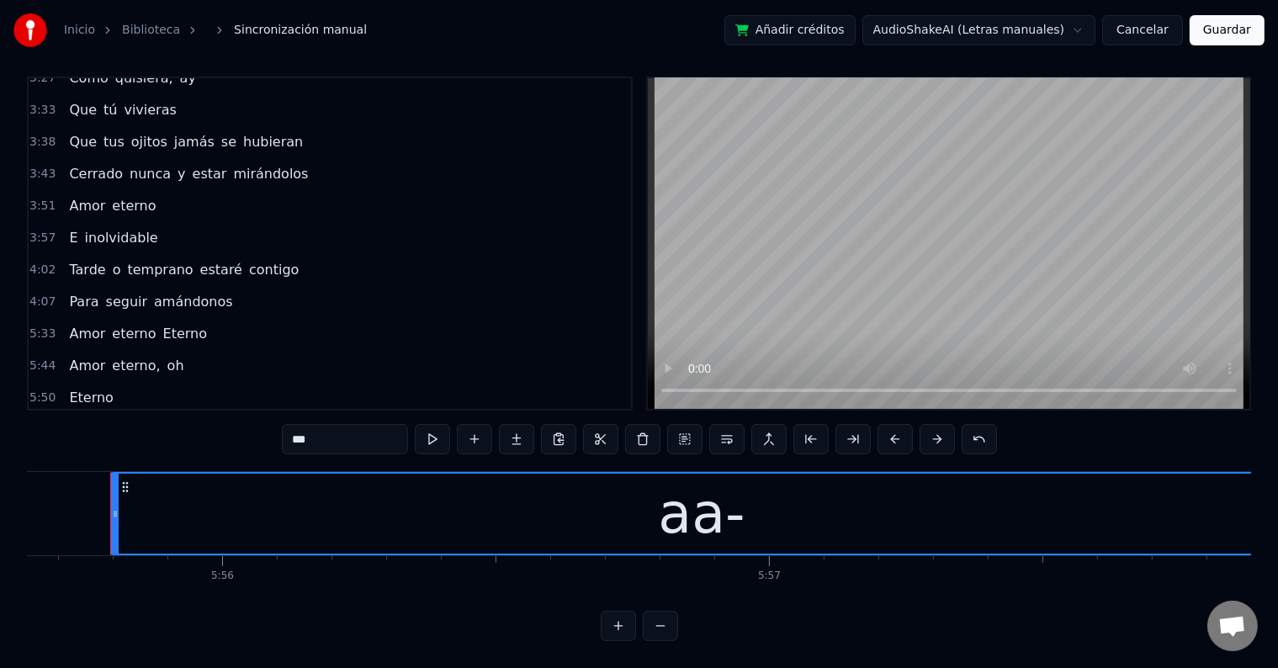
scroll to position [0, 194421]
click at [302, 427] on input "***" at bounding box center [345, 439] width 126 height 30
click at [304, 424] on input "****" at bounding box center [345, 439] width 126 height 30
type input "*****"
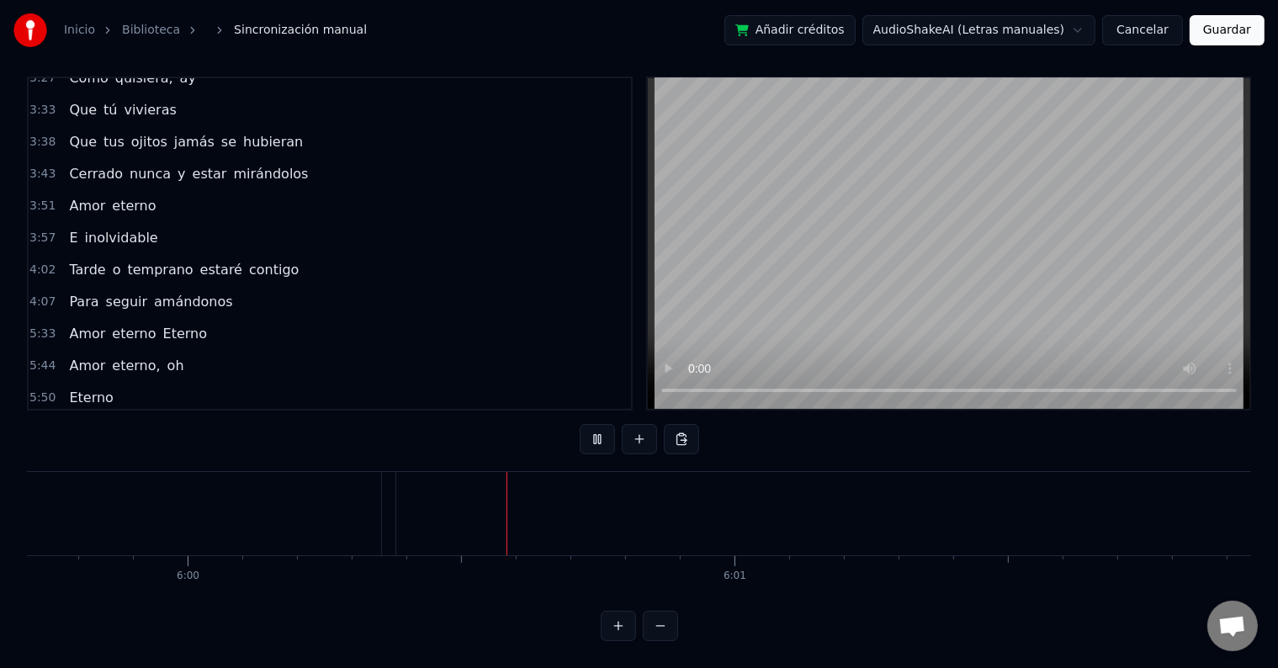
scroll to position [0, 196684]
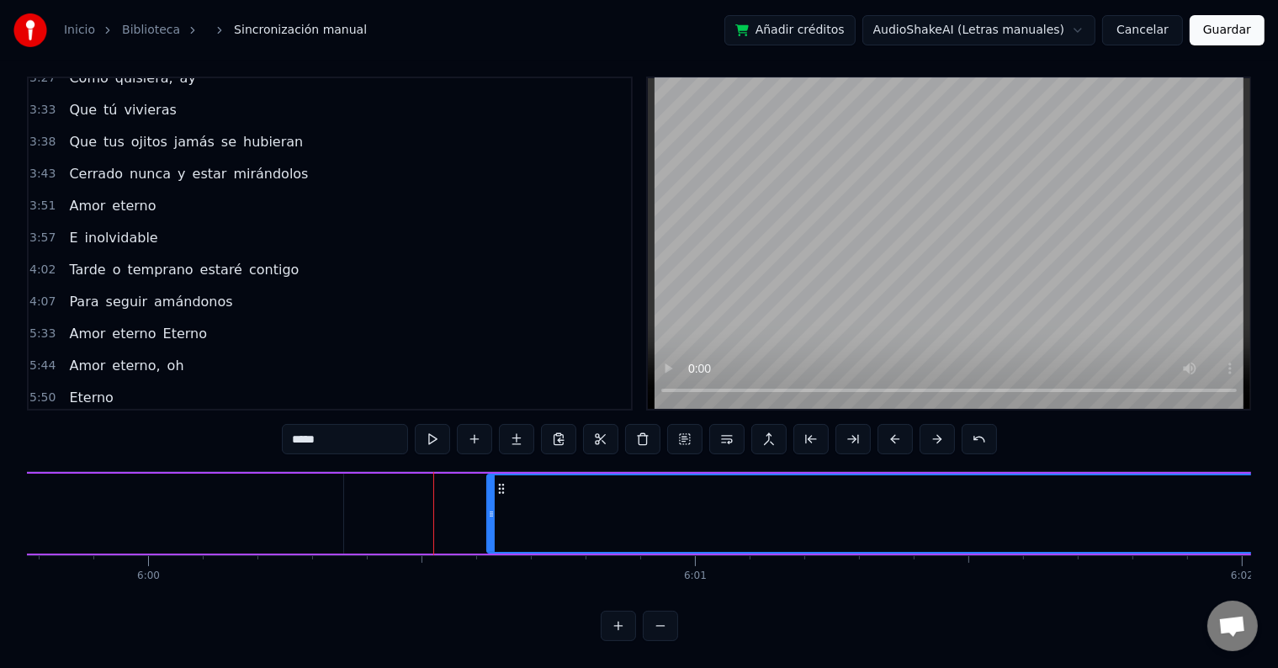
drag, startPoint x: 361, startPoint y: 484, endPoint x: 489, endPoint y: 490, distance: 128.8
click at [489, 490] on div at bounding box center [491, 513] width 7 height 77
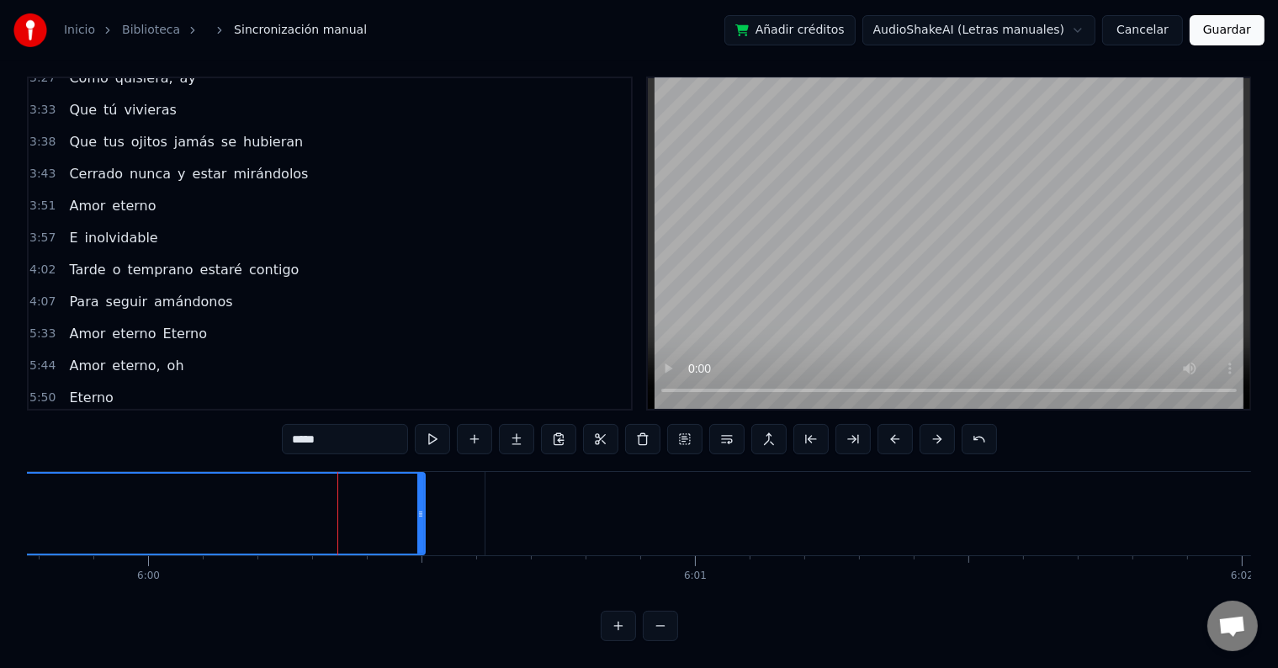
drag, startPoint x: 340, startPoint y: 489, endPoint x: 423, endPoint y: 491, distance: 83.3
click at [423, 491] on div at bounding box center [420, 514] width 7 height 80
drag, startPoint x: 421, startPoint y: 488, endPoint x: 214, endPoint y: 489, distance: 206.1
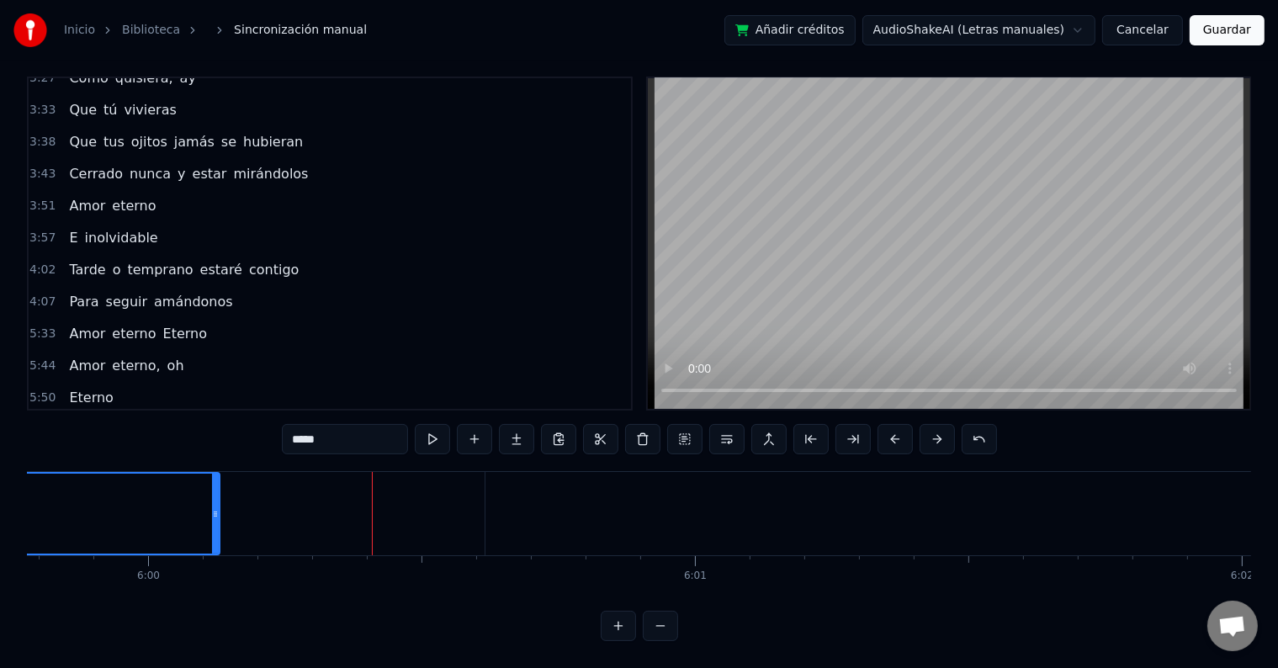
click at [214, 489] on div at bounding box center [215, 514] width 7 height 80
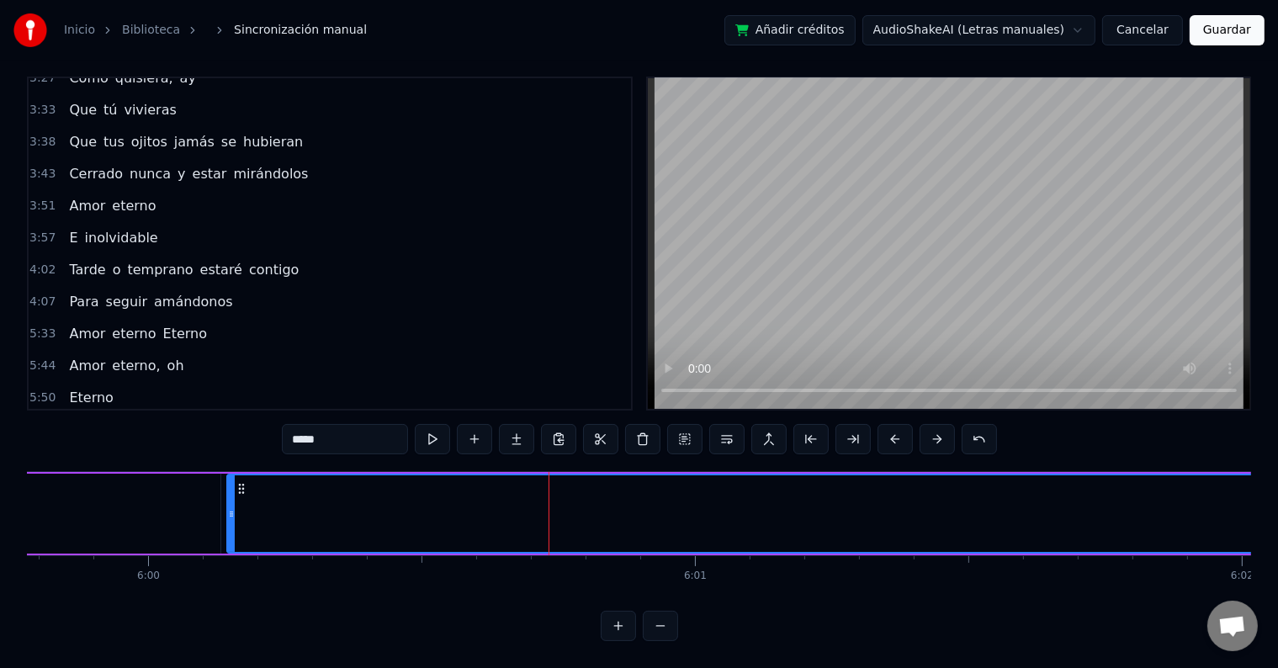
drag, startPoint x: 489, startPoint y: 498, endPoint x: 225, endPoint y: 491, distance: 264.2
click at [229, 491] on div at bounding box center [231, 513] width 7 height 77
type input "*****"
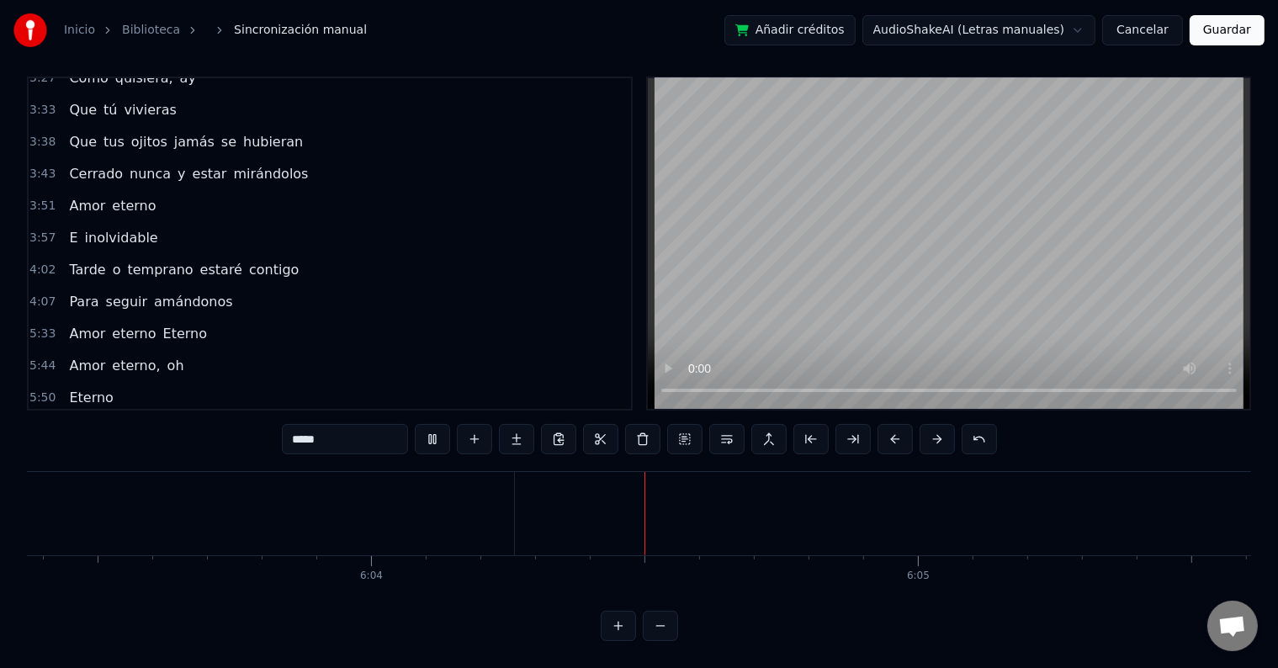
scroll to position [0, 198897]
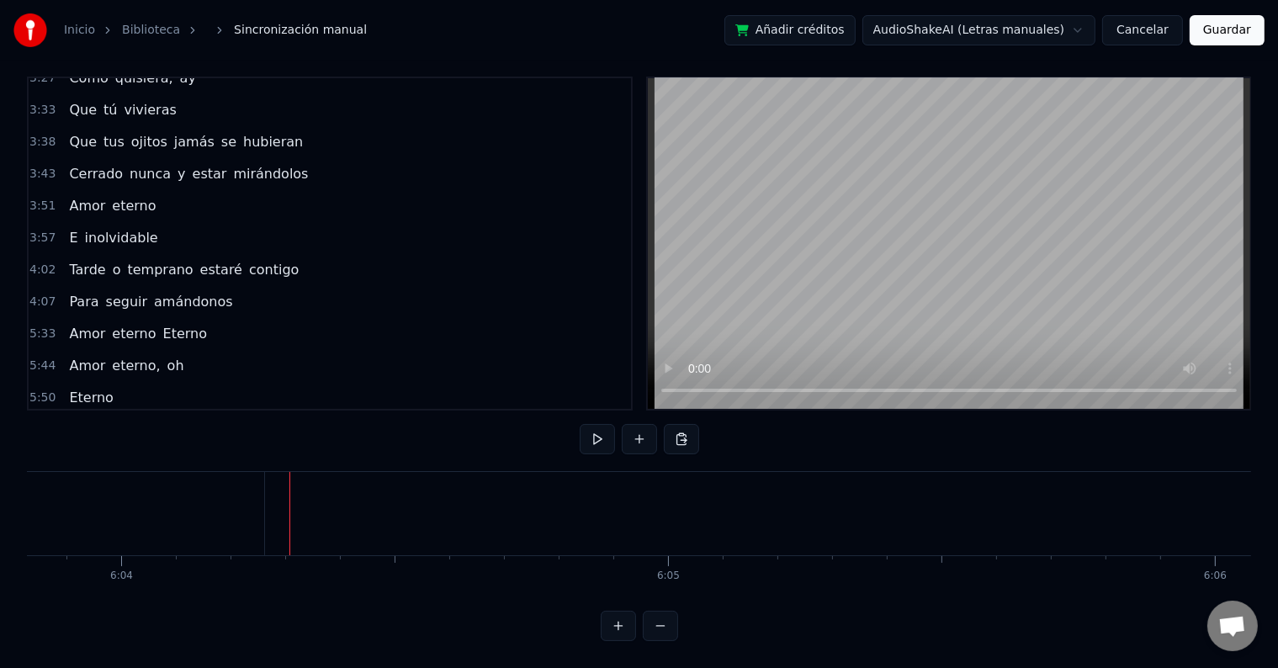
click at [200, 420] on span "-ahaa" at bounding box center [208, 429] width 41 height 19
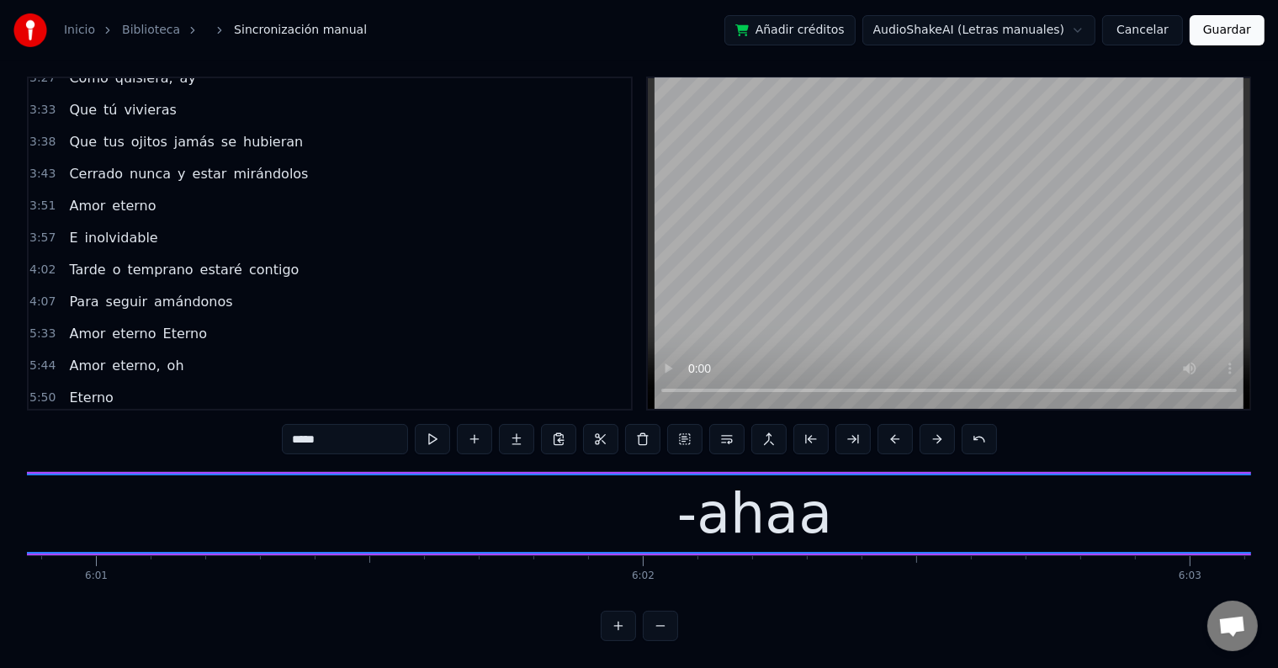
scroll to position [0, 196797]
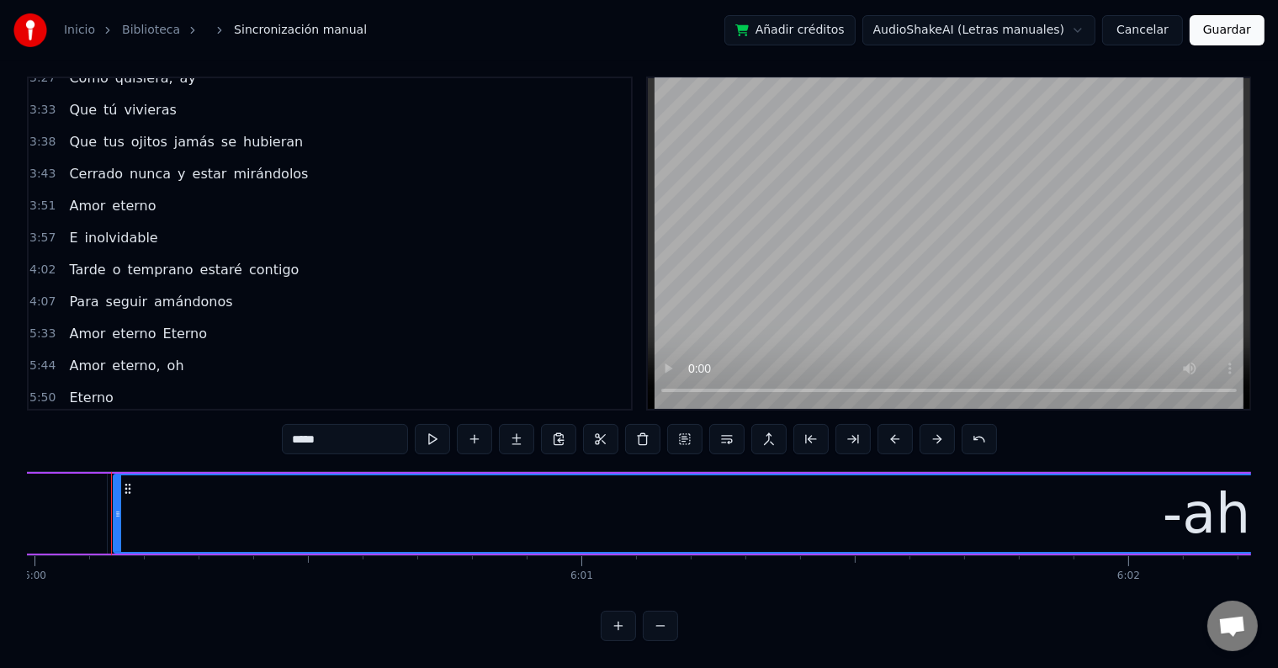
click at [360, 428] on input "*****" at bounding box center [345, 439] width 126 height 30
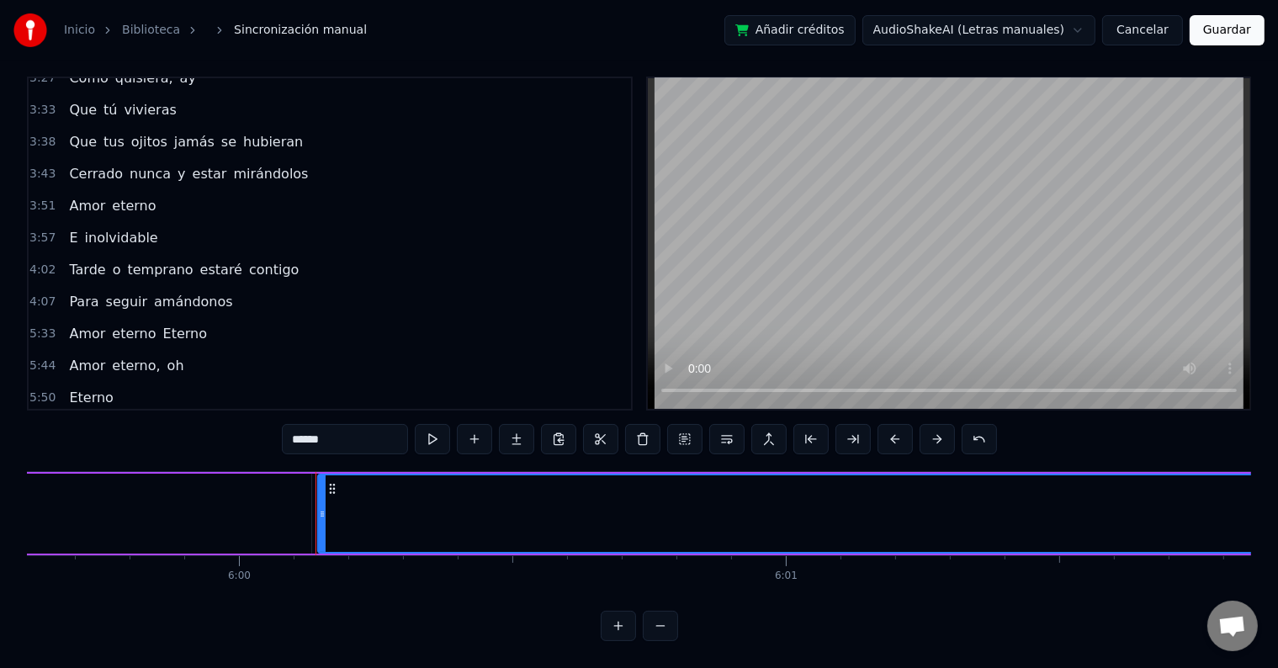
click at [144, 420] on span "-aaaa" at bounding box center [164, 429] width 41 height 19
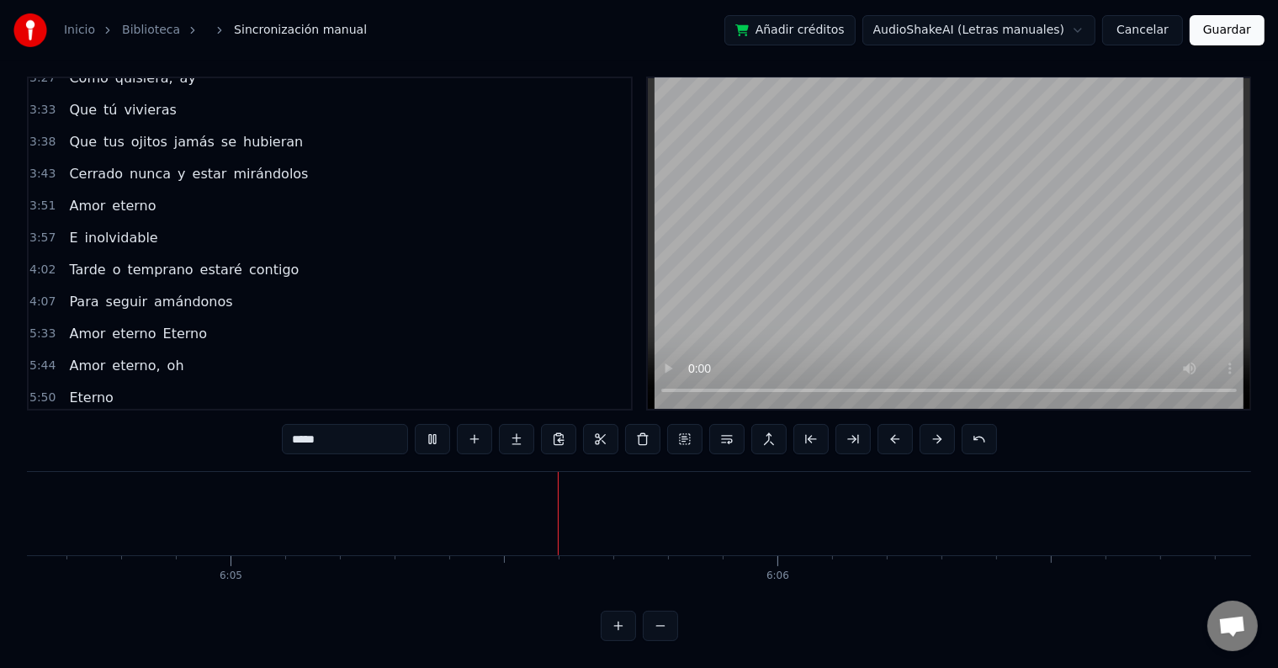
scroll to position [0, 199394]
click at [201, 420] on span "-ahaaa" at bounding box center [213, 429] width 50 height 19
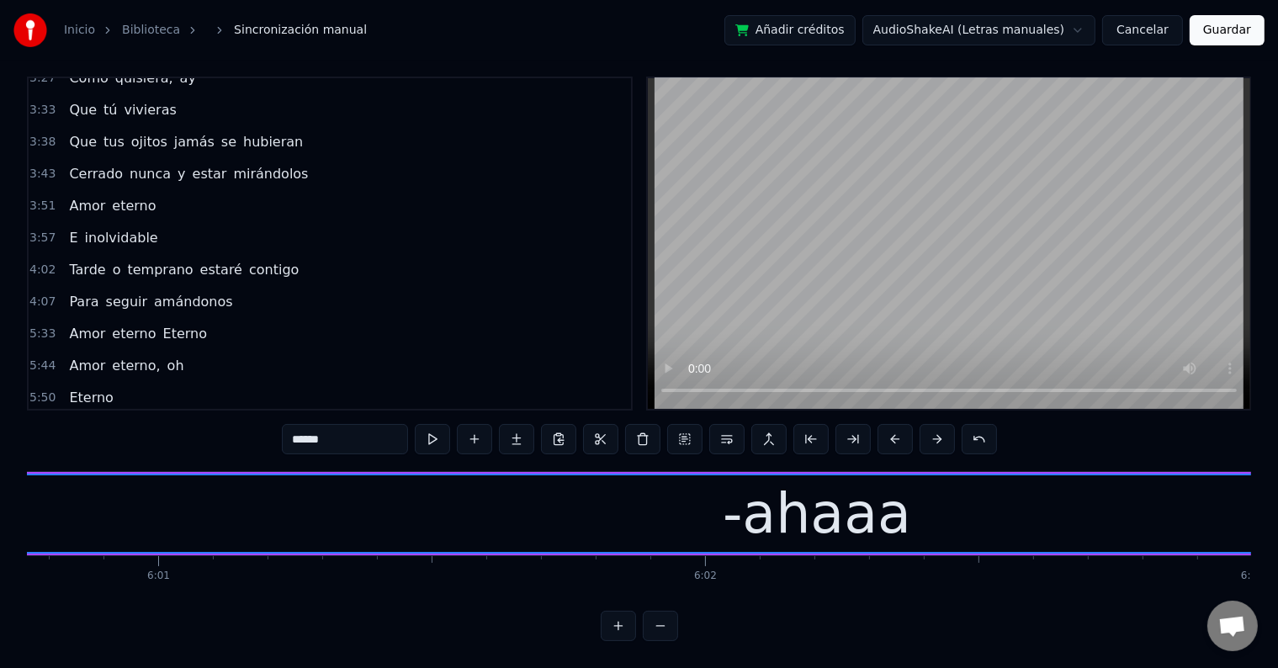
click at [395, 424] on input "******" at bounding box center [345, 439] width 126 height 30
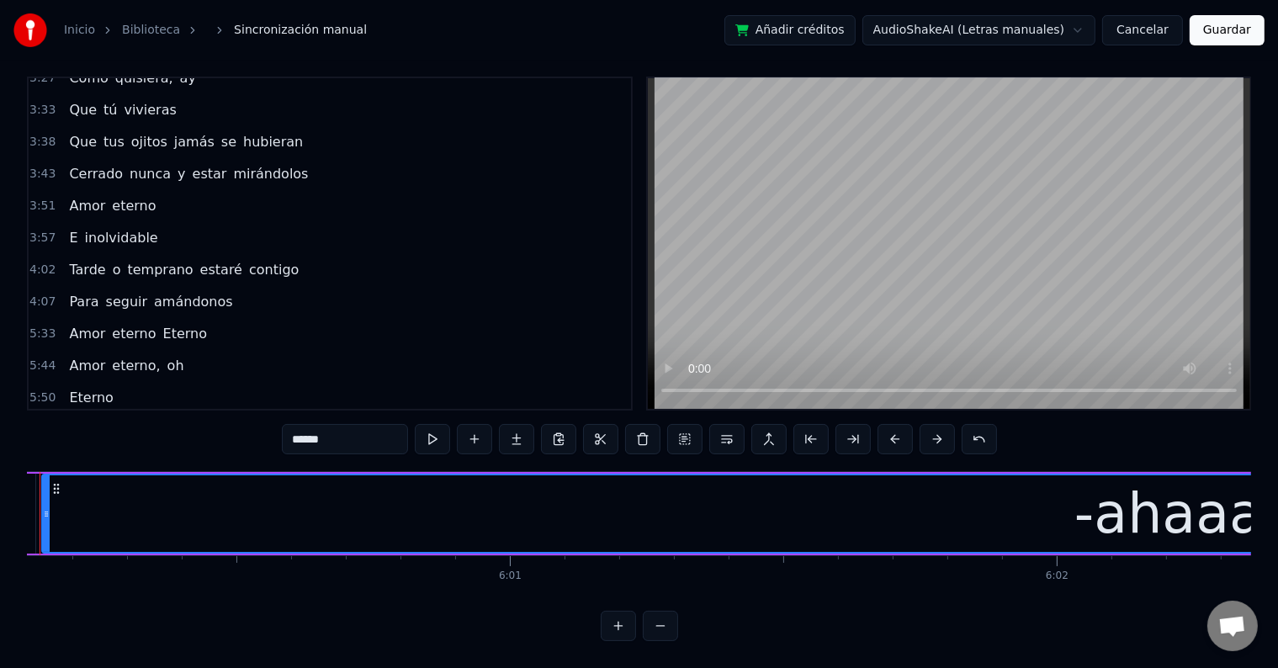
scroll to position [0, 196797]
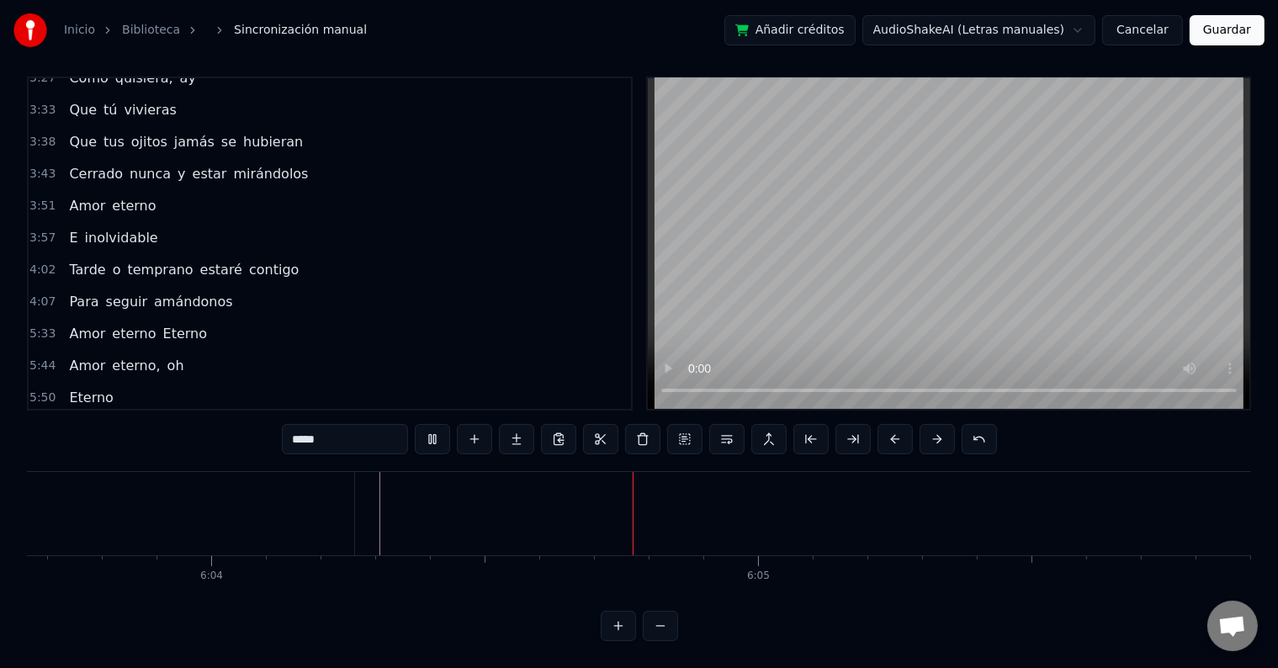
scroll to position [0, 199070]
click at [78, 420] on span "aaaa-" at bounding box center [87, 429] width 41 height 19
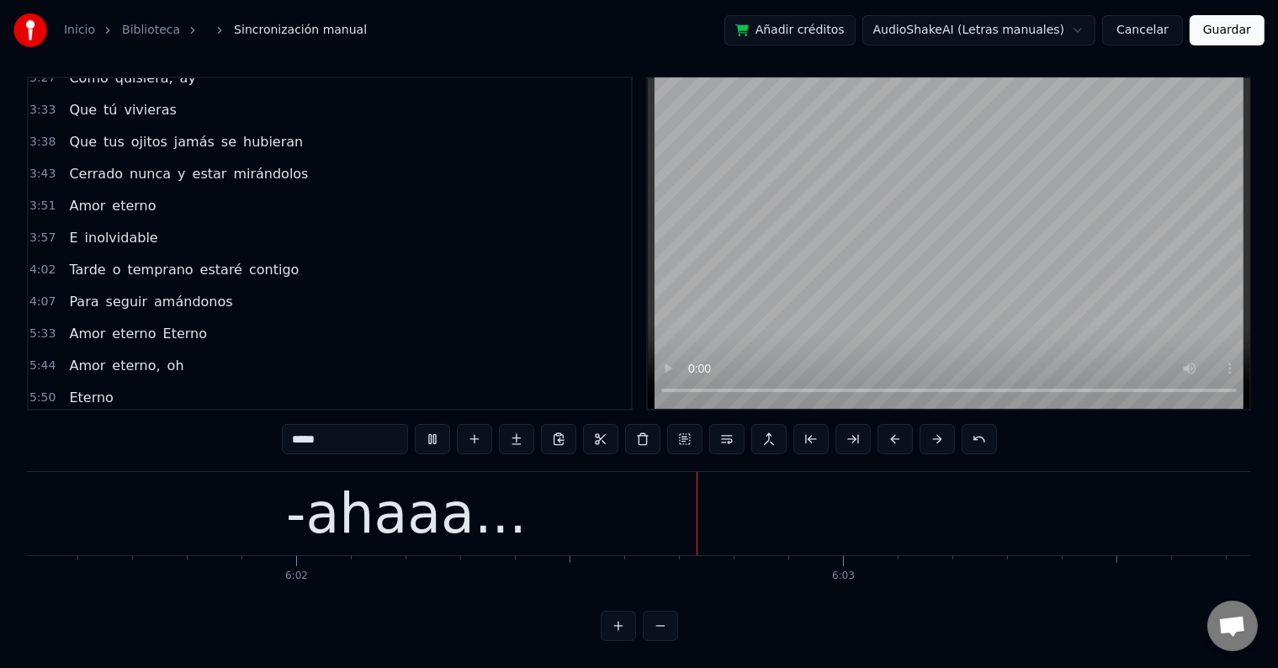
scroll to position [0, 197887]
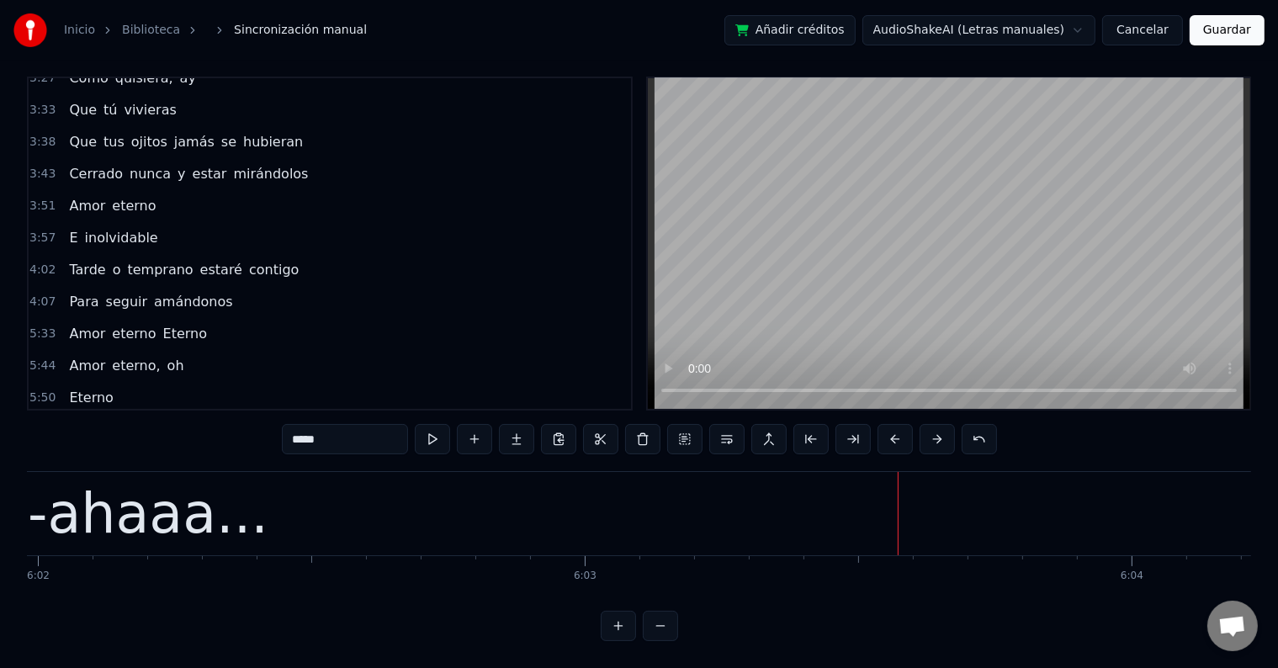
click at [74, 420] on span "aaaa-" at bounding box center [87, 429] width 41 height 19
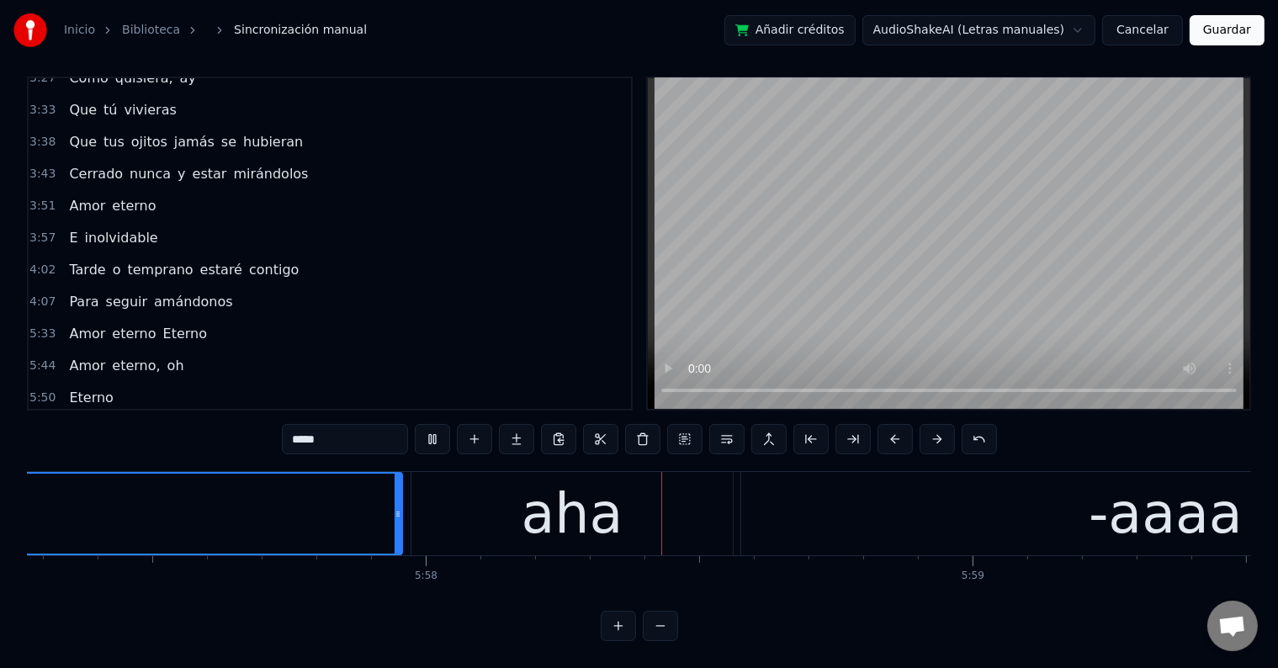
scroll to position [0, 195546]
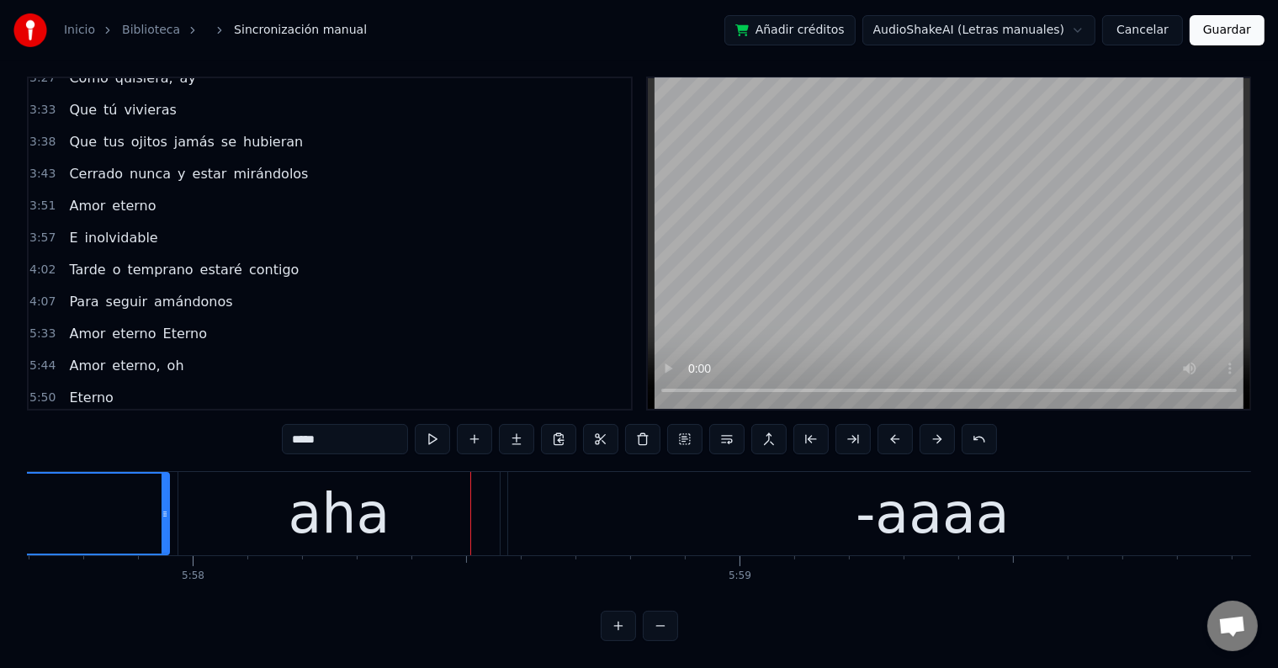
drag, startPoint x: 165, startPoint y: 495, endPoint x: 87, endPoint y: 489, distance: 78.4
click at [87, 489] on div at bounding box center [86, 514] width 7 height 80
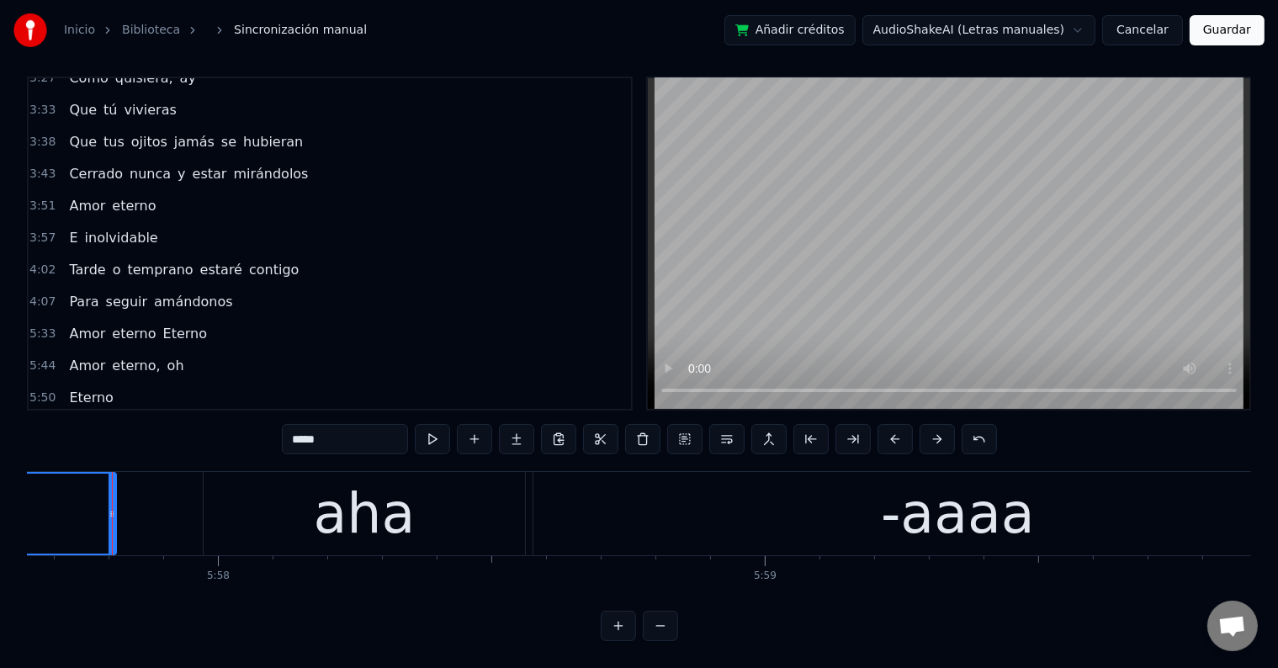
click at [219, 492] on div "aha" at bounding box center [364, 513] width 321 height 83
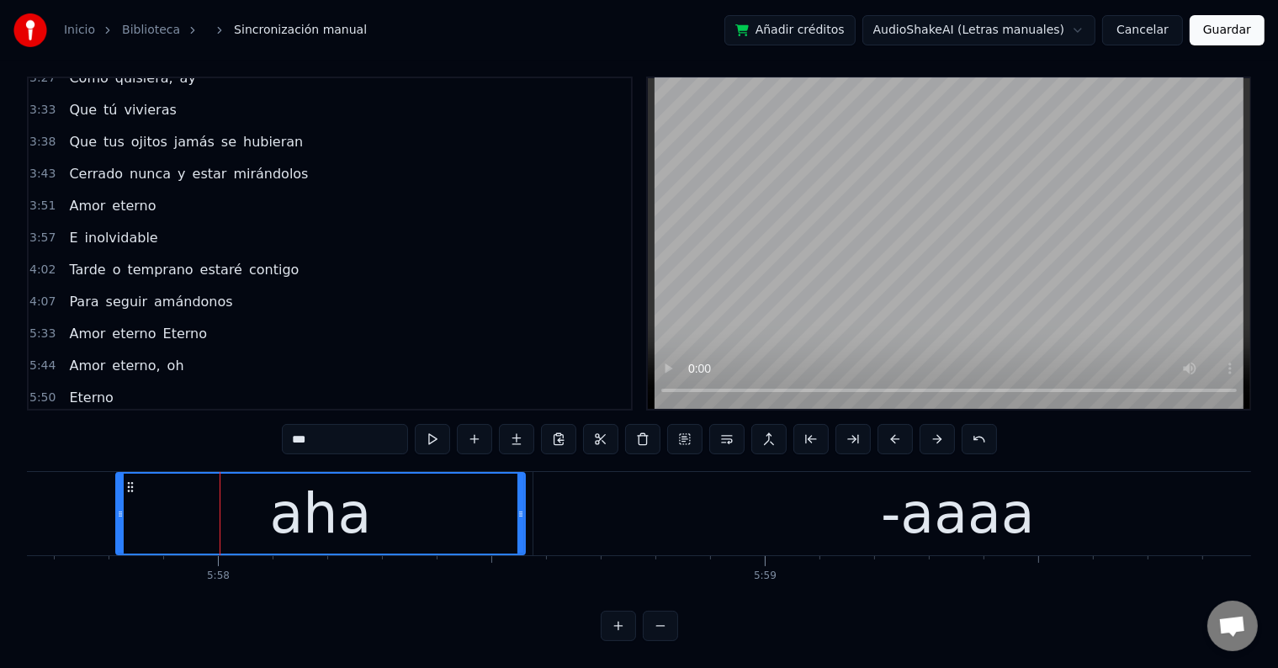
drag, startPoint x: 205, startPoint y: 496, endPoint x: 118, endPoint y: 493, distance: 87.5
click at [118, 507] on icon at bounding box center [120, 513] width 7 height 13
type input "*****"
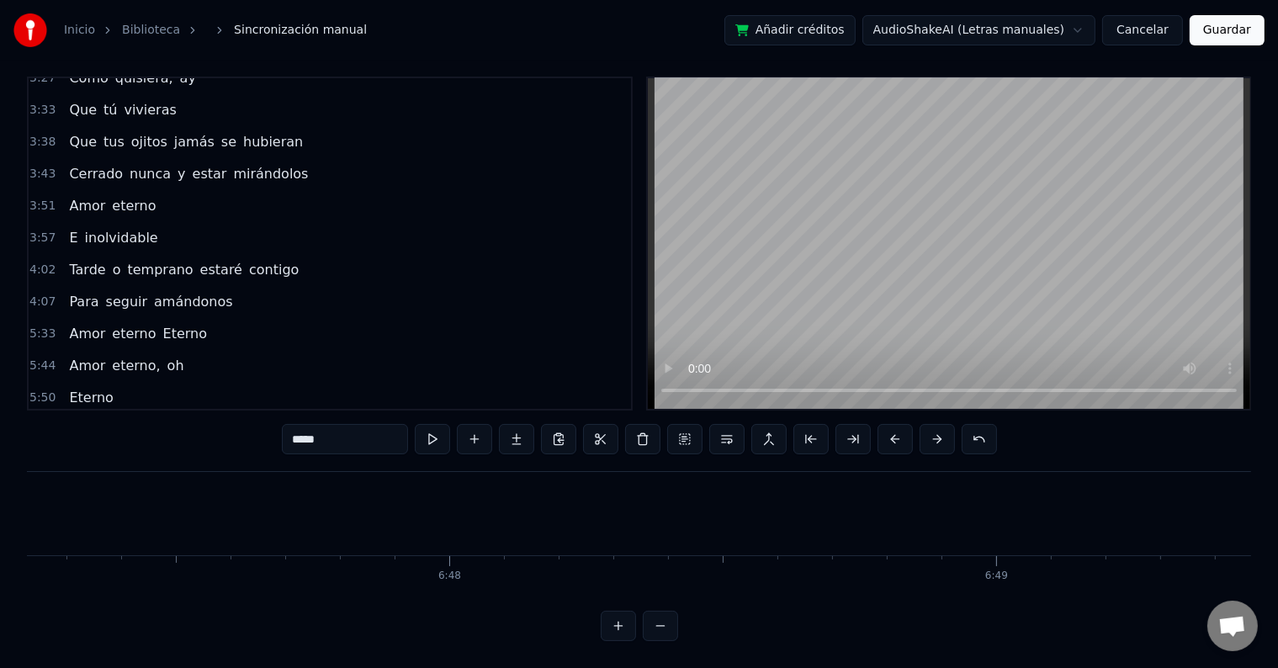
scroll to position [0, 222646]
click at [1259, 34] on button "Guardar" at bounding box center [1226, 30] width 75 height 30
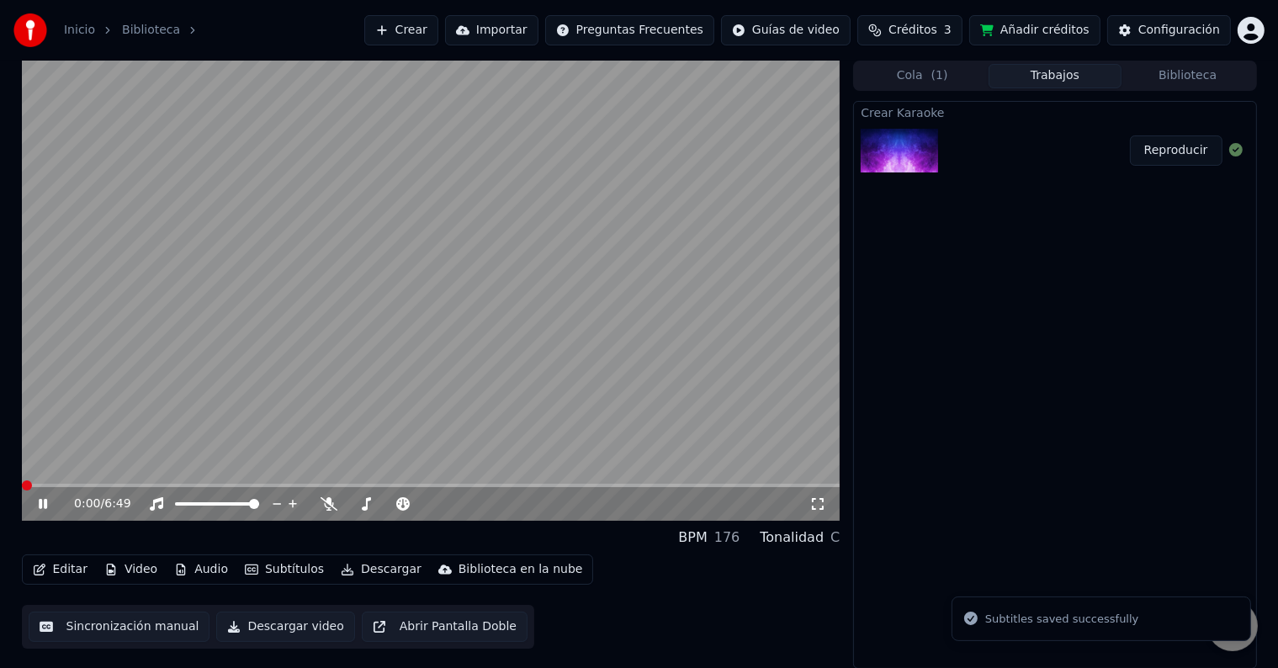
click at [40, 502] on icon at bounding box center [43, 504] width 8 height 10
